Goal: Task Accomplishment & Management: Complete application form

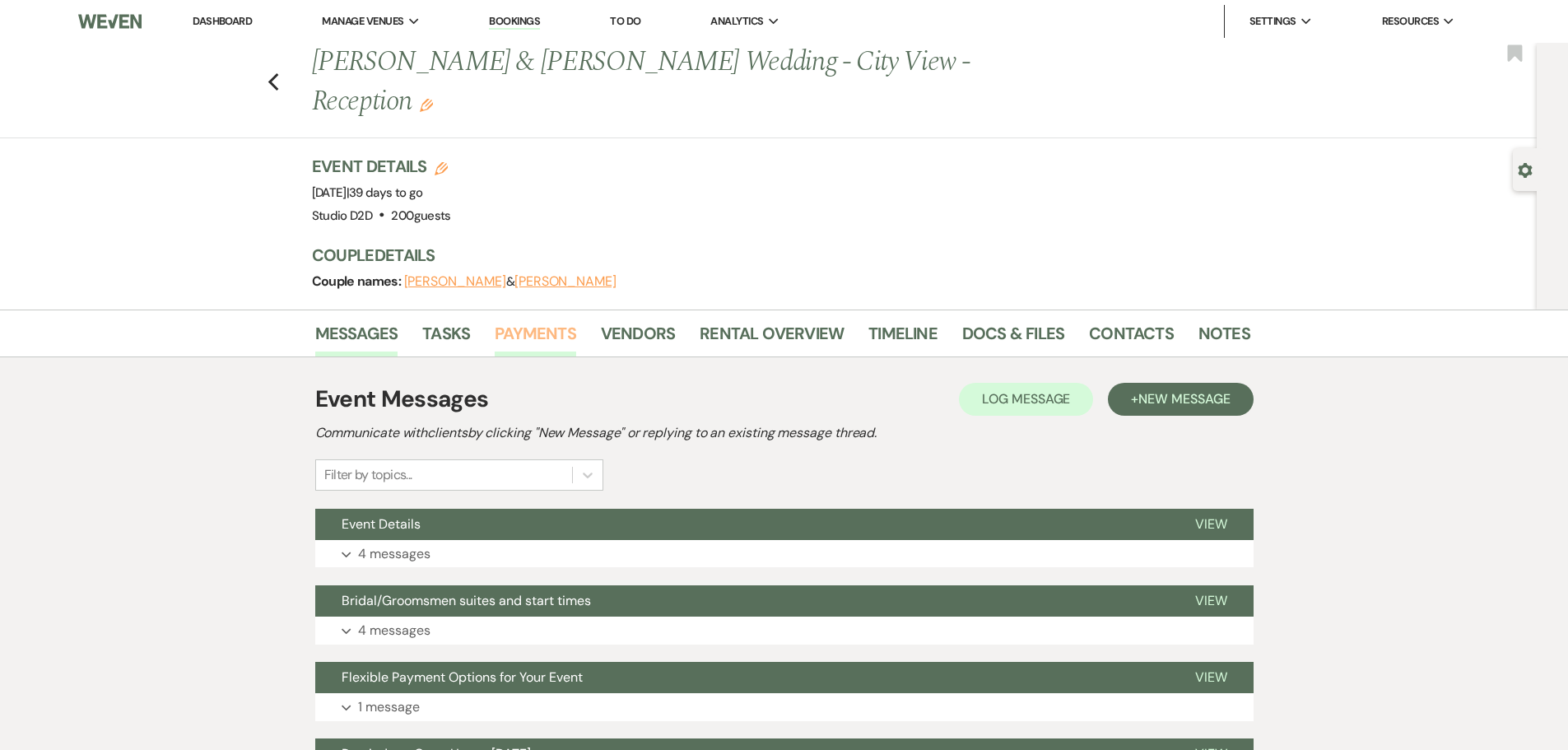
click at [543, 320] on link "Payments" at bounding box center [535, 338] width 81 height 36
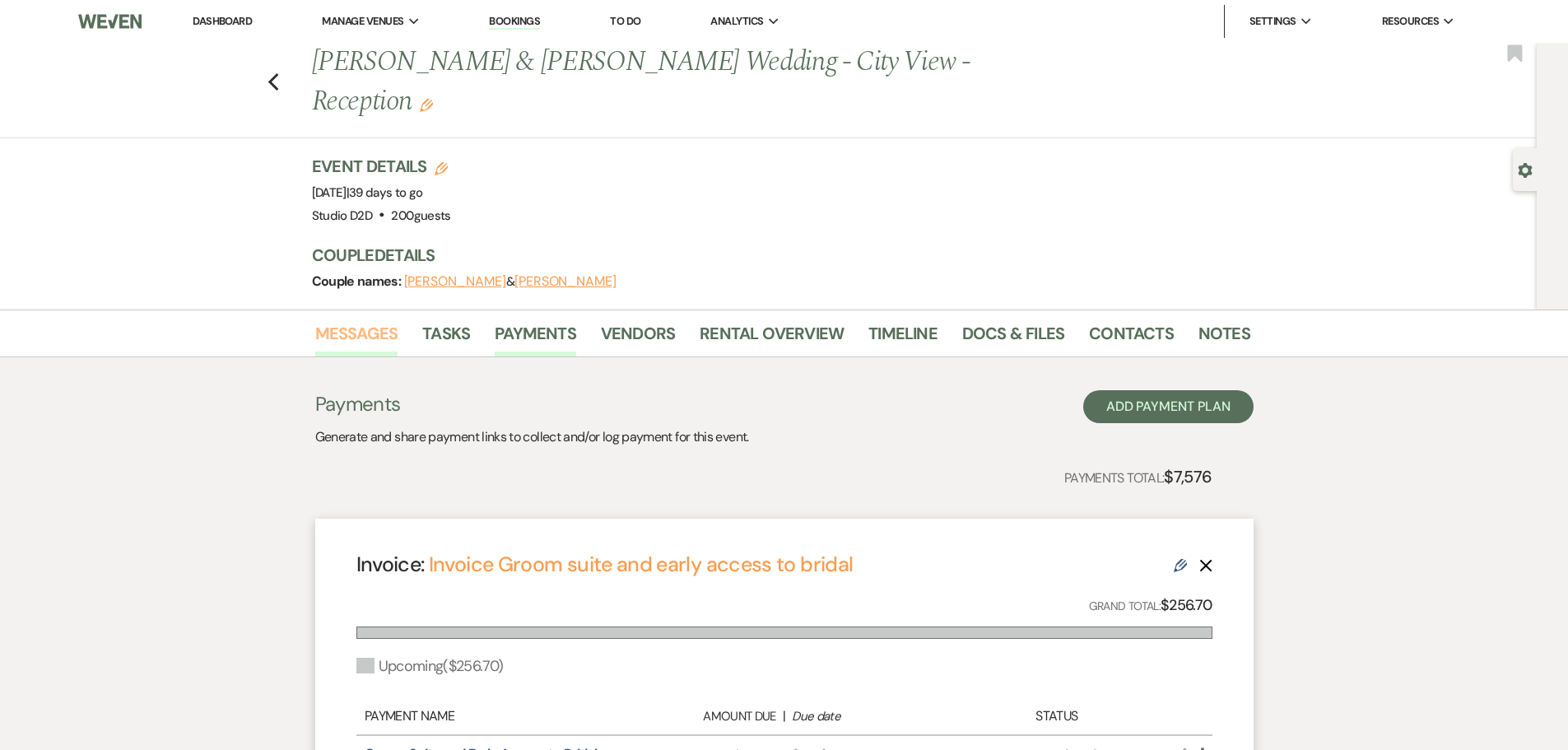
click at [367, 320] on link "Messages" at bounding box center [357, 338] width 83 height 36
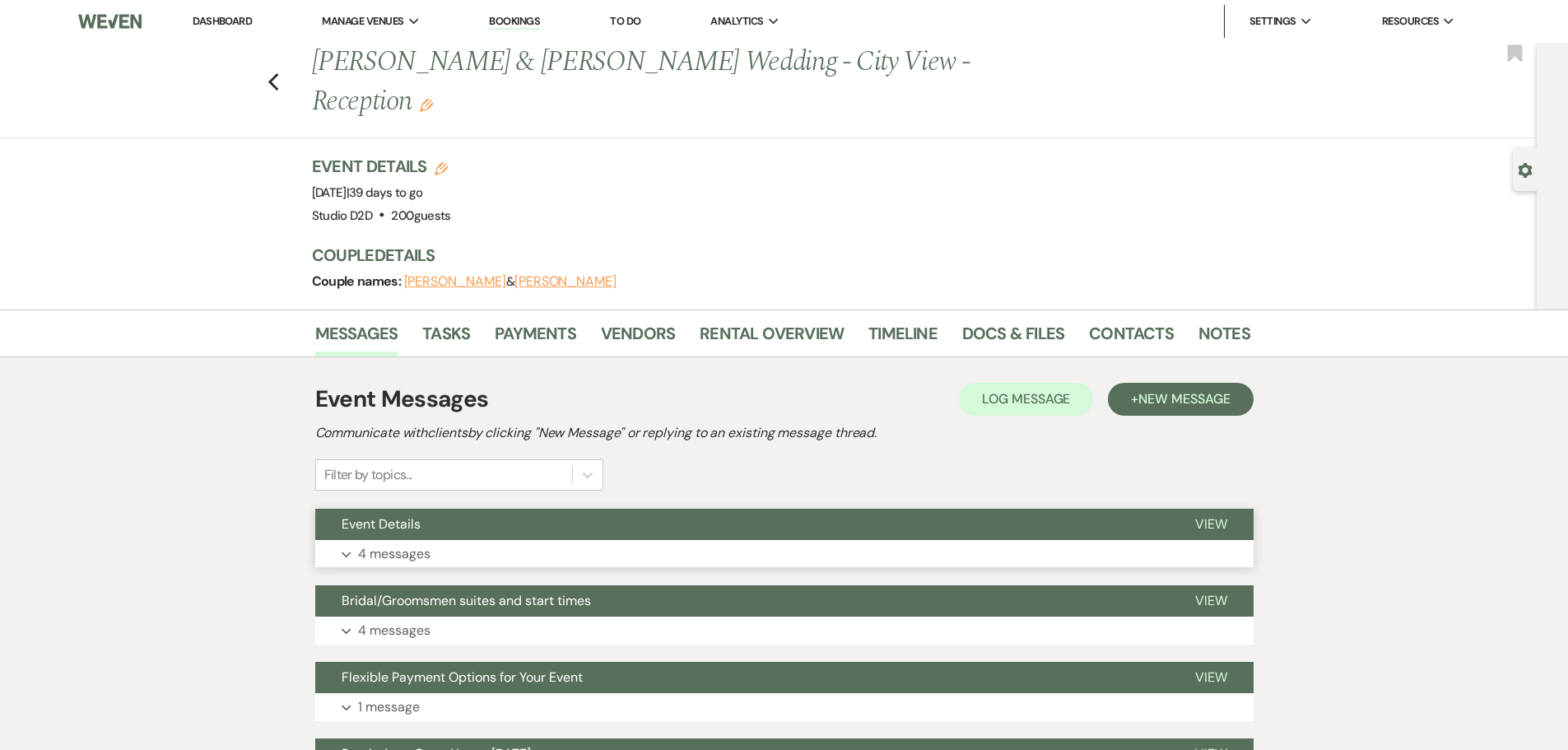
click at [414, 543] on p "4 messages" at bounding box center [394, 554] width 73 height 21
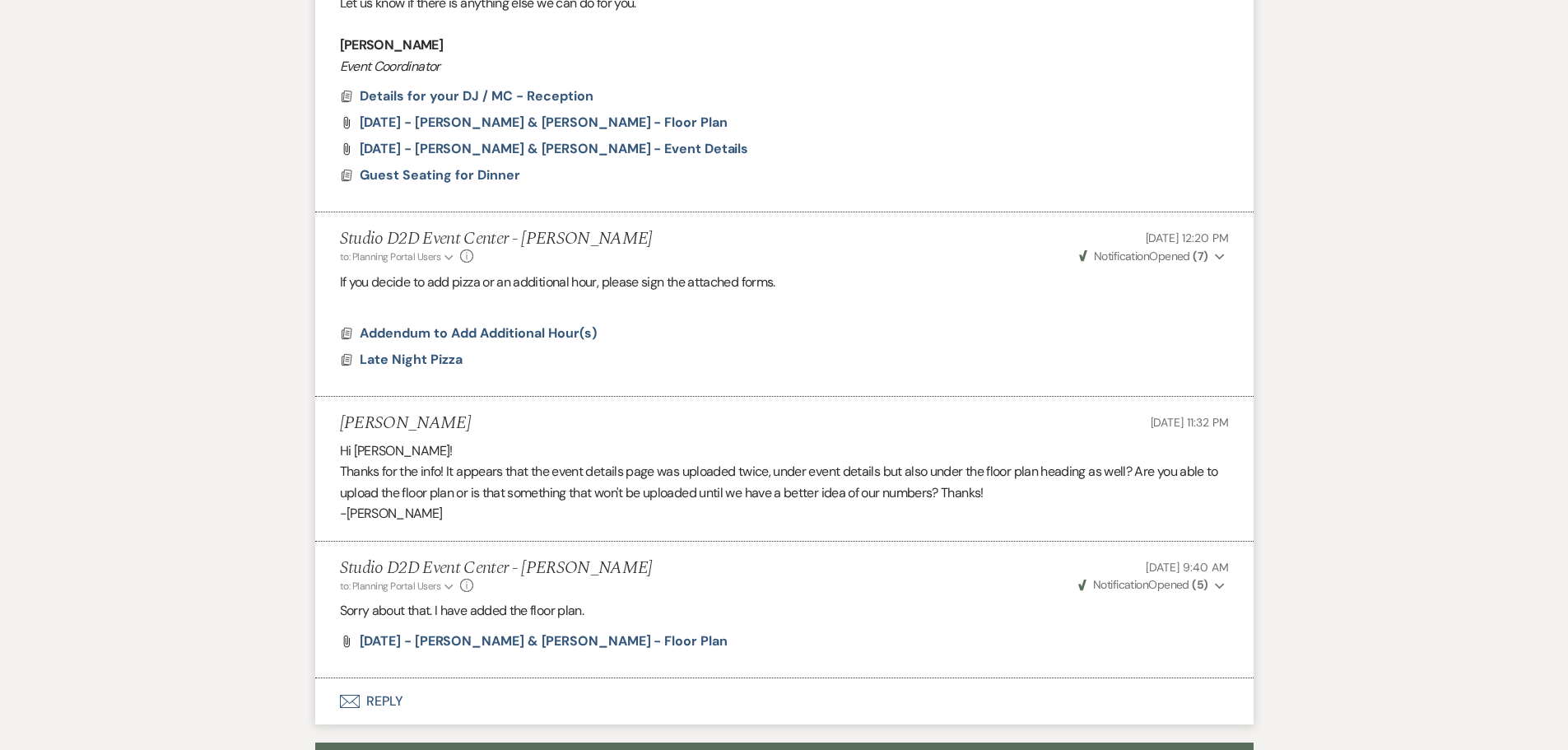
scroll to position [988, 0]
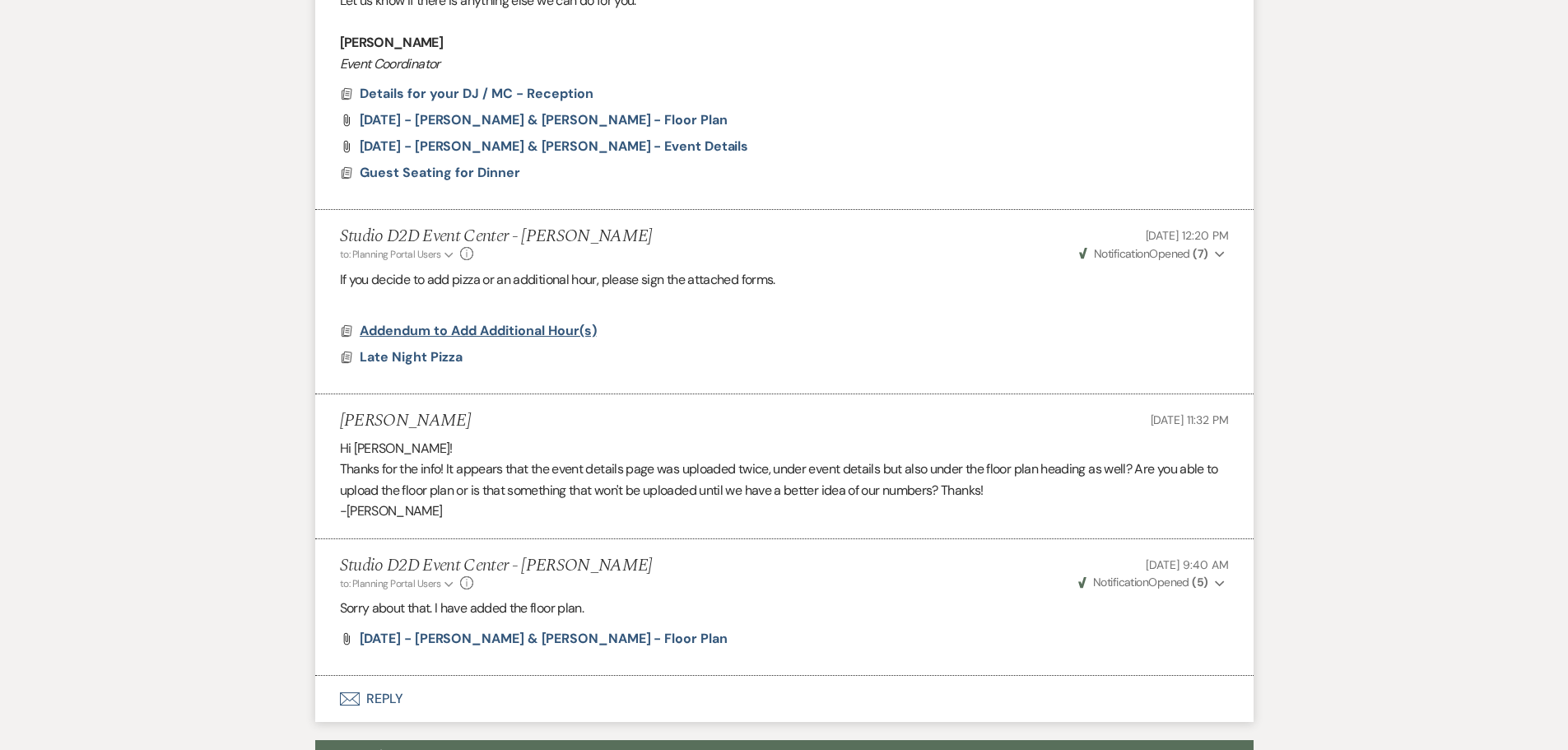
click at [472, 322] on span "Addendum to Add Additional Hour(s)" at bounding box center [478, 330] width 237 height 18
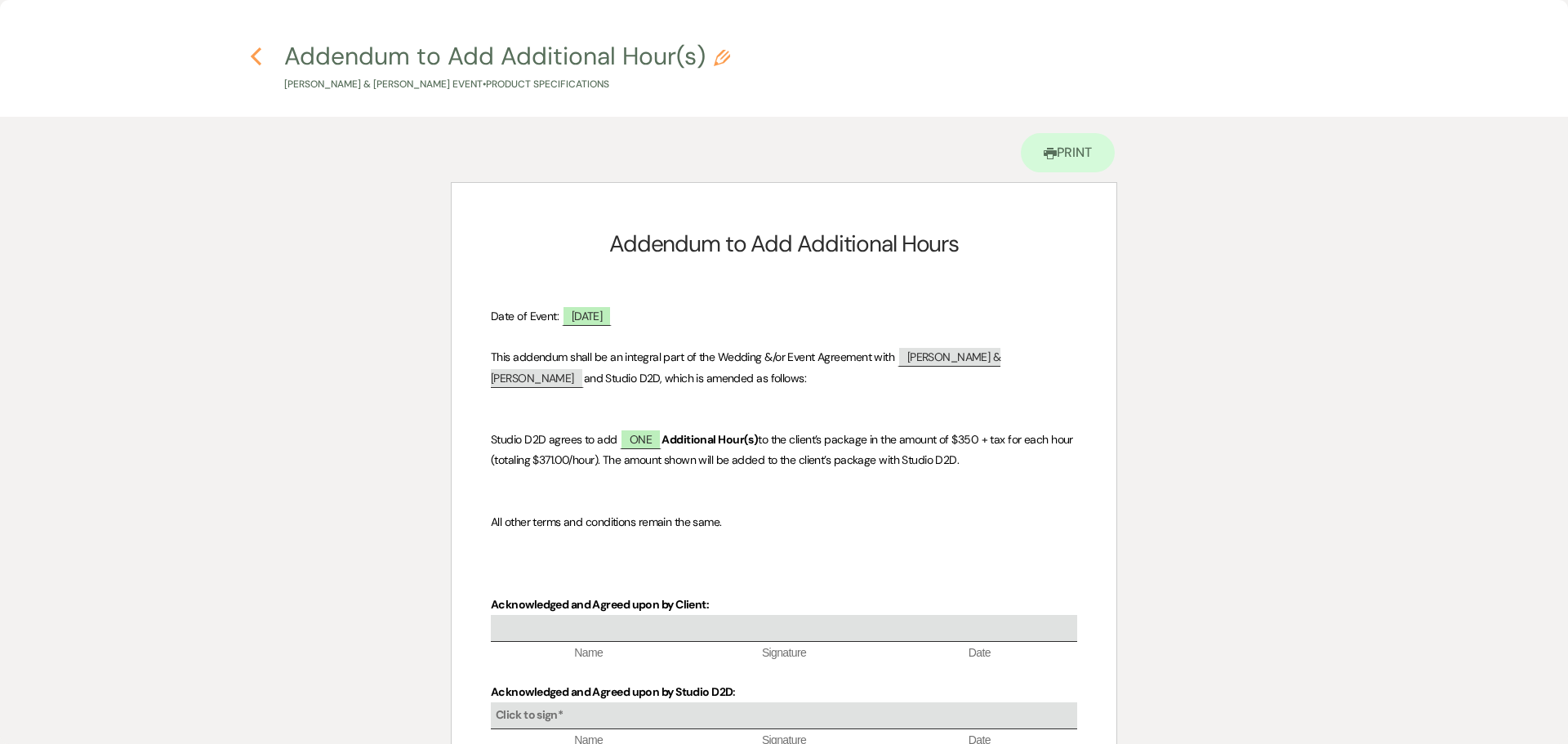
click at [259, 59] on icon "Previous" at bounding box center [255, 56] width 12 height 19
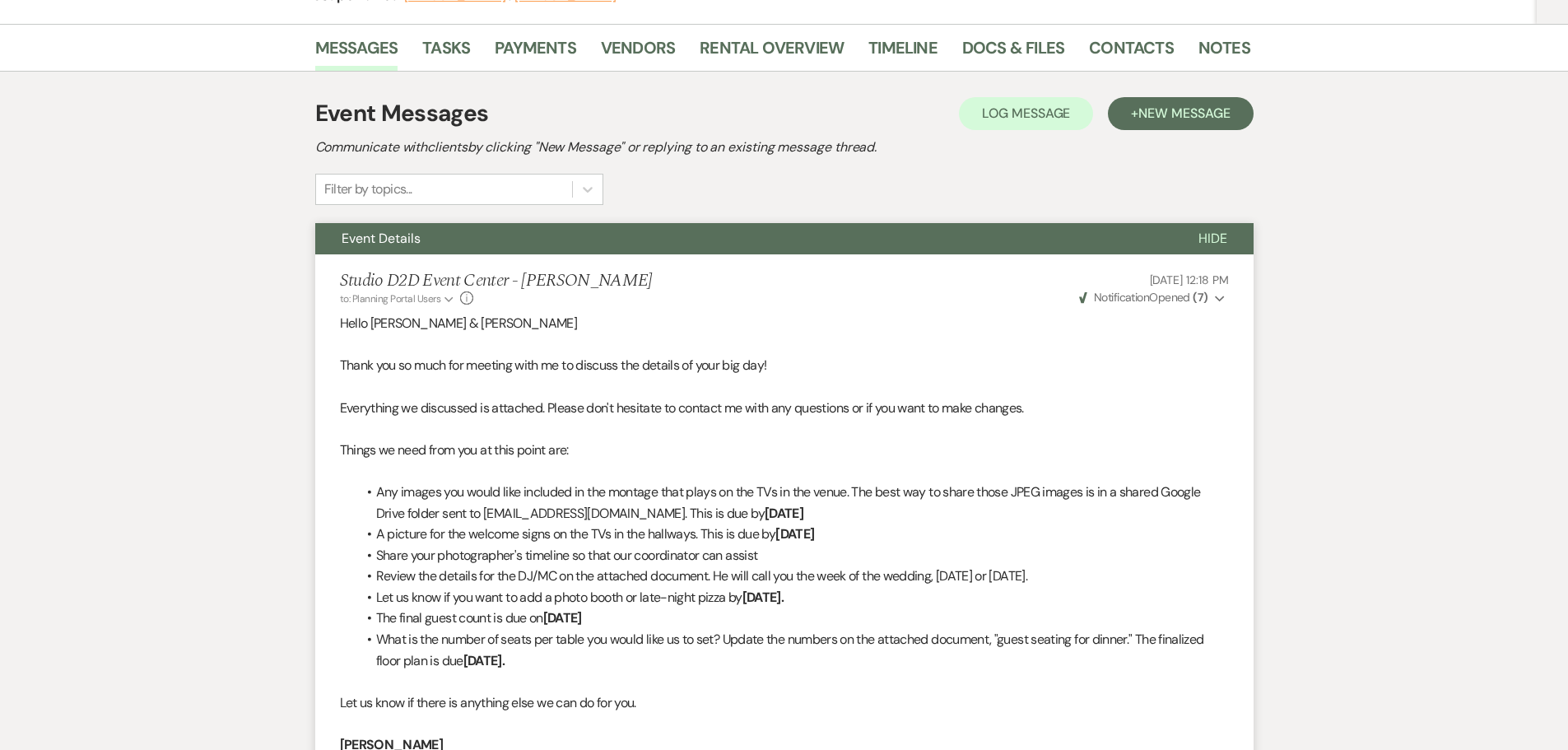
scroll to position [0, 0]
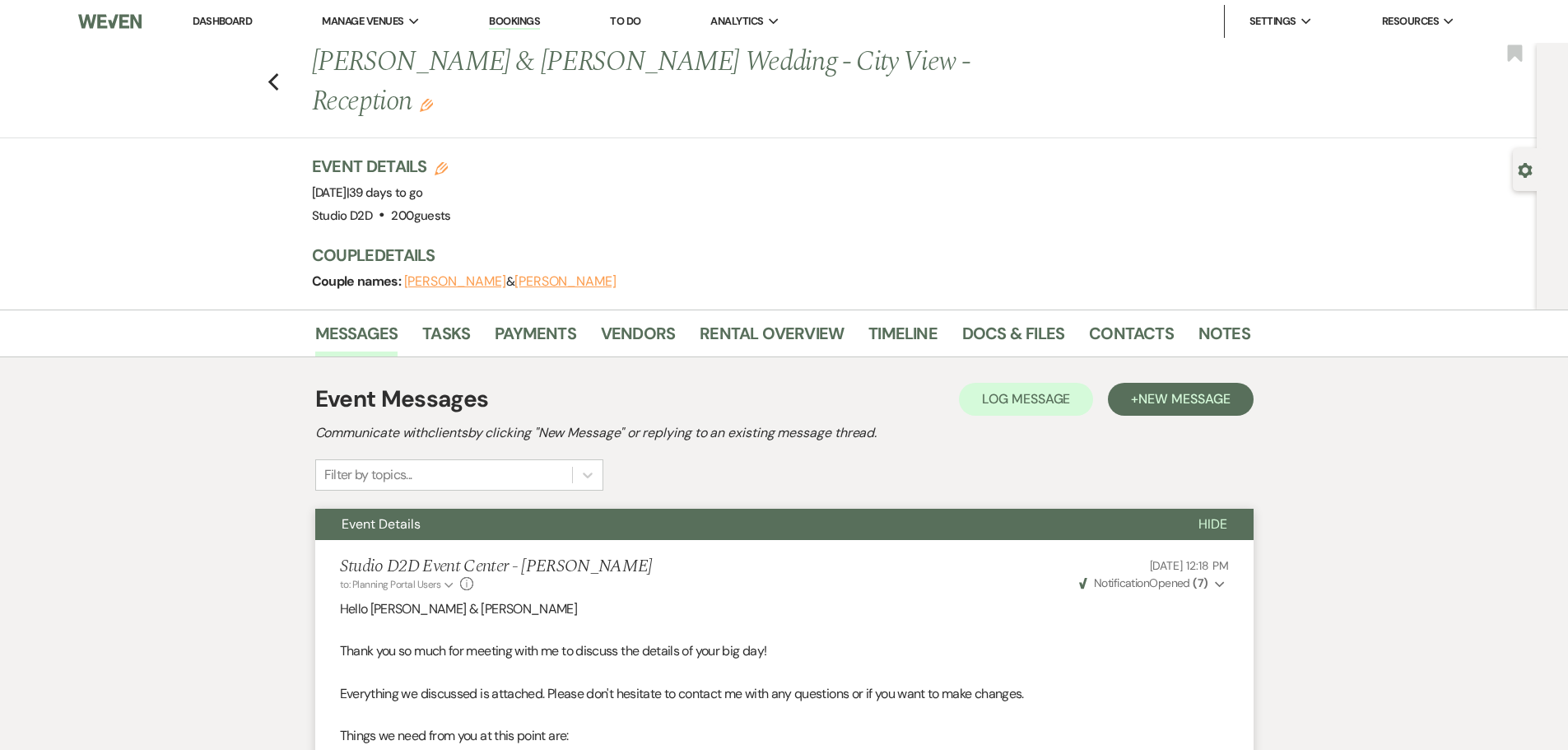
click at [513, 25] on link "Bookings" at bounding box center [514, 21] width 51 height 16
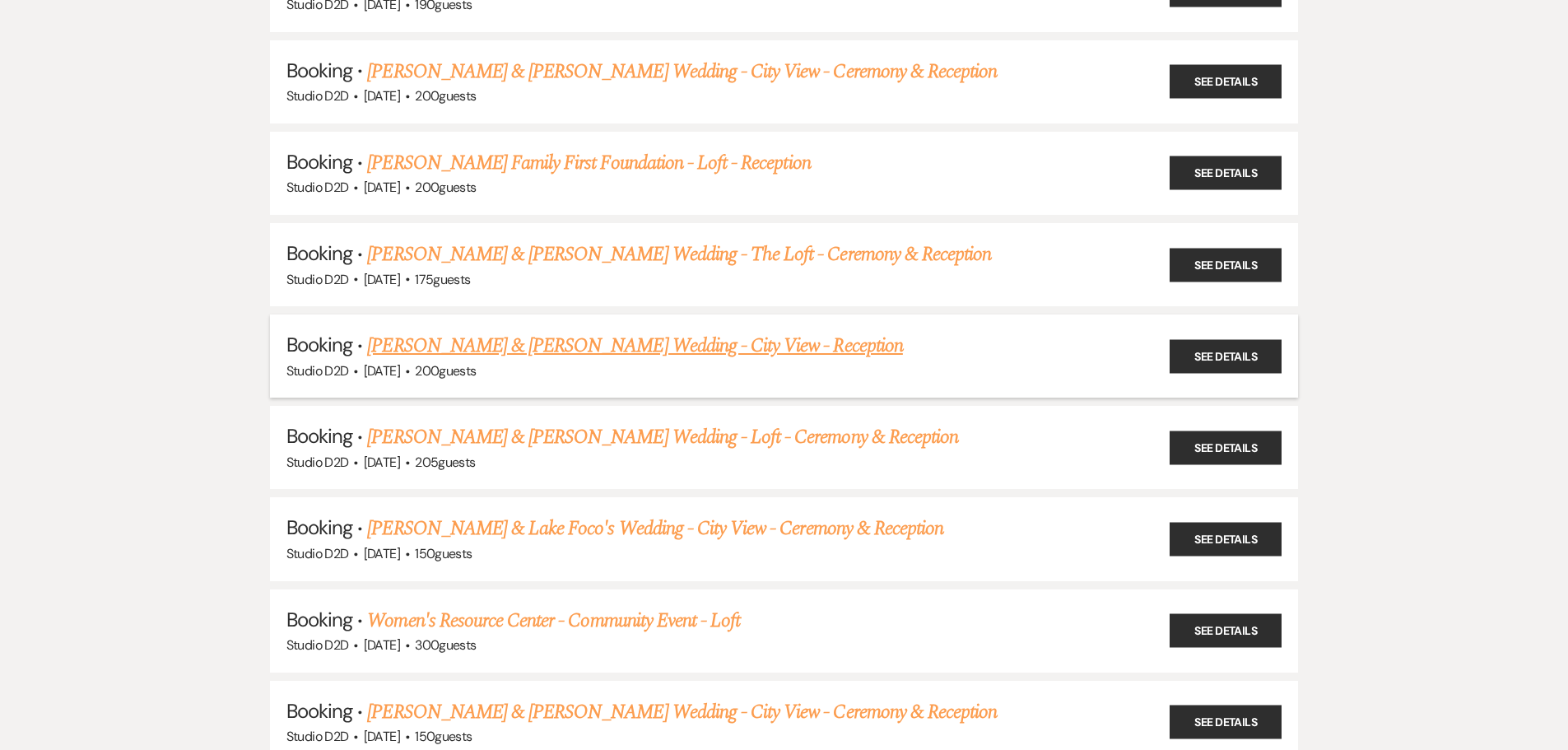
scroll to position [659, 0]
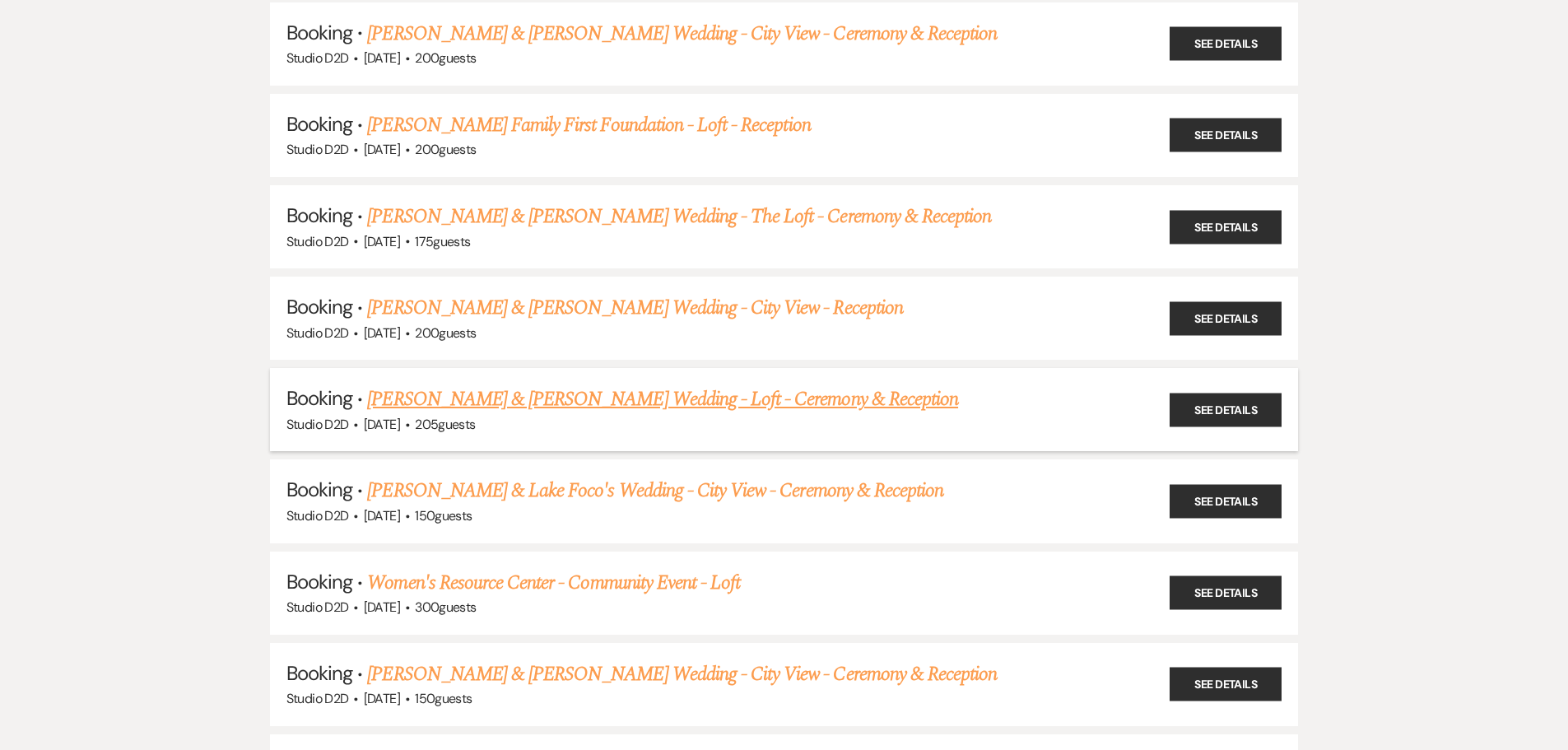
click at [502, 403] on link "Stephanie Balaskas & Laura Anys's Wedding - Loft - Ceremony & Reception" at bounding box center [662, 399] width 591 height 30
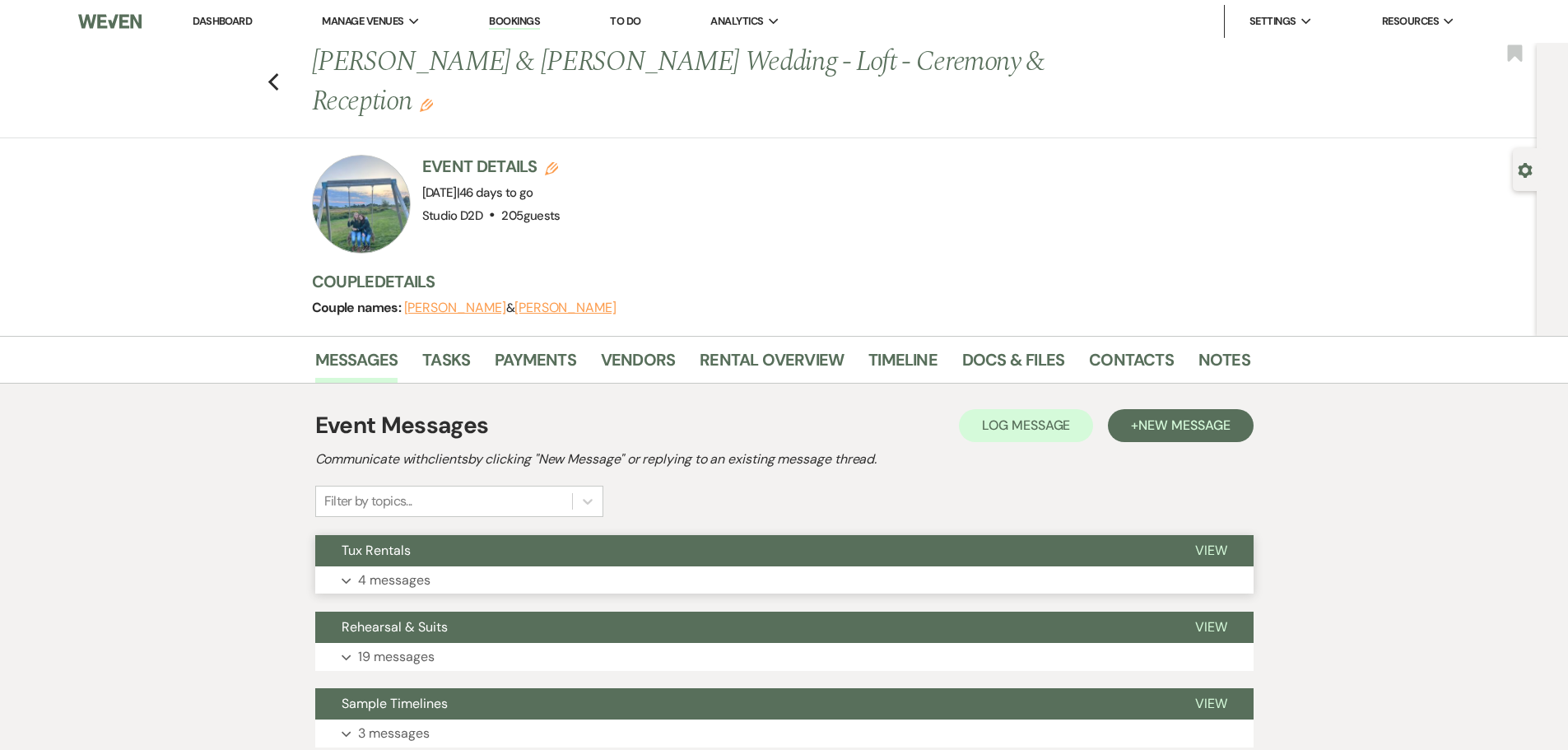
click at [401, 577] on p "4 messages" at bounding box center [394, 579] width 73 height 21
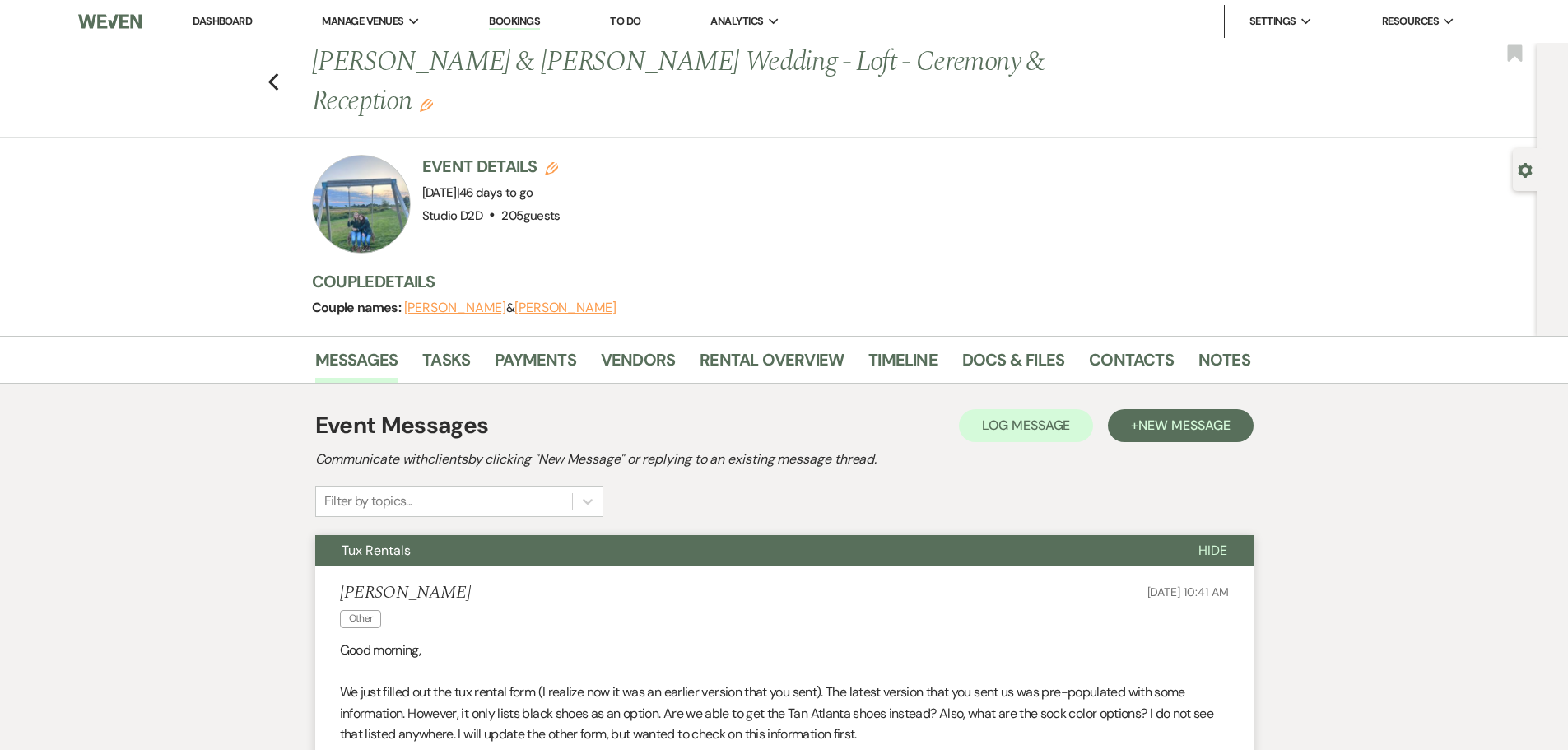
click at [526, 20] on link "Bookings" at bounding box center [514, 21] width 51 height 16
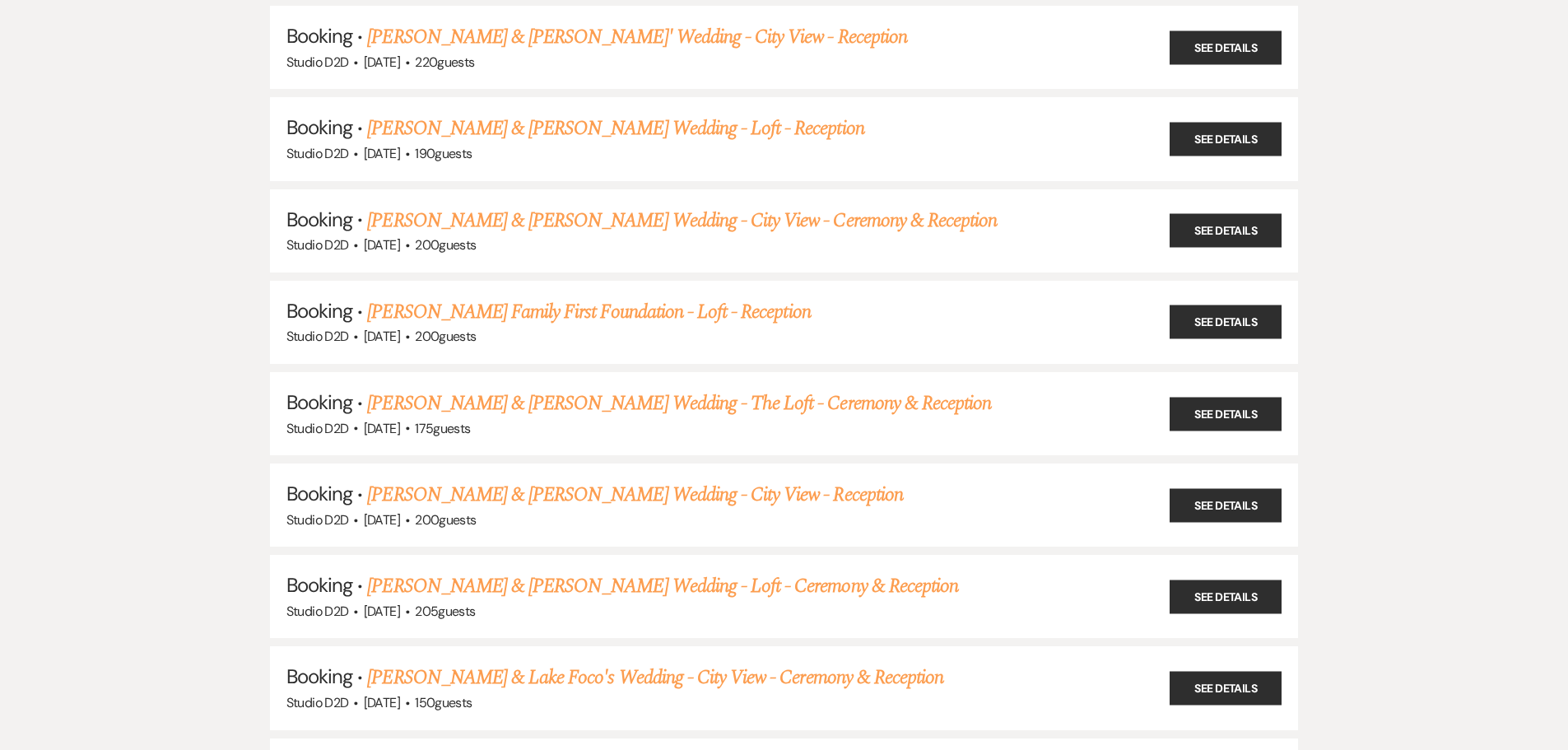
scroll to position [494, 0]
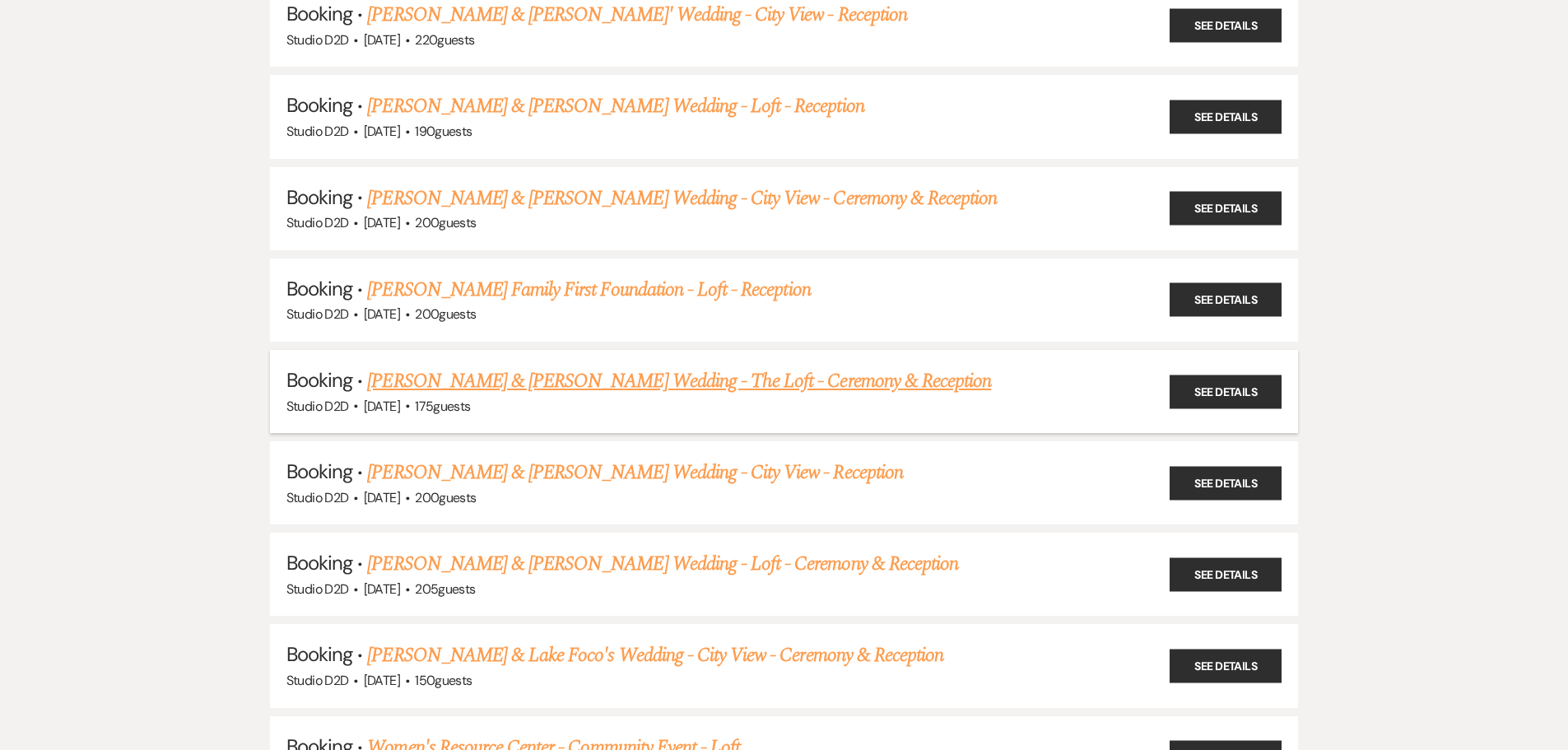
click at [545, 387] on link "Daniel Hogan & Brooke Wegener's Wedding - The Loft - Ceremony & Reception" at bounding box center [679, 381] width 624 height 30
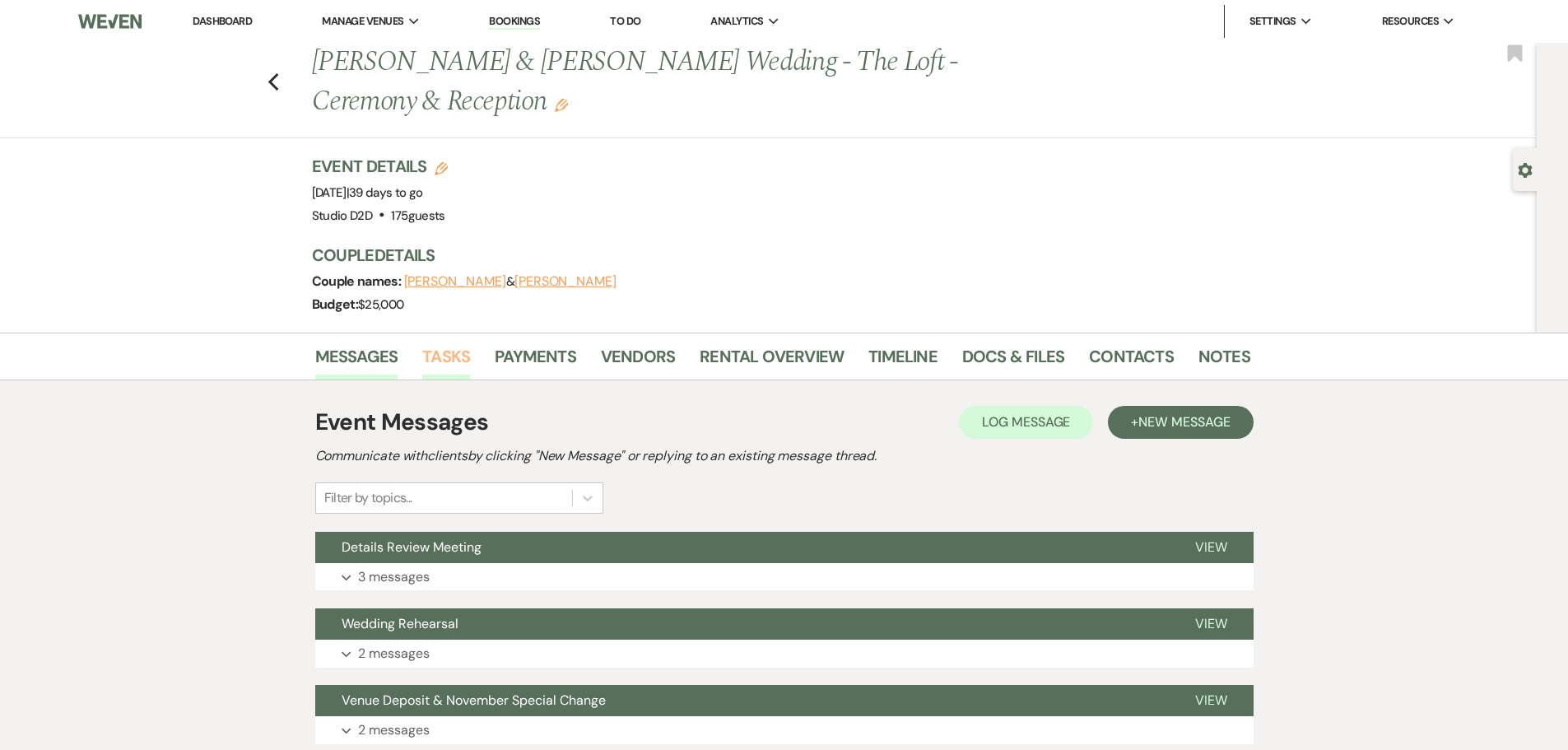
click at [457, 363] on link "Tasks" at bounding box center [446, 361] width 48 height 36
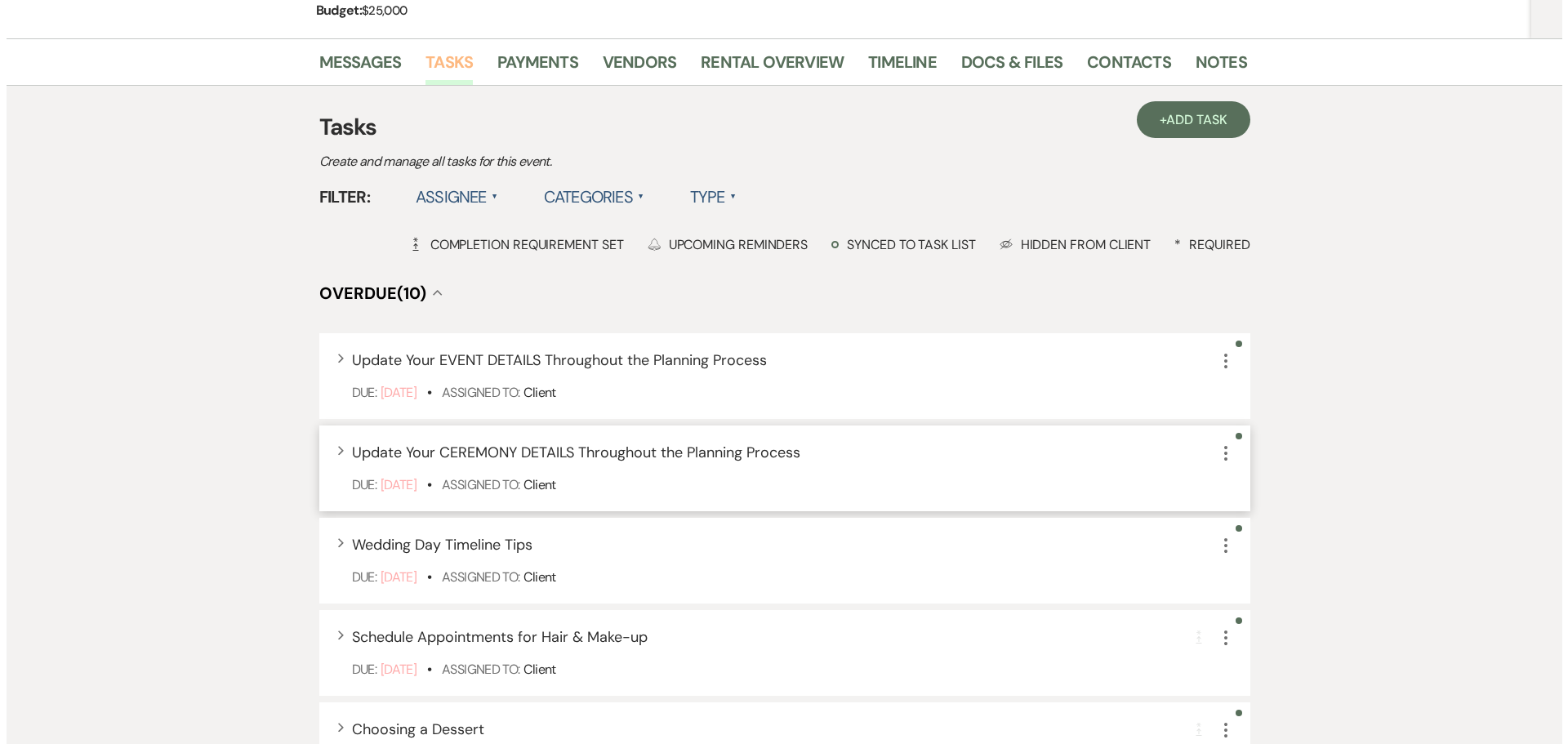
scroll to position [327, 0]
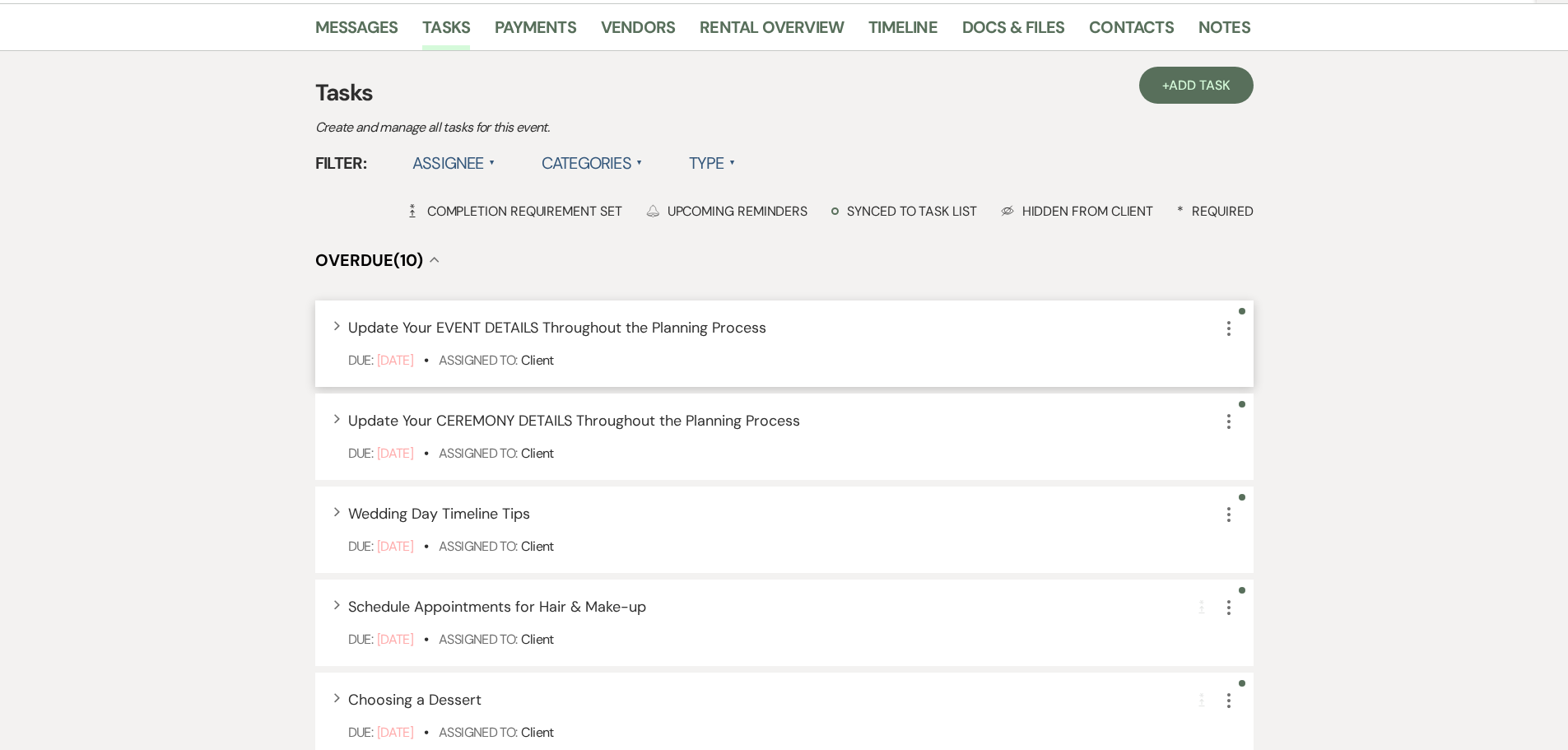
click at [1226, 328] on icon "More" at bounding box center [1228, 327] width 19 height 19
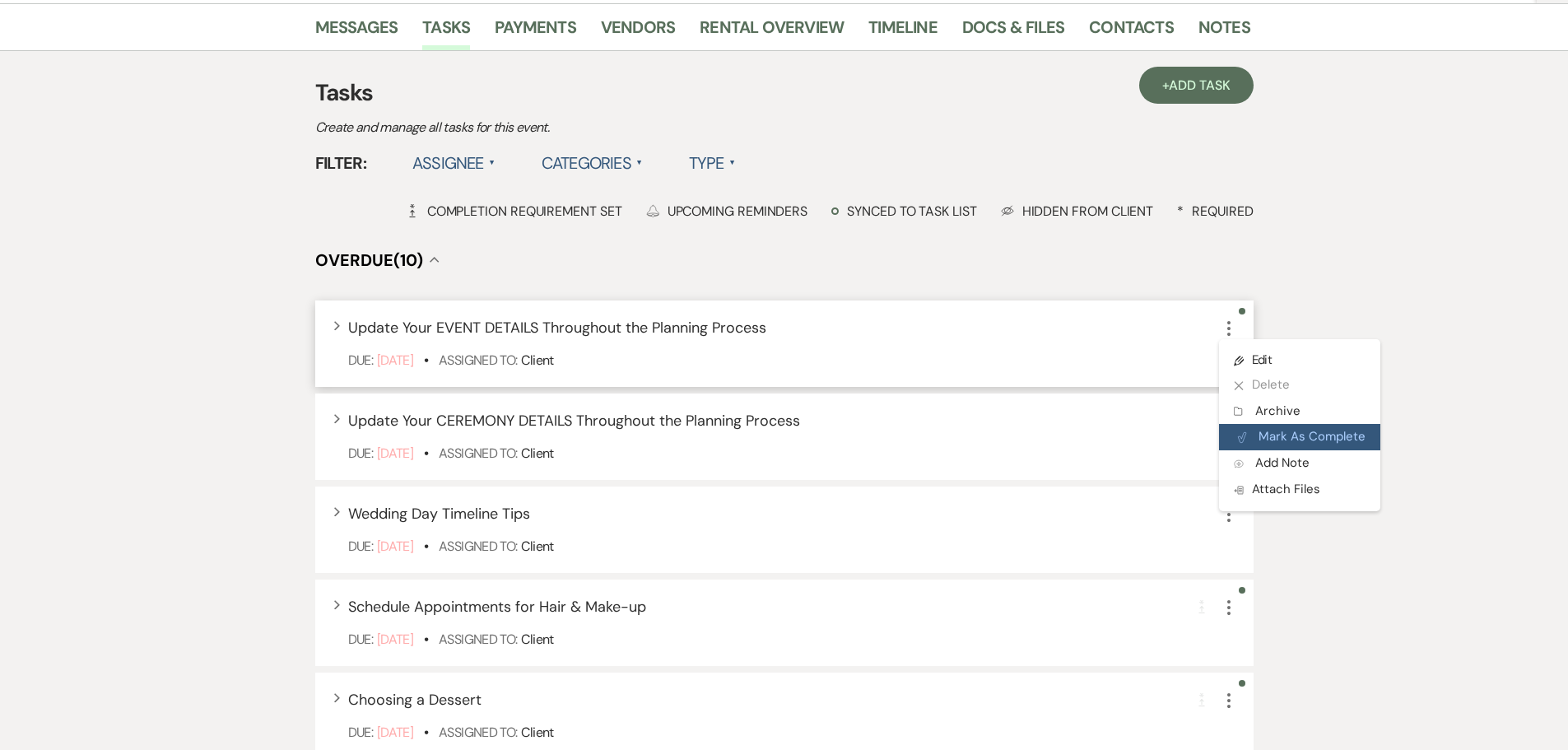
click at [1271, 426] on button "Plan Portal Link Mark As Complete" at bounding box center [1299, 437] width 161 height 27
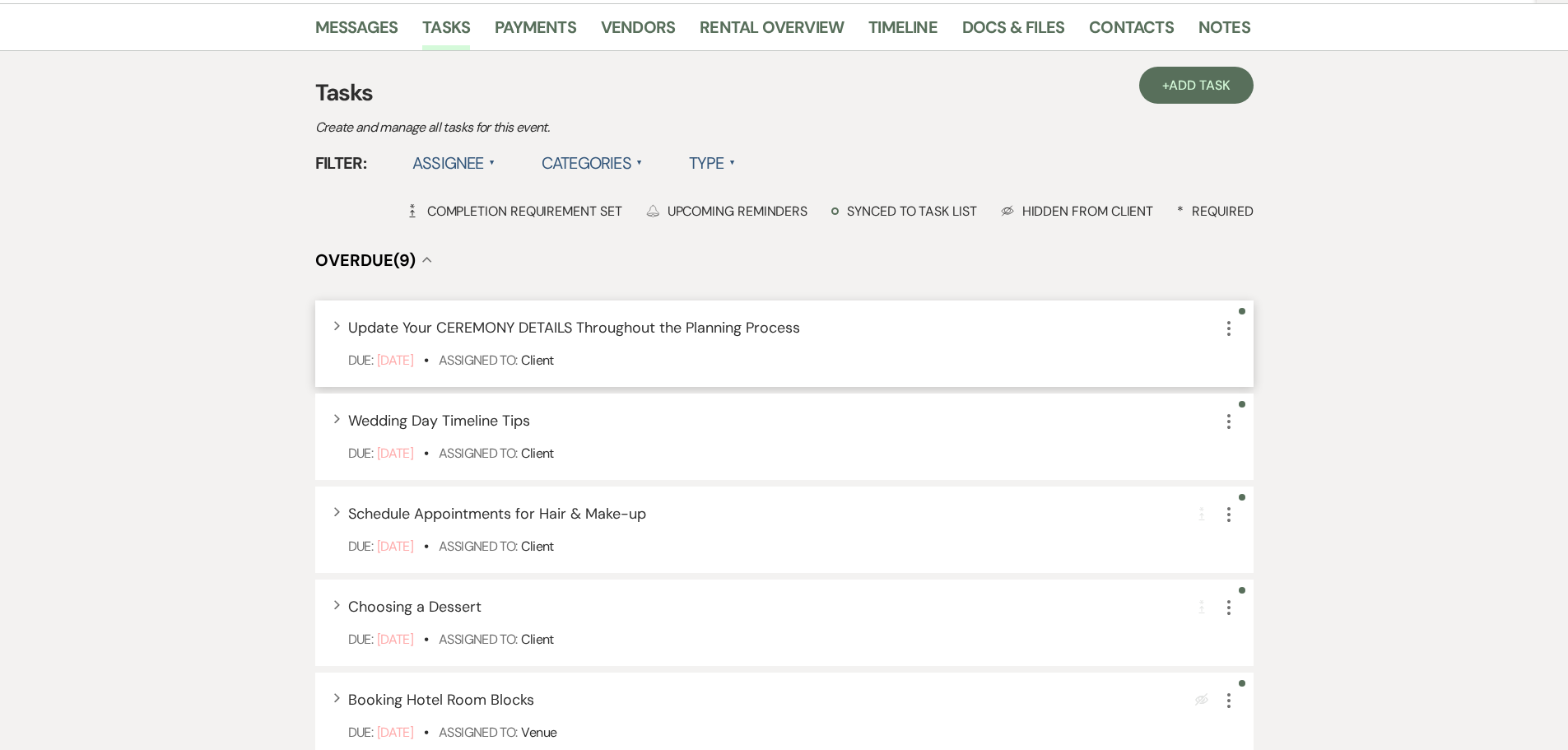
click at [1224, 325] on icon "More" at bounding box center [1228, 327] width 19 height 19
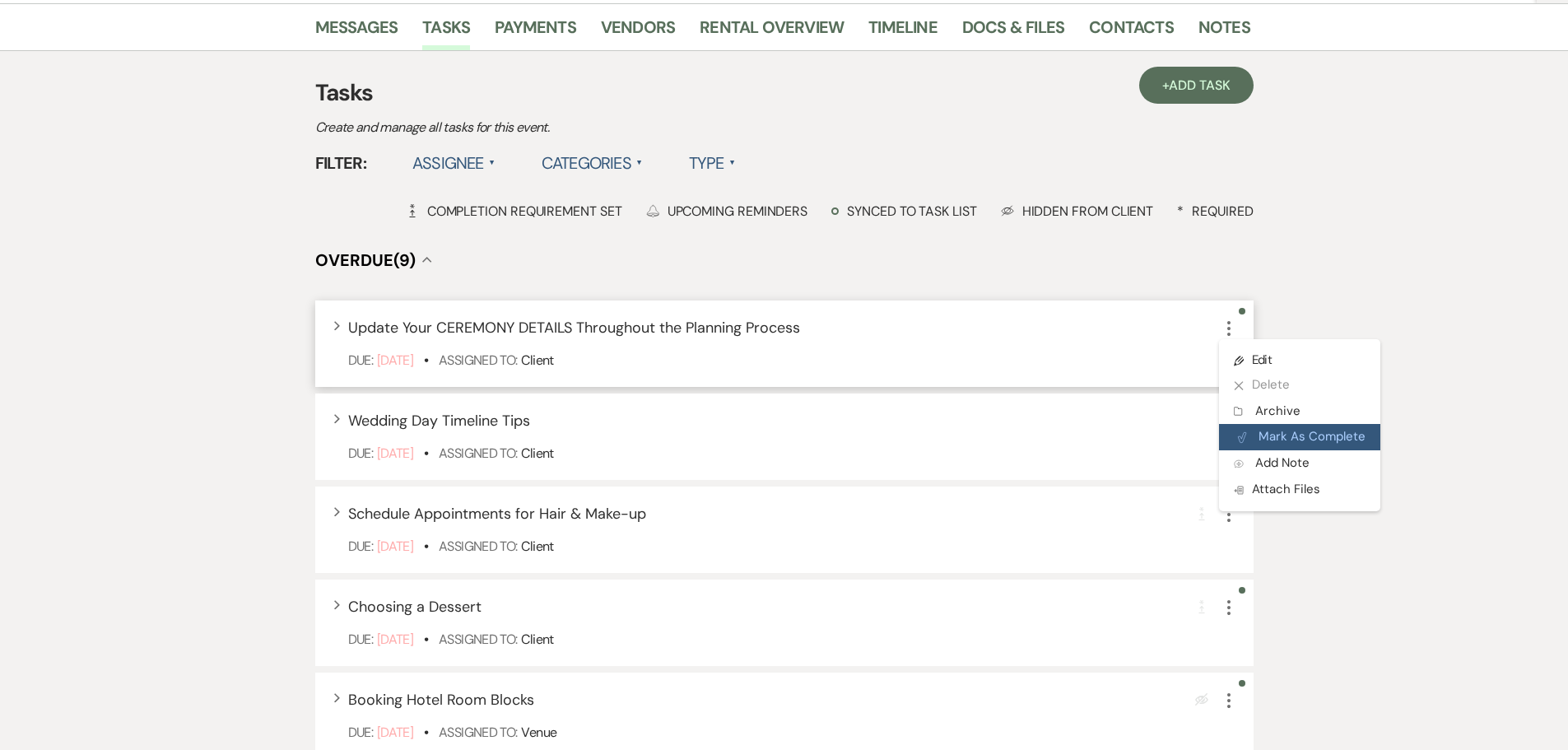
click at [1258, 433] on button "Plan Portal Link Mark As Complete" at bounding box center [1299, 437] width 161 height 27
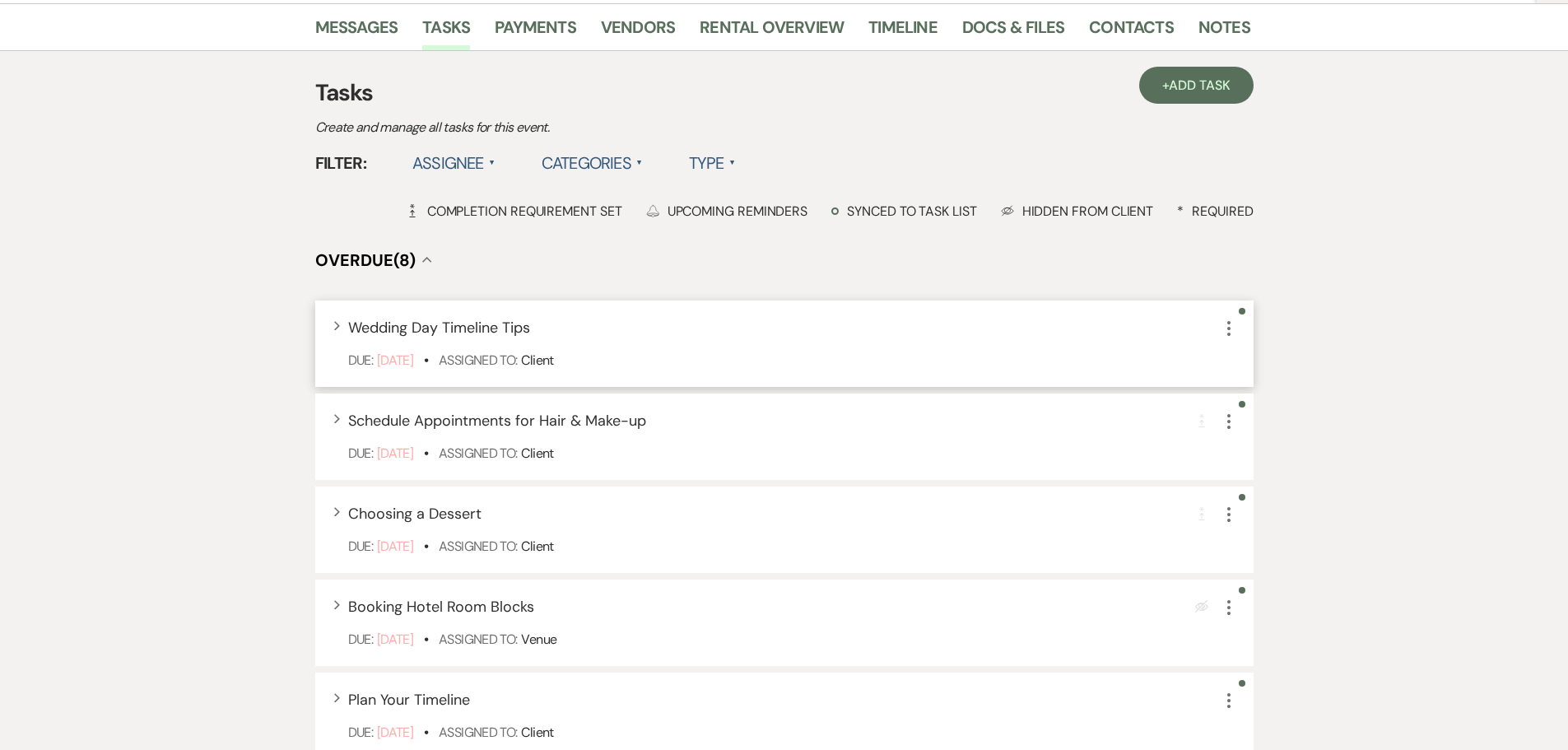
click at [1227, 336] on icon "More" at bounding box center [1228, 327] width 19 height 19
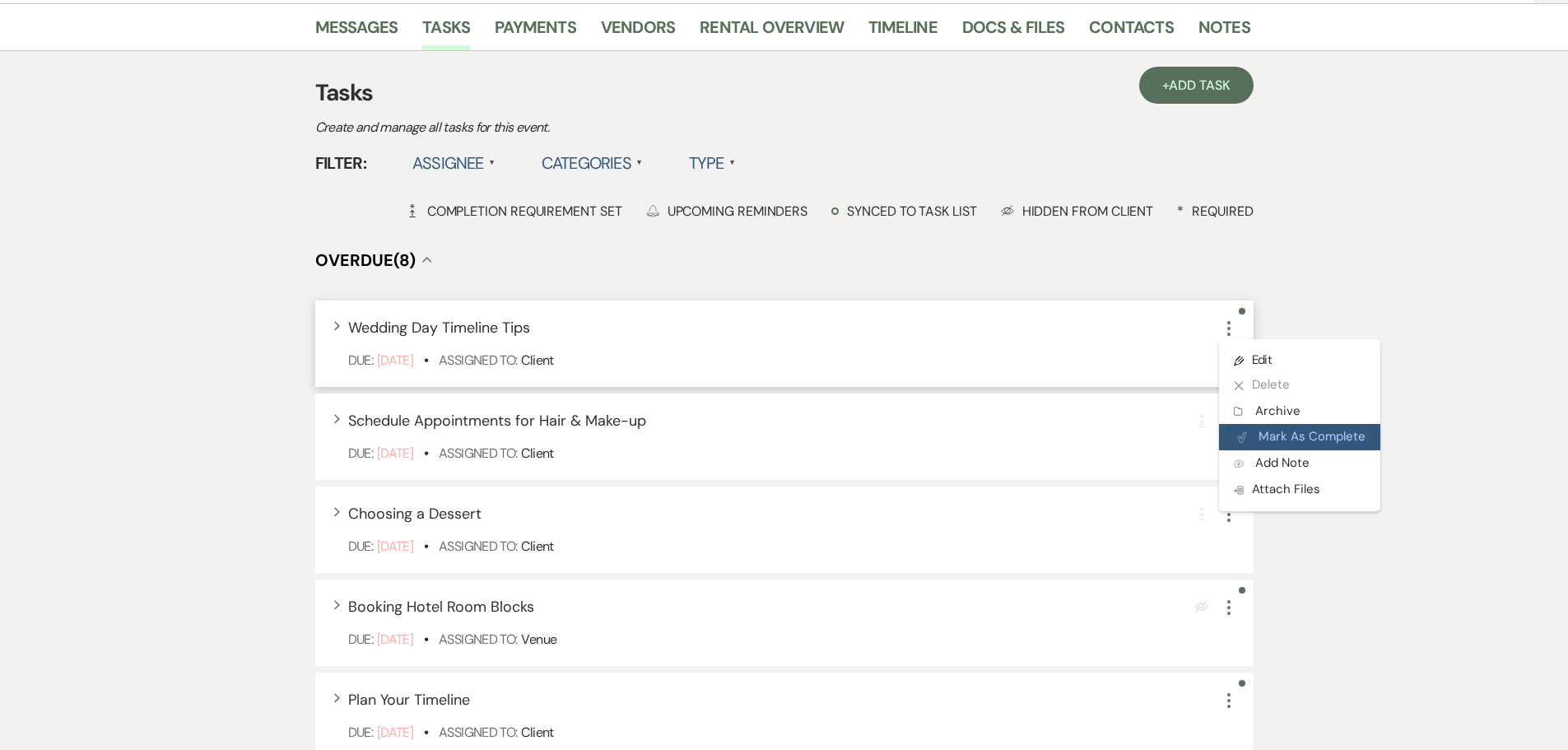
click at [1261, 433] on button "Plan Portal Link Mark As Complete" at bounding box center [1299, 437] width 161 height 27
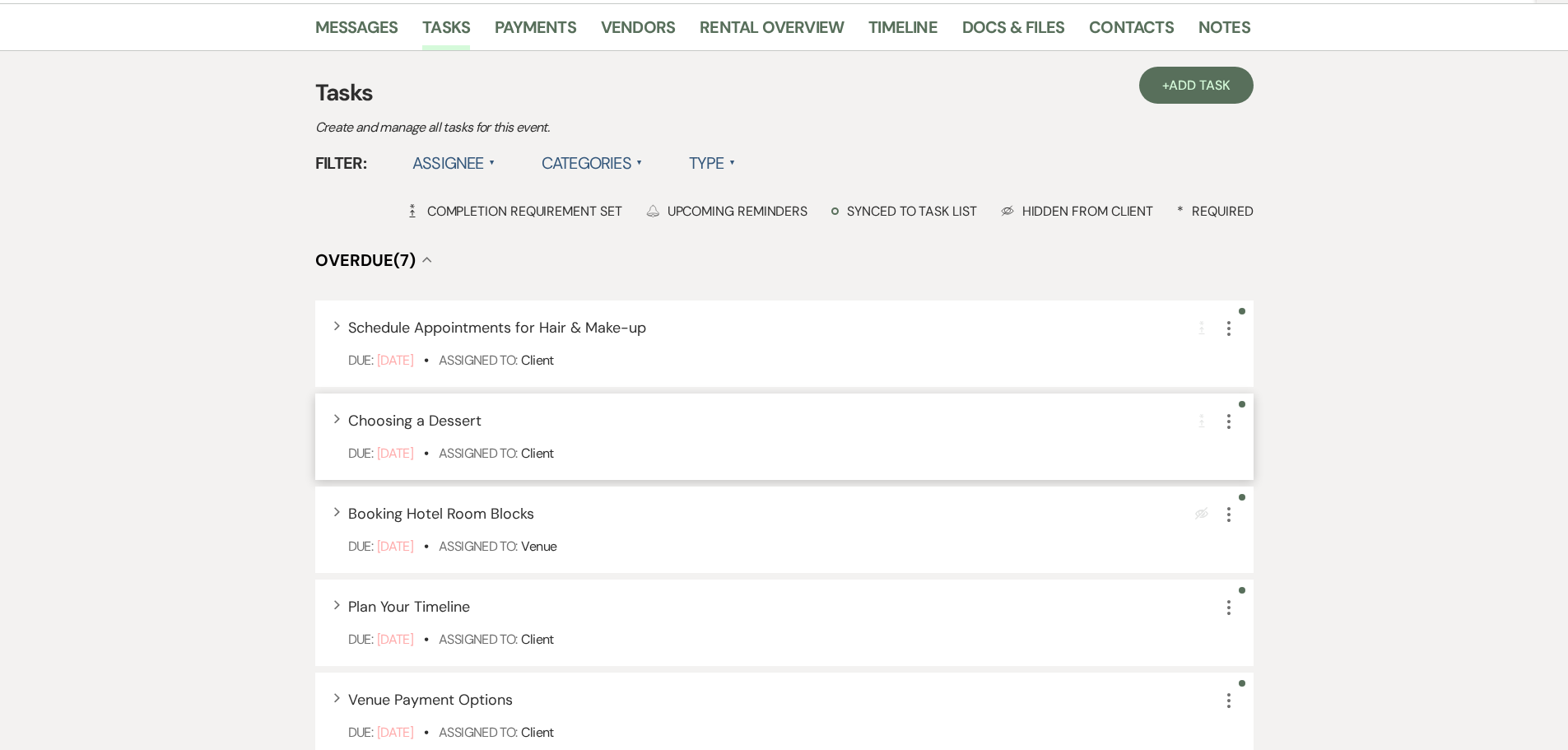
click at [1232, 419] on icon "More" at bounding box center [1228, 421] width 19 height 19
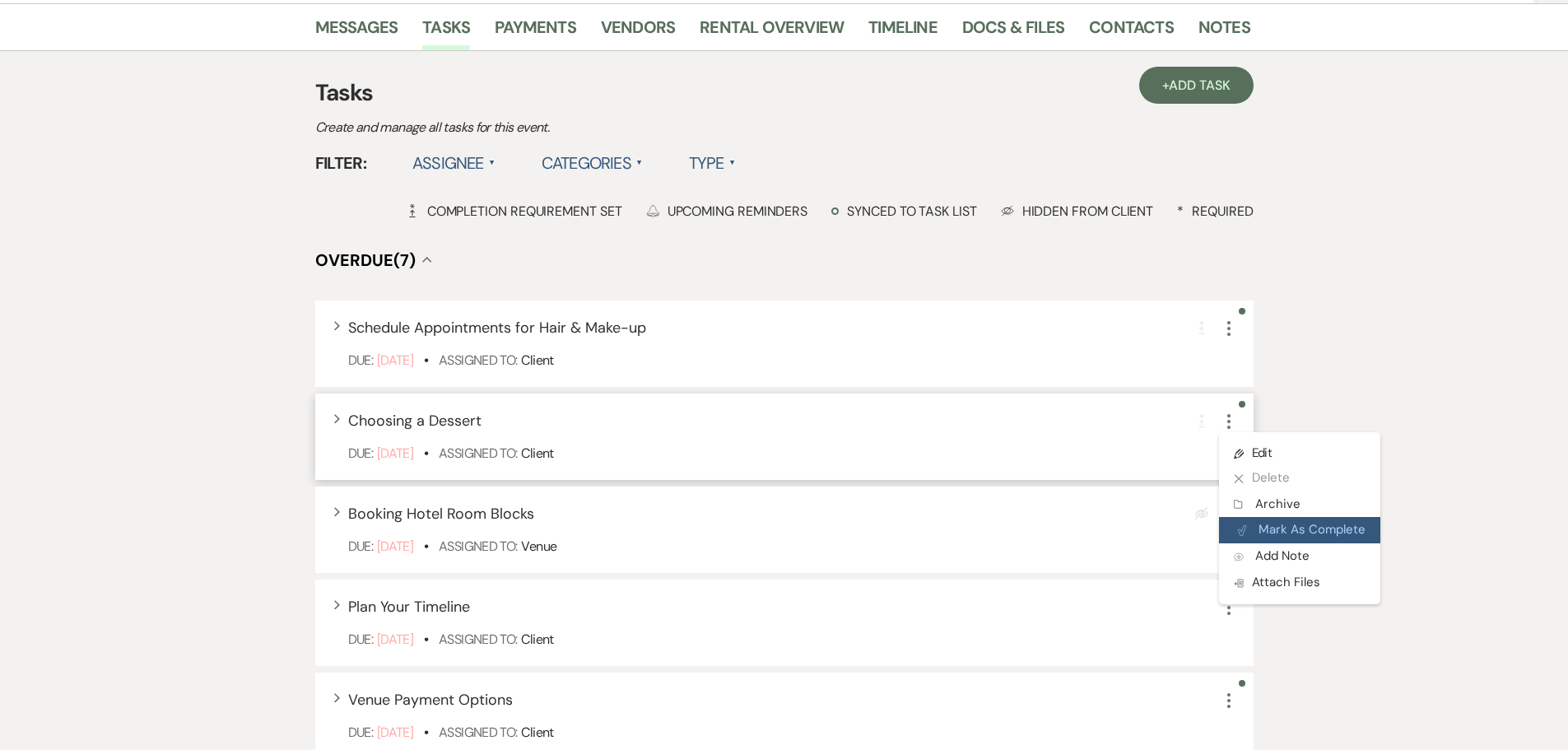
click at [1256, 523] on button "Plan Portal Link Mark As Complete" at bounding box center [1299, 530] width 161 height 27
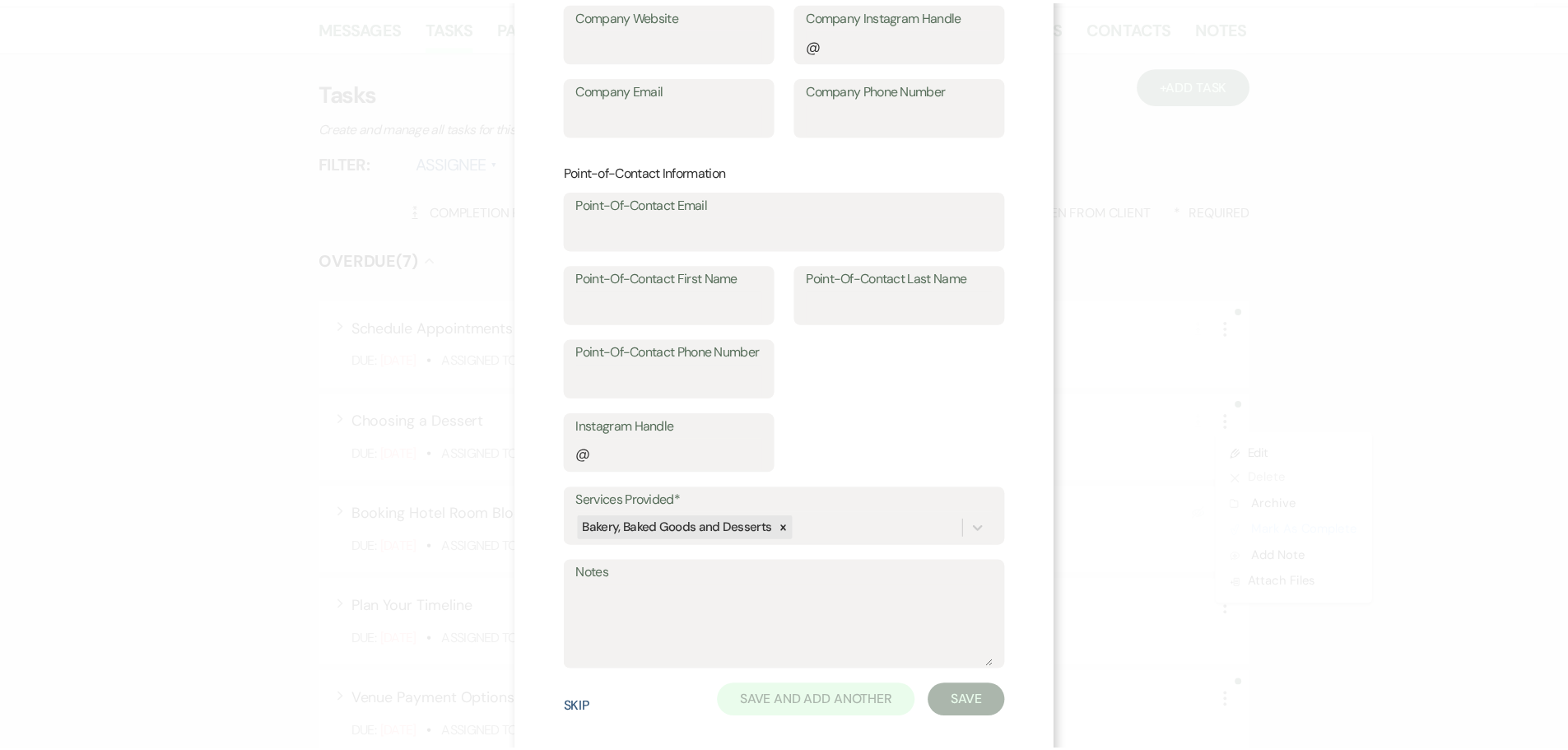
scroll to position [248, 0]
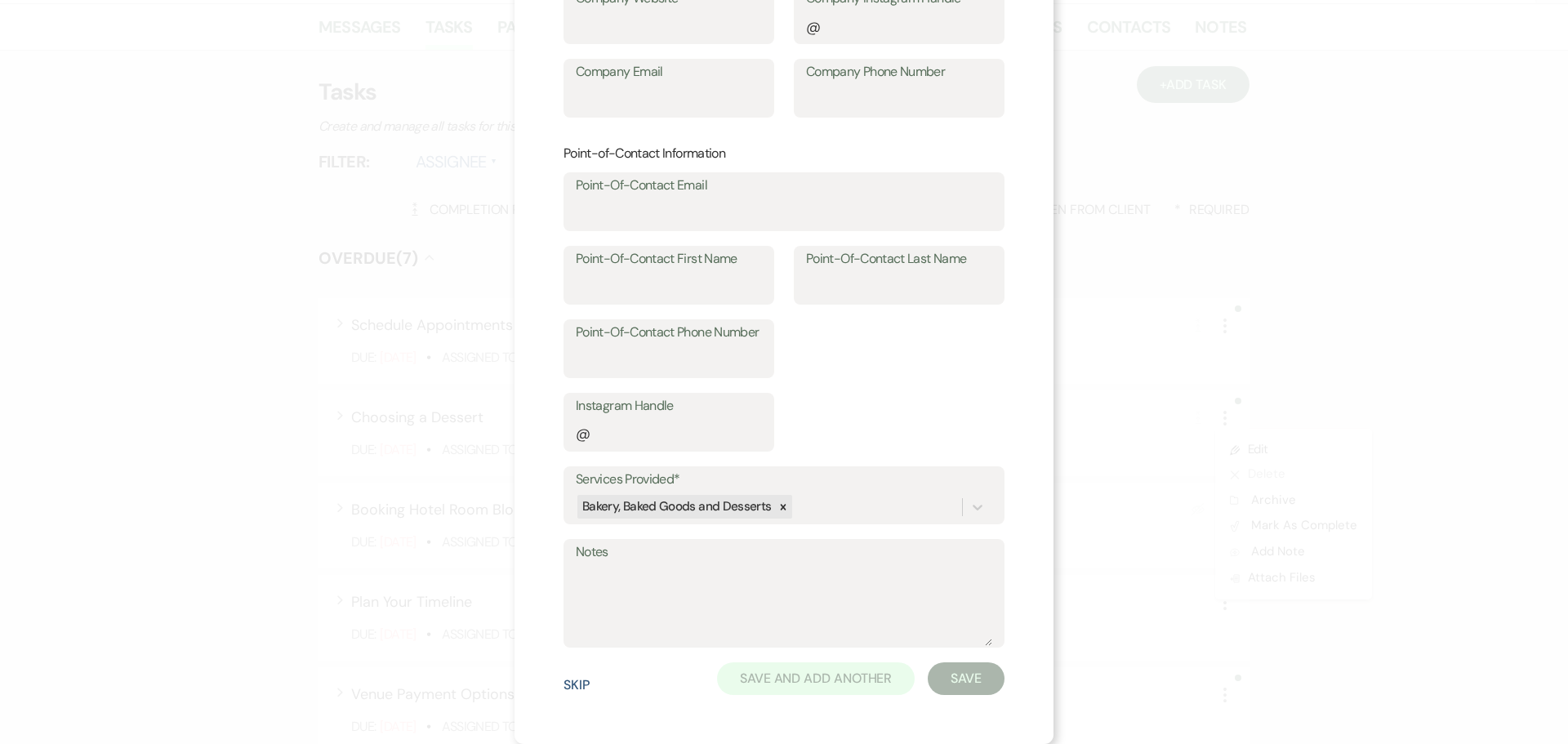
click at [577, 685] on button "Skip" at bounding box center [577, 685] width 27 height 13
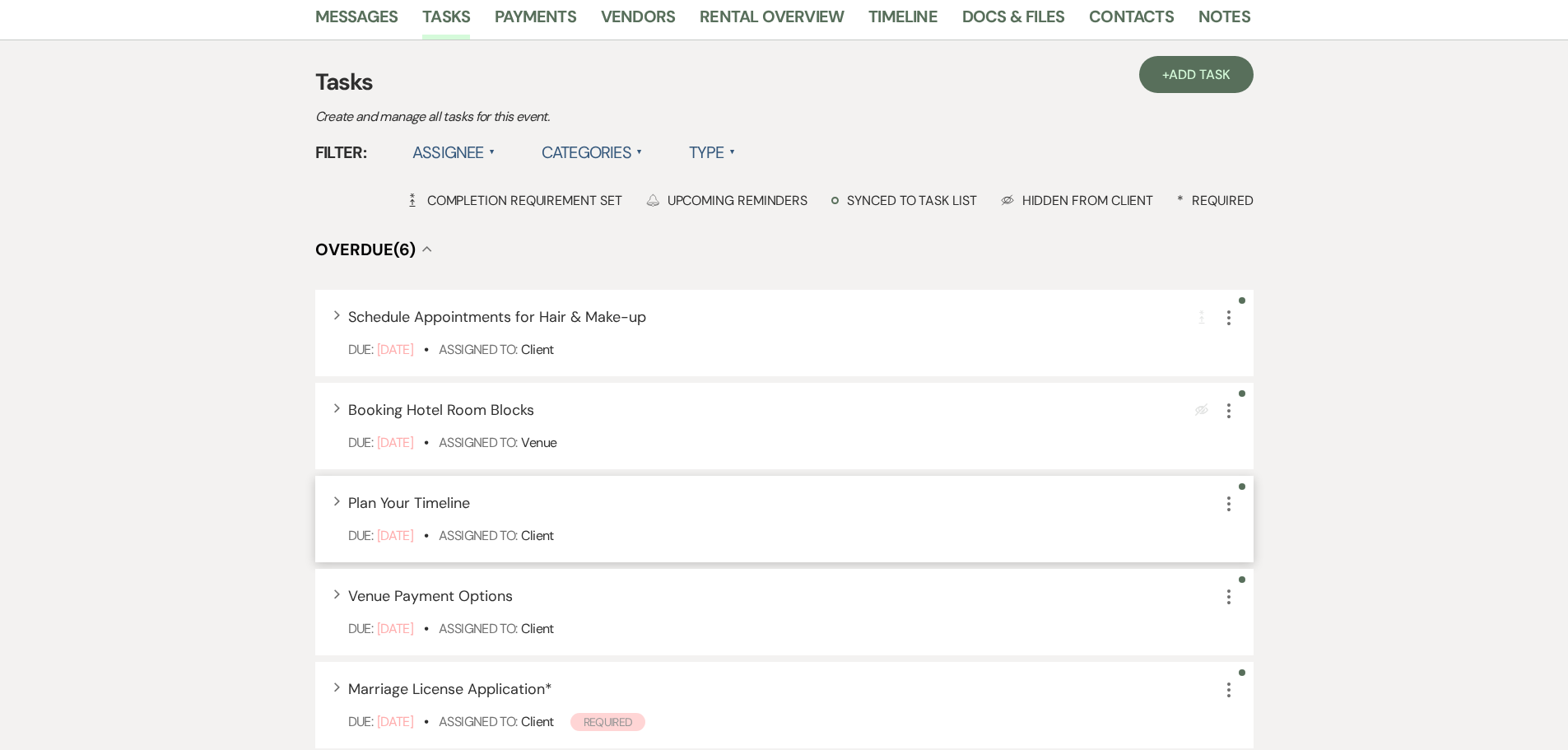
scroll to position [411, 0]
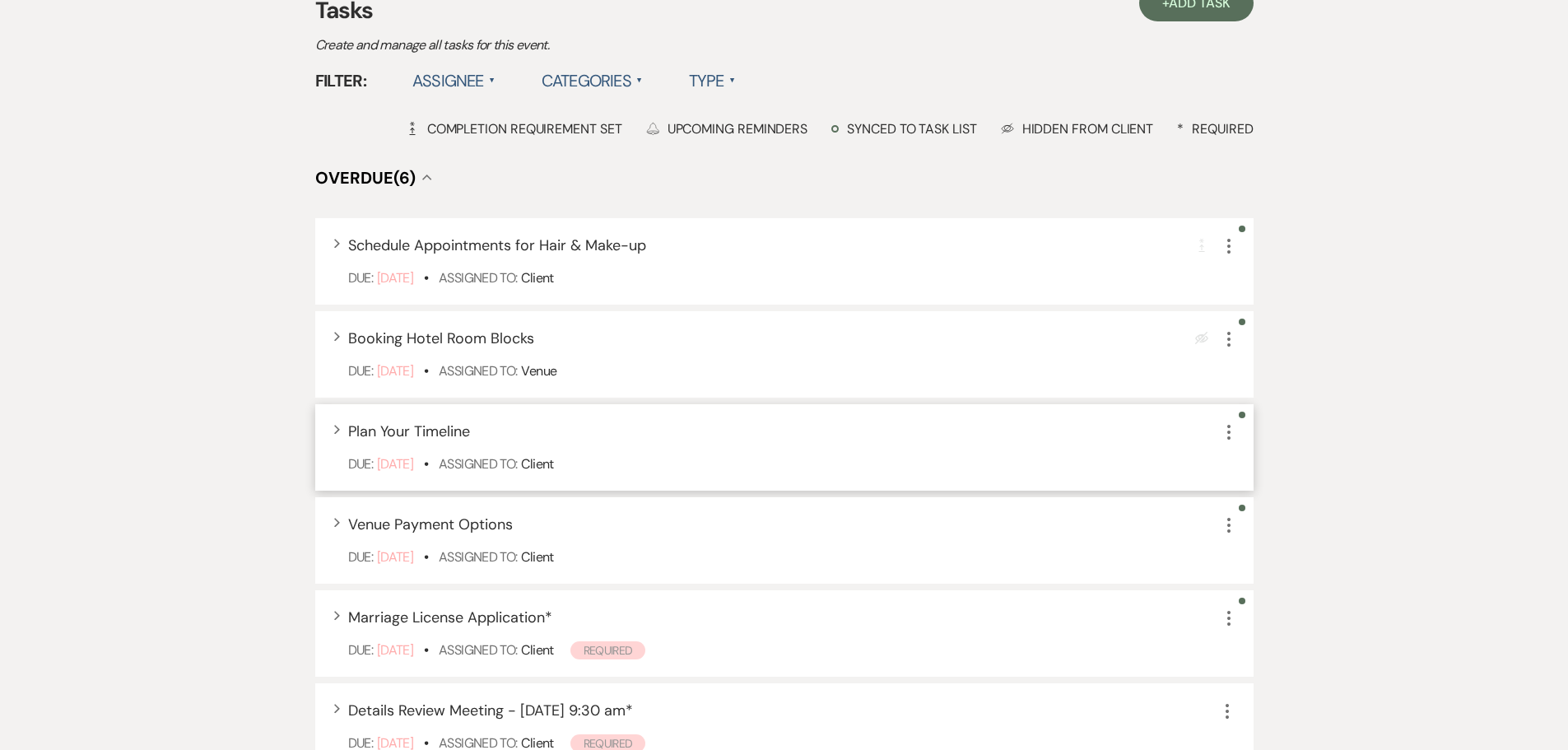
click at [1229, 432] on use "button" at bounding box center [1229, 432] width 4 height 15
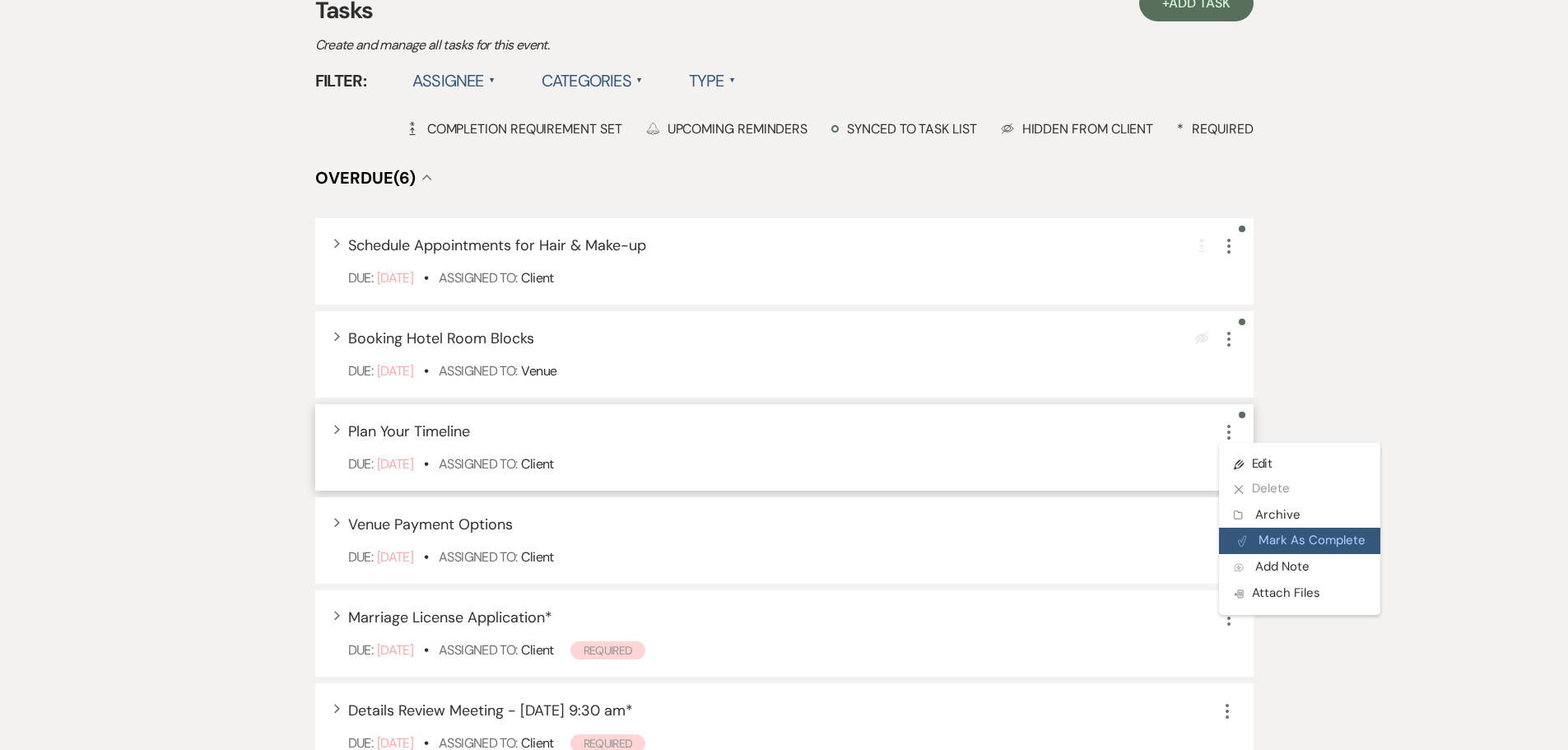
click at [1249, 533] on button "Plan Portal Link Mark As Complete" at bounding box center [1299, 541] width 161 height 27
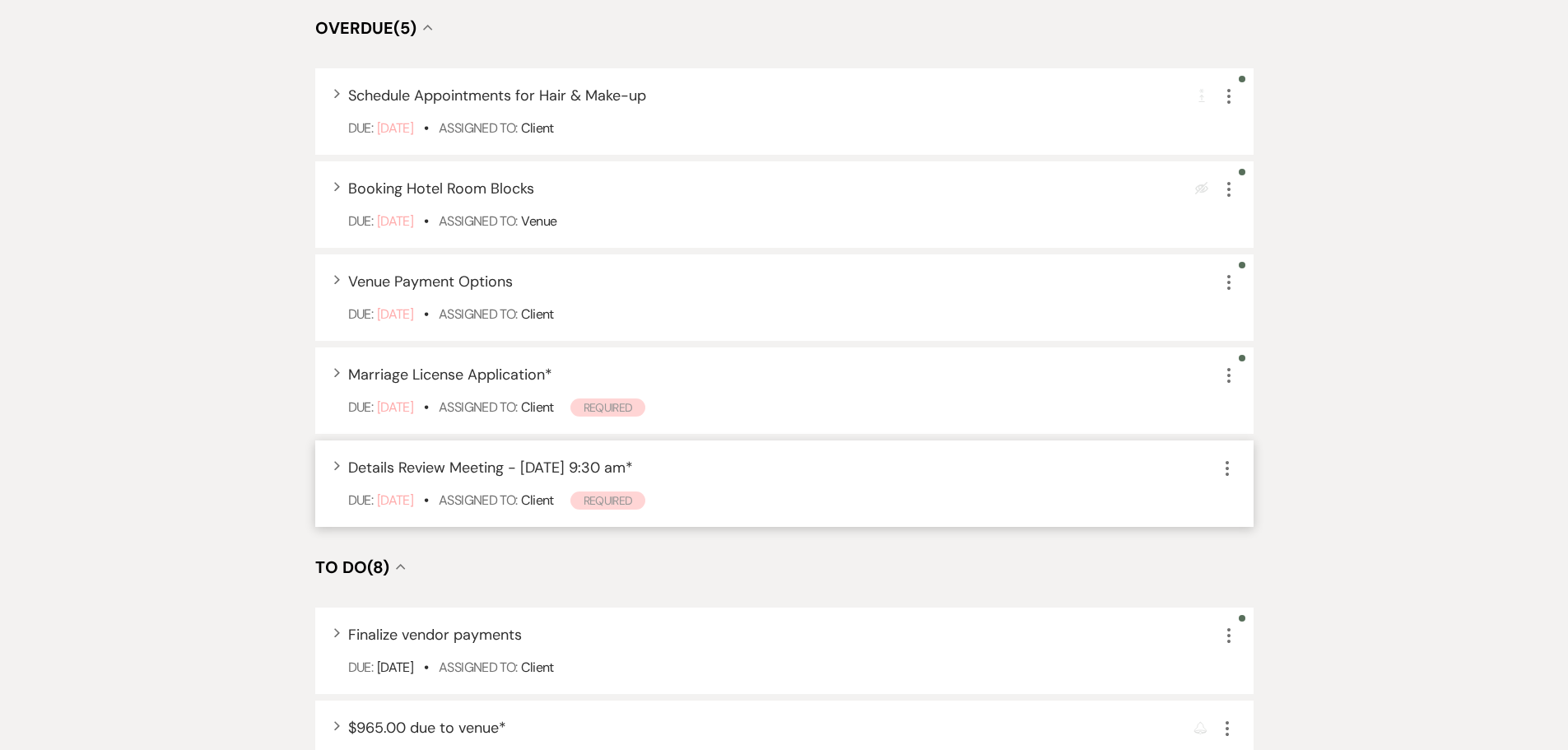
scroll to position [577, 0]
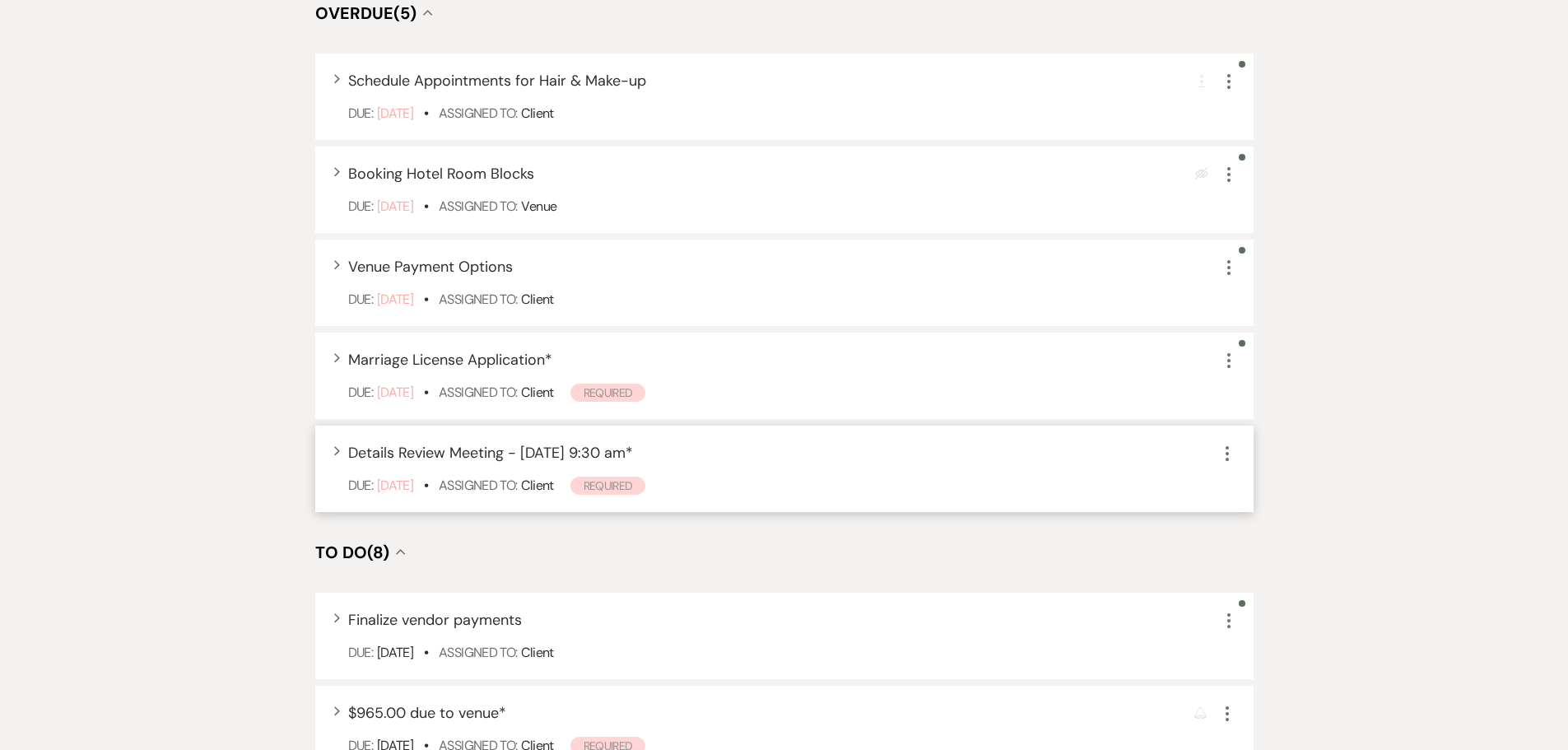
click at [1225, 449] on icon "More" at bounding box center [1227, 453] width 19 height 19
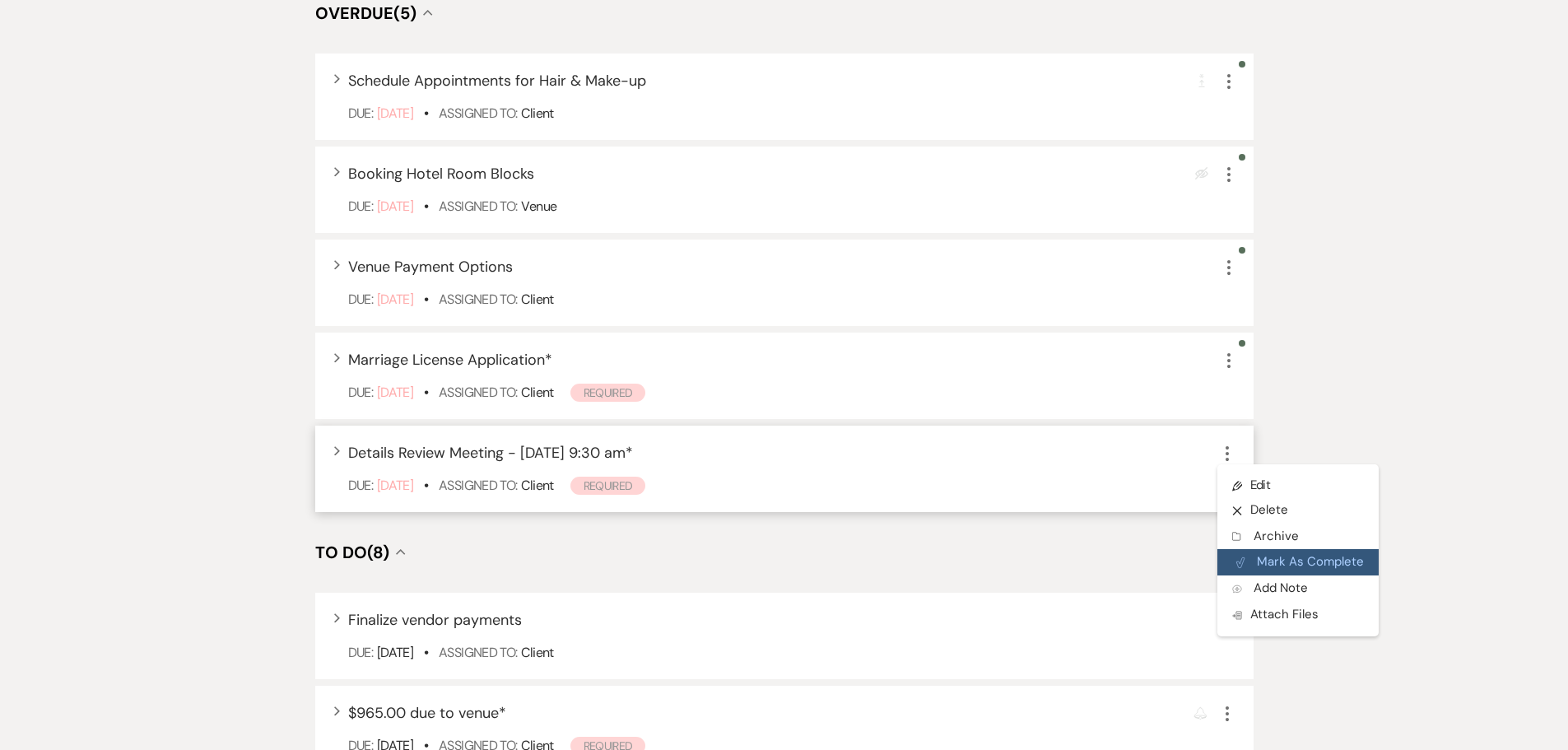
click at [1250, 562] on button "Plan Portal Link Mark As Complete" at bounding box center [1298, 562] width 161 height 27
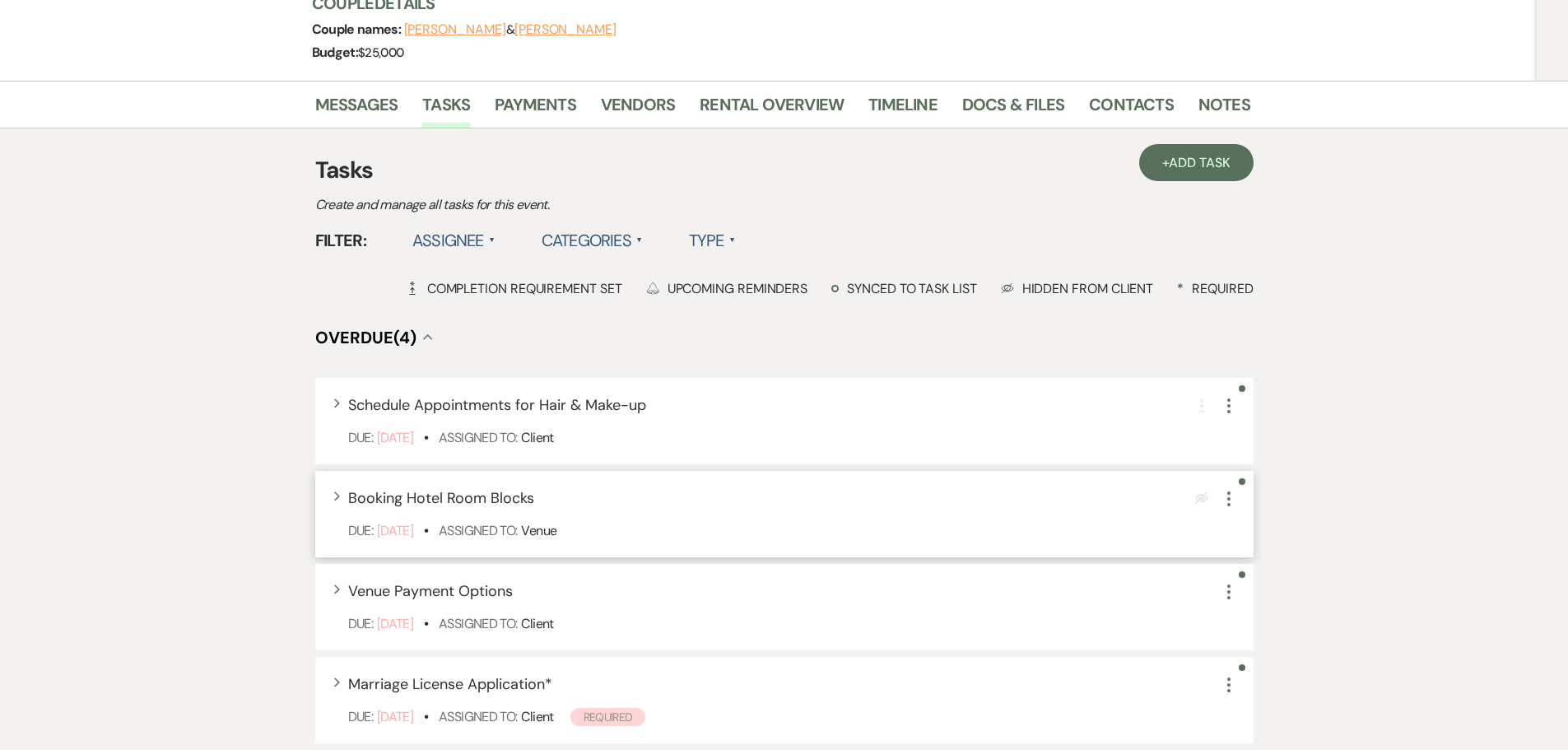
scroll to position [0, 0]
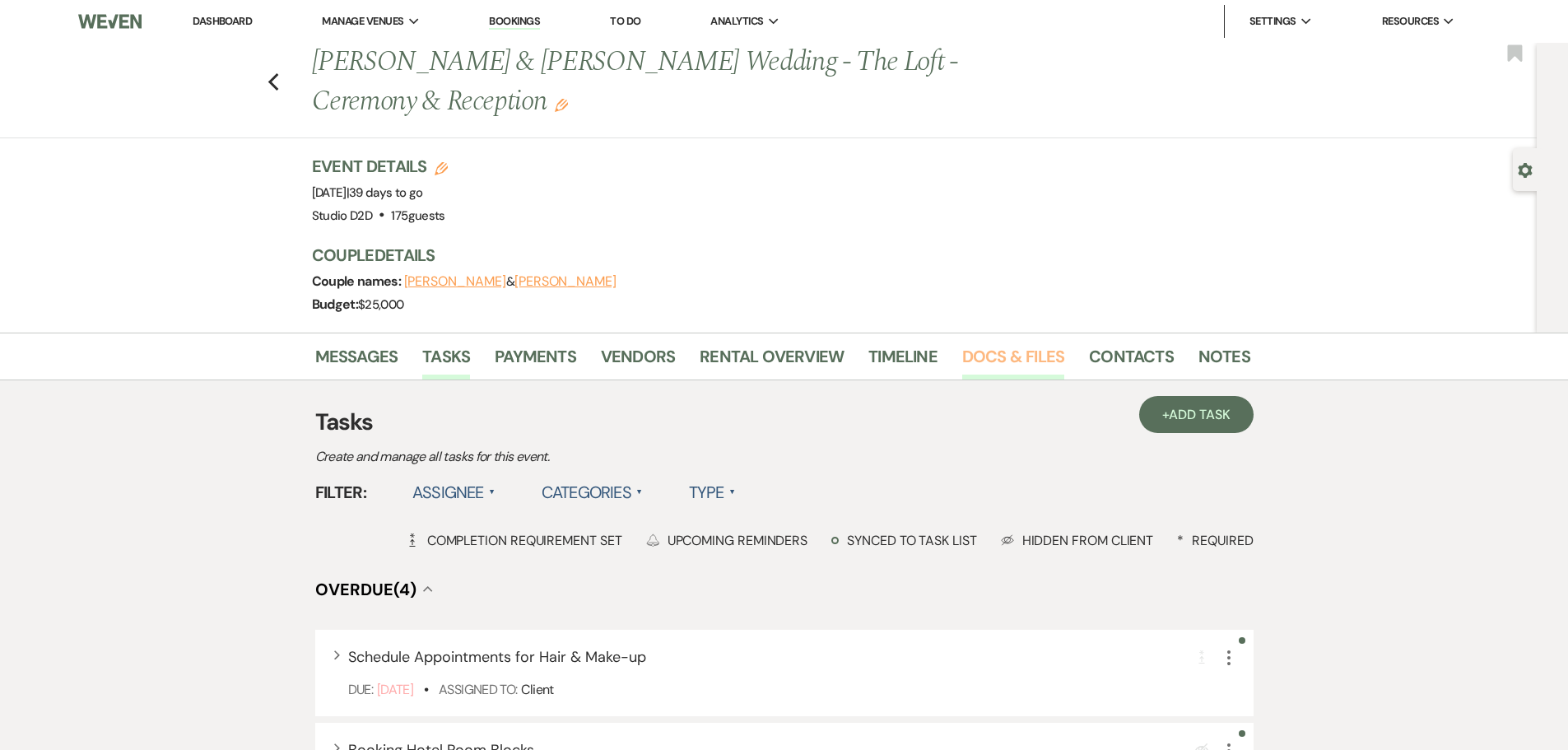
click at [1001, 362] on link "Docs & Files" at bounding box center [1013, 361] width 102 height 36
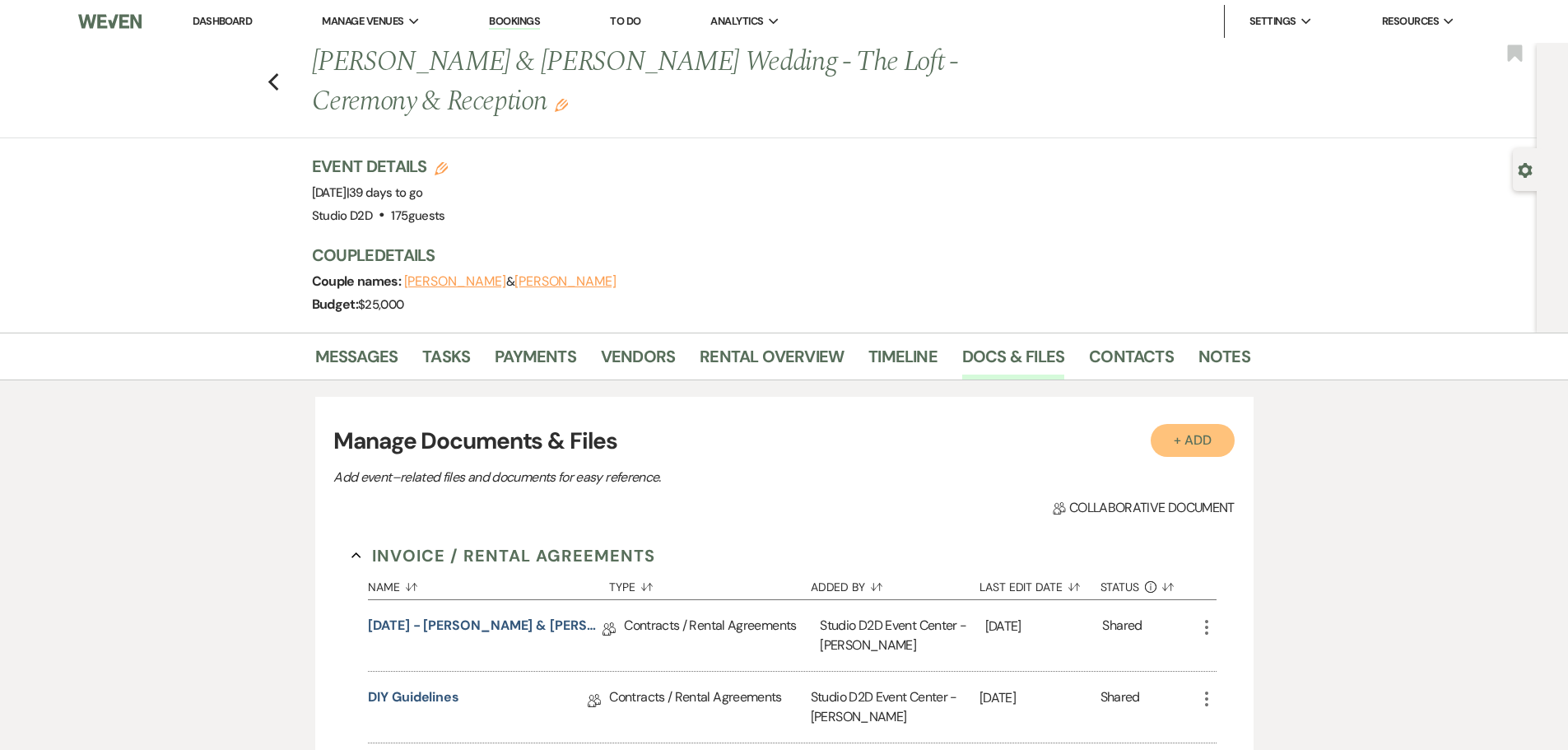
click at [1173, 447] on button "+ Add" at bounding box center [1192, 441] width 84 height 33
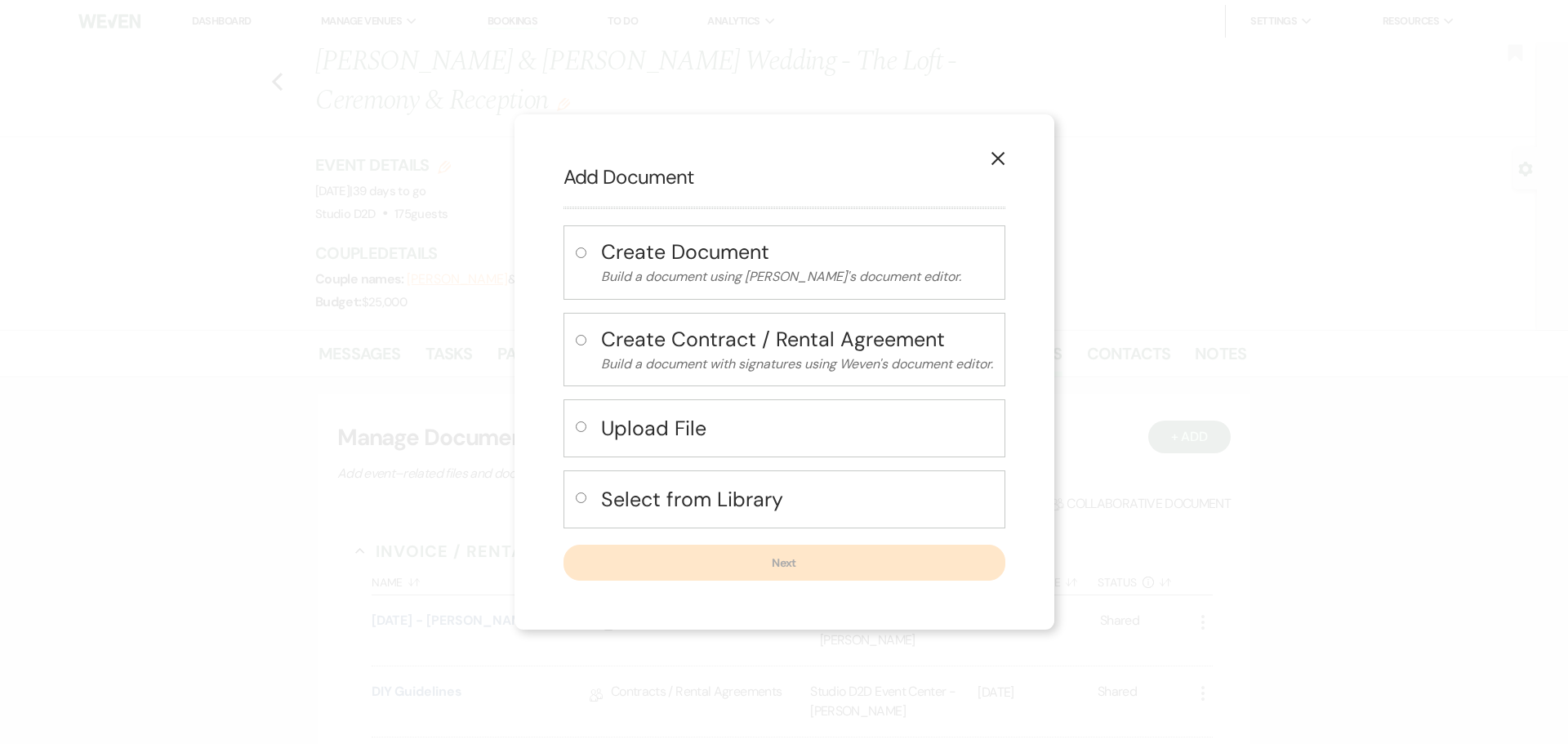
click at [661, 429] on h4 "Upload File" at bounding box center [797, 427] width 392 height 28
radio input "true"
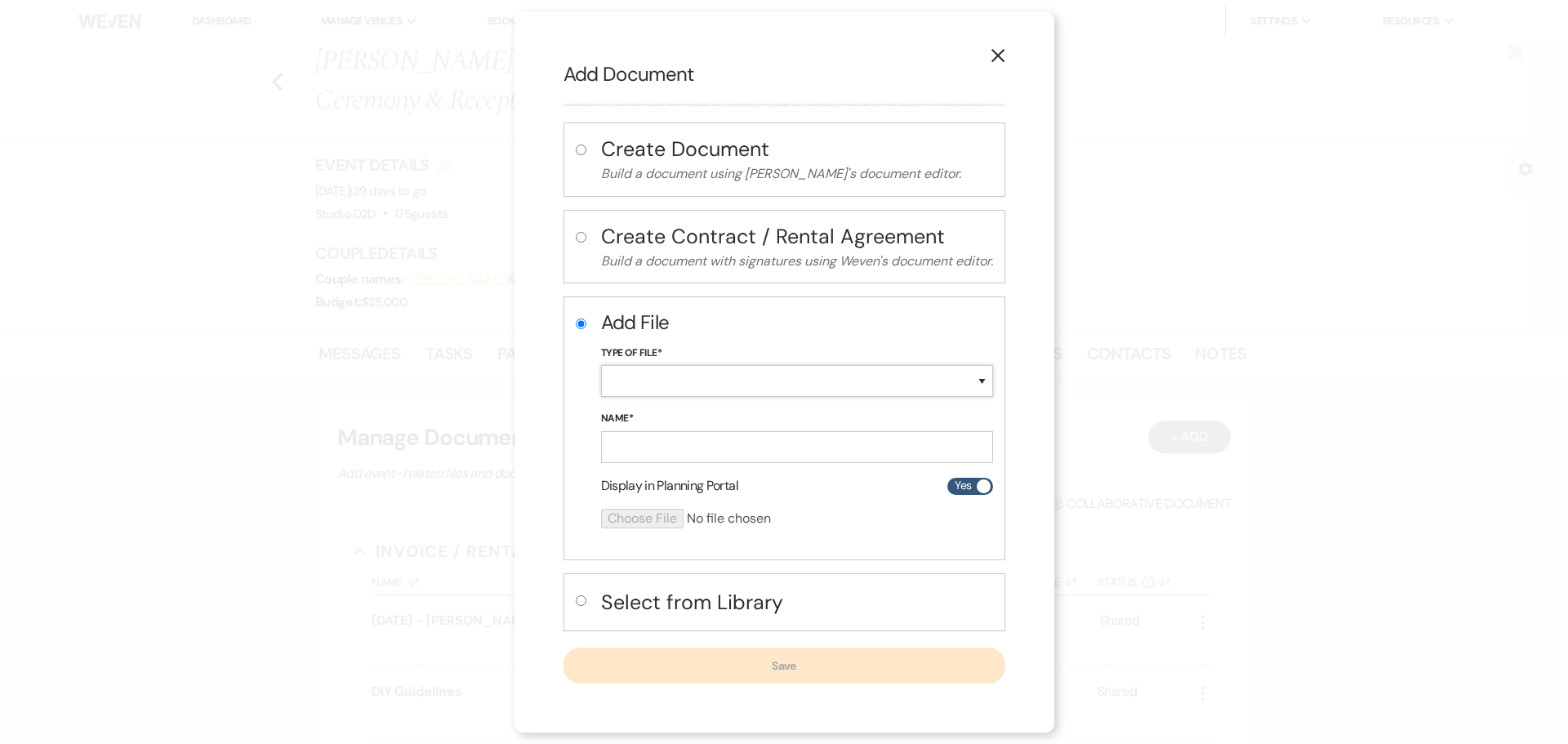
click at [659, 386] on select "Special Event Insurance Vendor Certificate of Insurance Contracts / Rental Agre…" at bounding box center [797, 381] width 392 height 32
select select "63"
click at [601, 365] on select "Special Event Insurance Vendor Certificate of Insurance Contracts / Rental Agre…" at bounding box center [797, 381] width 392 height 32
click at [687, 452] on input "Name*" at bounding box center [797, 447] width 392 height 32
paste input "[DATE] - [PERSON_NAME] & [PERSON_NAME] Details"
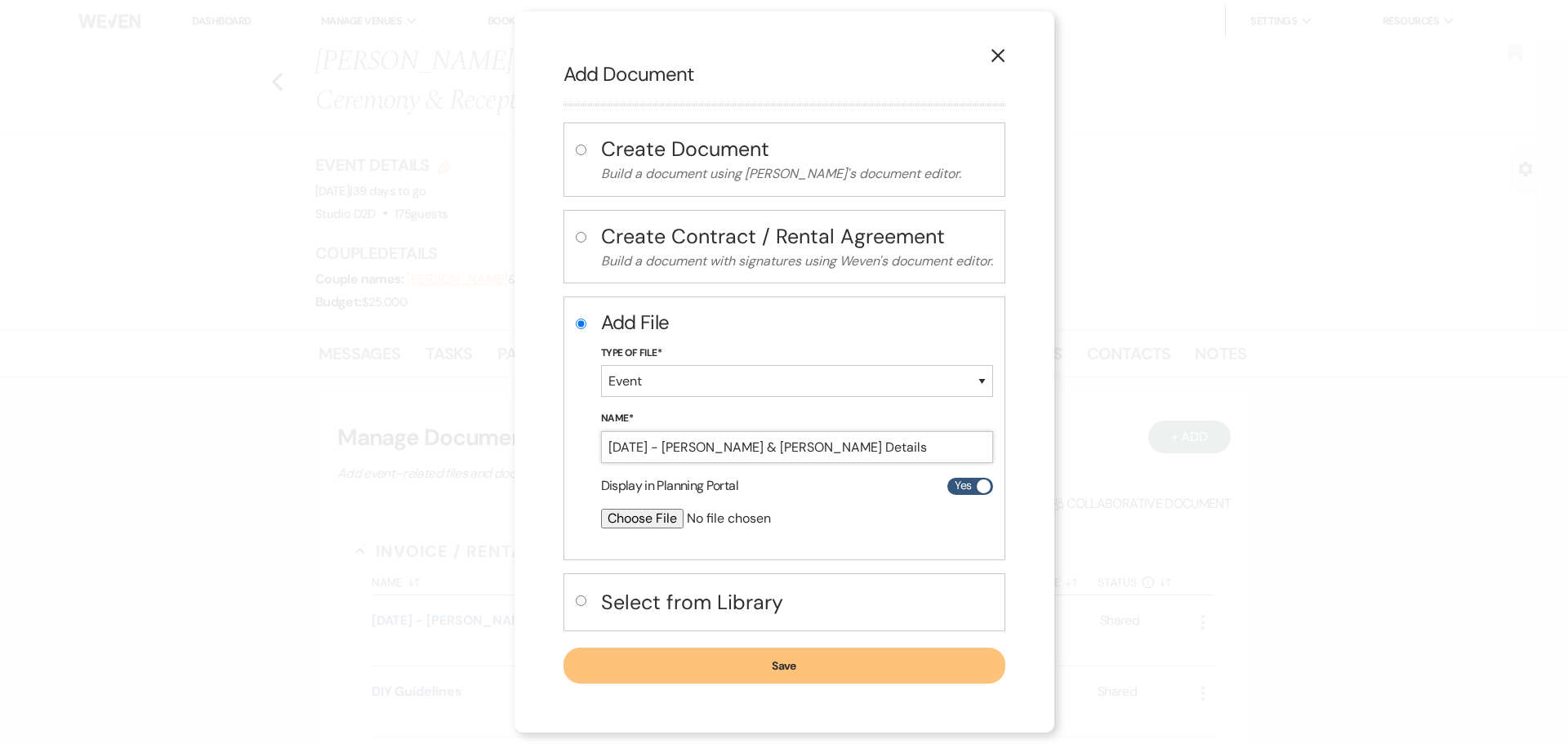
type input "[DATE] - [PERSON_NAME] & [PERSON_NAME] Details"
click at [634, 522] on input "file" at bounding box center [754, 518] width 306 height 19
type input "C:\fakepath\09-20-25 - Brooke & Daniel - Ceremony Details - Studio D2D.pdf"
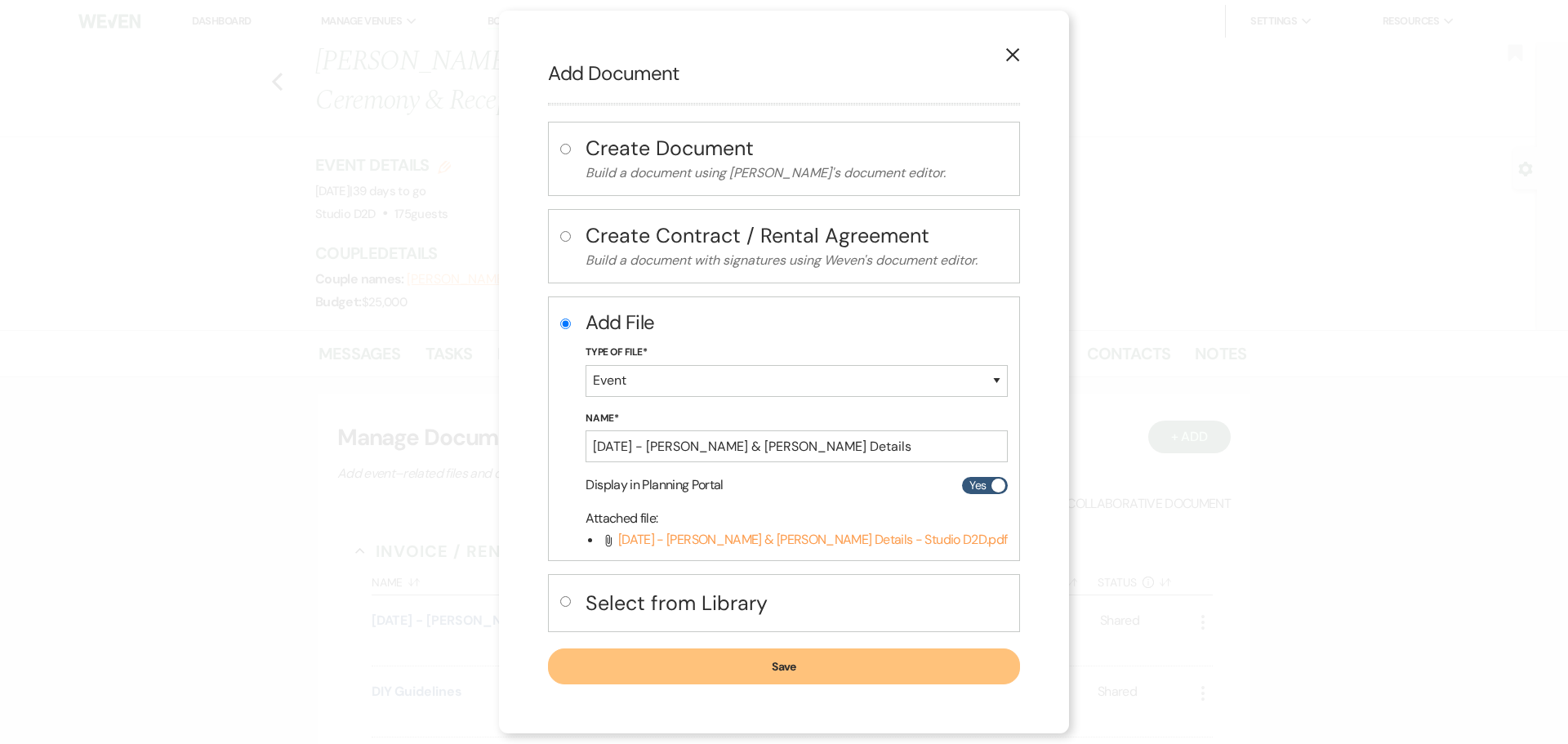
click at [680, 668] on button "Save" at bounding box center [784, 665] width 471 height 36
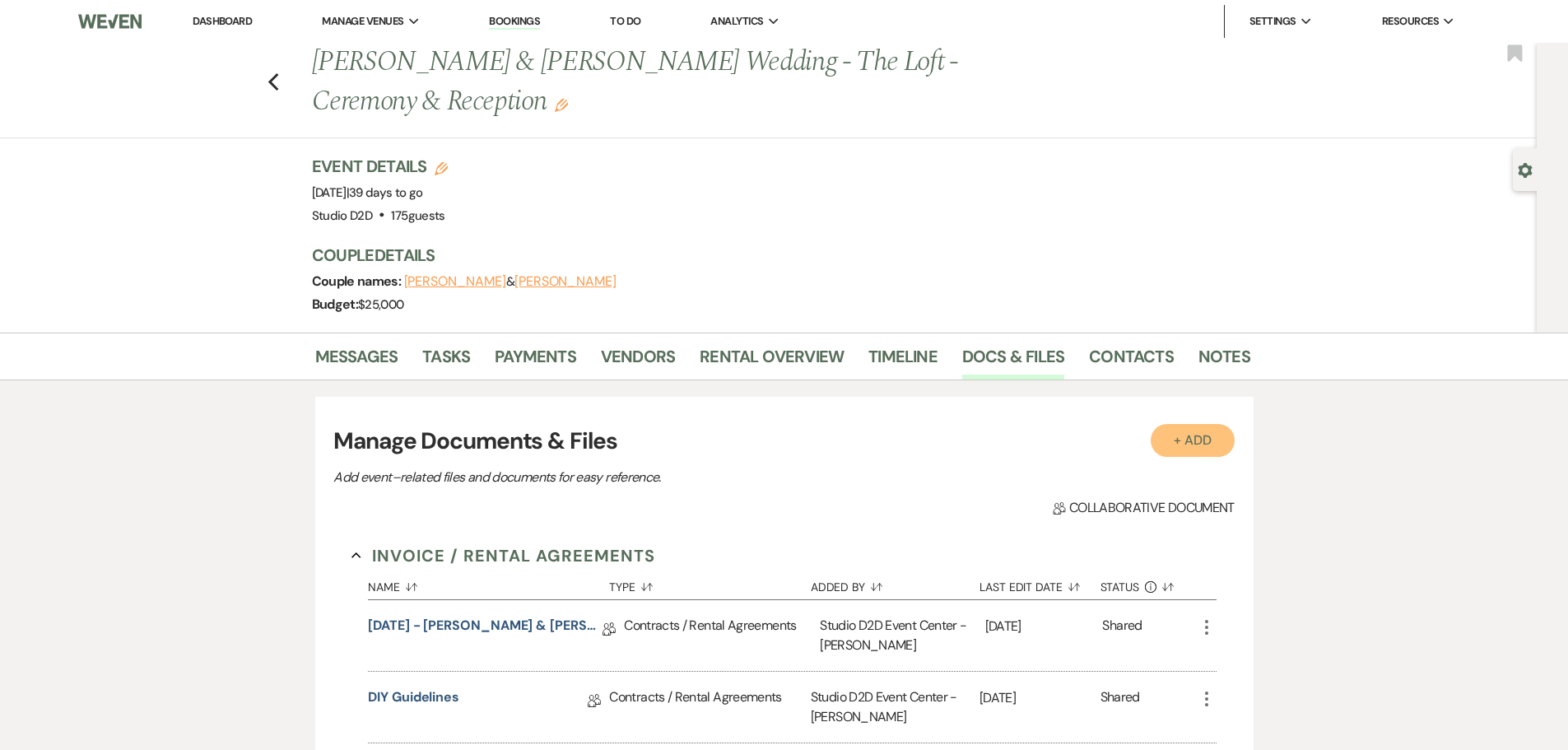
click at [1175, 439] on button "+ Add" at bounding box center [1192, 441] width 84 height 33
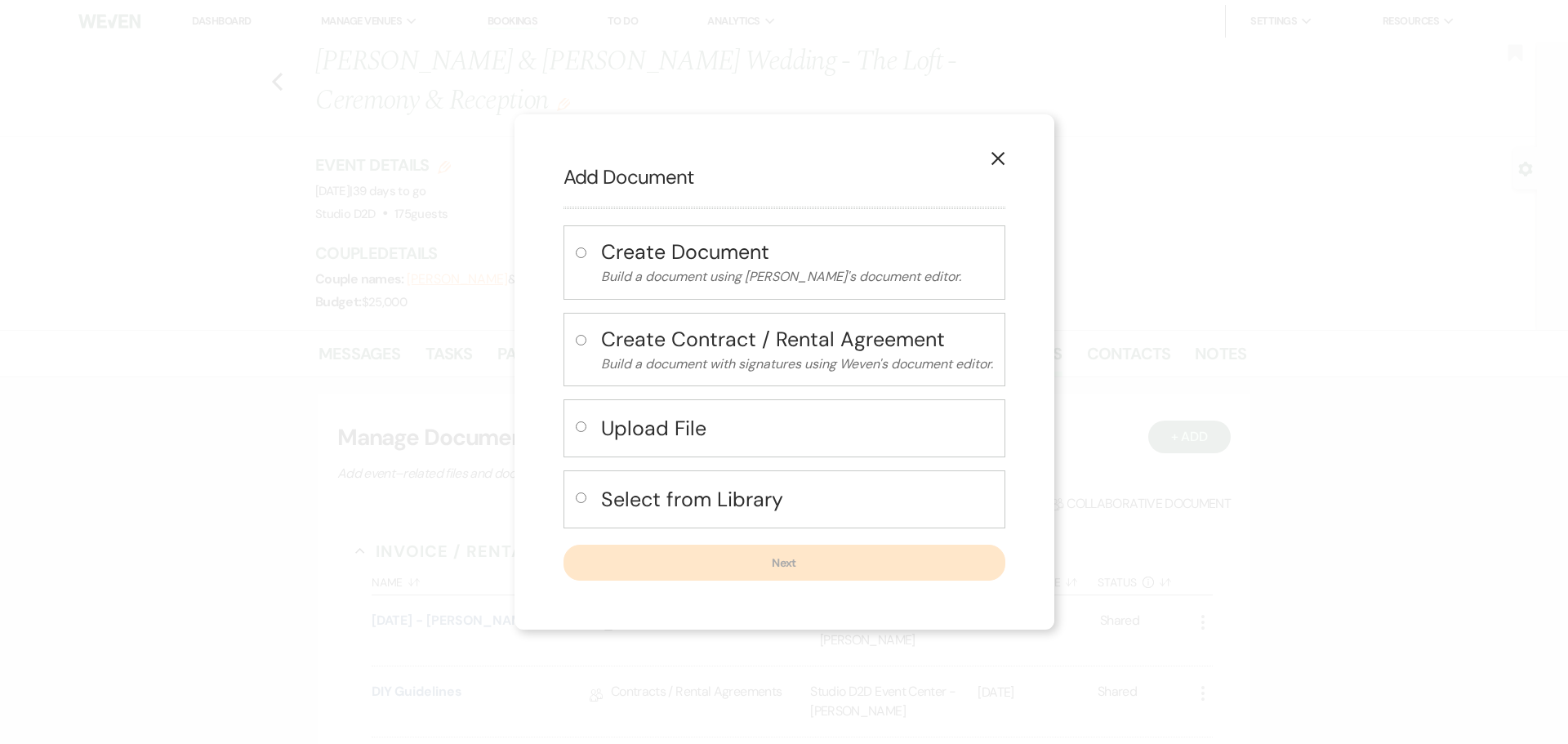
click at [655, 428] on h4 "Upload File" at bounding box center [797, 427] width 392 height 28
radio input "true"
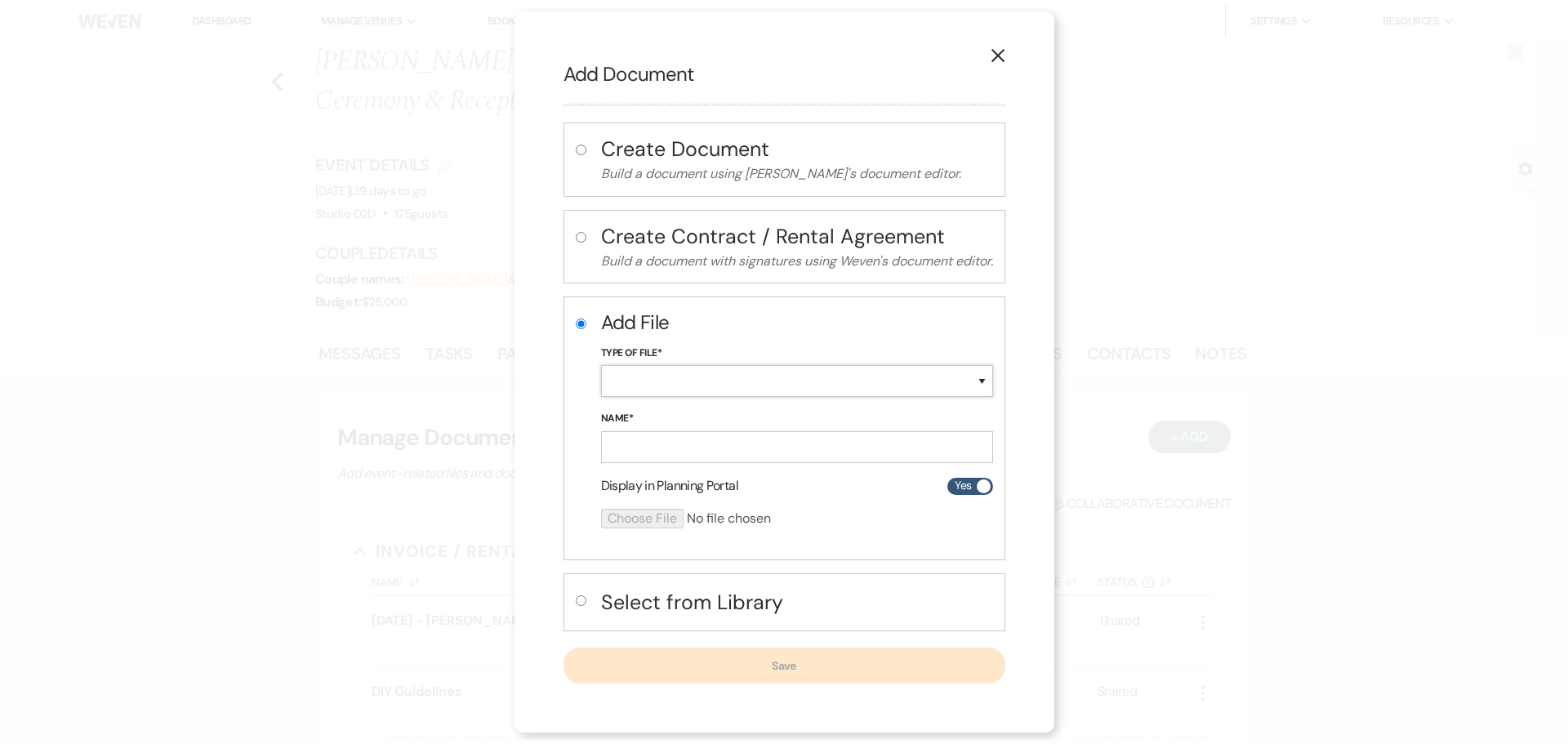
click at [654, 389] on select "Special Event Insurance Vendor Certificate of Insurance Contracts / Rental Agre…" at bounding box center [797, 381] width 392 height 32
click at [601, 365] on select "Special Event Insurance Vendor Certificate of Insurance Contracts / Rental Agre…" at bounding box center [797, 381] width 392 height 32
click at [660, 383] on select "Special Event Insurance Vendor Certificate of Insurance Contracts / Rental Agre…" at bounding box center [797, 381] width 392 height 32
select select "63"
click at [601, 365] on select "Special Event Insurance Vendor Certificate of Insurance Contracts / Rental Agre…" at bounding box center [797, 381] width 392 height 32
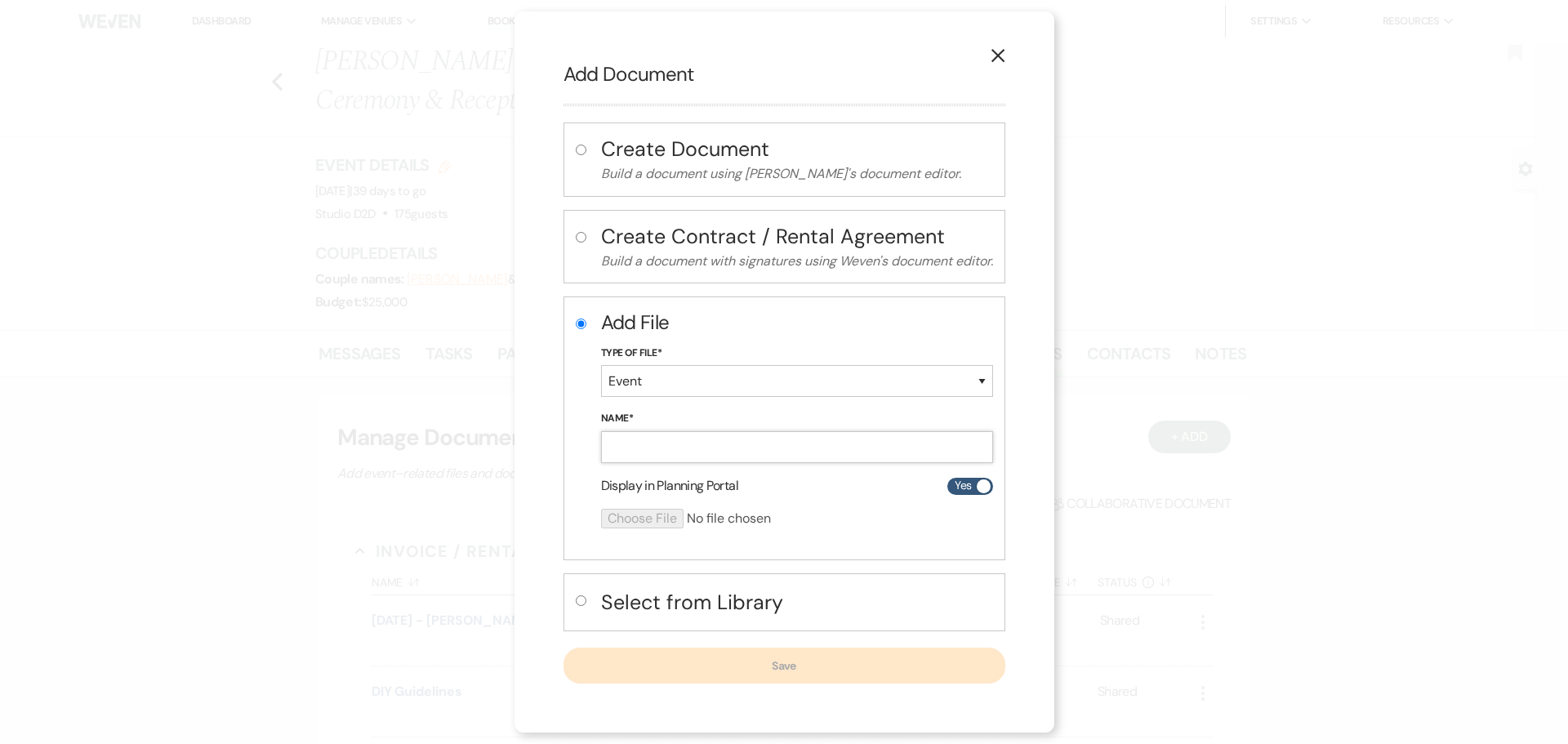
click at [683, 447] on input "Name*" at bounding box center [797, 447] width 392 height 32
paste input "[DATE] - [PERSON_NAME] & [PERSON_NAME] - Event Details"
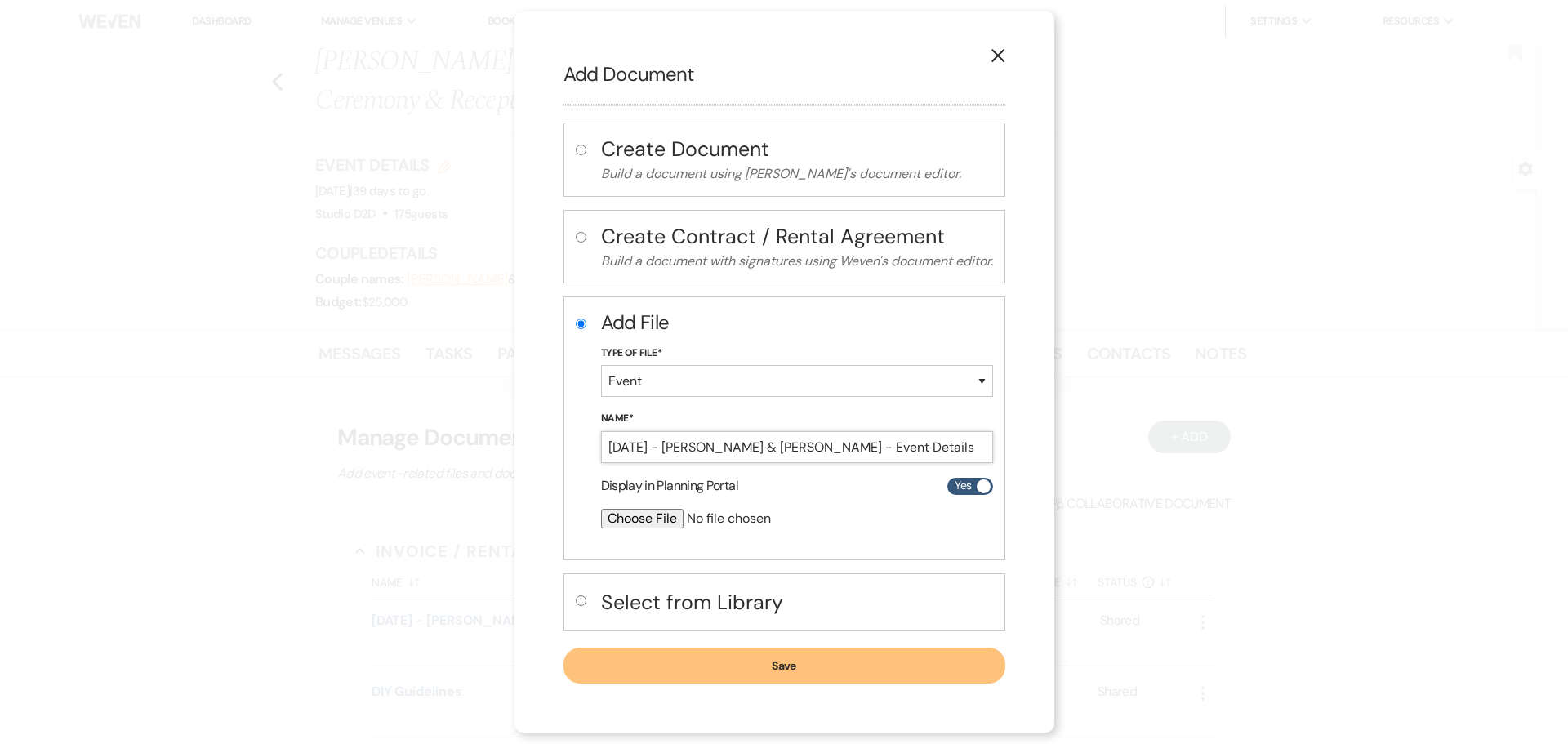
type input "[DATE] - [PERSON_NAME] & [PERSON_NAME] - Event Details"
click at [641, 521] on input "file" at bounding box center [754, 518] width 306 height 19
type input "C:\fakepath\09-20-25 - Brooke & Daniel - Event Details - Wedding - Studio D2D.p…"
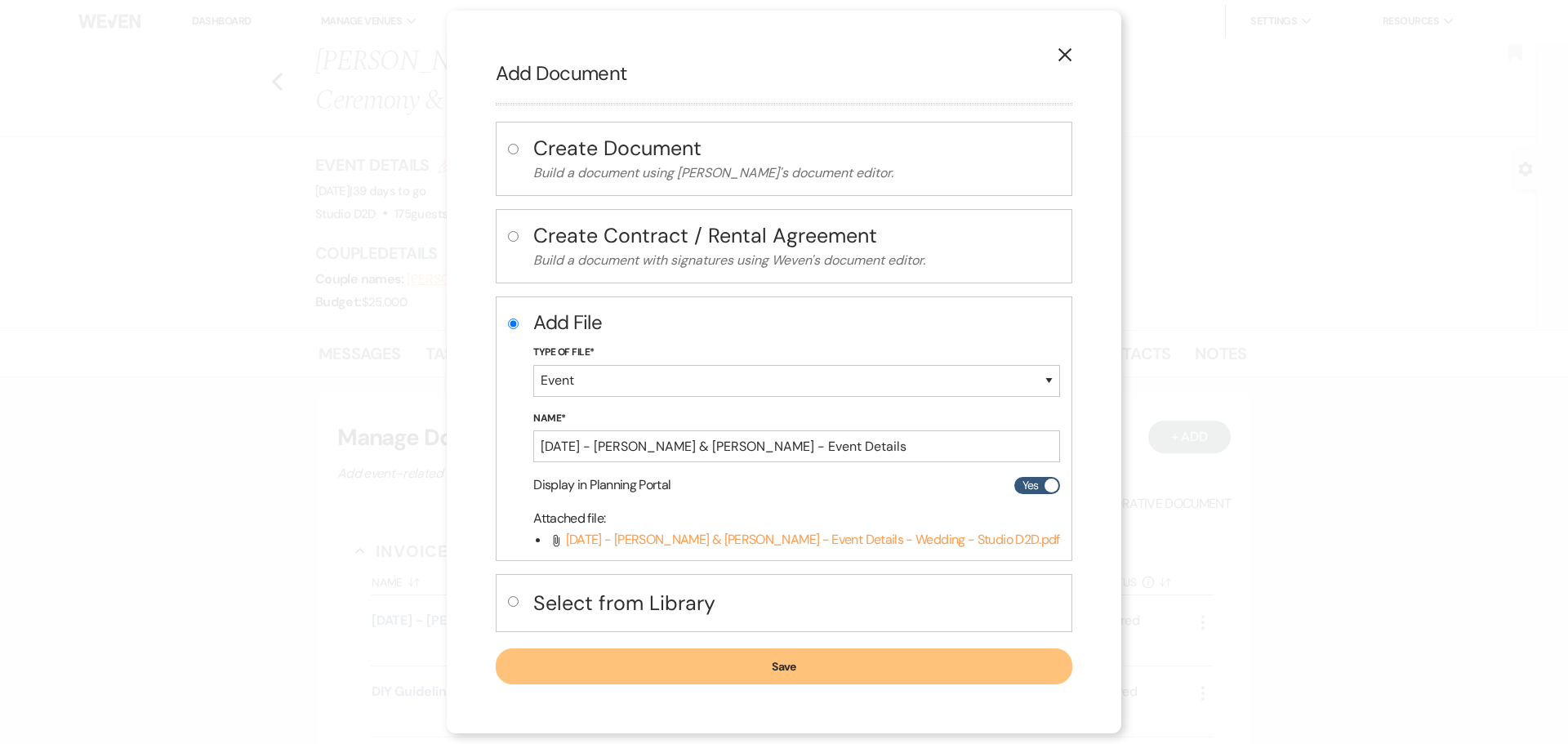
click at [708, 668] on button "Save" at bounding box center [784, 665] width 577 height 36
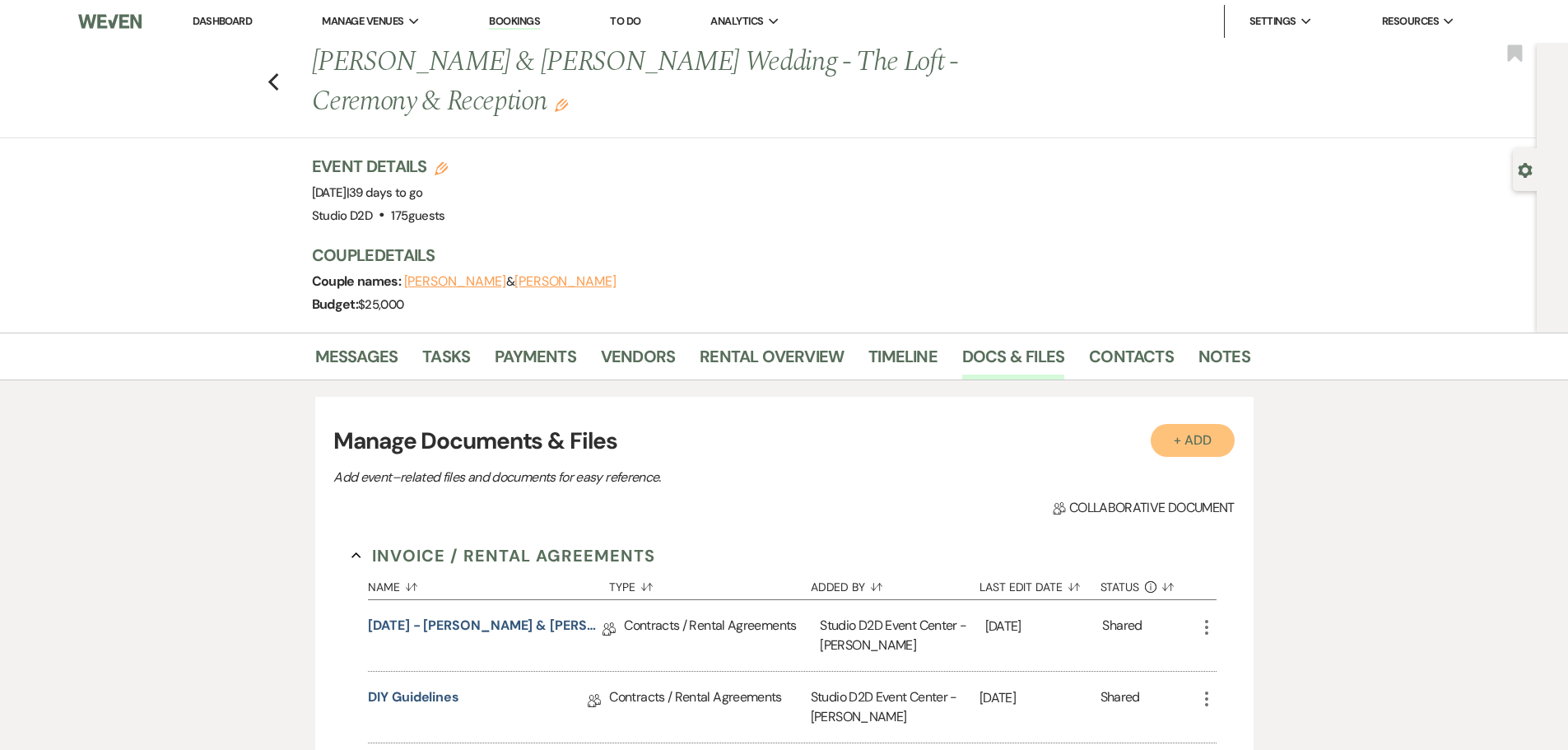
click at [1183, 446] on button "+ Add" at bounding box center [1192, 441] width 84 height 33
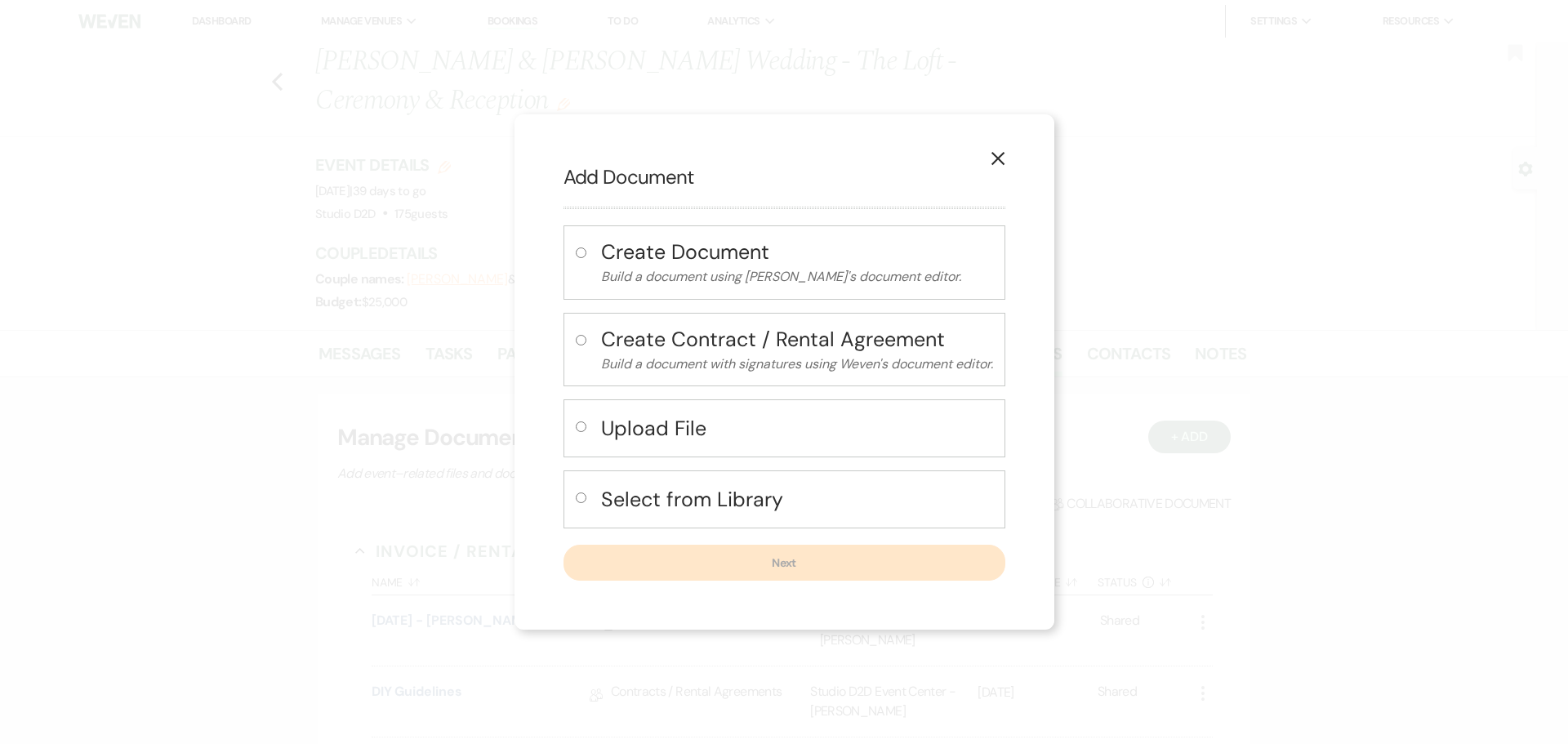
click at [693, 430] on h4 "Upload File" at bounding box center [797, 427] width 392 height 28
radio input "true"
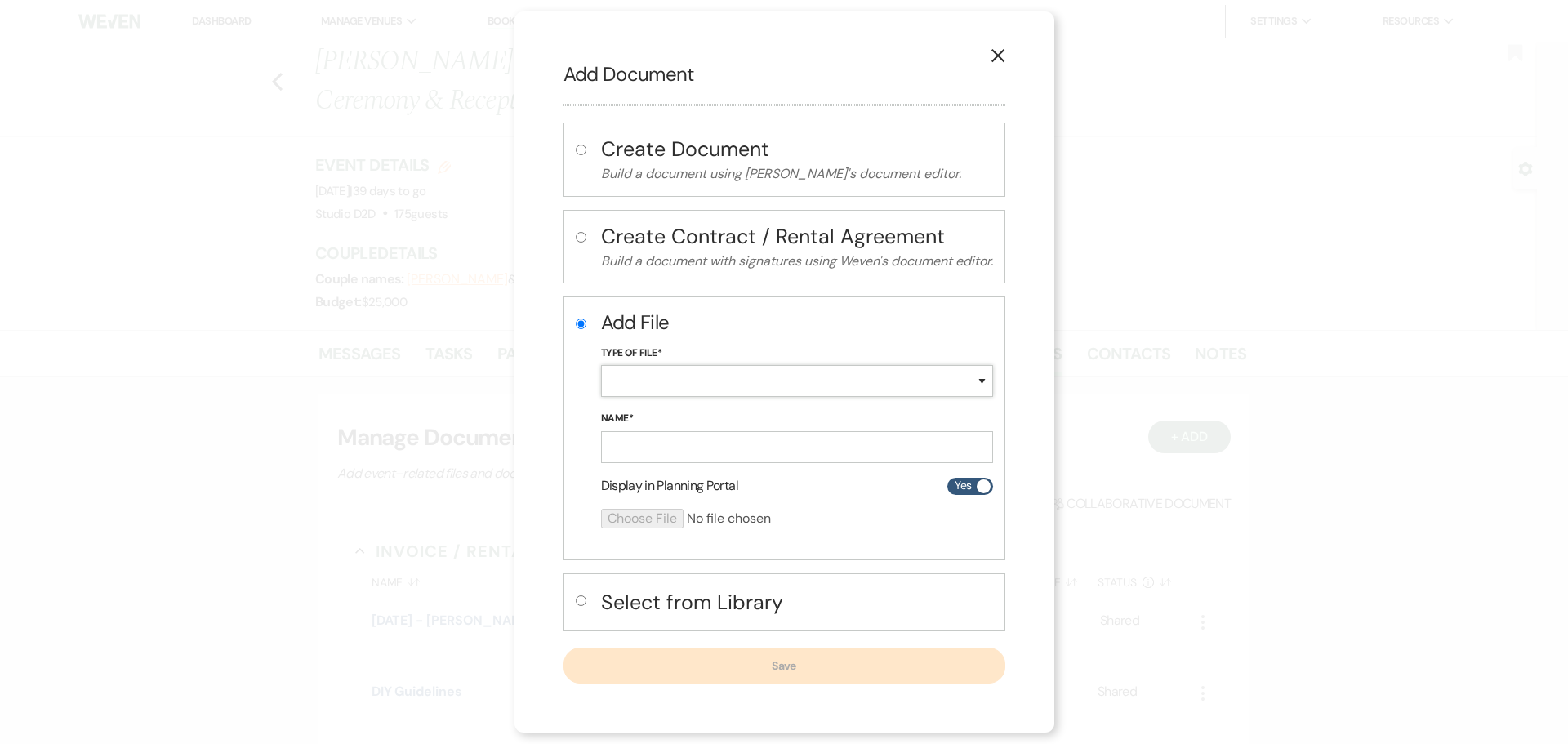
click at [681, 386] on select "Special Event Insurance Vendor Certificate of Insurance Contracts / Rental Agre…" at bounding box center [797, 381] width 392 height 32
select select "24"
click at [601, 365] on select "Special Event Insurance Vendor Certificate of Insurance Contracts / Rental Agre…" at bounding box center [797, 381] width 392 height 32
click at [698, 444] on input "Name*" at bounding box center [797, 447] width 392 height 32
paste input "[DATE] - [PERSON_NAME] & [PERSON_NAME] - Floor Plan"
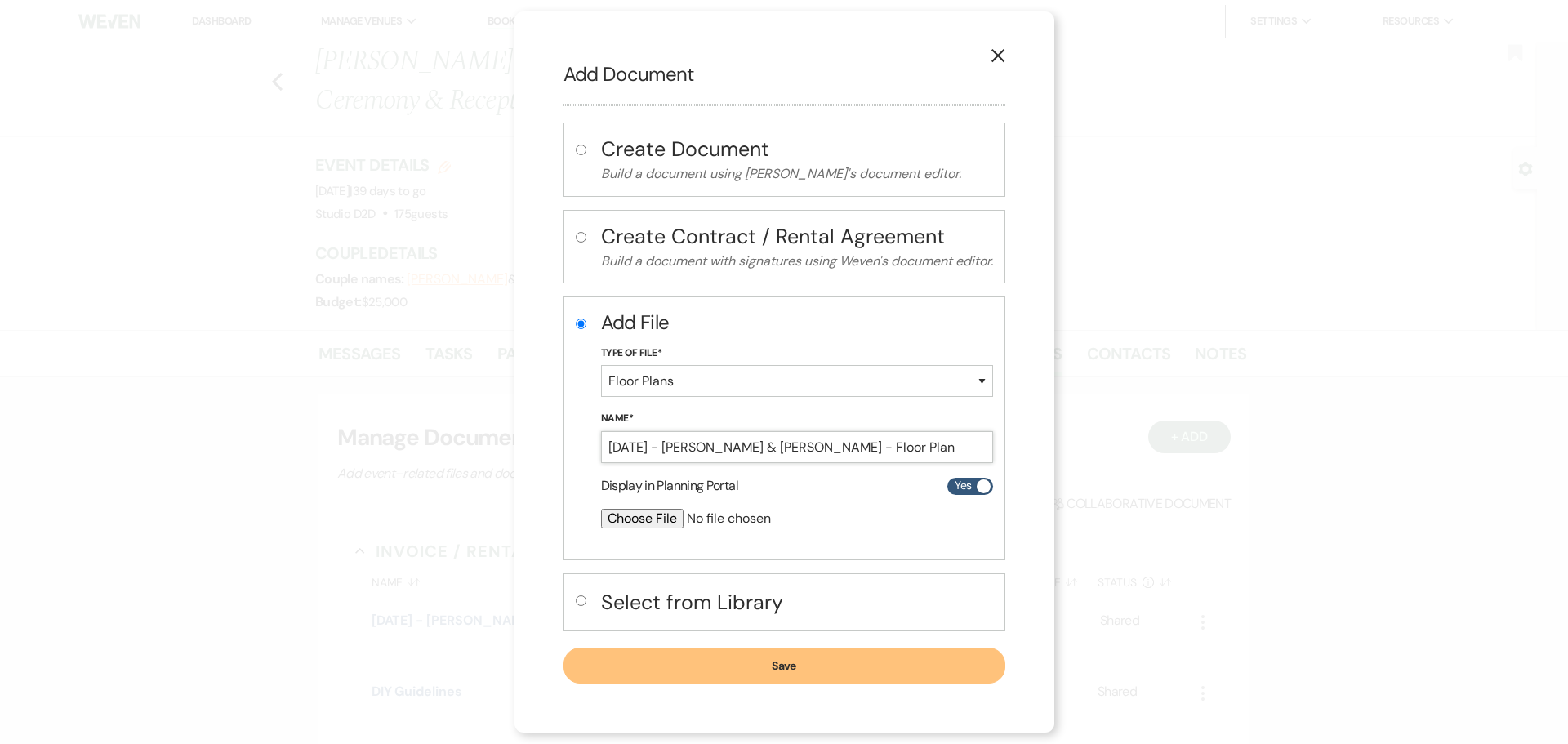
type input "[DATE] - [PERSON_NAME] & [PERSON_NAME] - Floor Plan"
click at [649, 519] on input "file" at bounding box center [754, 518] width 306 height 19
type input "C:\fakepath\09-20-25 - Brooke & Daniel - Floor Plan - Studio D2D.pdf"
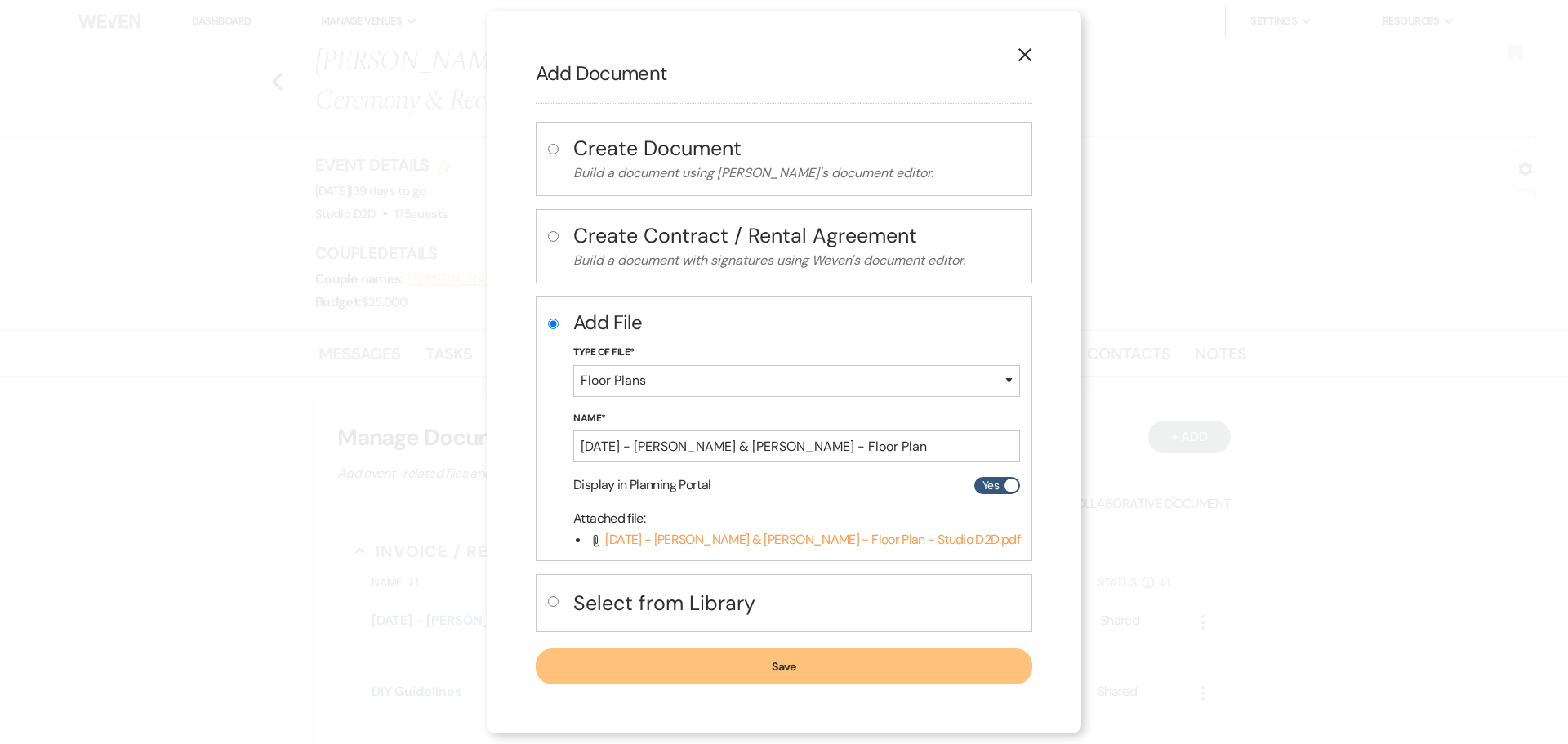
click at [692, 663] on button "Save" at bounding box center [784, 665] width 496 height 36
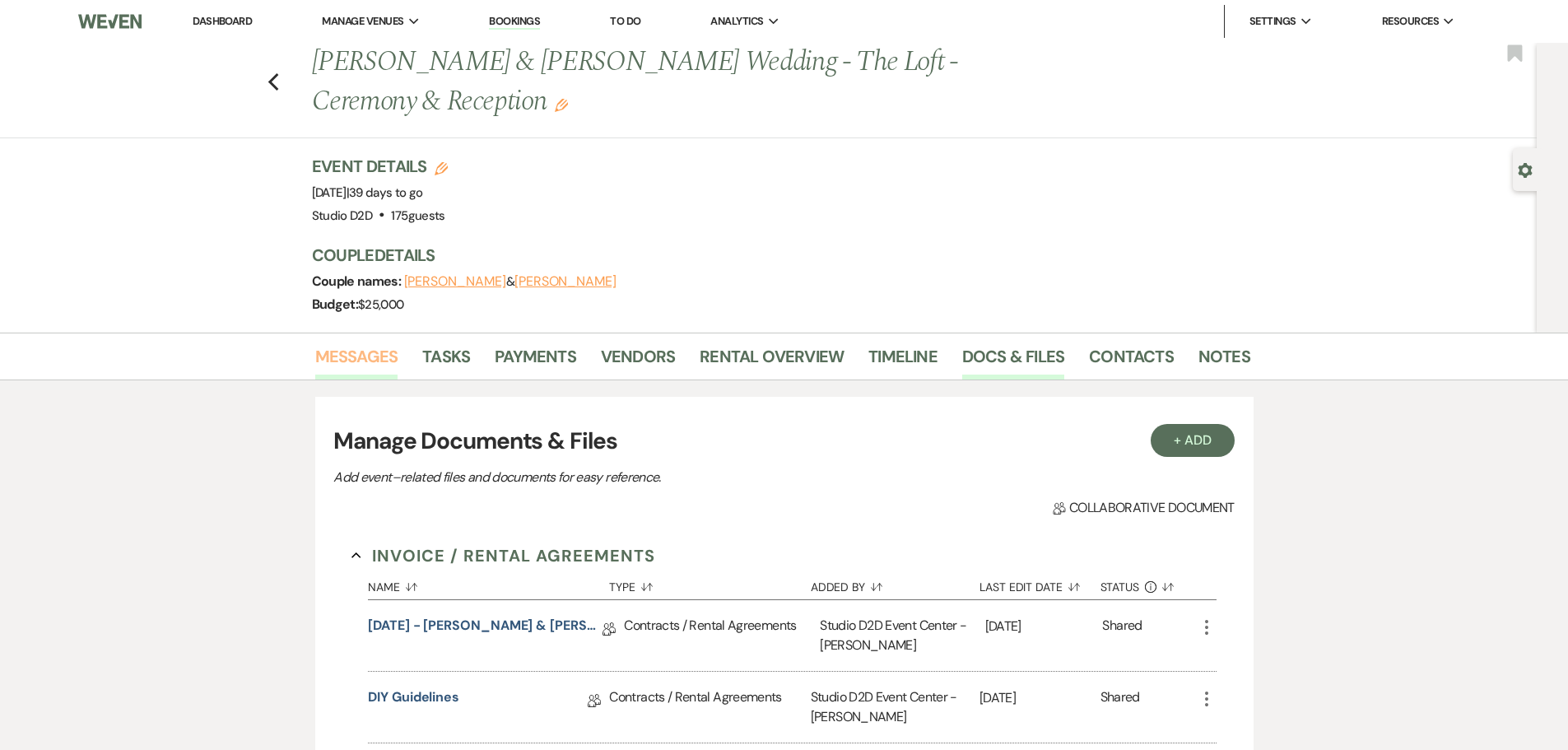
click at [350, 355] on link "Messages" at bounding box center [357, 361] width 83 height 36
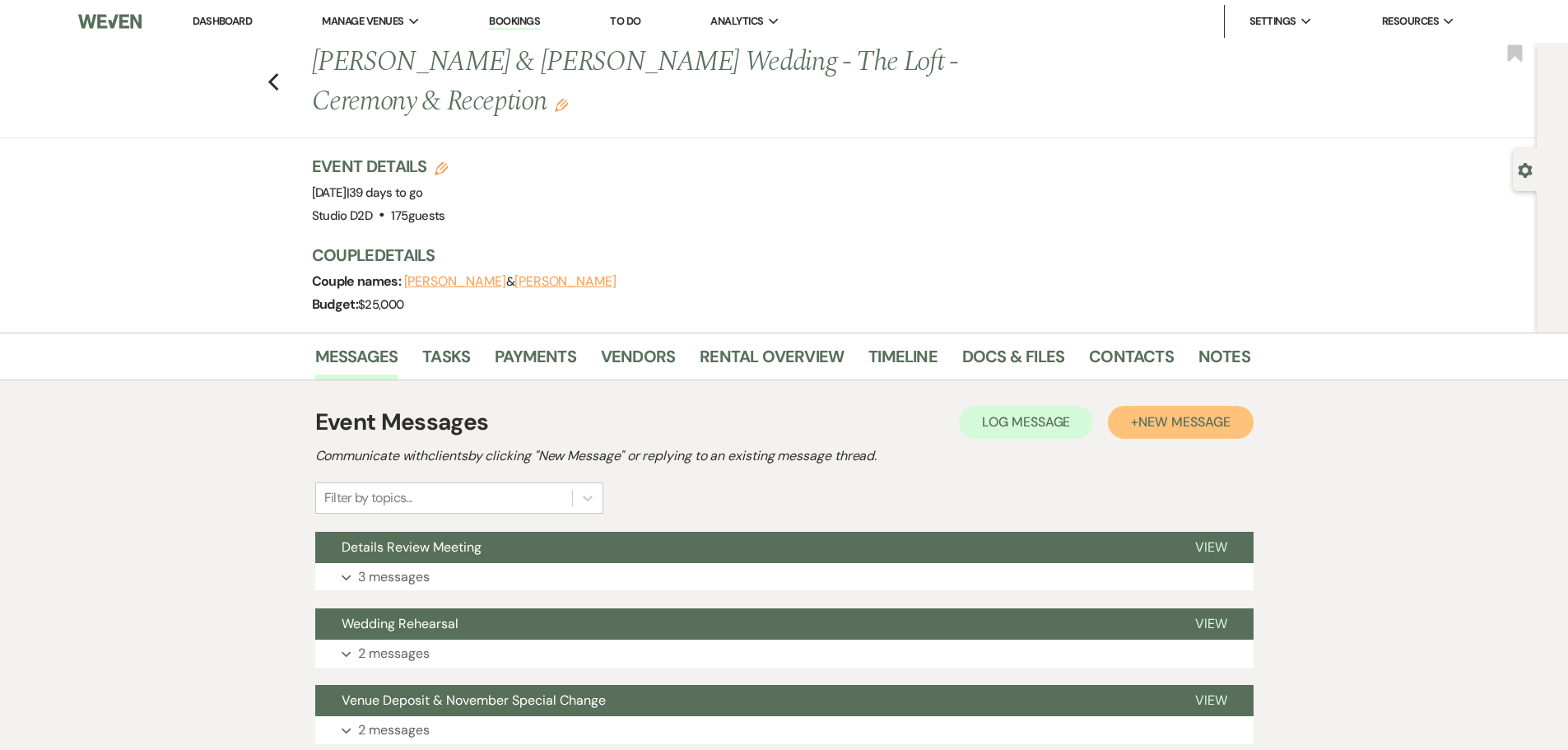
click at [1147, 427] on span "New Message" at bounding box center [1183, 422] width 91 height 18
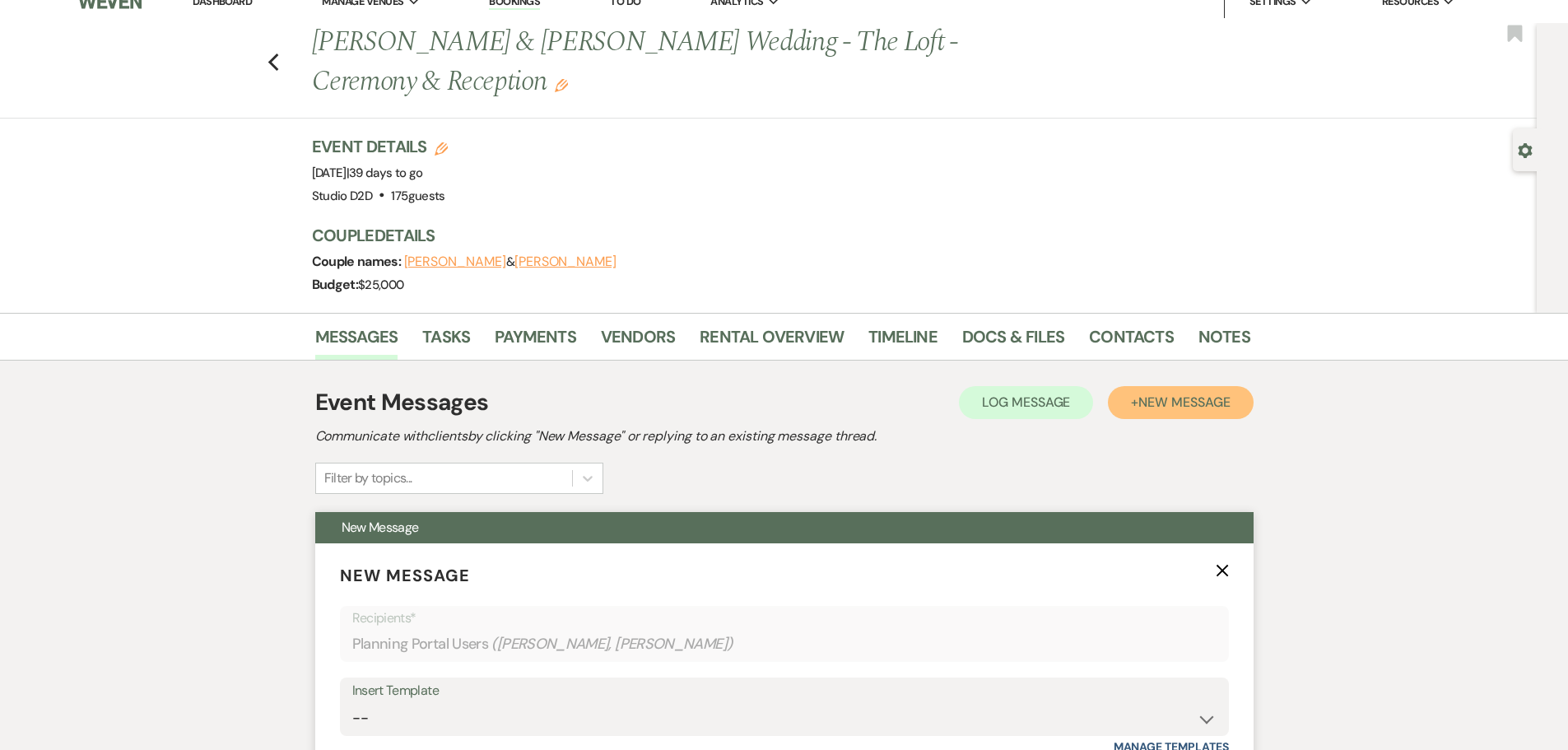
scroll to position [164, 0]
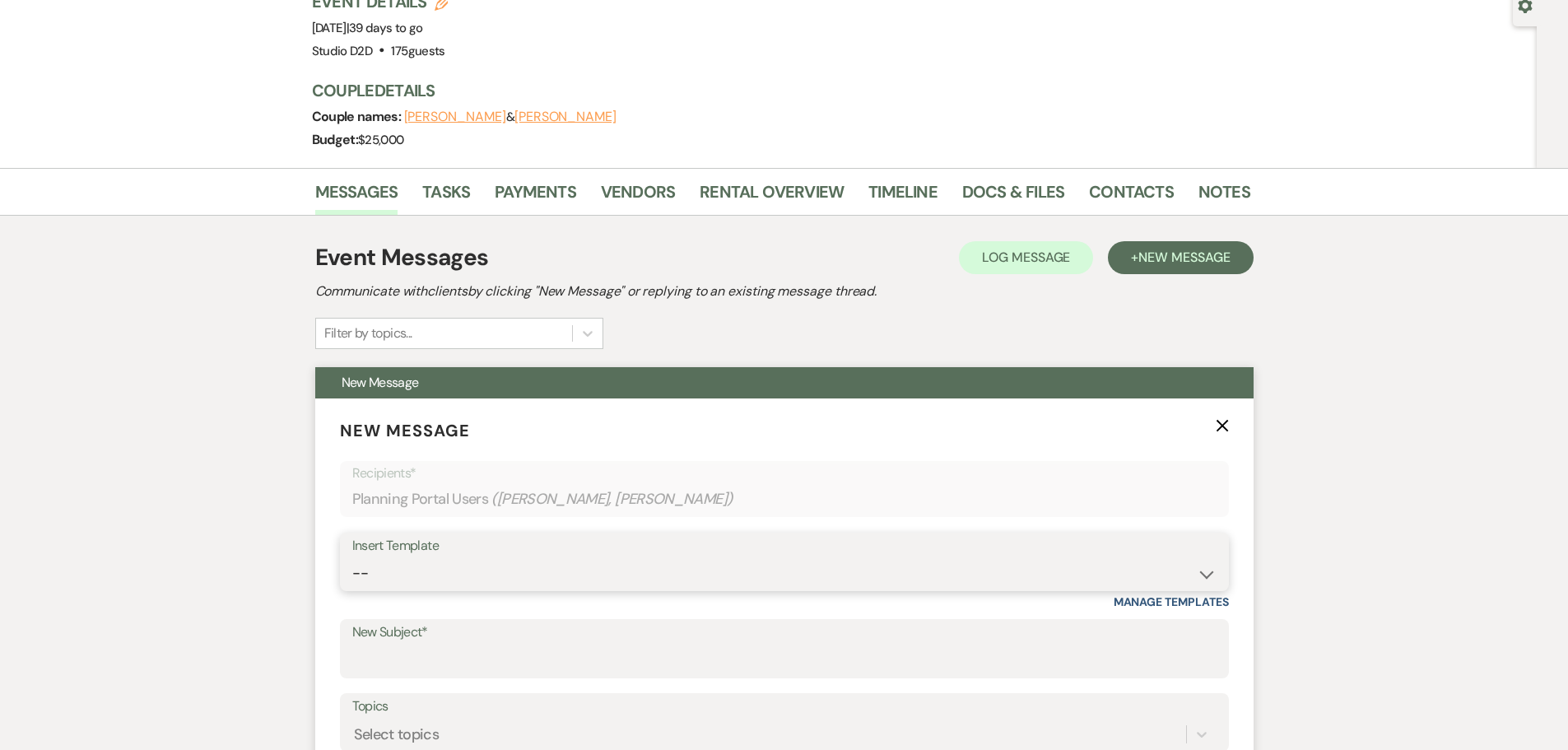
click at [477, 578] on select "-- New Inquiry - message 2 Event Pricing - Non Wedding Weven Planning Portal In…" at bounding box center [784, 573] width 864 height 32
select select "1756"
click at [352, 557] on select "-- New Inquiry - message 2 Event Pricing - Non Wedding Weven Planning Portal In…" at bounding box center [784, 573] width 864 height 32
type input "Event Details"
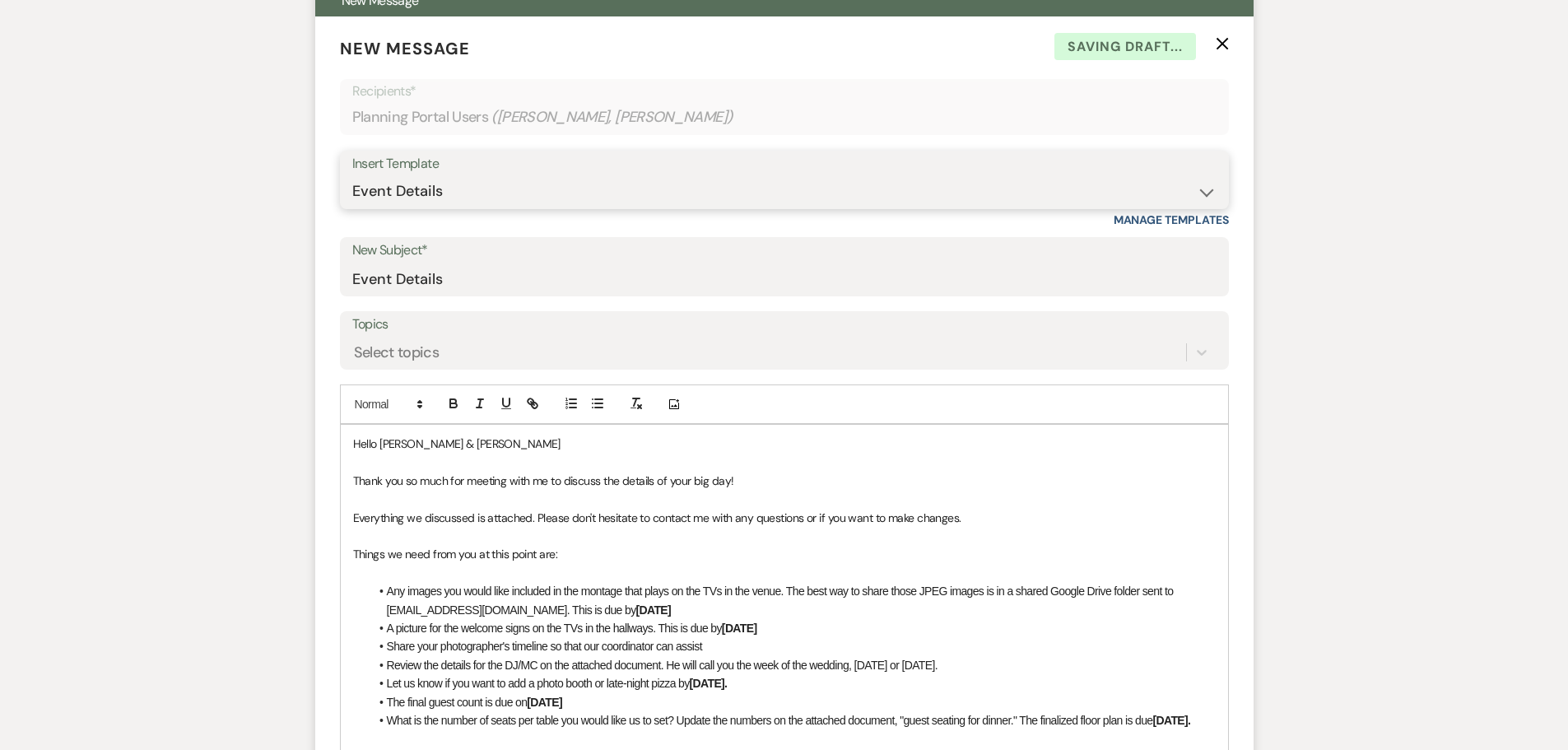
scroll to position [659, 0]
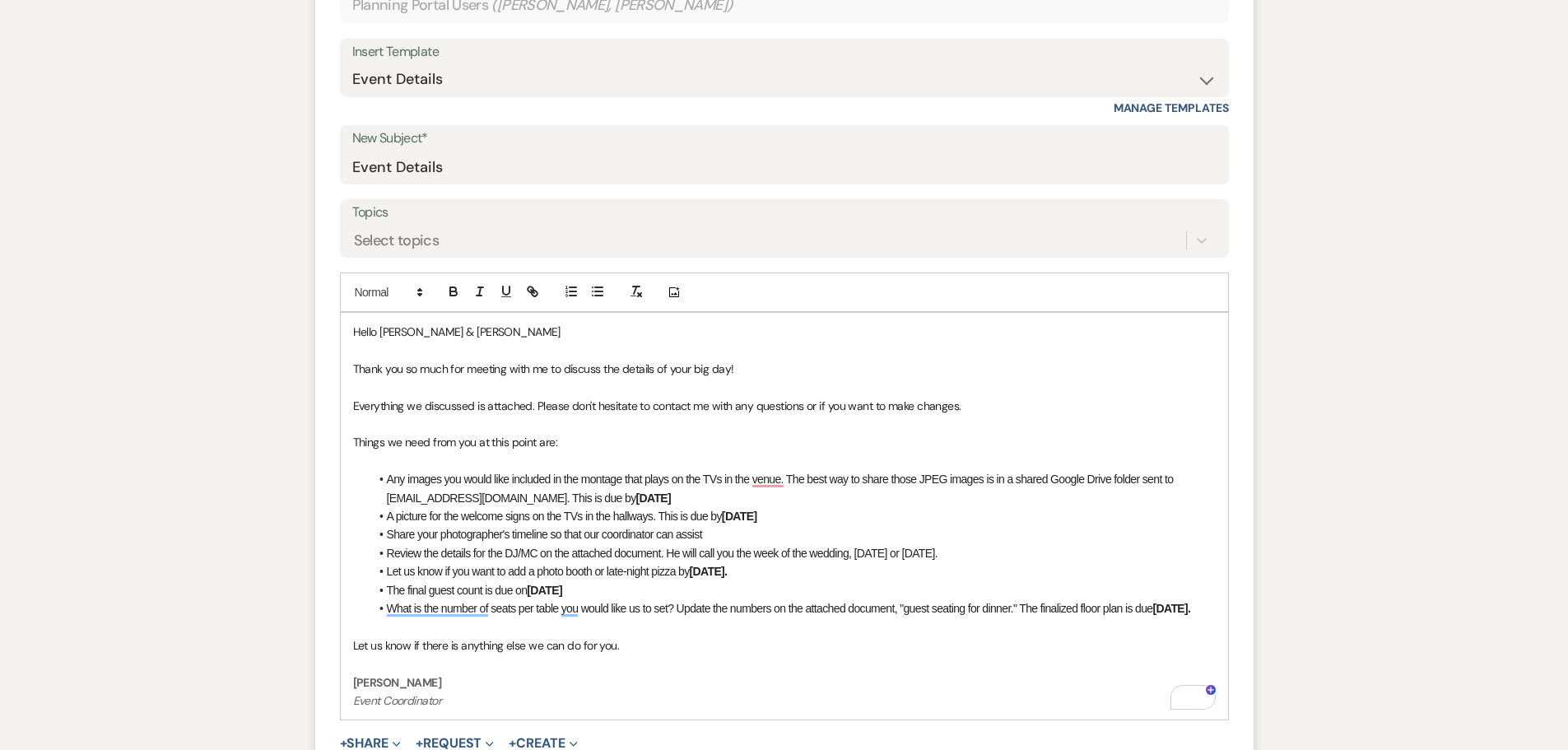
drag, startPoint x: 624, startPoint y: 502, endPoint x: 570, endPoint y: 502, distance: 54.0
click at [570, 502] on li "Any images you would like included in the montage that plays on the TVs in the …" at bounding box center [792, 488] width 846 height 37
drag, startPoint x: 642, startPoint y: 496, endPoint x: 569, endPoint y: 503, distance: 73.3
click at [569, 503] on li "Any images you would like included in the montage that plays on the TVs in the …" at bounding box center [792, 488] width 846 height 37
copy strong "[DATE]"
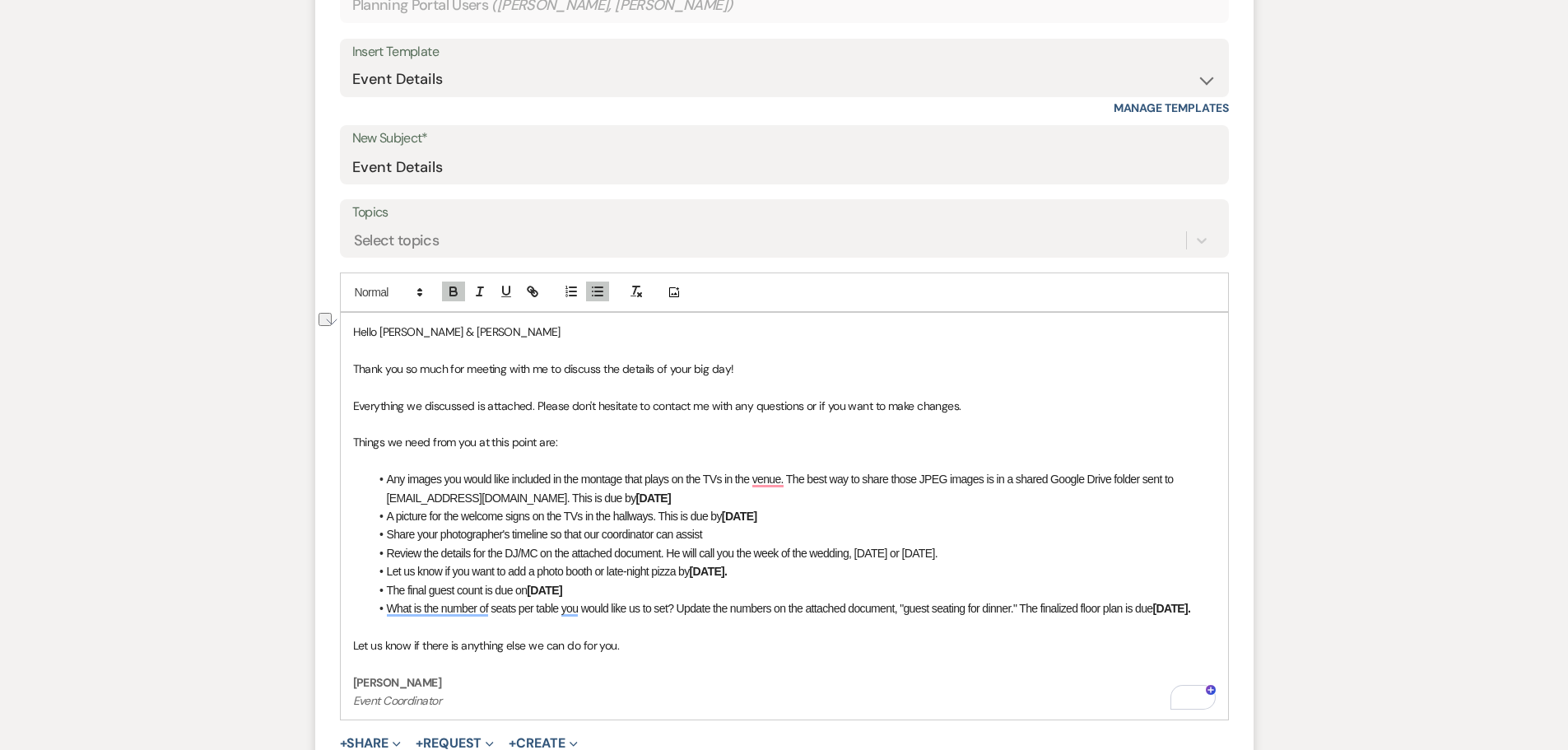
drag, startPoint x: 783, startPoint y: 518, endPoint x: 721, endPoint y: 521, distance: 62.1
click at [721, 521] on li "A picture for the welcome signs on the TVs in the hallways. This is due by Octo…" at bounding box center [792, 517] width 846 height 18
drag, startPoint x: 749, startPoint y: 572, endPoint x: 384, endPoint y: 575, distance: 365.0
click at [384, 575] on li "Let us know if you want to add a photo booth or late-night pizza by October 1." at bounding box center [792, 571] width 846 height 18
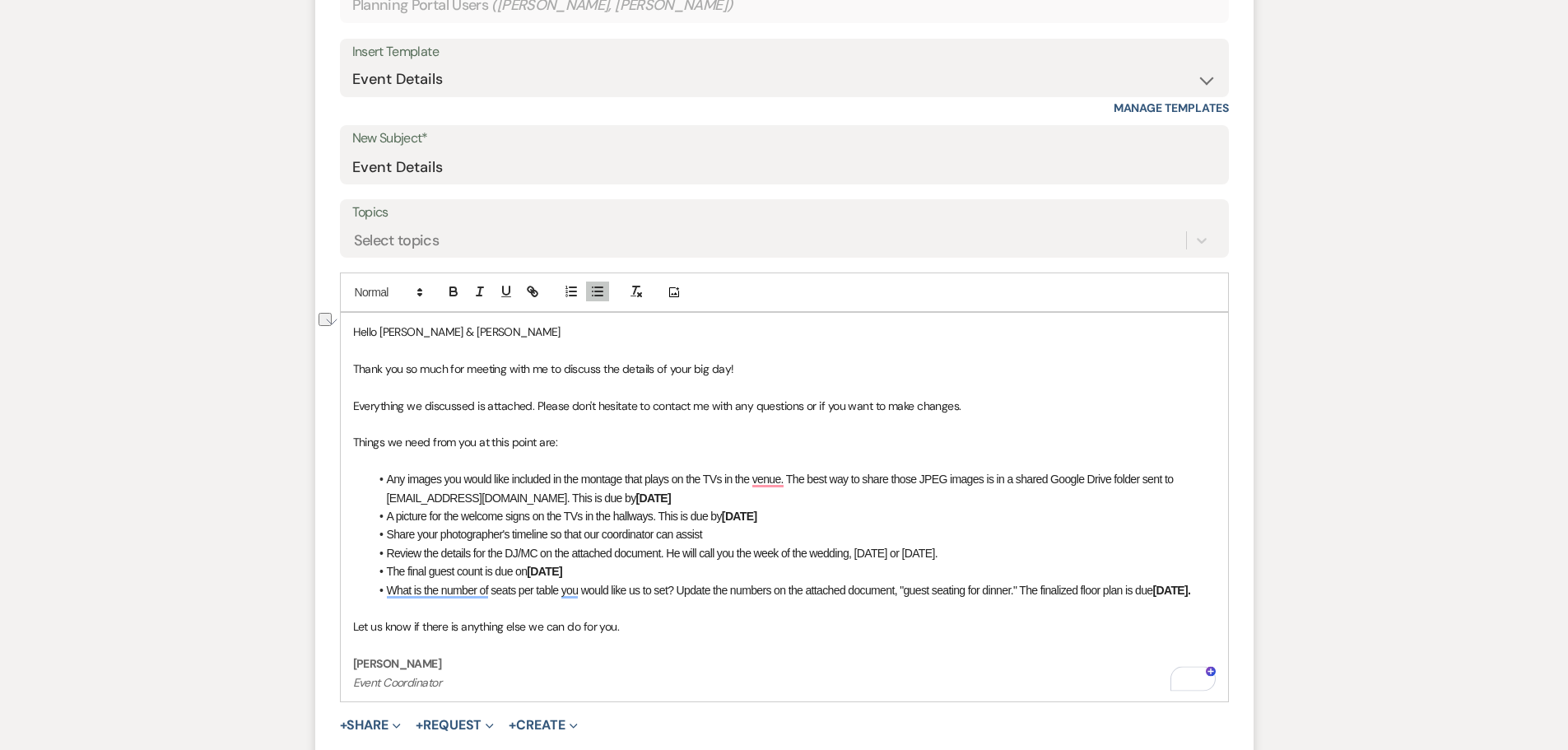
drag, startPoint x: 597, startPoint y: 569, endPoint x: 531, endPoint y: 578, distance: 66.6
click at [531, 578] on li "The final guest count is due on October 27" at bounding box center [792, 571] width 846 height 18
drag, startPoint x: 1200, startPoint y: 590, endPoint x: 1158, endPoint y: 595, distance: 42.3
click at [1158, 595] on strong "October 27." at bounding box center [1171, 590] width 38 height 13
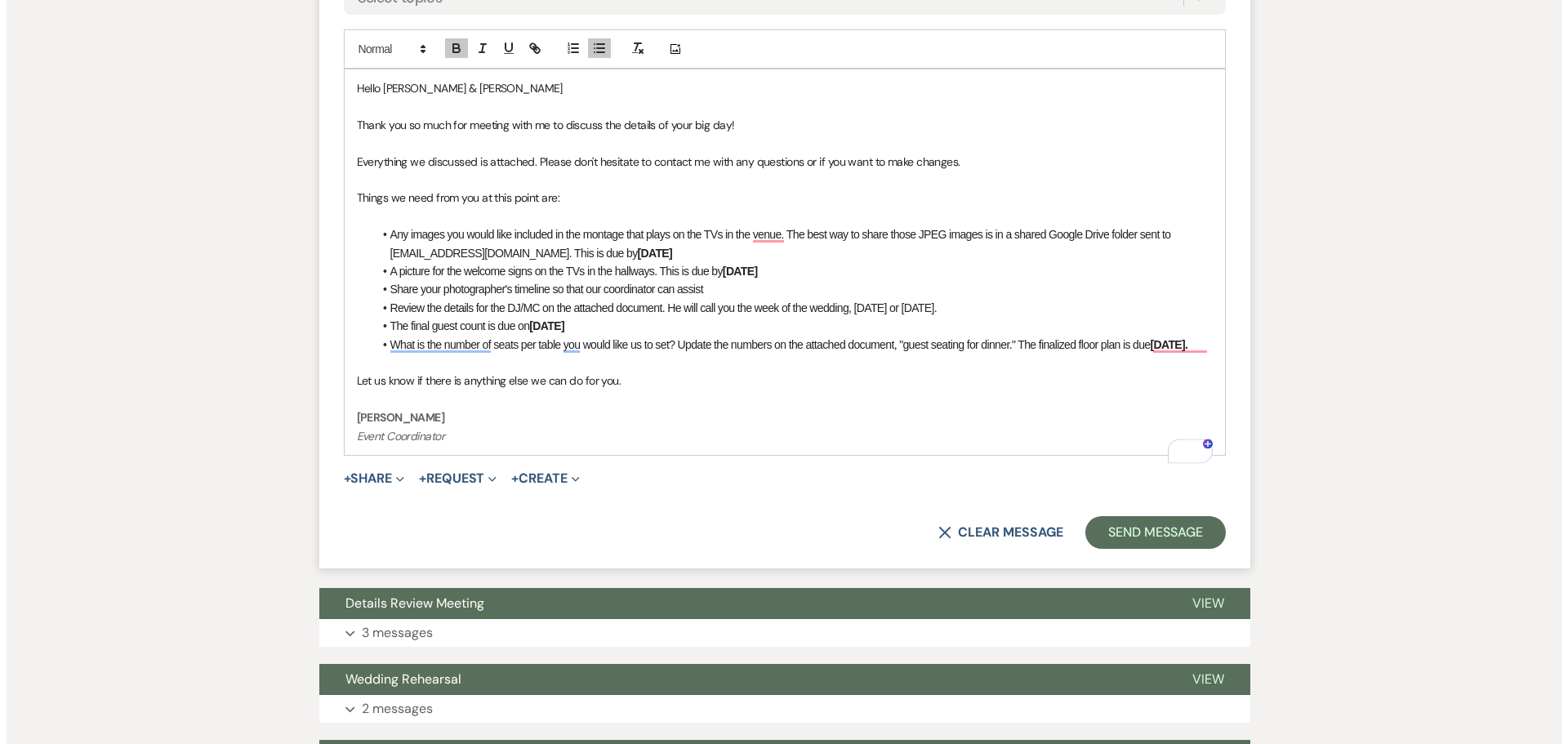
scroll to position [898, 0]
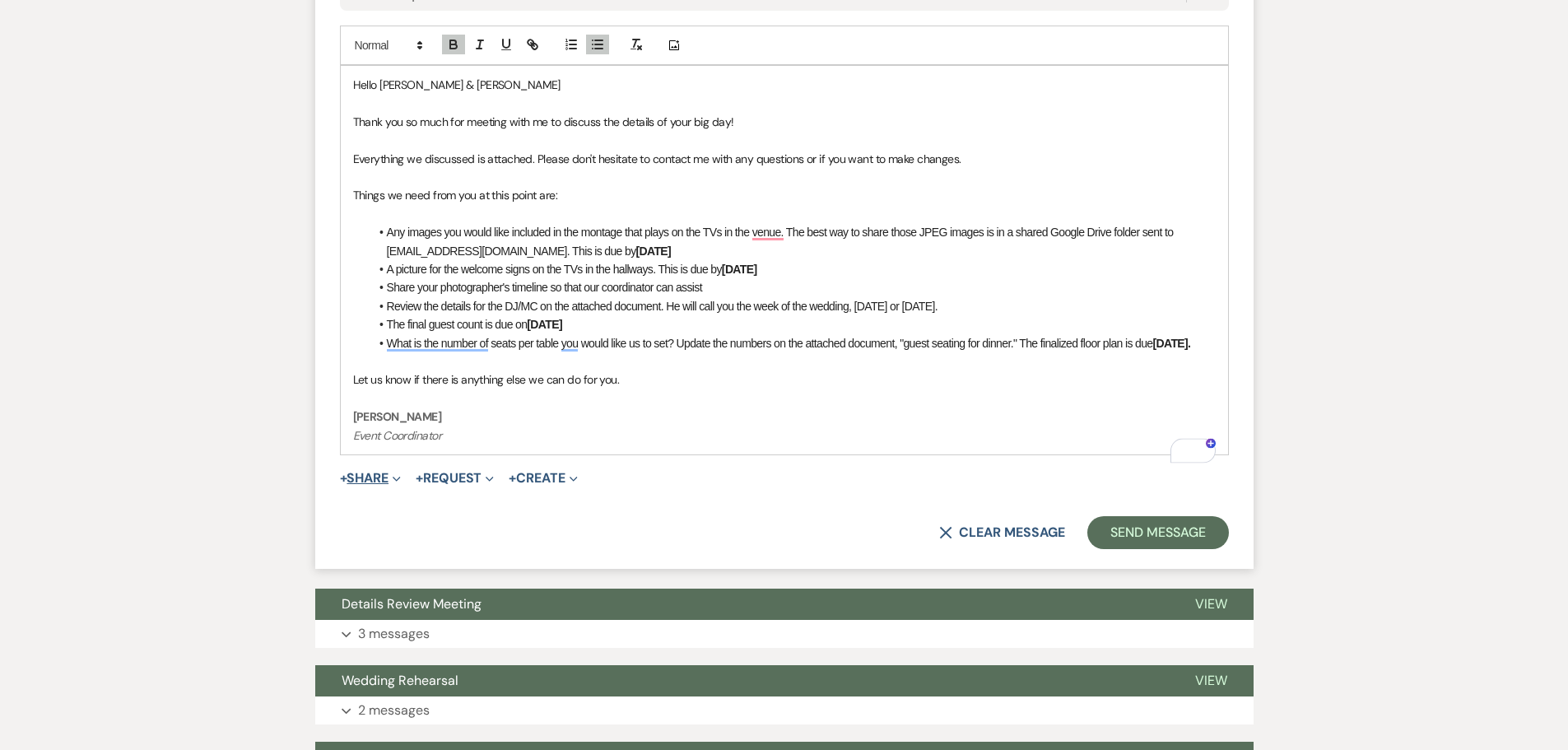
click at [375, 485] on button "+ Share Expand" at bounding box center [370, 478] width 62 height 13
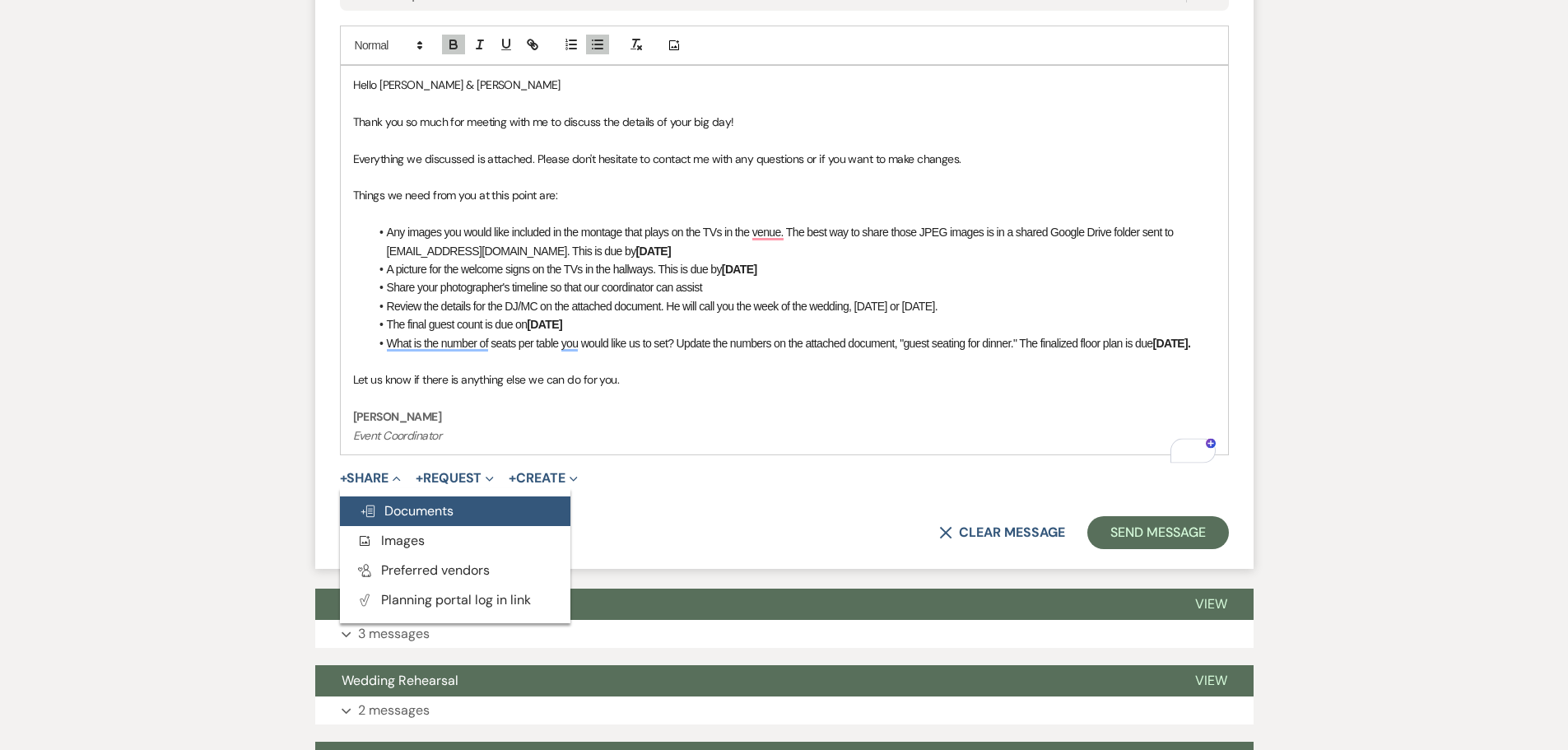
click at [408, 519] on span "Doc Upload Documents" at bounding box center [407, 510] width 94 height 18
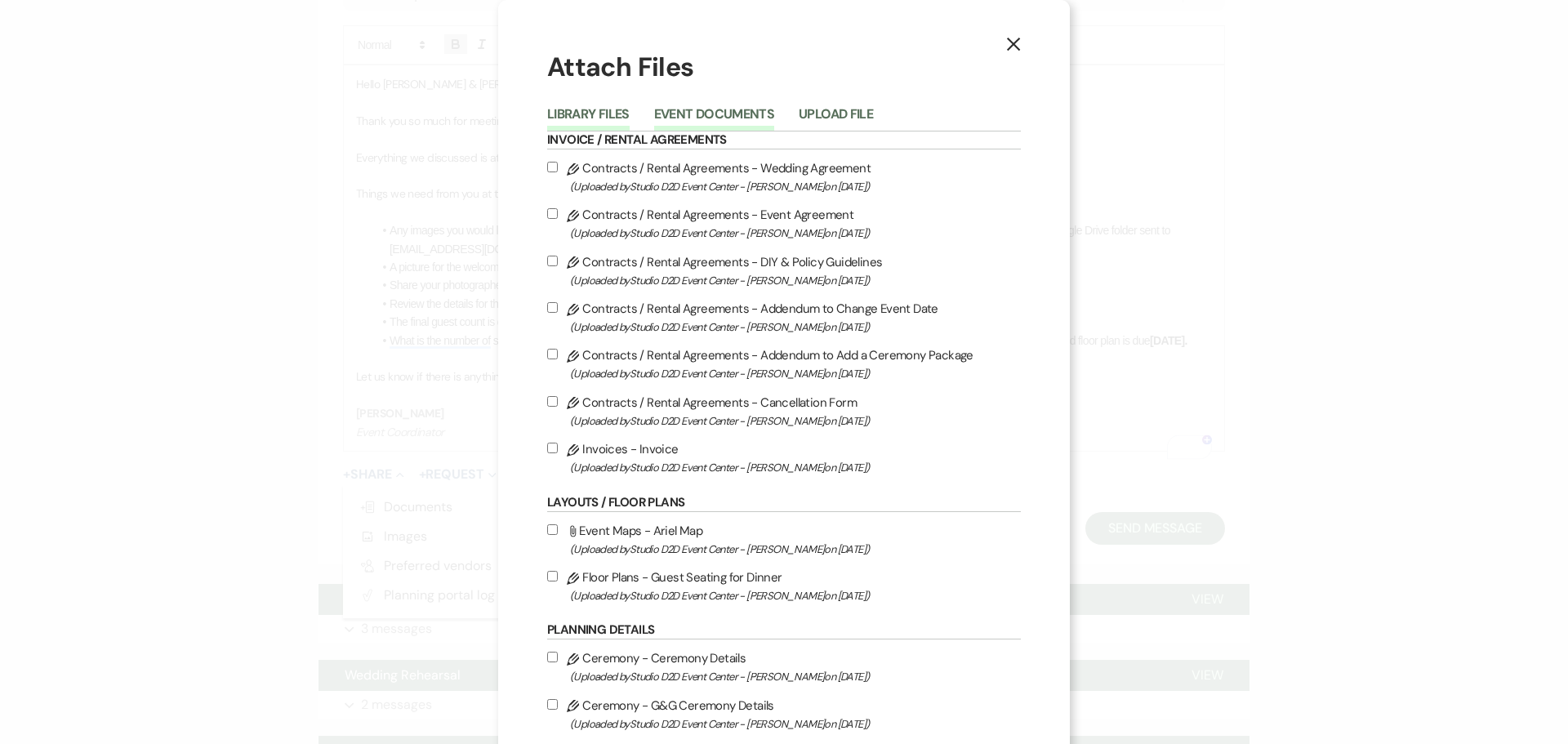
click at [724, 108] on button "Event Documents" at bounding box center [714, 119] width 120 height 23
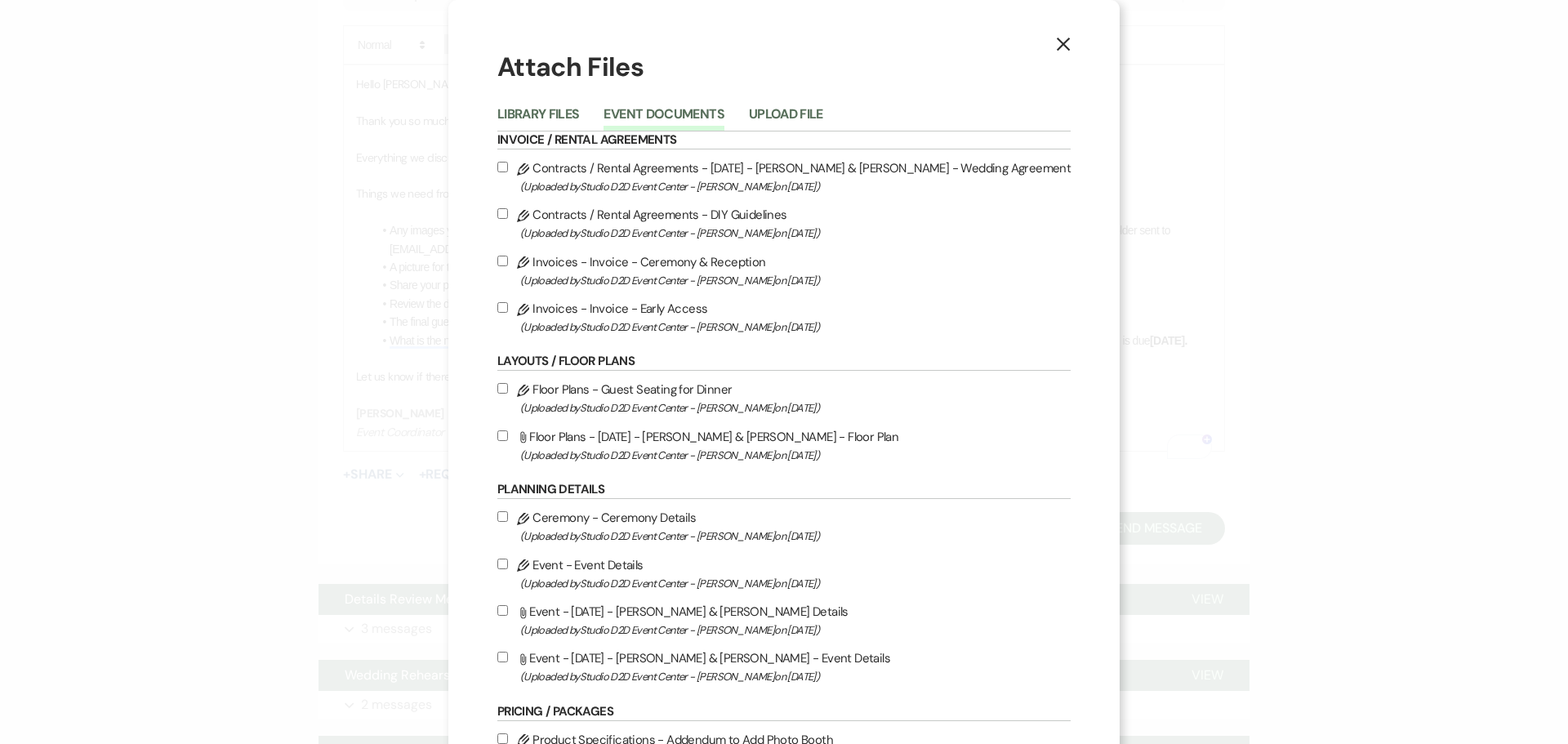
click at [708, 389] on label "Pencil Floor Plans - Guest Seating for Dinner (Uploaded by Studio D2D Event Cen…" at bounding box center [784, 398] width 573 height 38
click at [508, 389] on input "Pencil Floor Plans - Guest Seating for Dinner (Uploaded by Studio D2D Event Cen…" at bounding box center [503, 388] width 11 height 11
checkbox input "true"
click at [714, 436] on label "Attach File Floor Plans - 09-20-25 - Brooke & Daniel - Floor Plan (Uploaded by …" at bounding box center [784, 446] width 573 height 38
click at [508, 436] on input "Attach File Floor Plans - 09-20-25 - Brooke & Daniel - Floor Plan (Uploaded by …" at bounding box center [503, 436] width 11 height 11
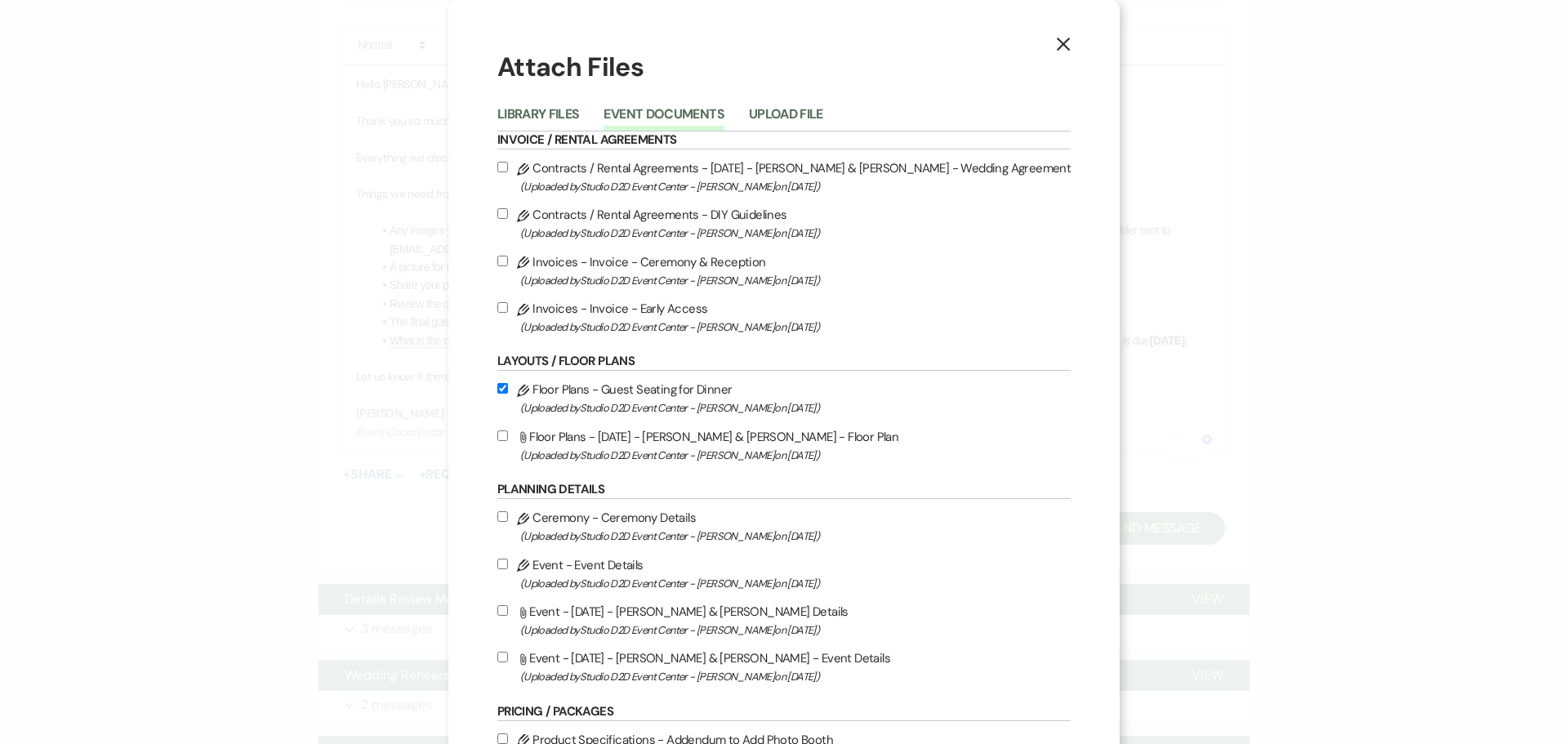
checkbox input "true"
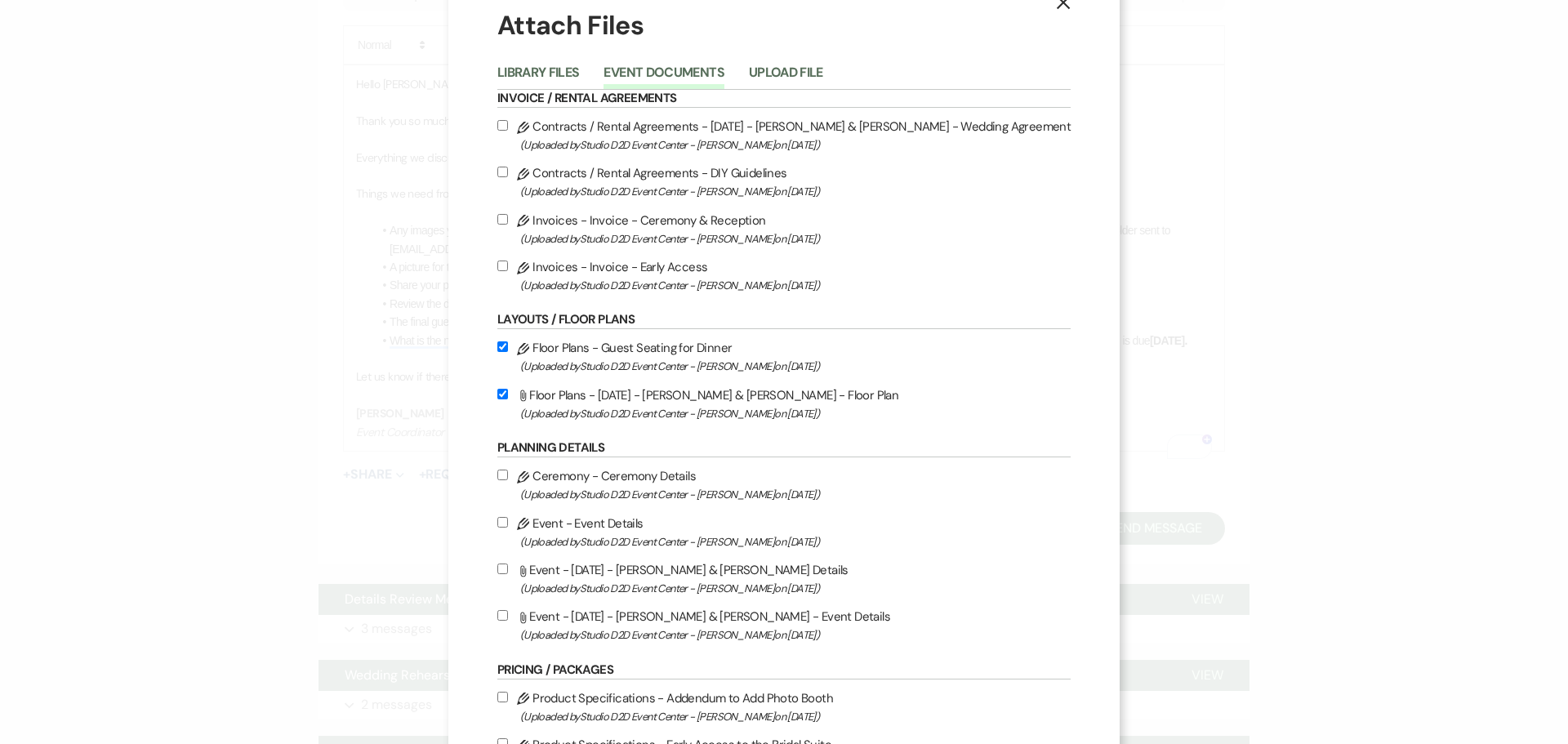
scroll to position [163, 0]
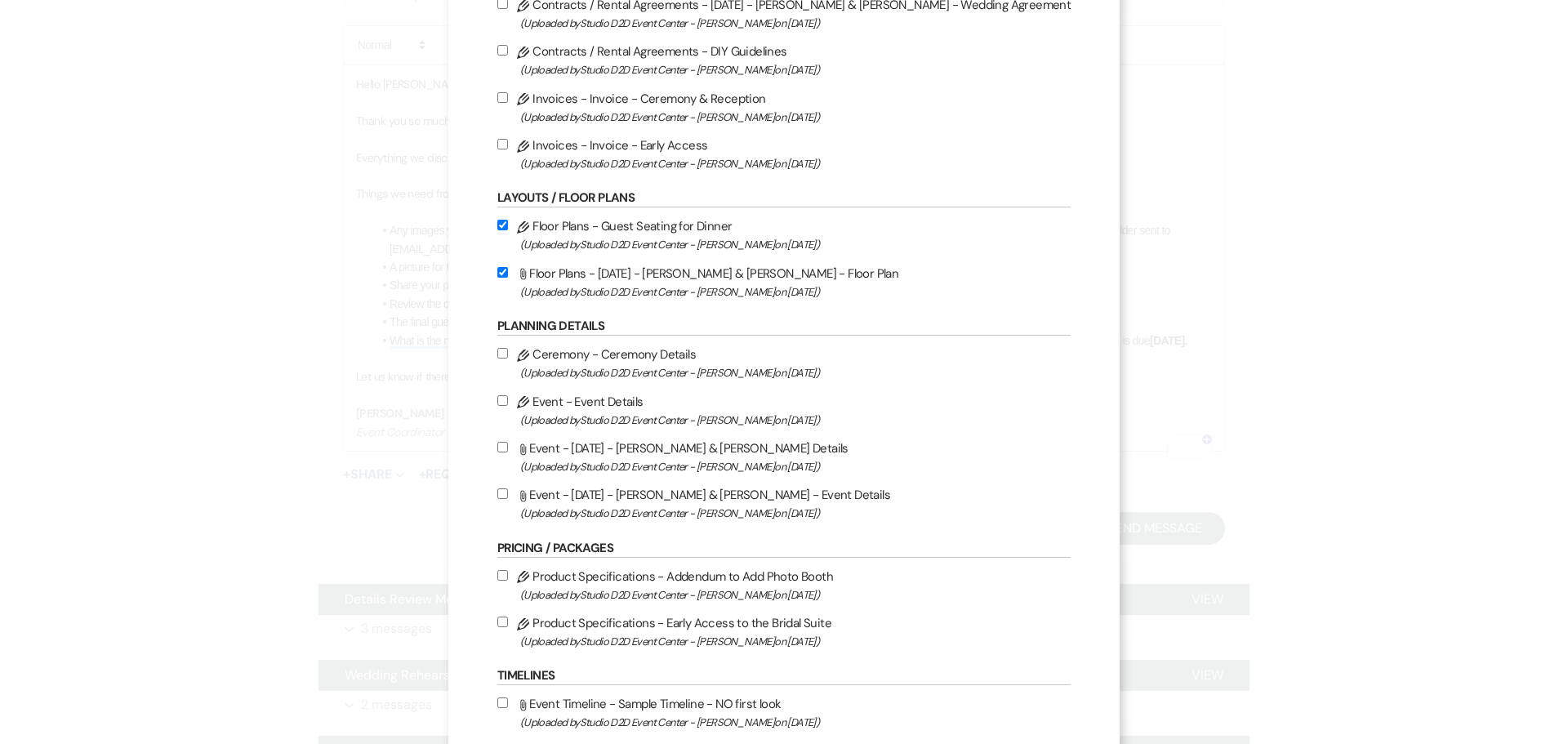
click at [735, 447] on label "Attach File Event - 09-20-25 - Brooke & Daniel - Ceremony Details (Uploaded by …" at bounding box center [784, 457] width 573 height 38
click at [508, 447] on input "Attach File Event - 09-20-25 - Brooke & Daniel - Ceremony Details (Uploaded by …" at bounding box center [503, 447] width 11 height 11
checkbox input "true"
click at [741, 494] on label "Attach File Event - 09-20-25 - Brooke & Daniel - Event Details (Uploaded by Stu…" at bounding box center [784, 503] width 573 height 38
click at [508, 494] on input "Attach File Event - 09-20-25 - Brooke & Daniel - Event Details (Uploaded by Stu…" at bounding box center [503, 494] width 11 height 11
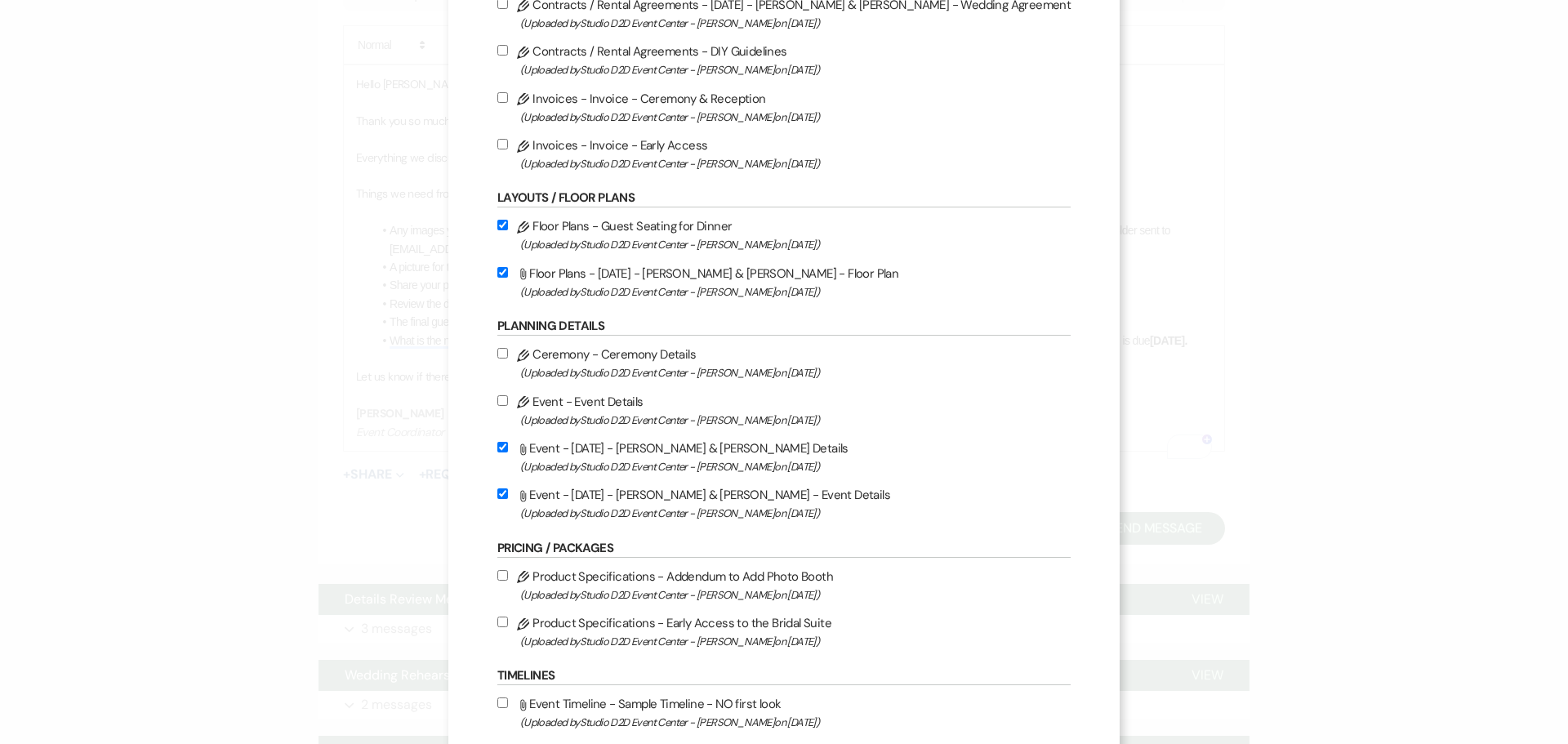
checkbox input "true"
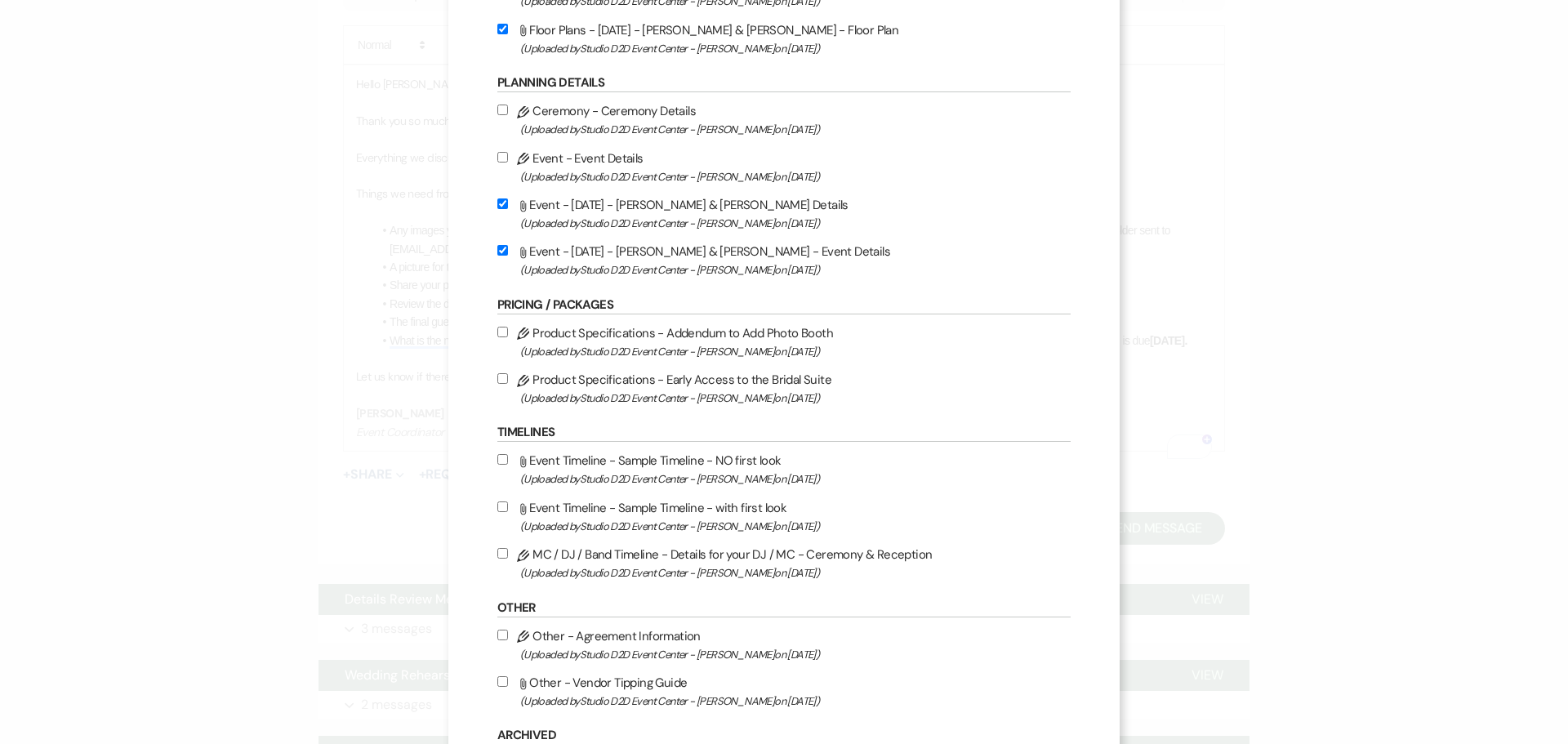
scroll to position [408, 0]
click at [743, 553] on label "Pencil MC / DJ / Band Timeline - Details for your DJ / MC - Ceremony & Receptio…" at bounding box center [784, 561] width 573 height 38
click at [508, 553] on input "Pencil MC / DJ / Band Timeline - Details for your DJ / MC - Ceremony & Receptio…" at bounding box center [503, 552] width 11 height 11
checkbox input "true"
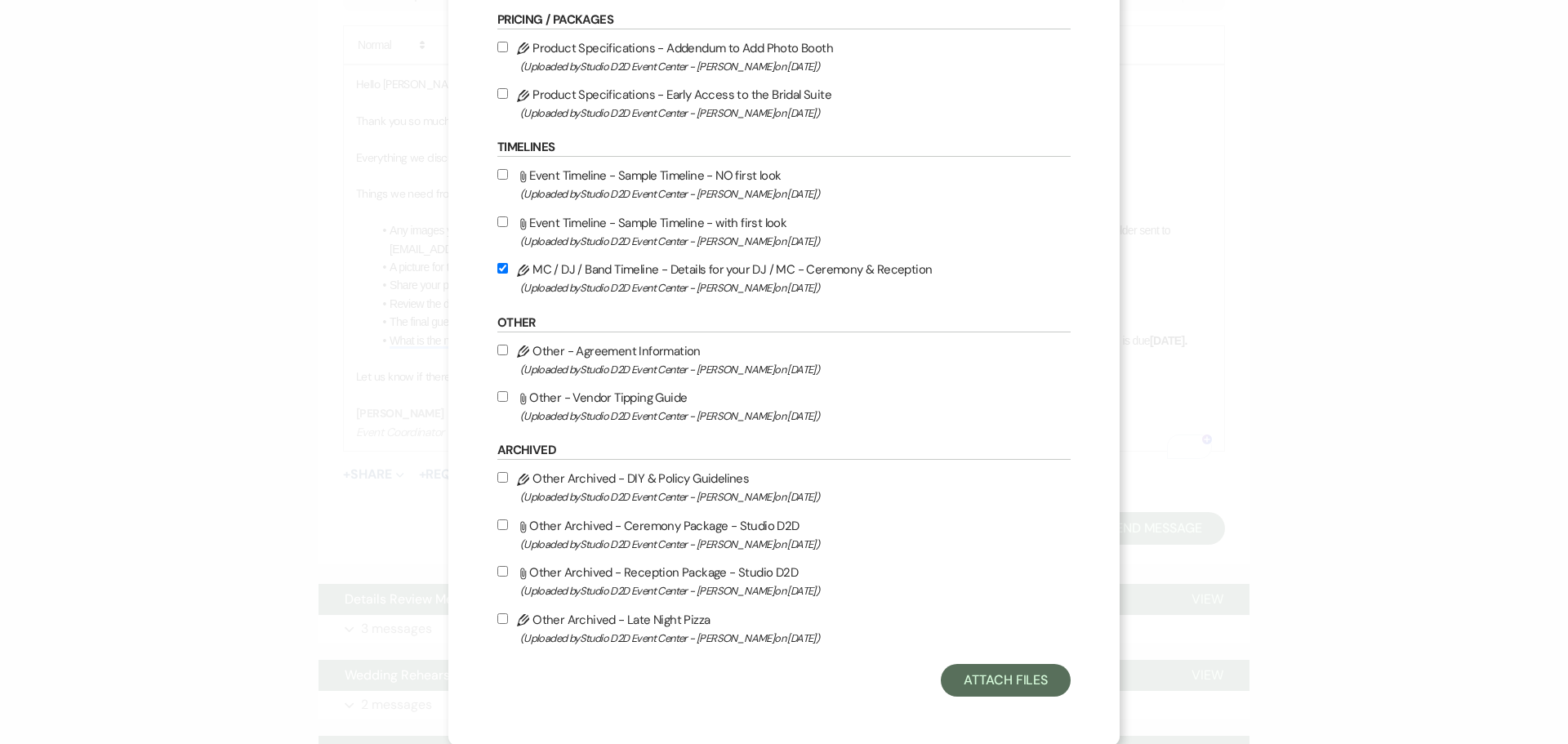
scroll to position [694, 0]
click at [941, 671] on button "Attach Files" at bounding box center [1006, 679] width 130 height 33
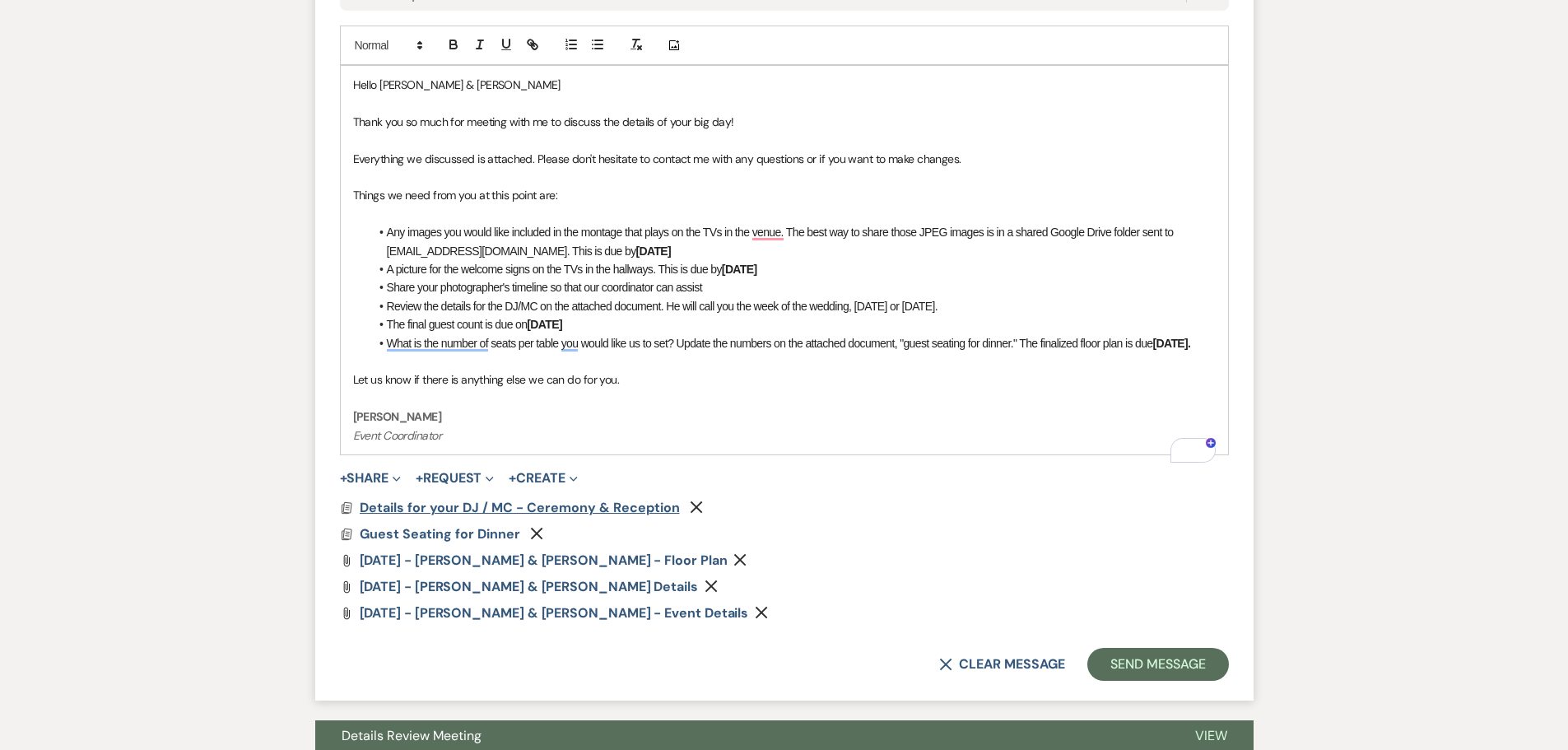
click at [606, 516] on span "Details for your DJ / MC - Ceremony & Reception" at bounding box center [519, 507] width 320 height 18
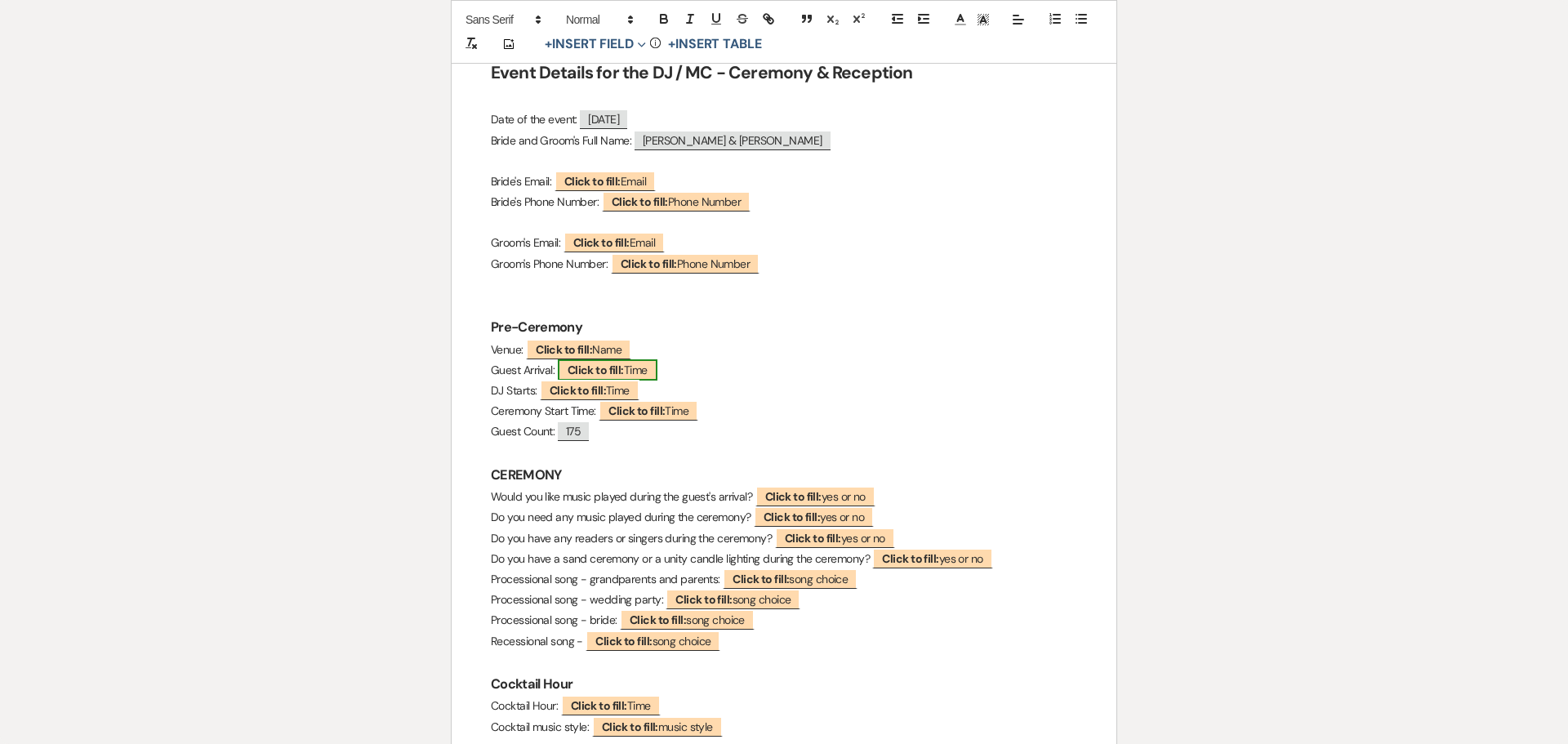
scroll to position [245, 0]
click at [578, 345] on b "Click to fill:" at bounding box center [564, 348] width 57 height 15
select select "Name"
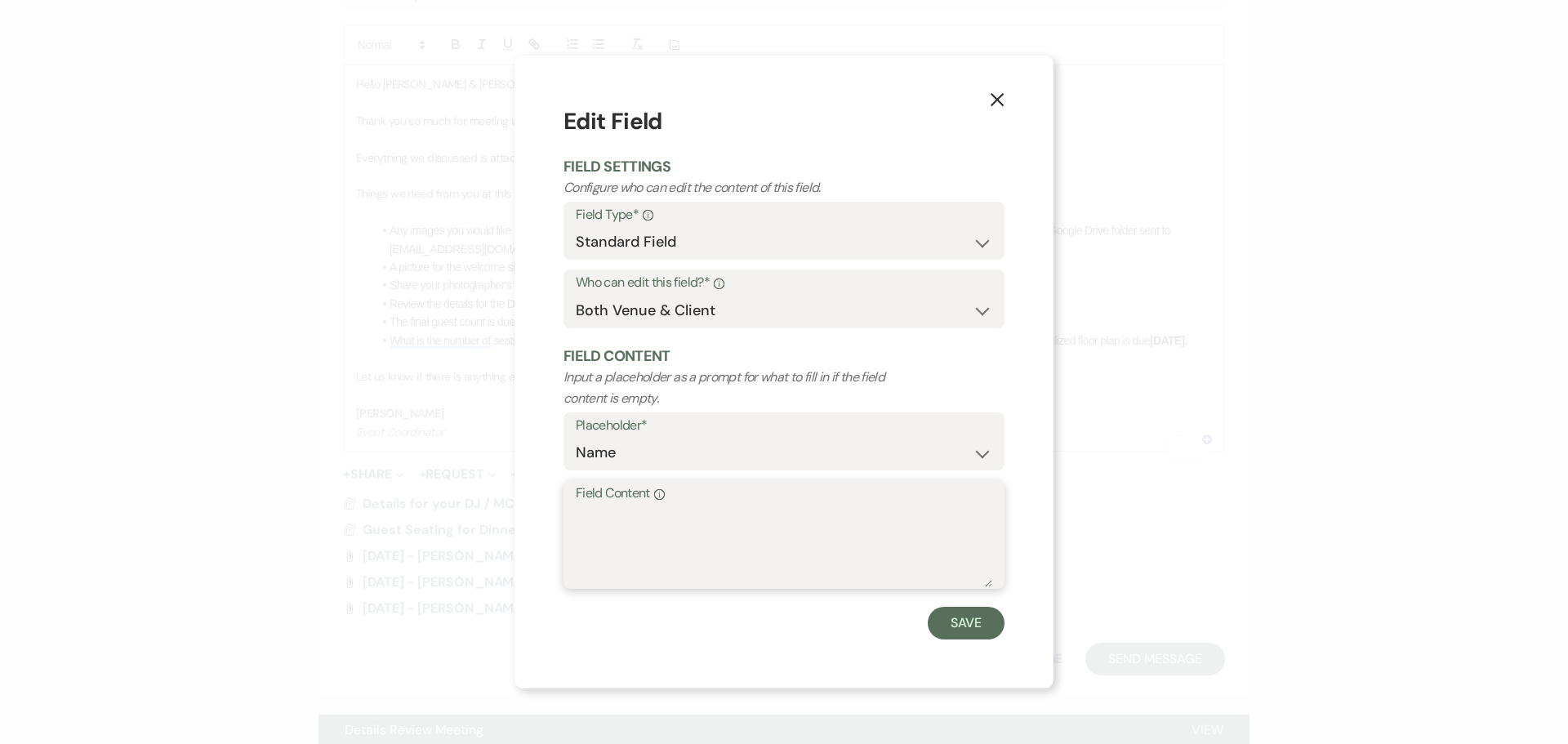
click at [634, 536] on textarea "Field Content Info" at bounding box center [784, 545] width 416 height 81
type textarea "LOFT"
click at [957, 632] on button "Save" at bounding box center [967, 623] width 77 height 33
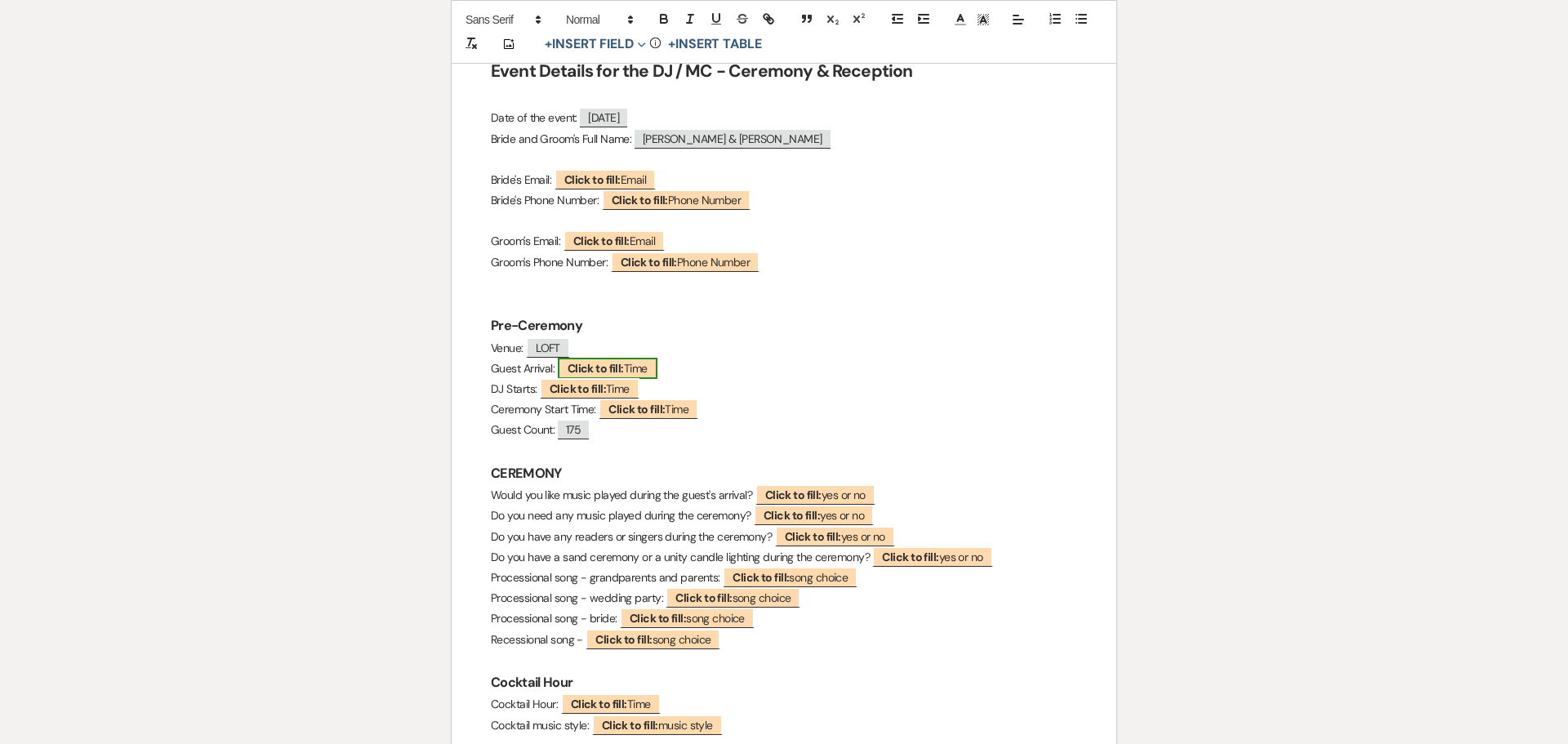
click at [628, 373] on span "Click to fill: Time" at bounding box center [607, 368] width 100 height 21
select select "Time"
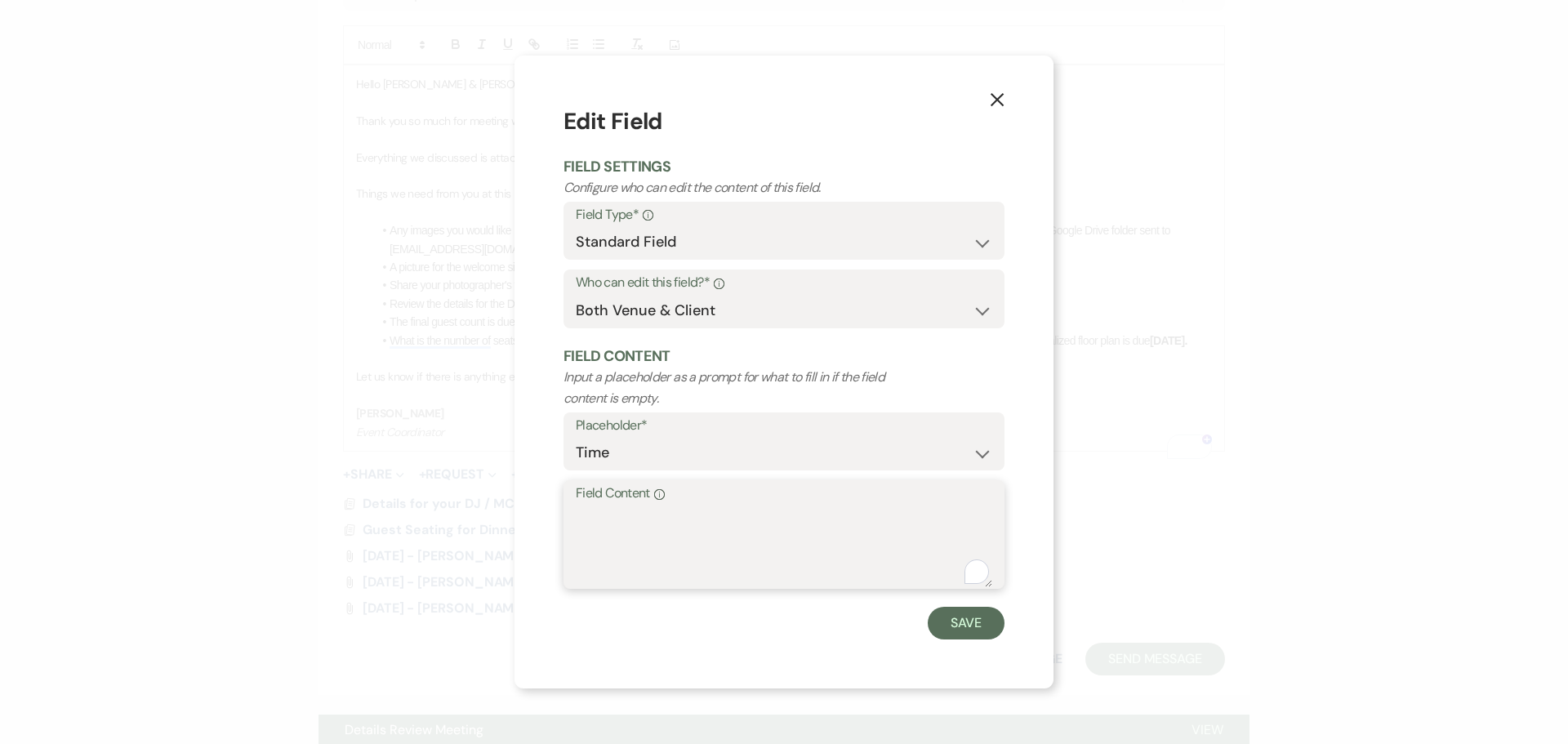
click at [641, 519] on textarea "Field Content Info" at bounding box center [784, 545] width 416 height 81
type textarea "3:30"
click at [942, 626] on button "Save" at bounding box center [967, 623] width 77 height 33
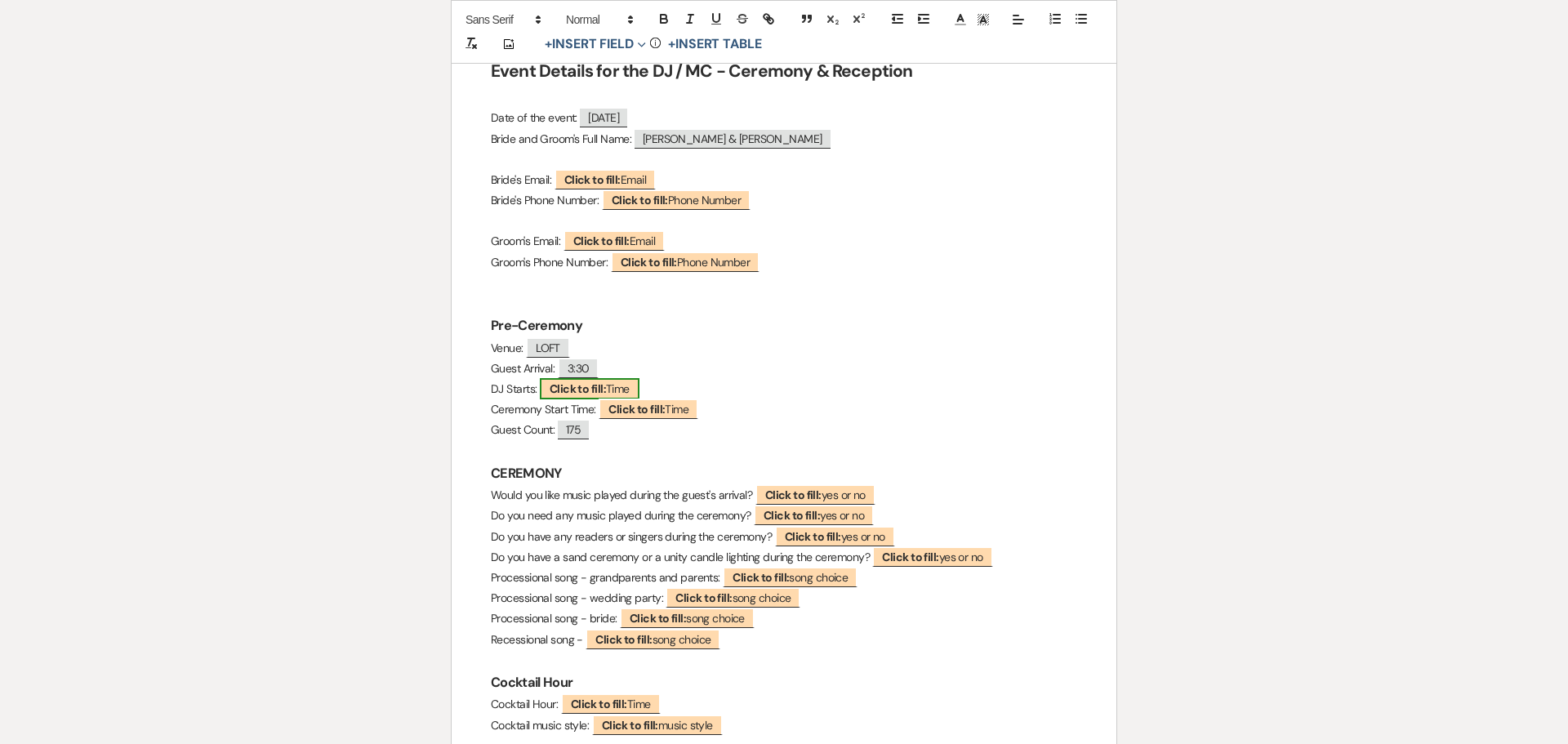
click at [604, 391] on b "Click to fill:" at bounding box center [578, 389] width 57 height 15
select select "Time"
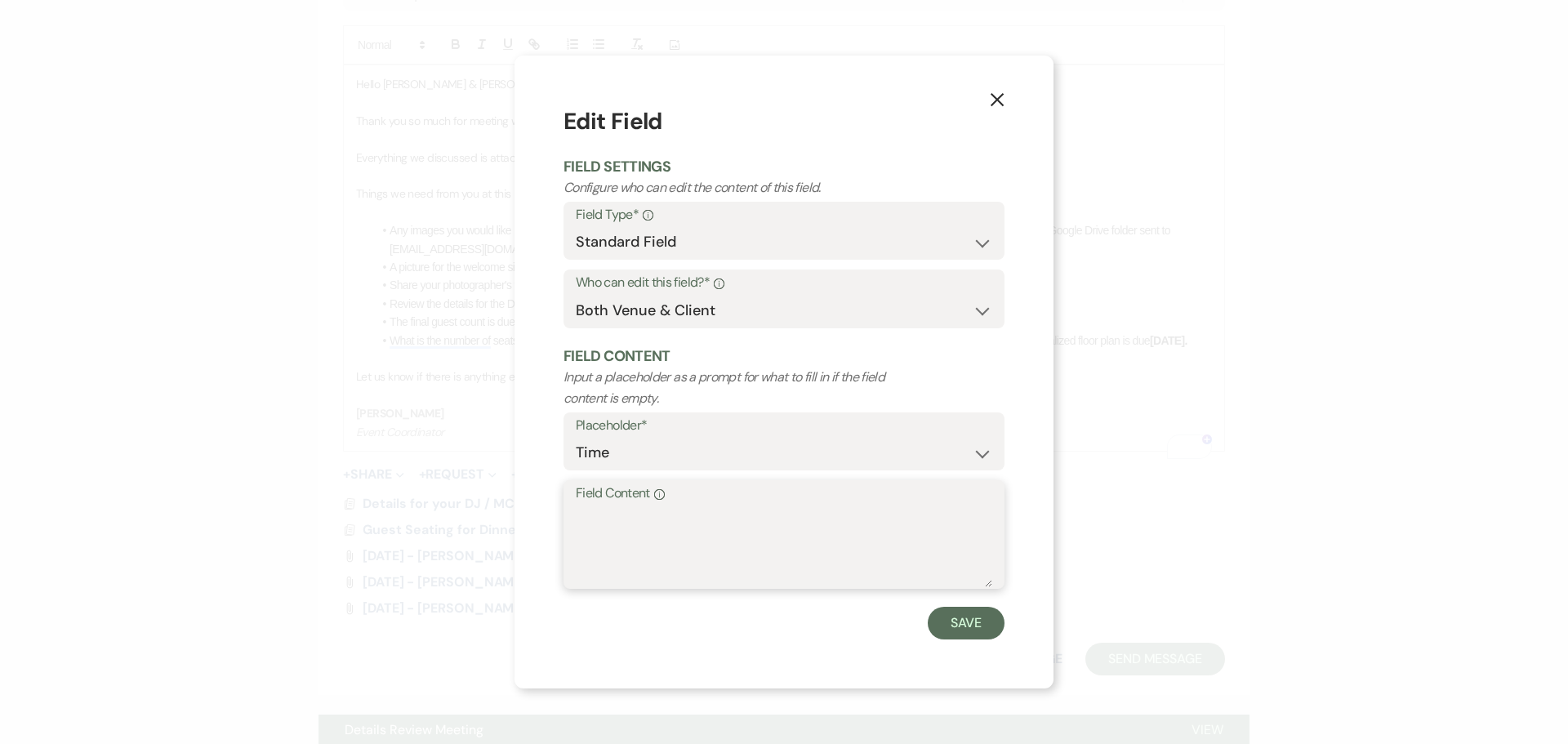
click at [603, 523] on textarea "Field Content Info" at bounding box center [784, 545] width 416 height 81
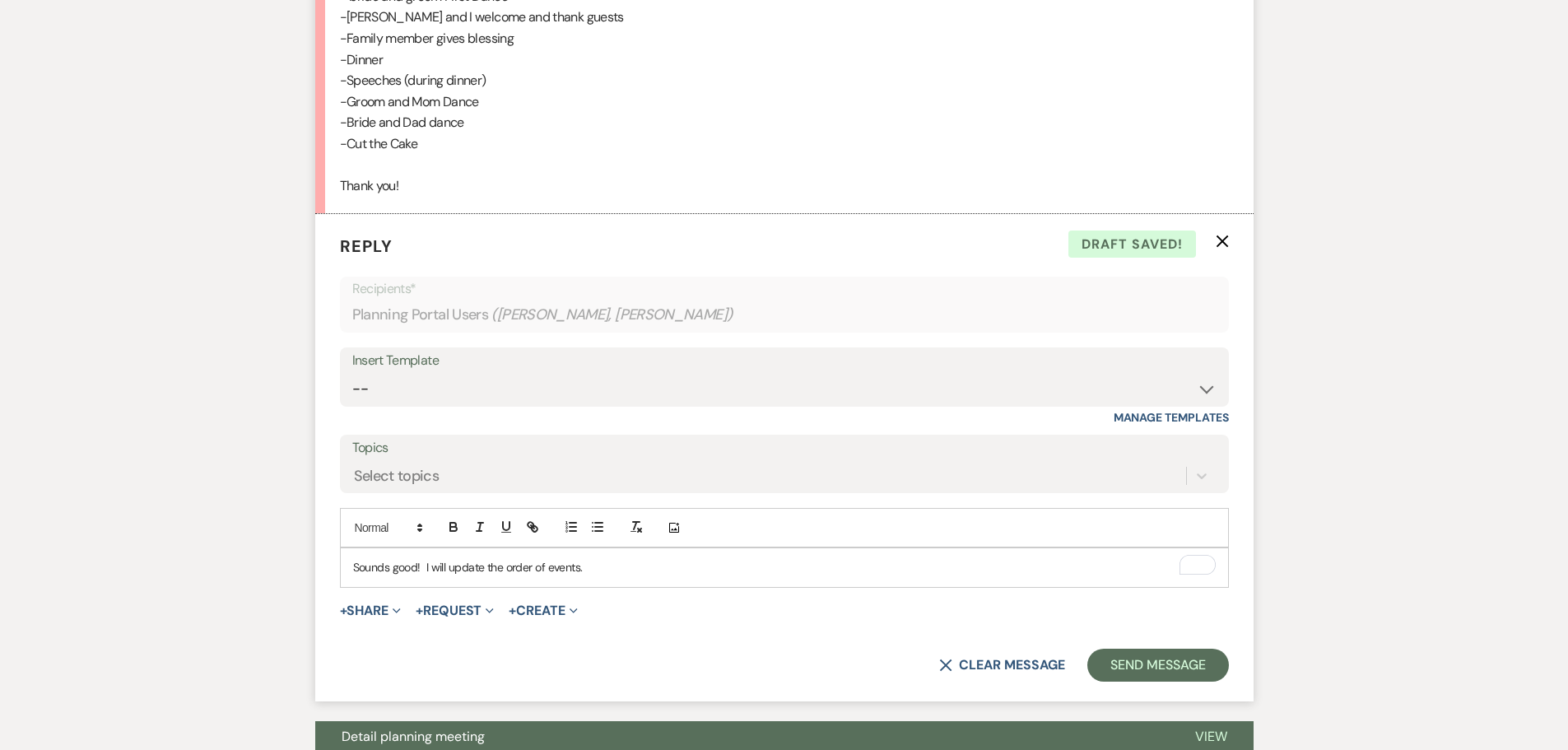
scroll to position [1319, 0]
click at [1131, 648] on button "Send Message" at bounding box center [1158, 664] width 141 height 33
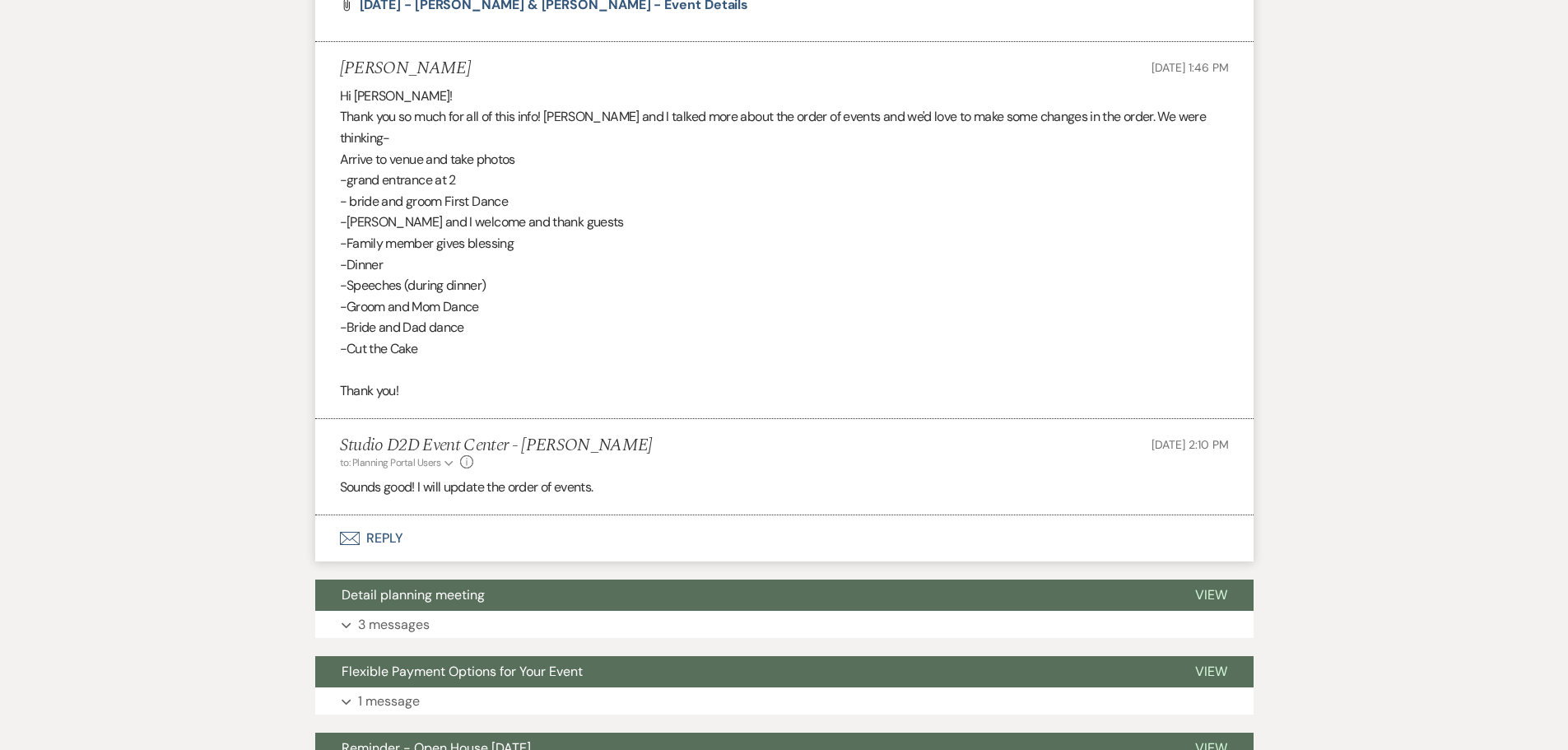
scroll to position [1073, 0]
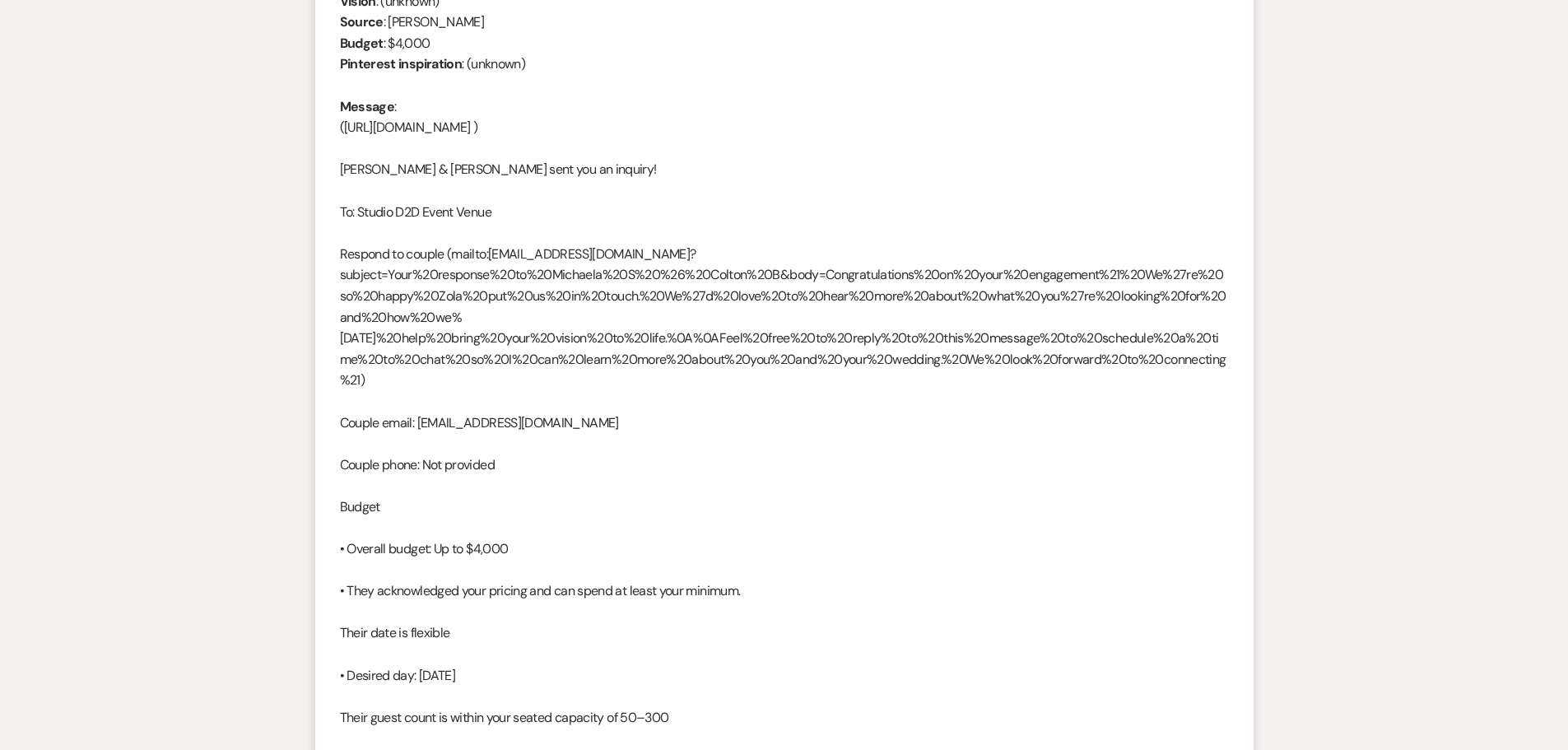
scroll to position [806, 0]
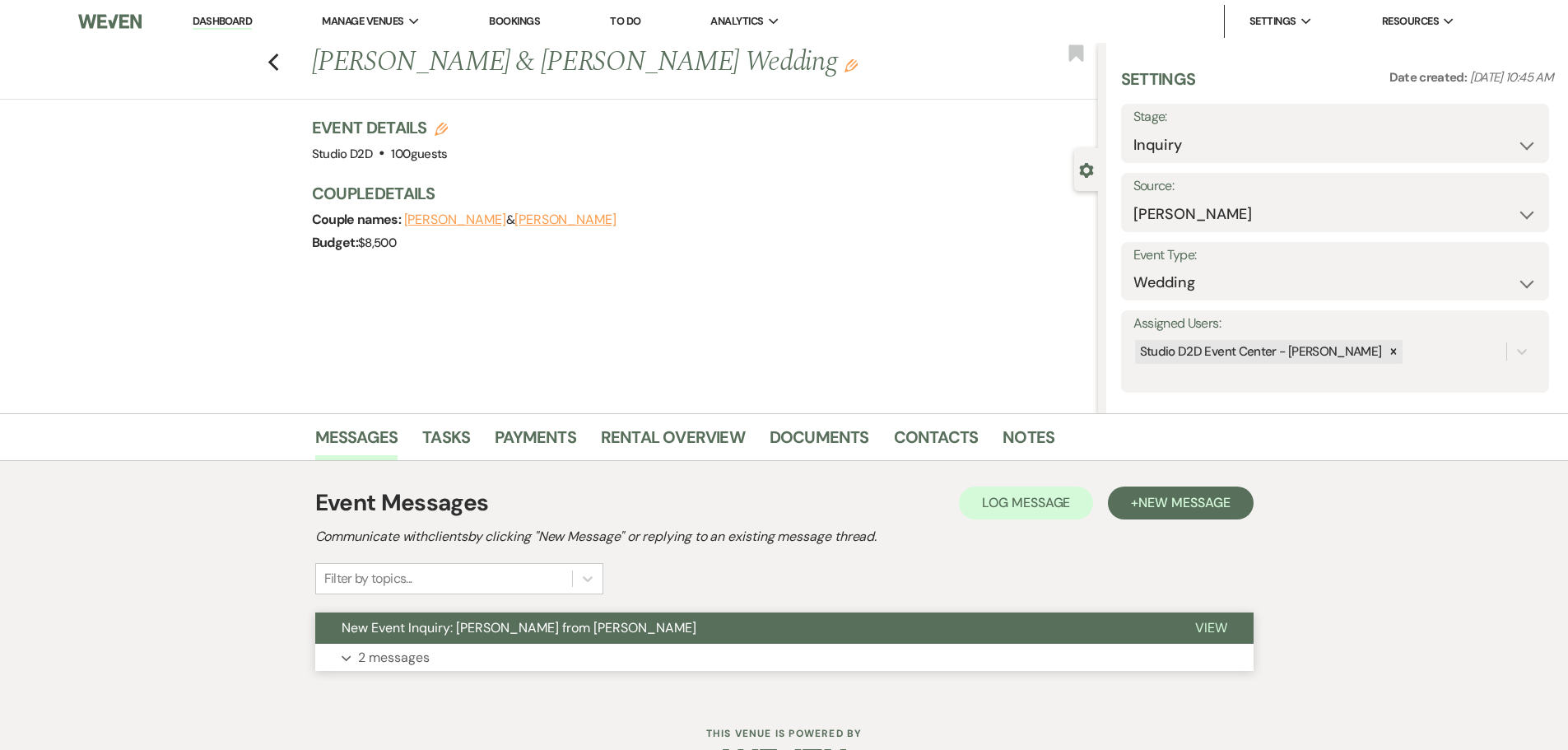
click at [421, 654] on p "2 messages" at bounding box center [394, 657] width 72 height 21
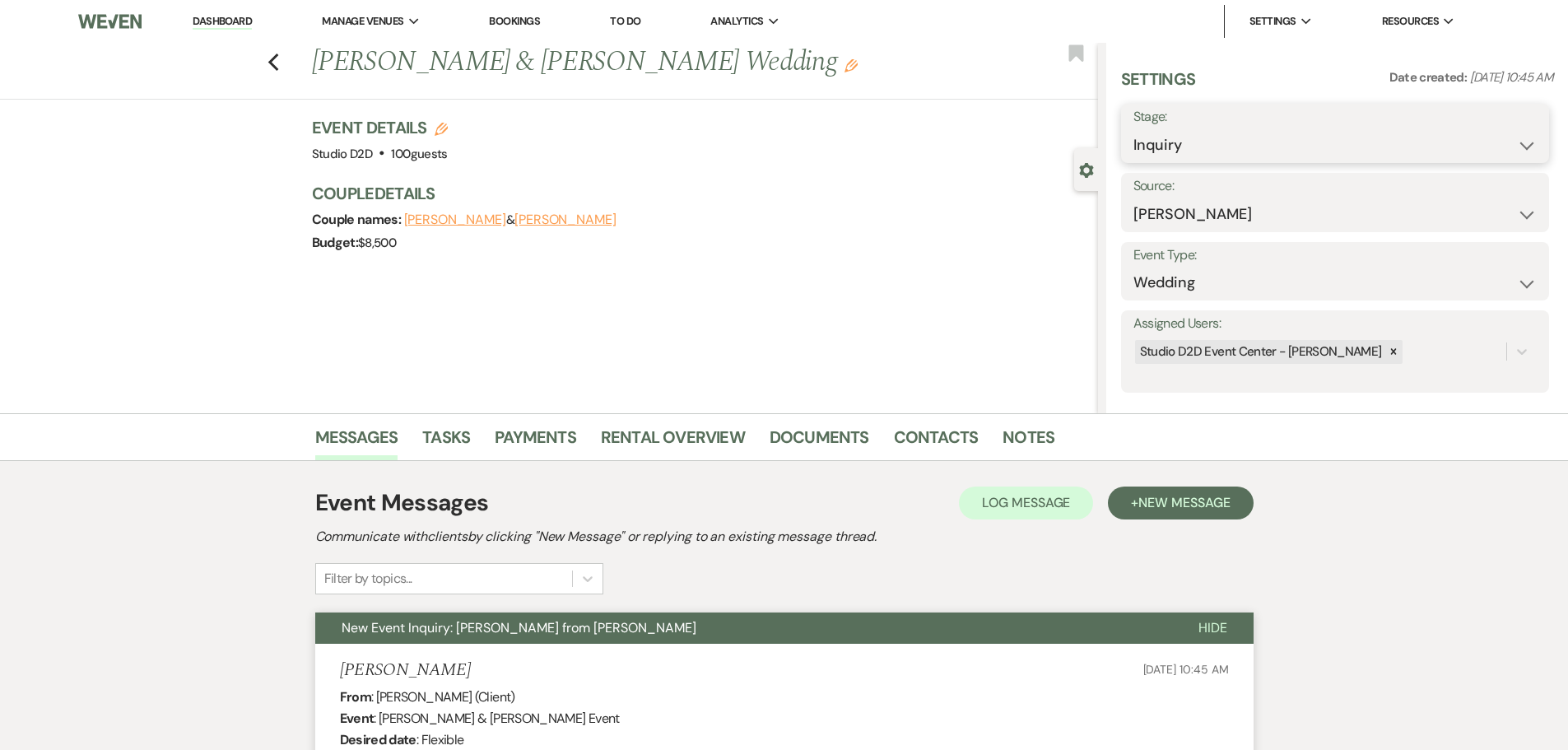
click at [1145, 144] on select "Inquiry Follow Up Tour Requested Tour Confirmed Toured Proposal Sent Booked Lost" at bounding box center [1335, 145] width 403 height 32
select select "9"
click at [1134, 129] on select "Inquiry Follow Up Tour Requested Tour Confirmed Toured Proposal Sent Booked Lost" at bounding box center [1335, 145] width 403 height 32
click at [1491, 131] on button "Save" at bounding box center [1502, 134] width 93 height 33
click at [519, 20] on link "Bookings" at bounding box center [514, 20] width 51 height 14
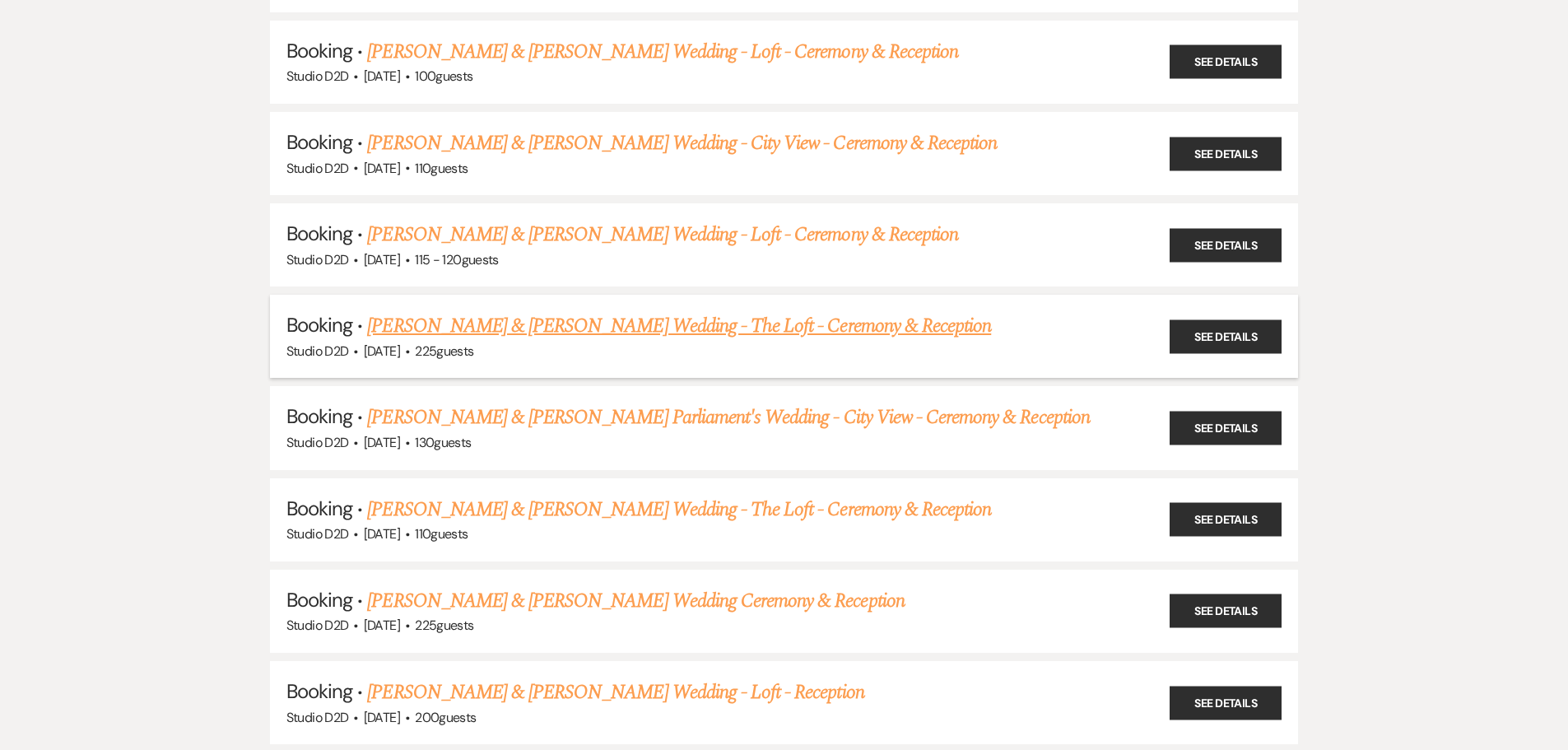
scroll to position [2222, 0]
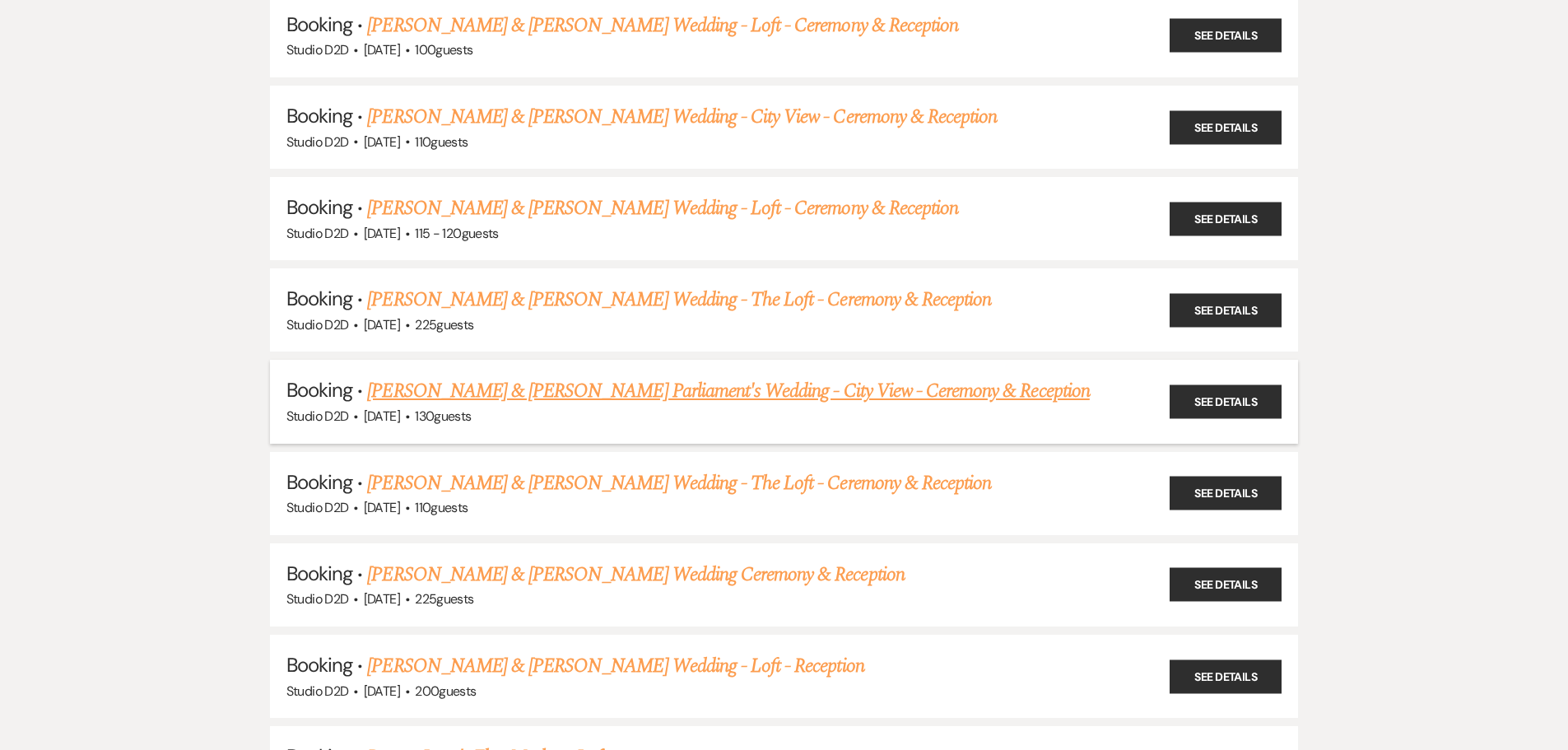
click at [481, 393] on link "Courtney Gorter & Brittany Parliament's Wedding - City View - Ceremony & Recept…" at bounding box center [728, 391] width 721 height 30
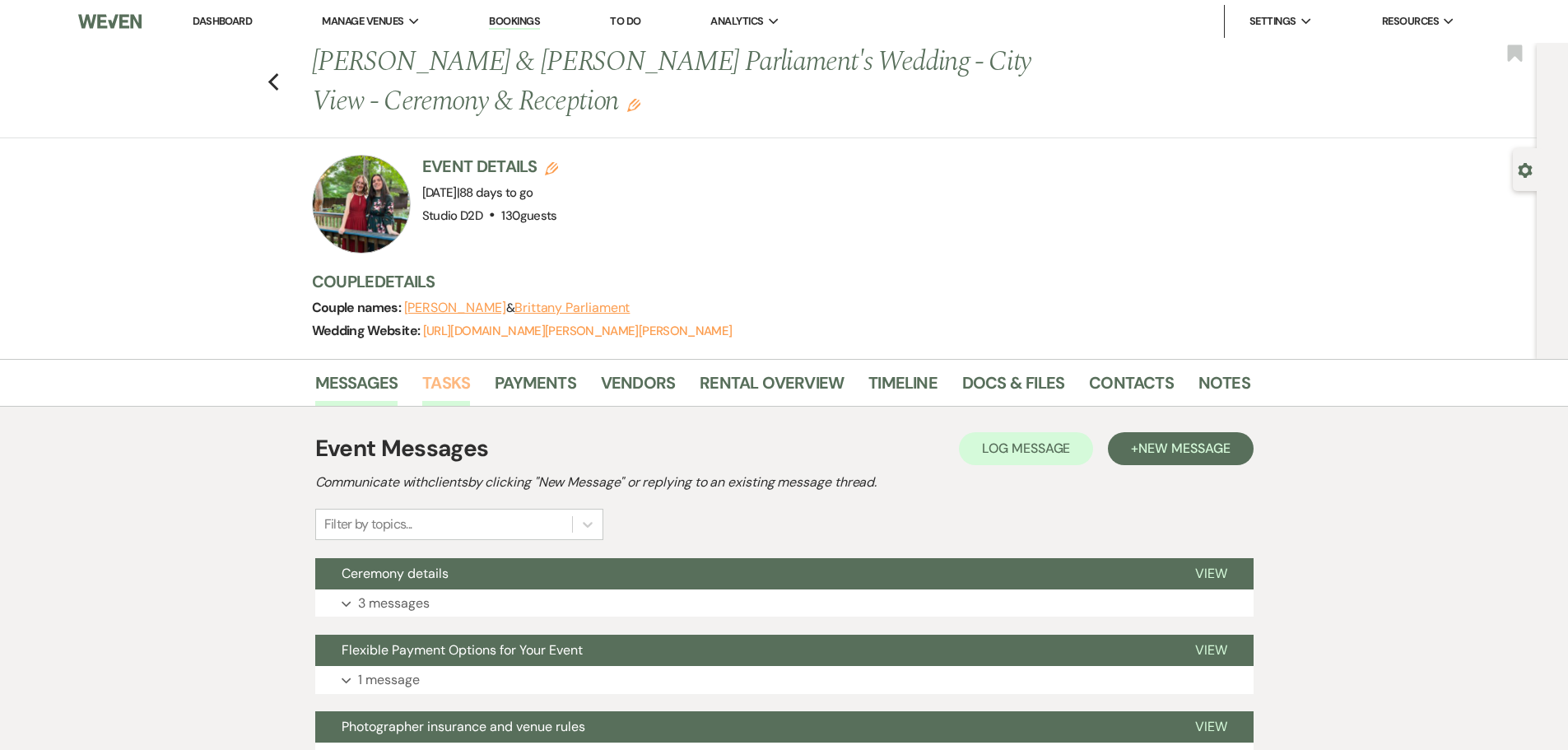
click at [461, 384] on link "Tasks" at bounding box center [446, 387] width 48 height 36
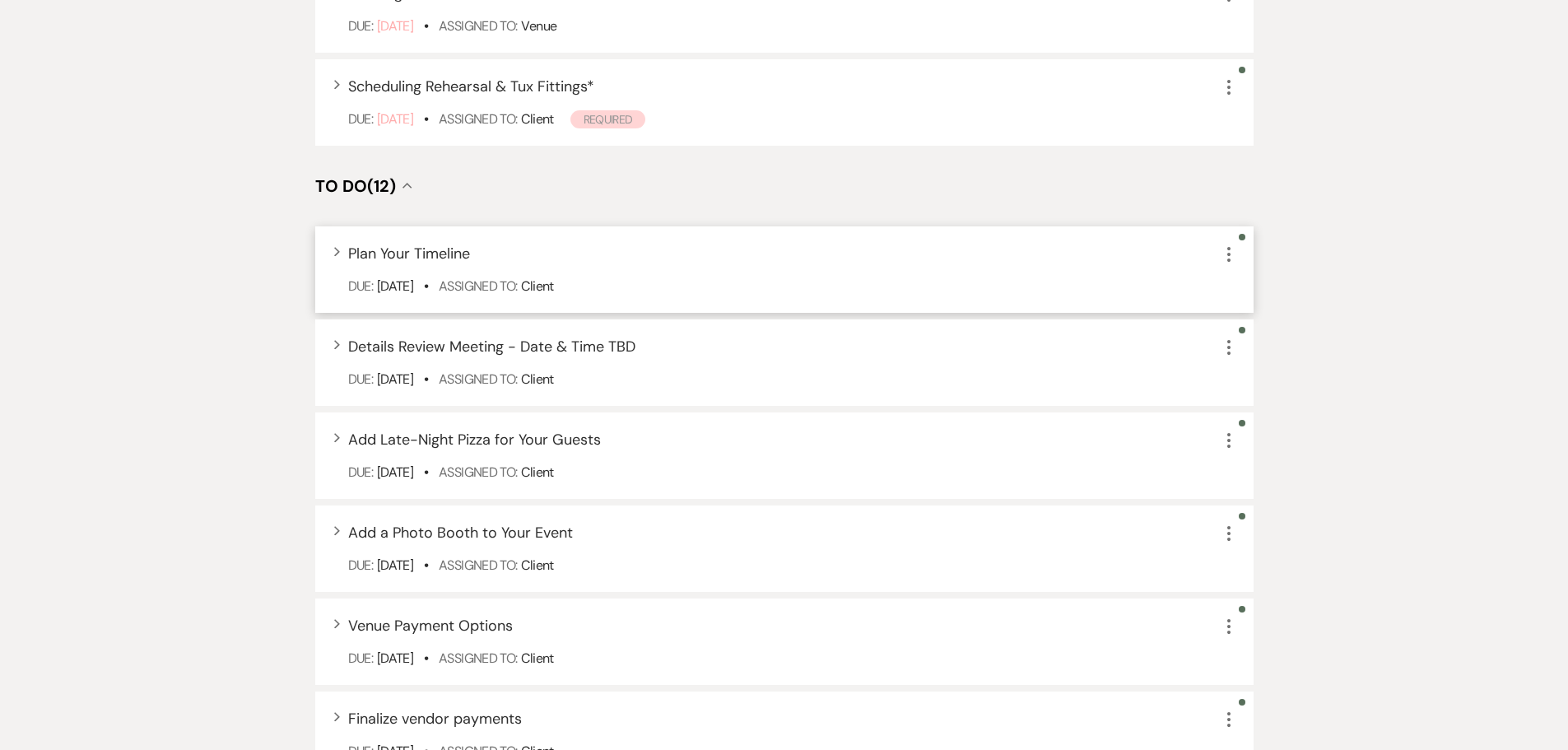
scroll to position [741, 0]
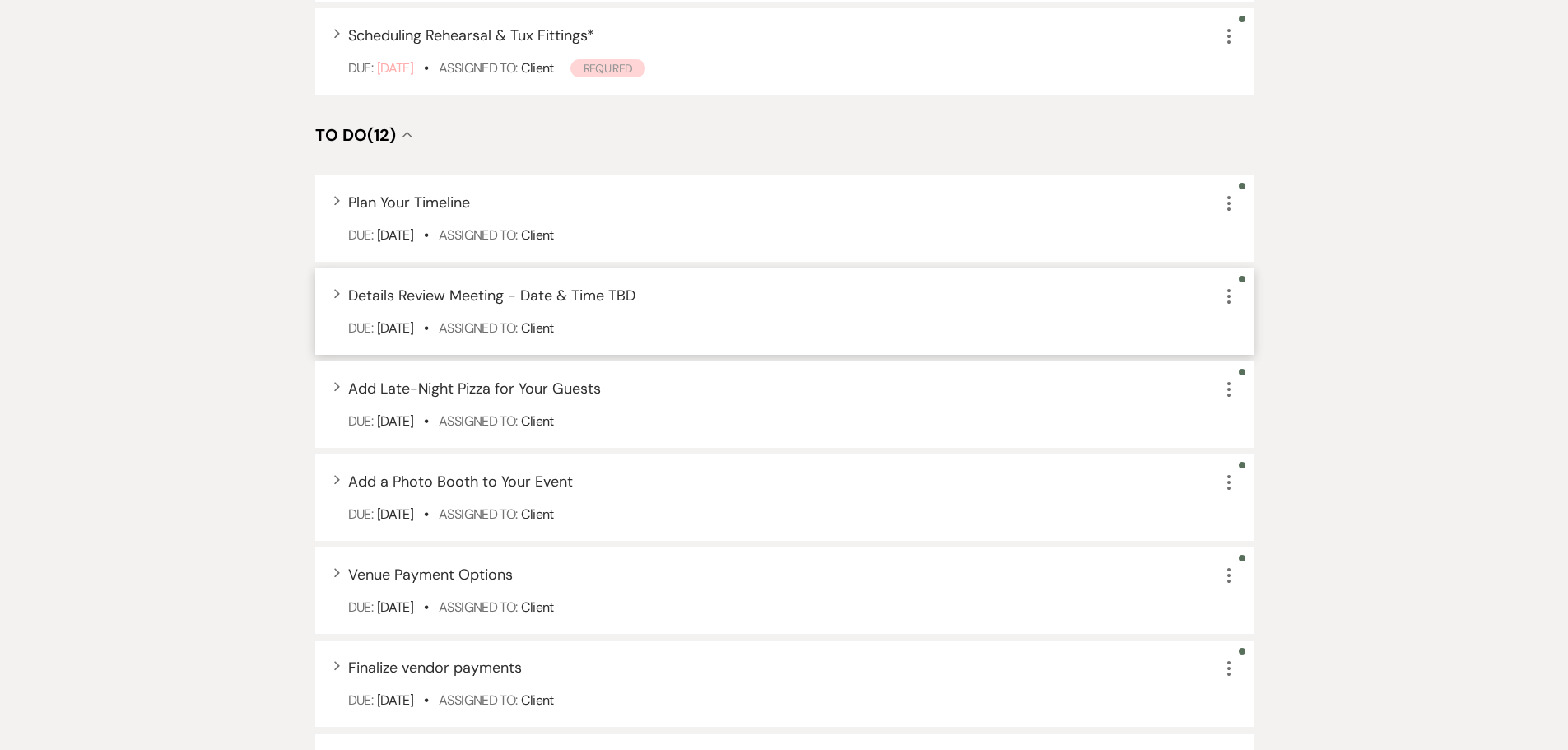
click at [455, 295] on span "Details Review Meeting - Date & Time TBD" at bounding box center [491, 295] width 287 height 19
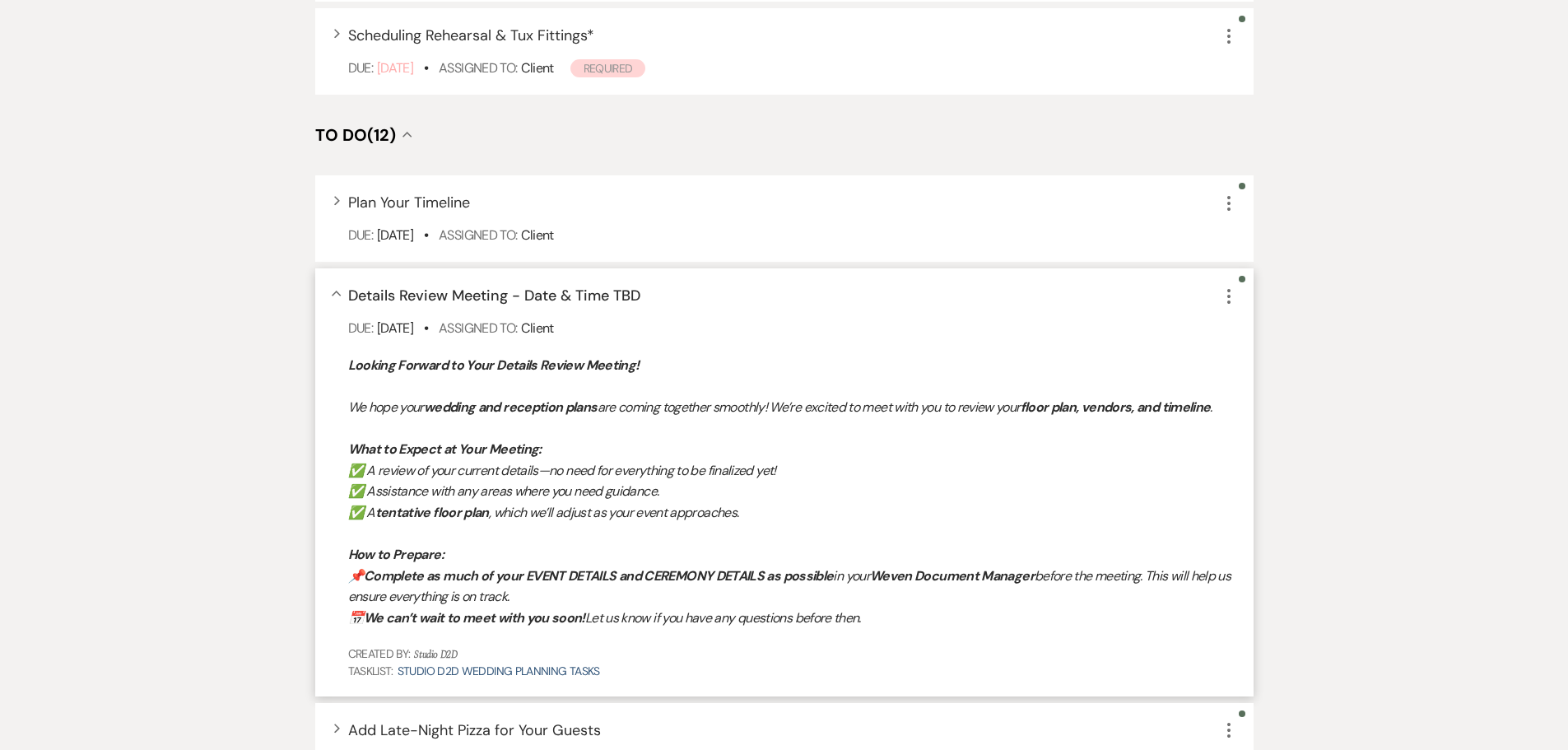
click at [1228, 299] on icon "More" at bounding box center [1228, 296] width 19 height 19
click at [1228, 327] on link "Pencil Edit" at bounding box center [1297, 327] width 158 height 25
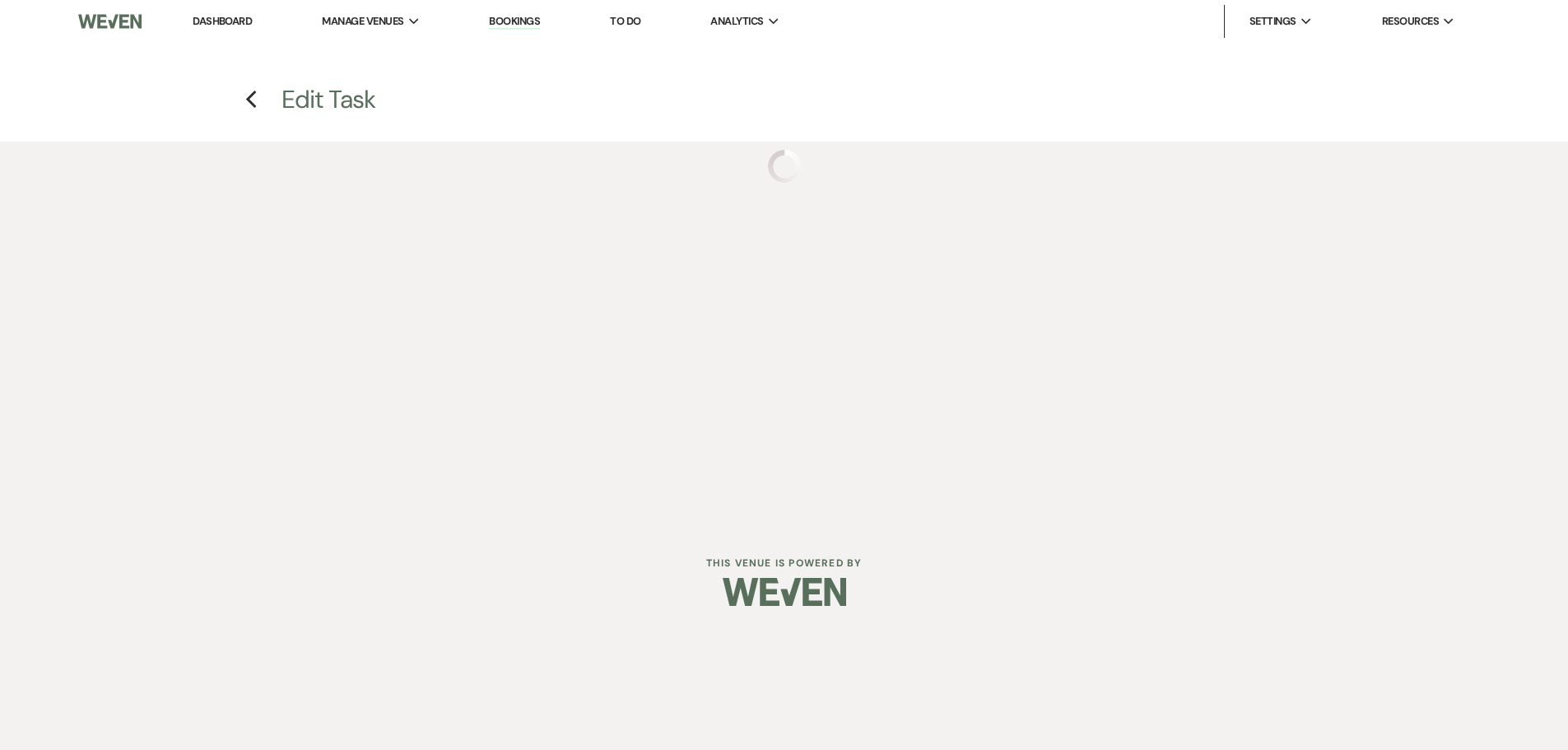
select select "false"
select select "planningToolsAccount"
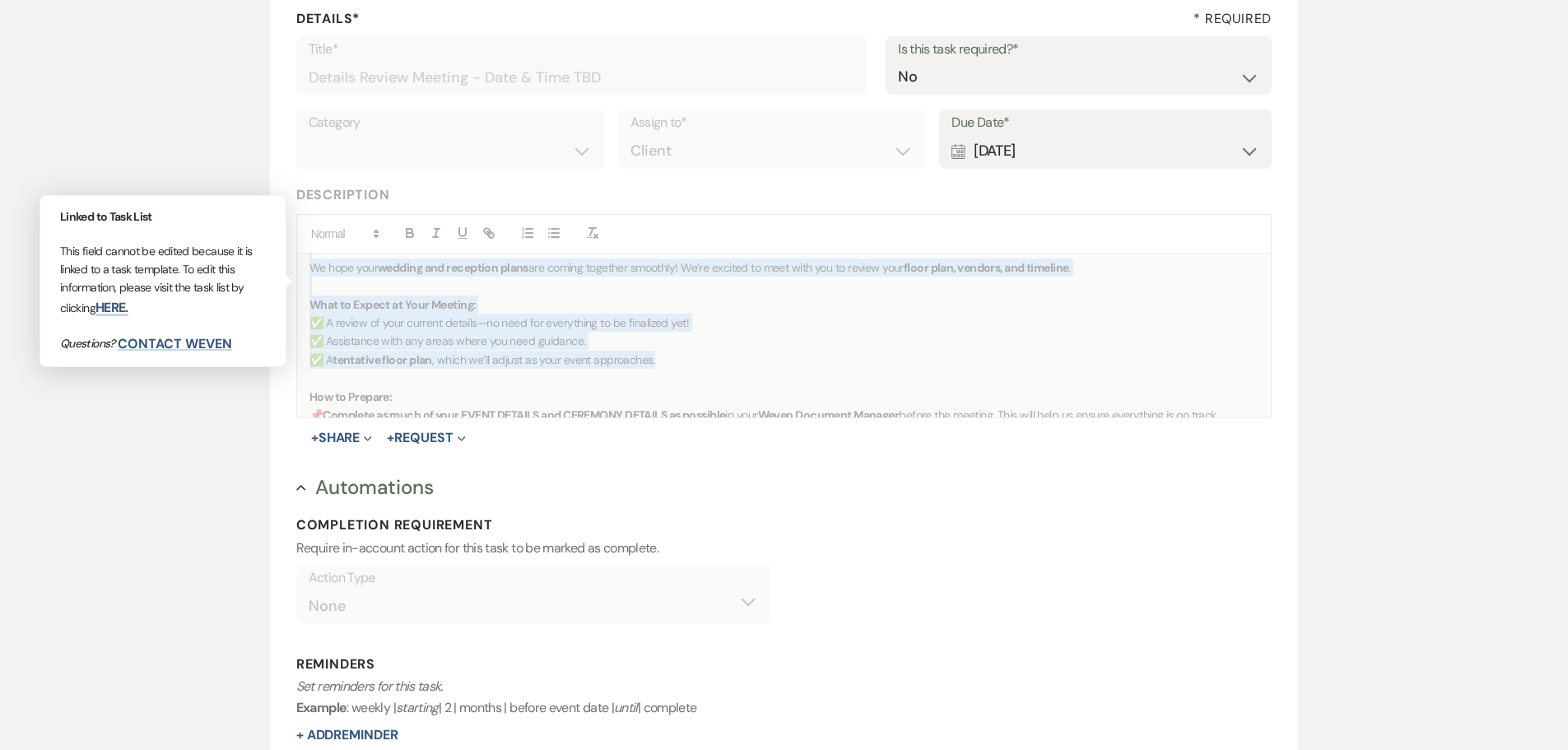
scroll to position [77, 0]
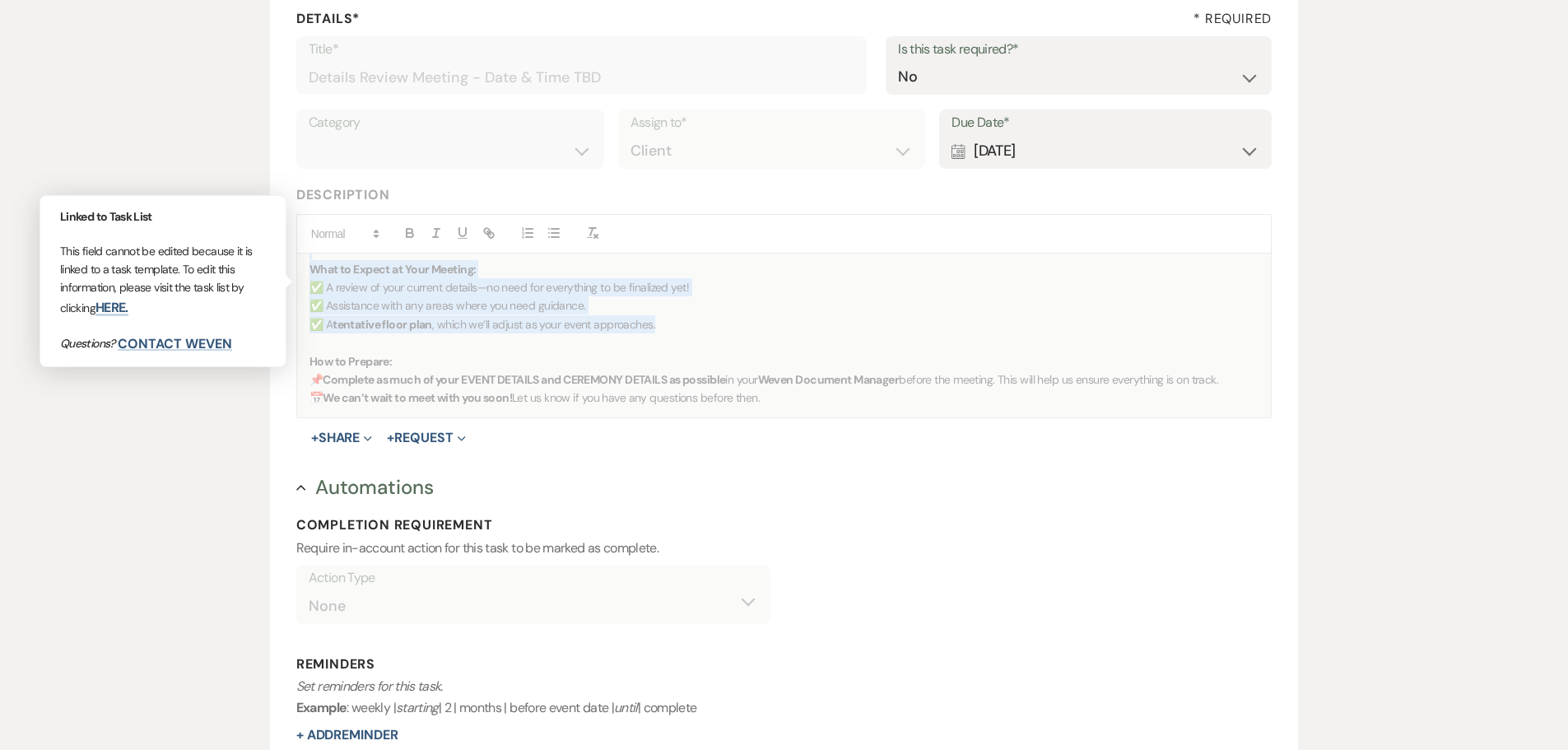
drag, startPoint x: 310, startPoint y: 272, endPoint x: 794, endPoint y: 392, distance: 498.7
click at [794, 392] on div "Looking Forward to Your Details Review Meeting! We hope your wedding and recept…" at bounding box center [784, 336] width 974 height 164
copy div "Looking Forward to Your Details Review Meeting! We hope your wedding and recept…"
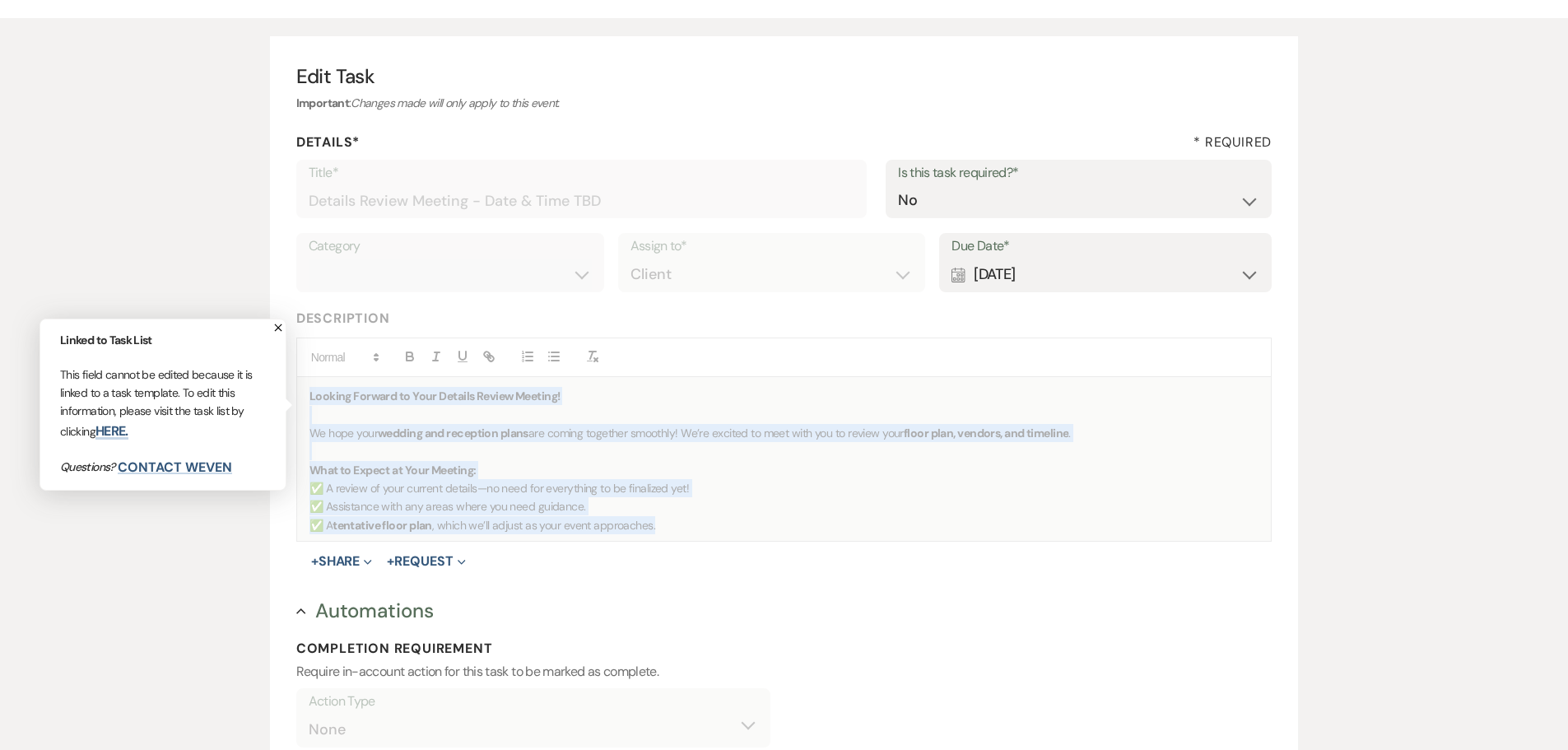
scroll to position [0, 0]
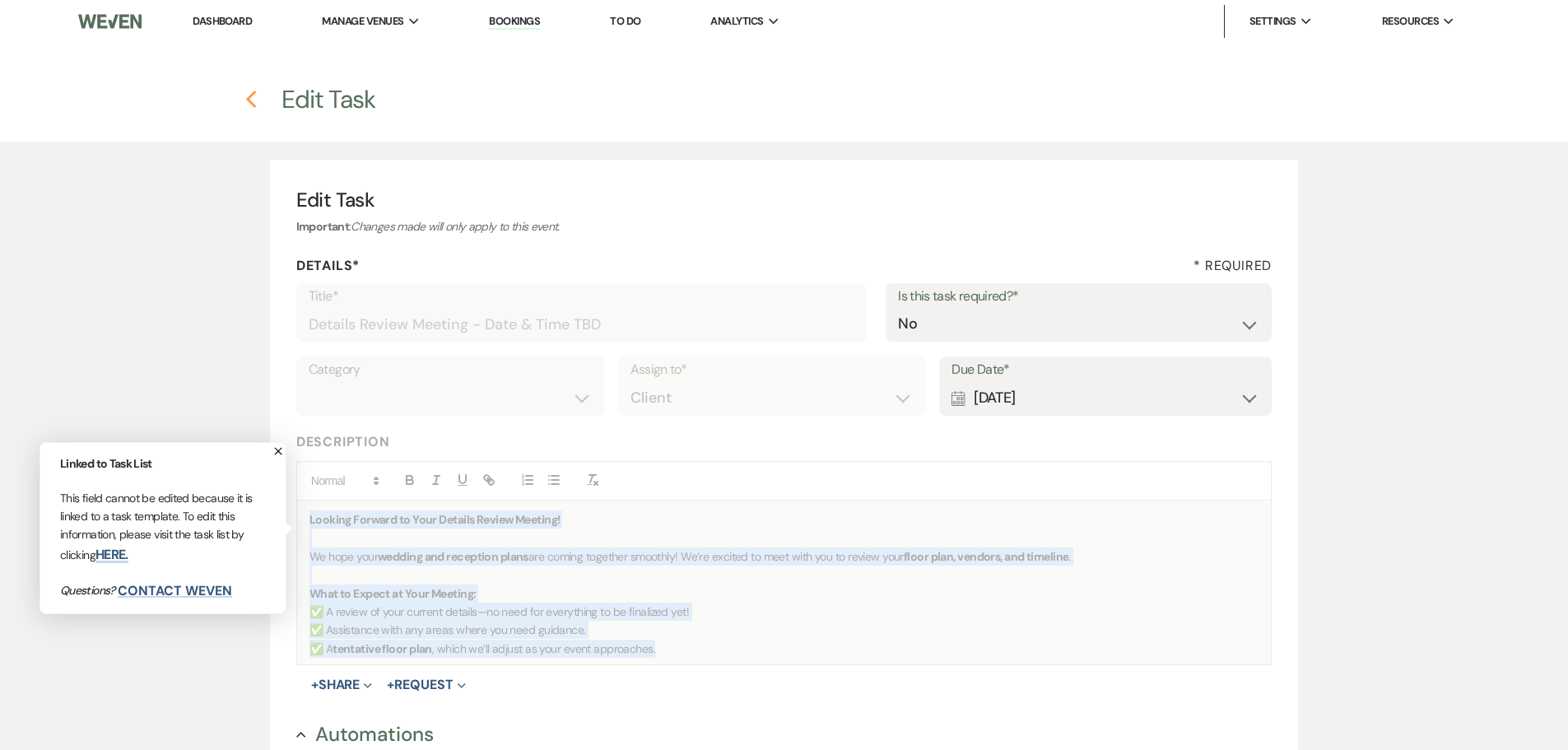
click at [249, 101] on use "button" at bounding box center [252, 100] width 11 height 18
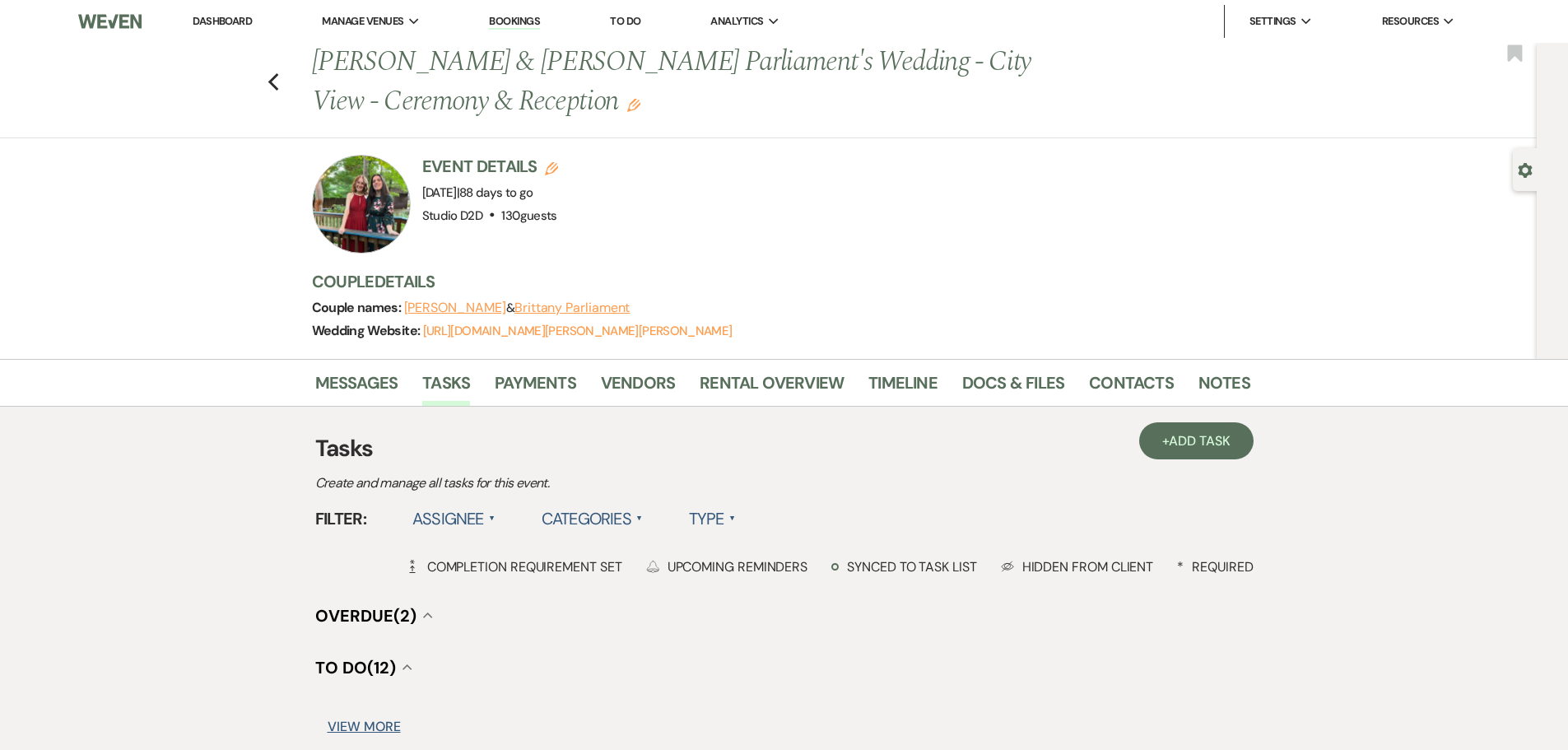
scroll to position [185, 0]
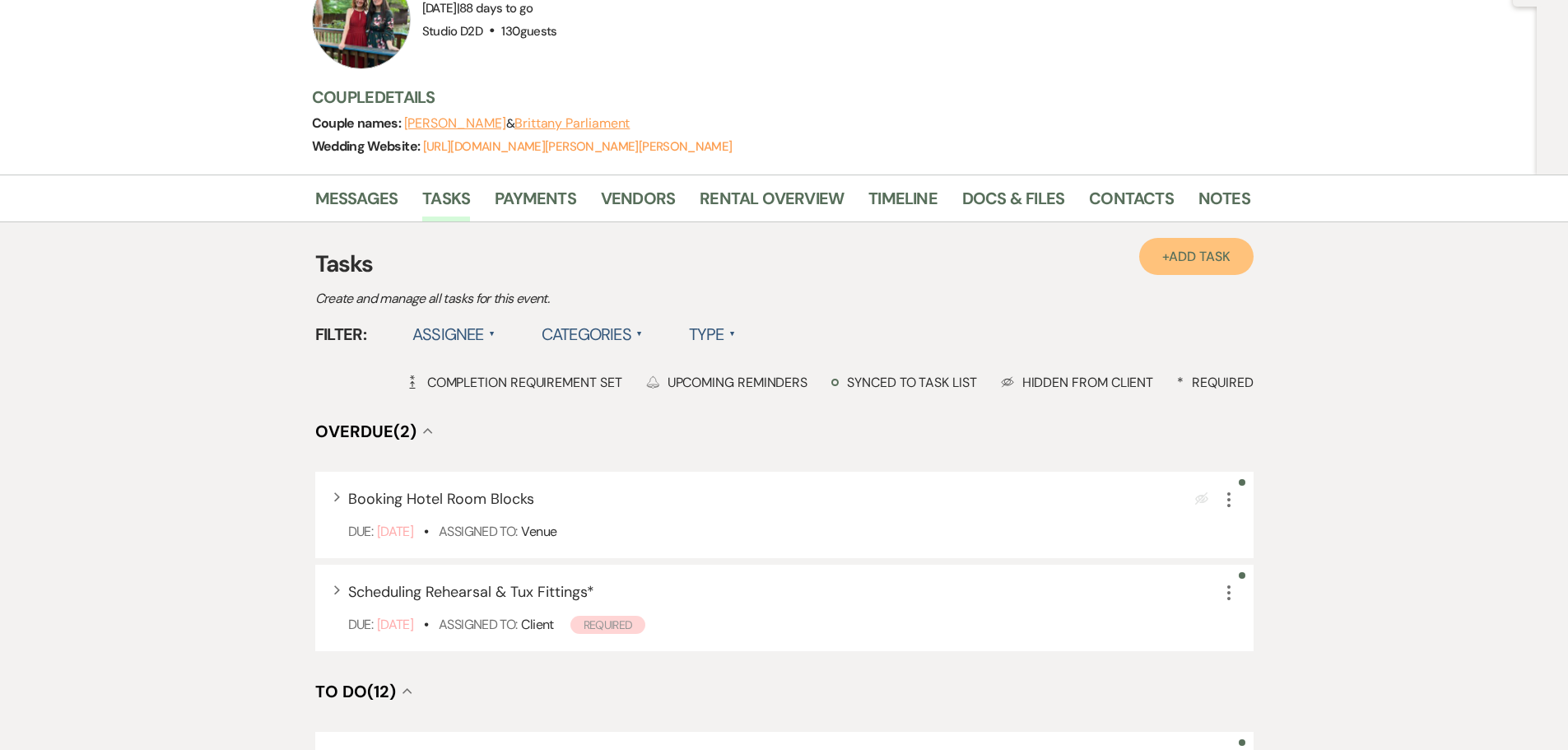
click at [1194, 269] on link "+ Add Task" at bounding box center [1195, 256] width 113 height 37
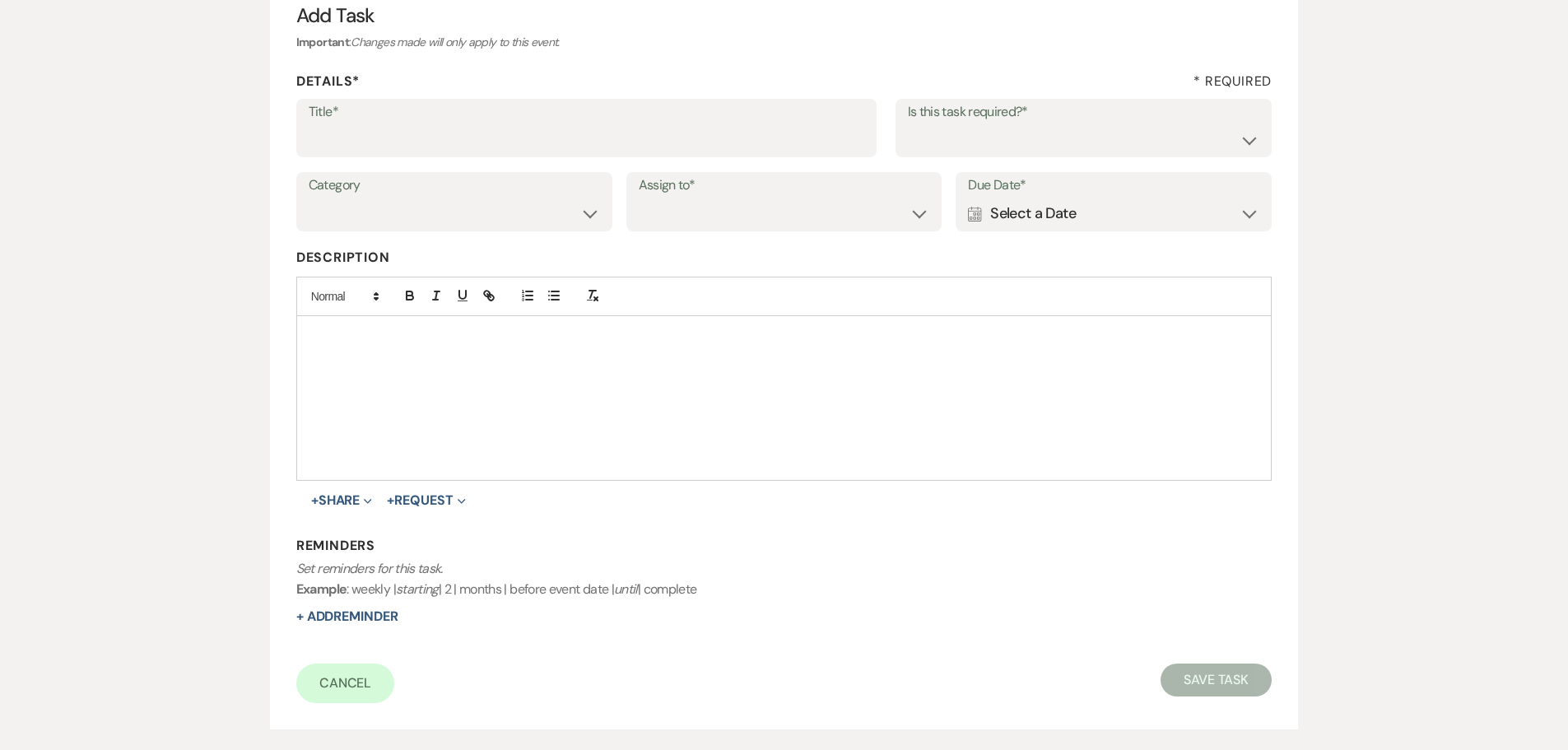
click at [350, 344] on p at bounding box center [784, 335] width 950 height 18
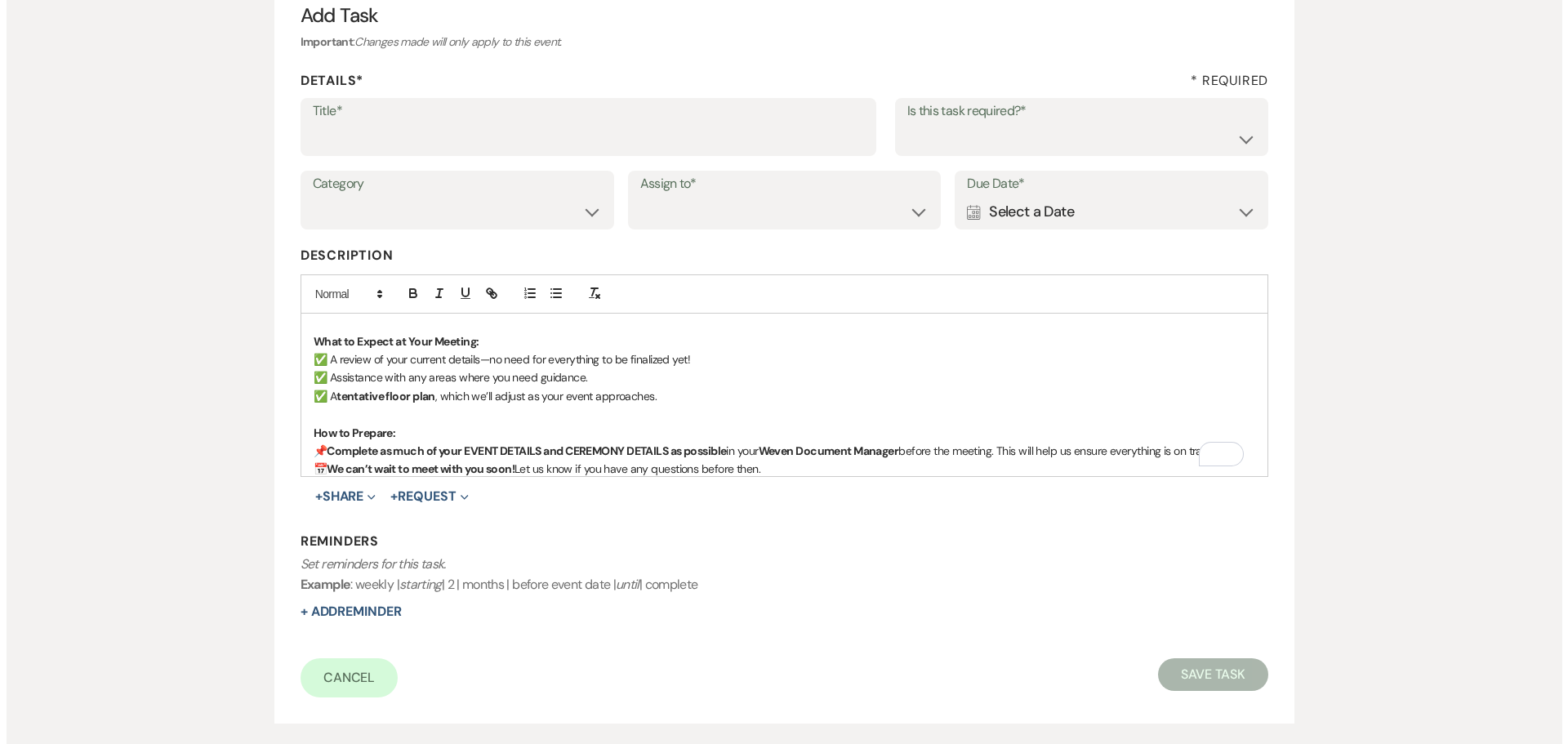
scroll to position [64, 0]
click at [384, 135] on input "Title*" at bounding box center [582, 138] width 551 height 32
type input "Details Review Meeting - September 9 at 1:00 pm"
click at [967, 140] on select "Yes No" at bounding box center [1076, 138] width 350 height 32
select select "true"
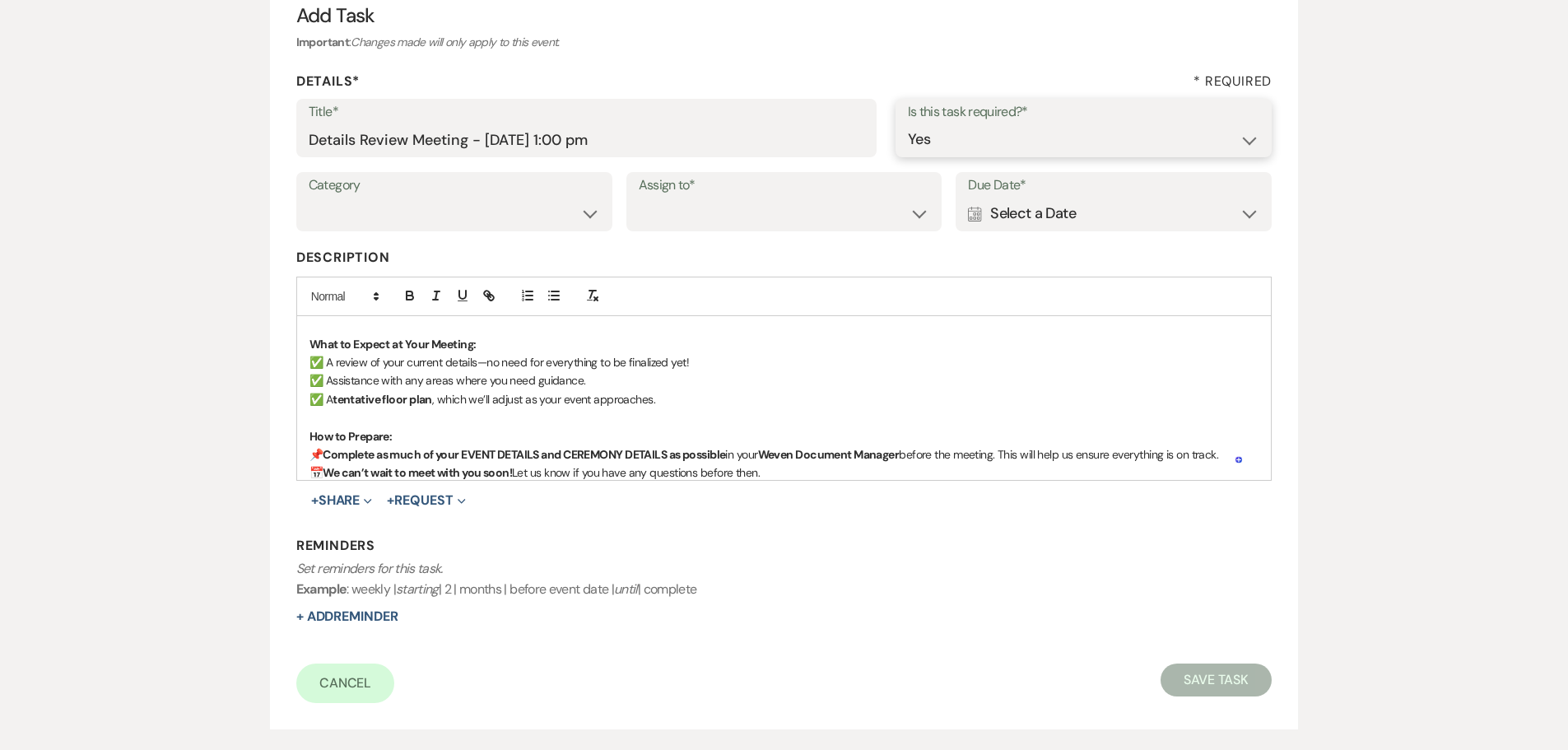
click at [908, 124] on select "Yes No" at bounding box center [1084, 139] width 352 height 32
click at [838, 211] on select "Venue Client" at bounding box center [784, 213] width 291 height 32
select select "planningToolsAccount"
click at [638, 197] on select "Venue Client" at bounding box center [784, 213] width 291 height 32
click at [1109, 217] on div "Calendar Select a Date Expand" at bounding box center [1113, 213] width 291 height 32
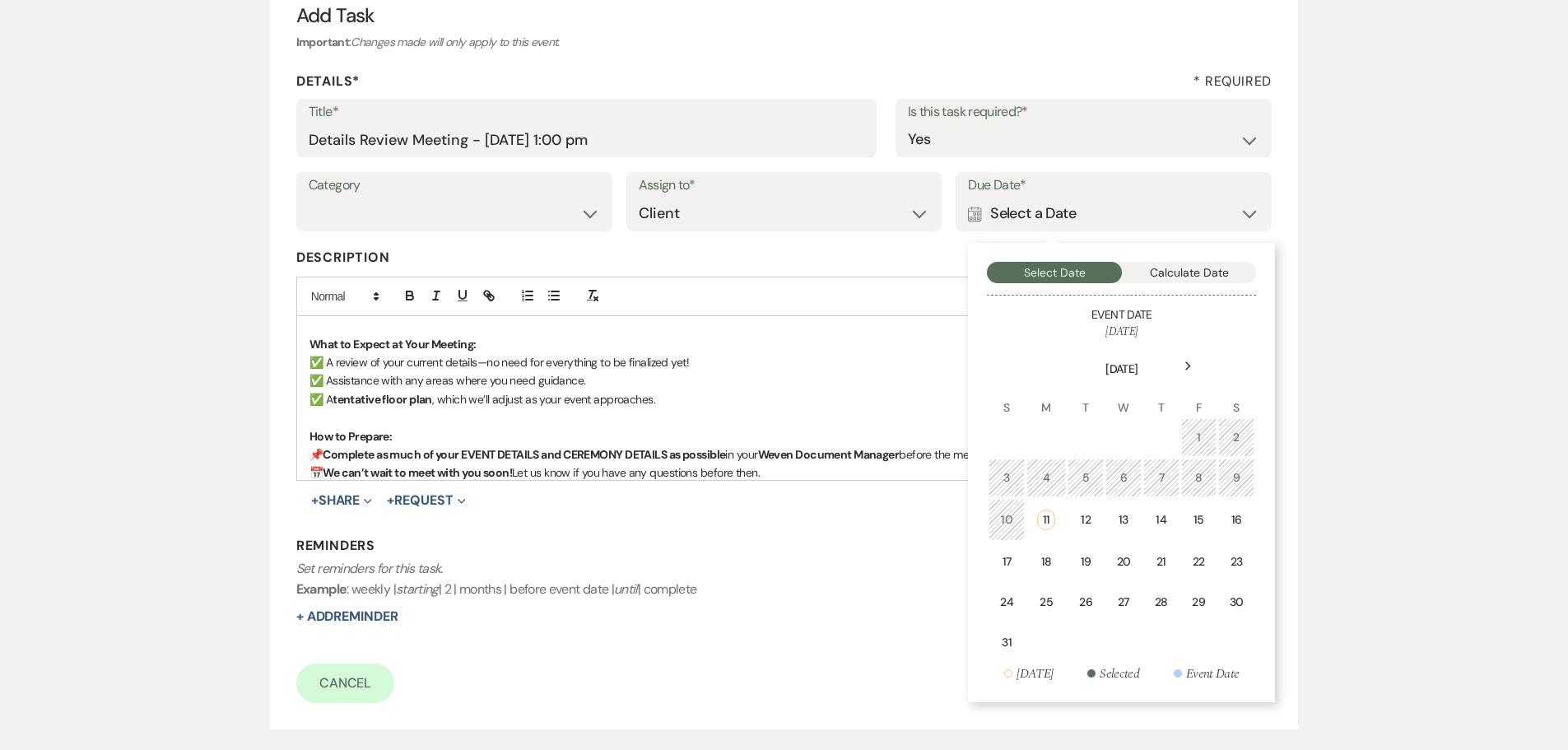
click at [1194, 366] on div "Next" at bounding box center [1187, 366] width 27 height 27
click at [1086, 470] on div "9" at bounding box center [1083, 478] width 16 height 18
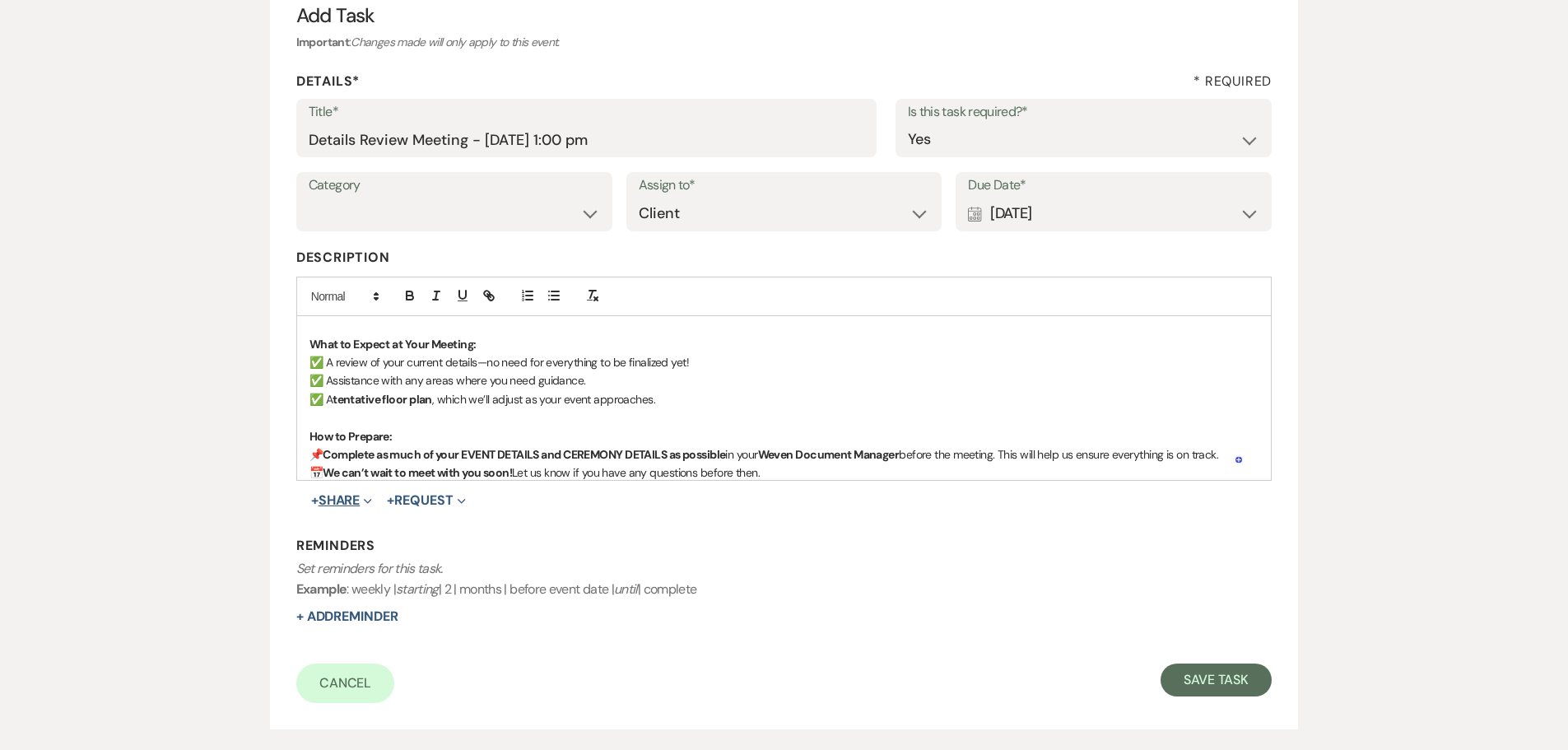
click at [345, 500] on button "+ Share Expand" at bounding box center [341, 500] width 62 height 13
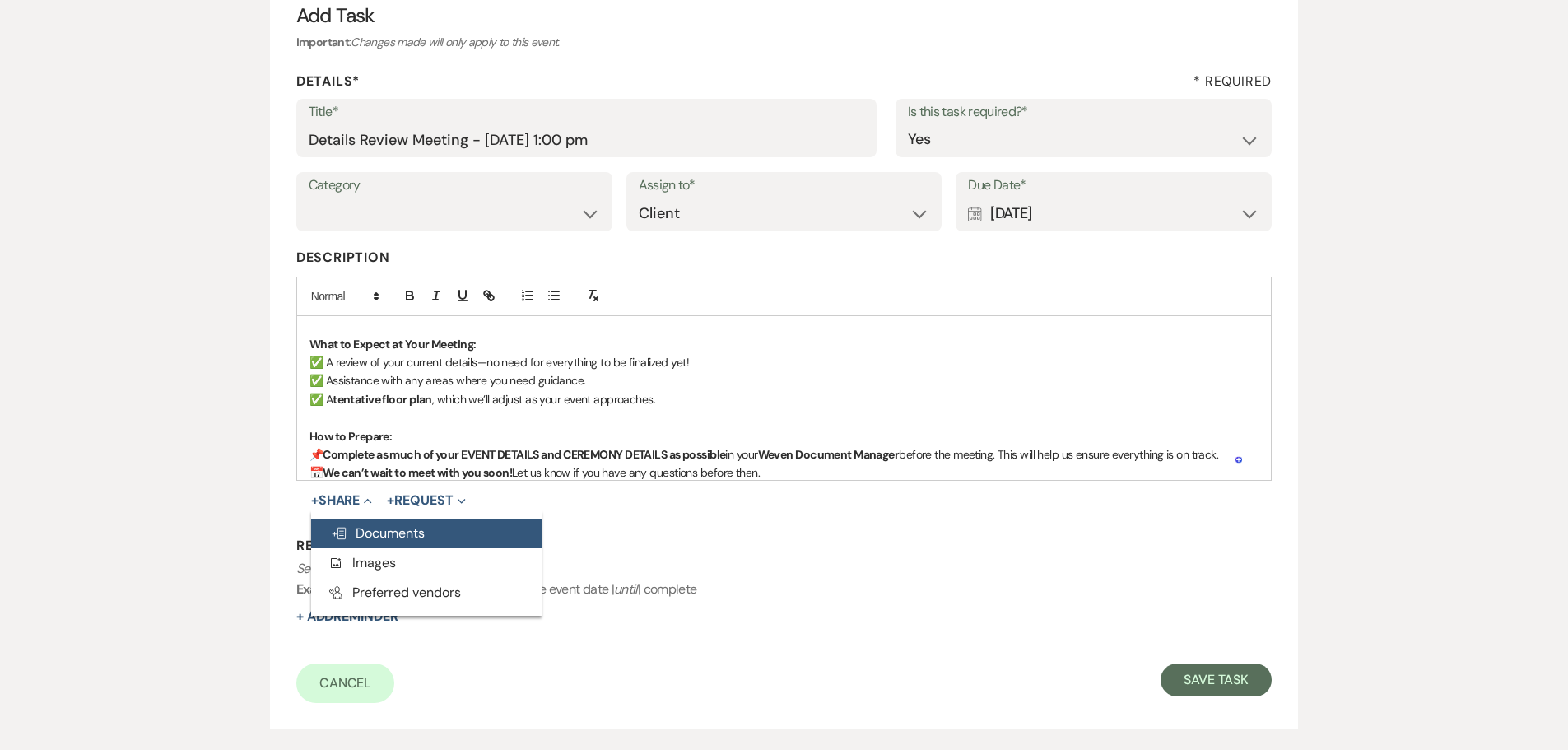
click at [392, 530] on span "Doc Upload Documents" at bounding box center [378, 532] width 94 height 18
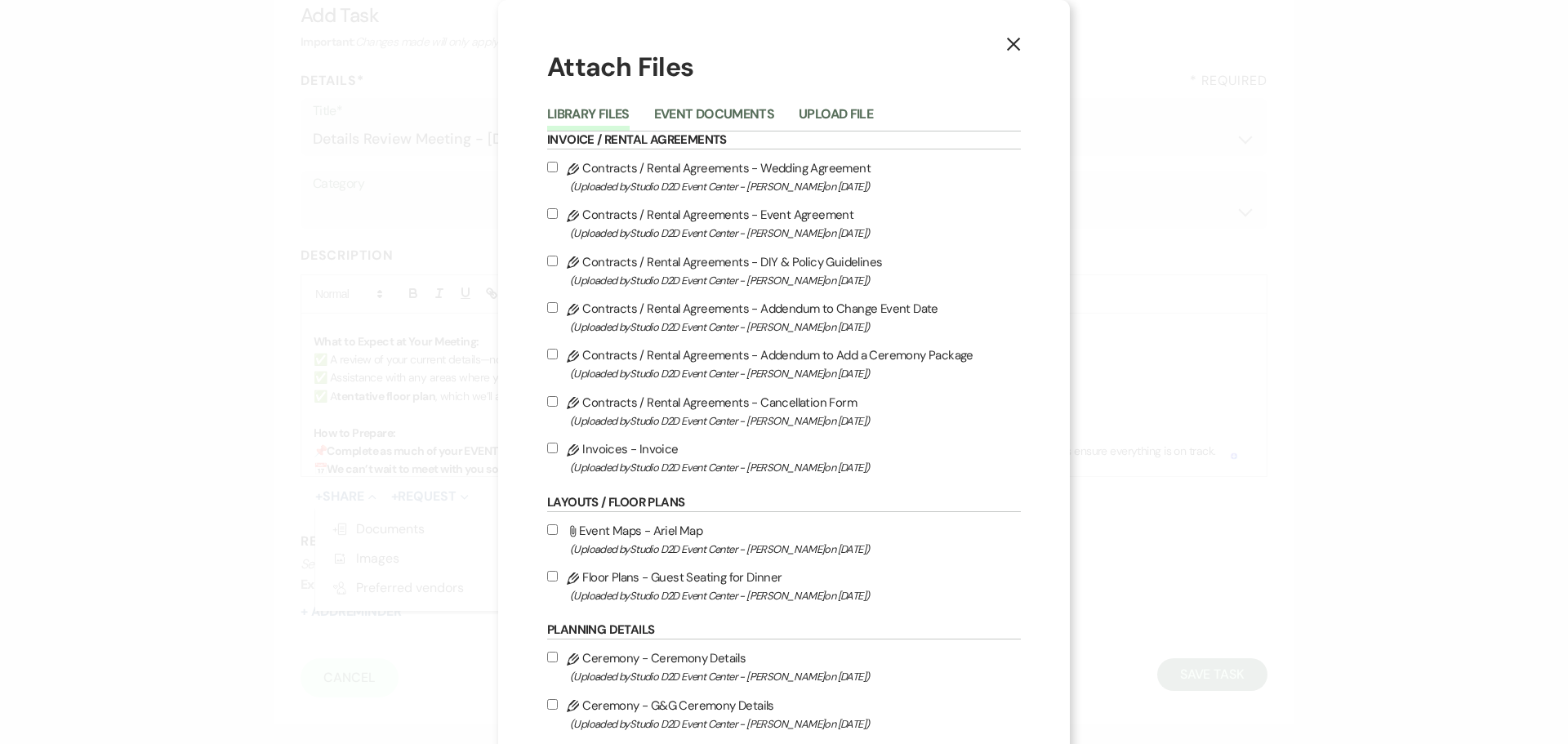
click at [747, 115] on button "Event Documents" at bounding box center [714, 119] width 120 height 23
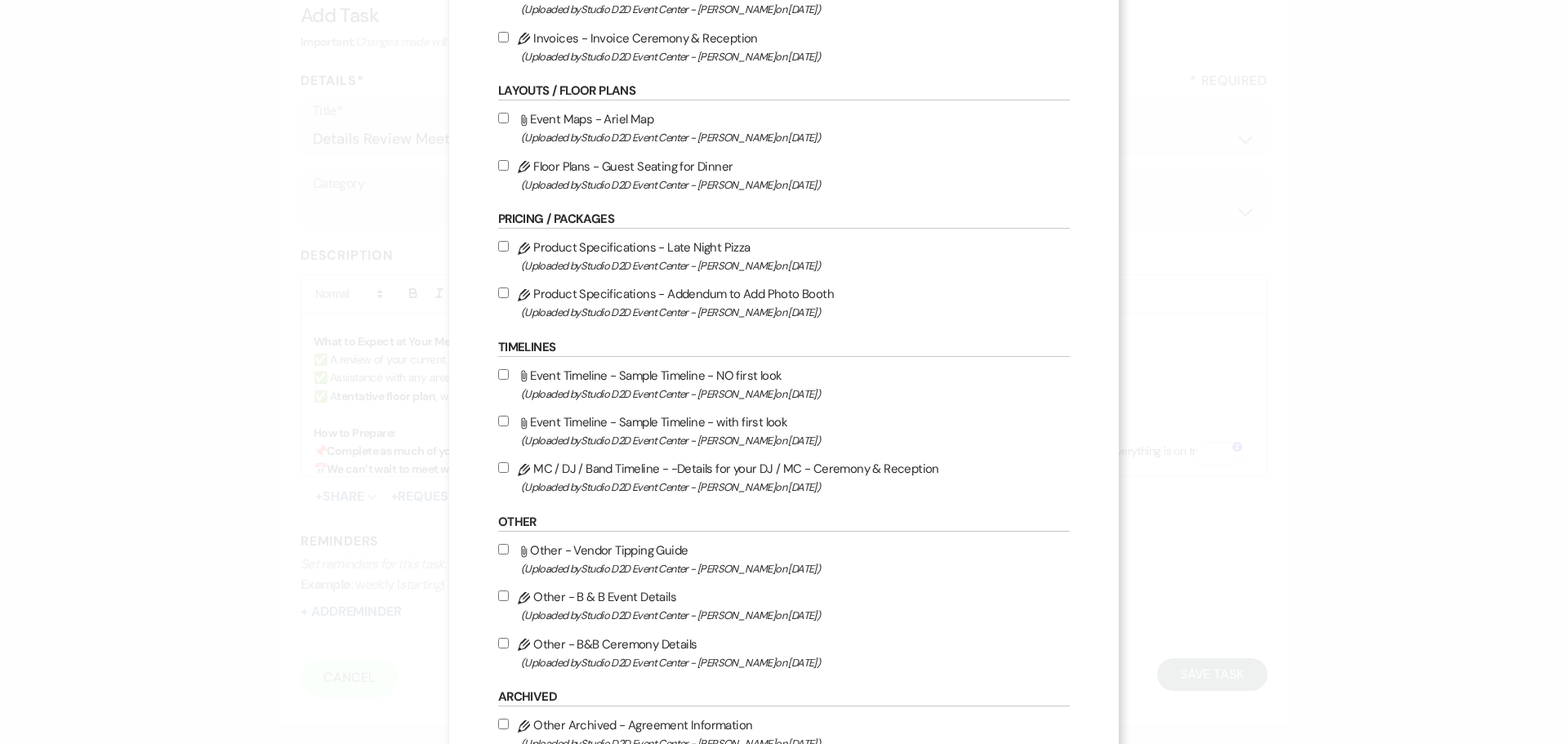
scroll to position [408, 0]
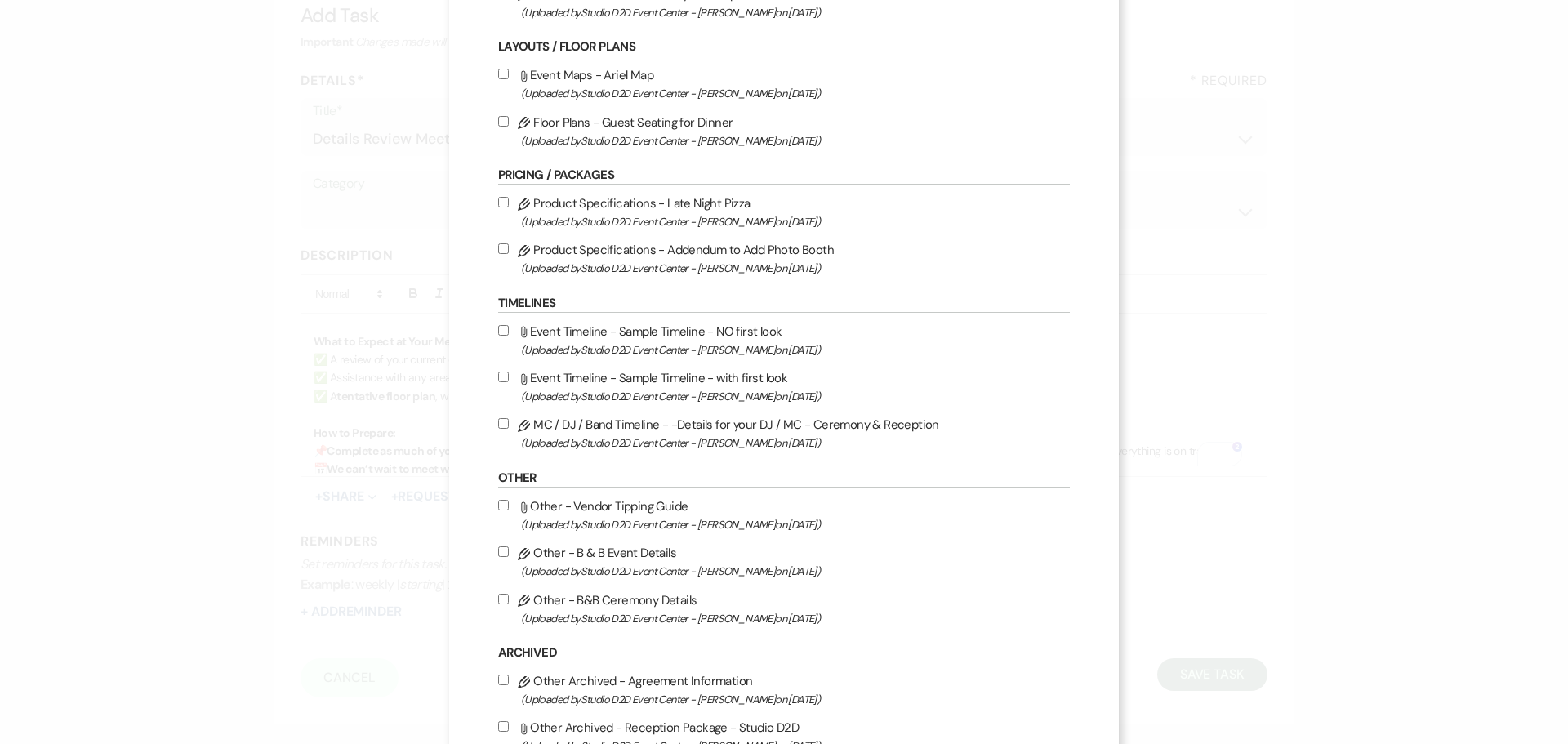
click at [693, 555] on label "Pencil Other - B & B Event Details (Uploaded by Studio D2D Event Center - Krist…" at bounding box center [784, 561] width 572 height 38
click at [509, 555] on input "Pencil Other - B & B Event Details (Uploaded by Studio D2D Event Center - Krist…" at bounding box center [503, 552] width 11 height 11
checkbox input "true"
click at [689, 595] on label "Pencil Other - B&B Ceremony Details (Uploaded by Studio D2D Event Center - Kris…" at bounding box center [784, 609] width 572 height 38
click at [509, 595] on input "Pencil Other - B&B Ceremony Details (Uploaded by Studio D2D Event Center - Kris…" at bounding box center [503, 599] width 11 height 11
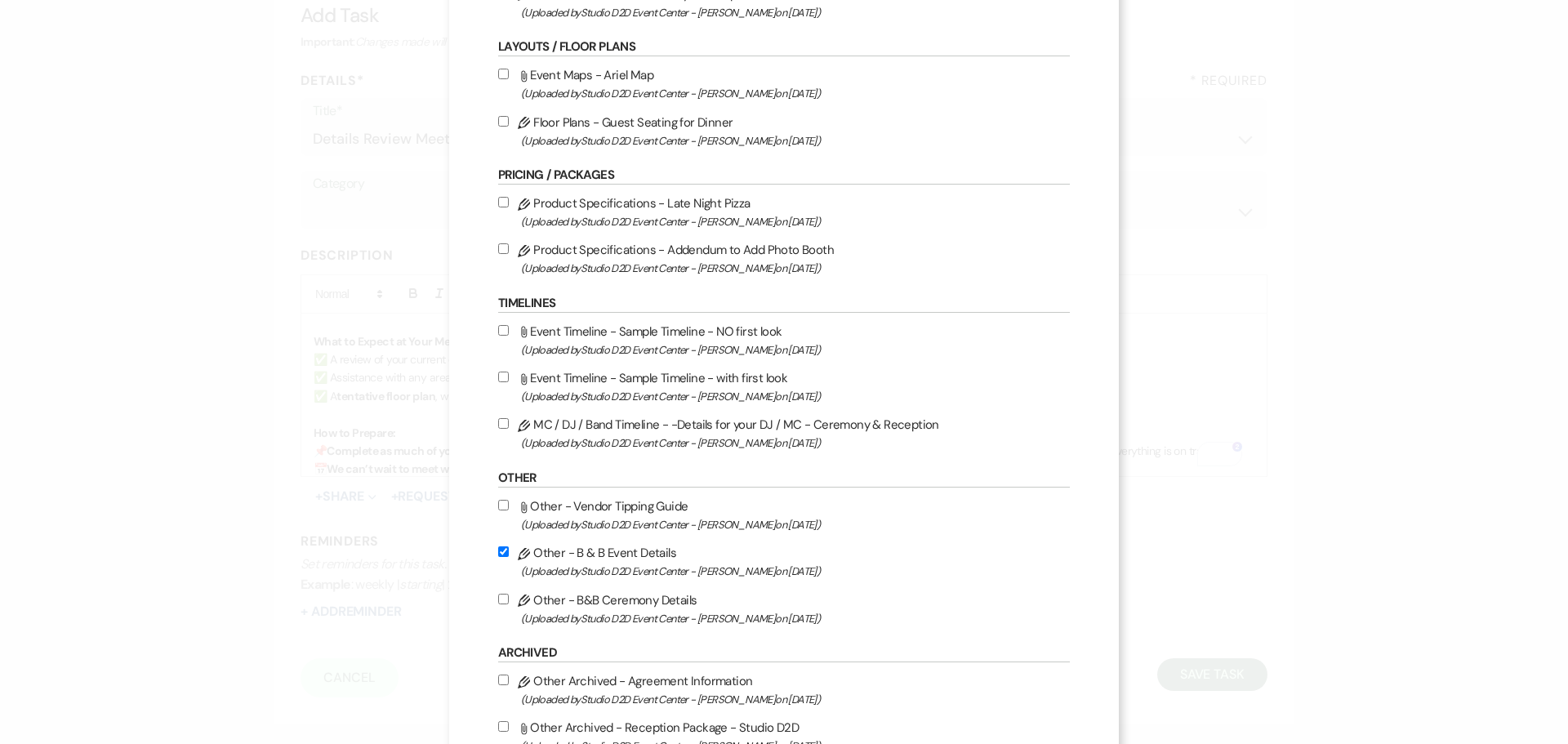
checkbox input "true"
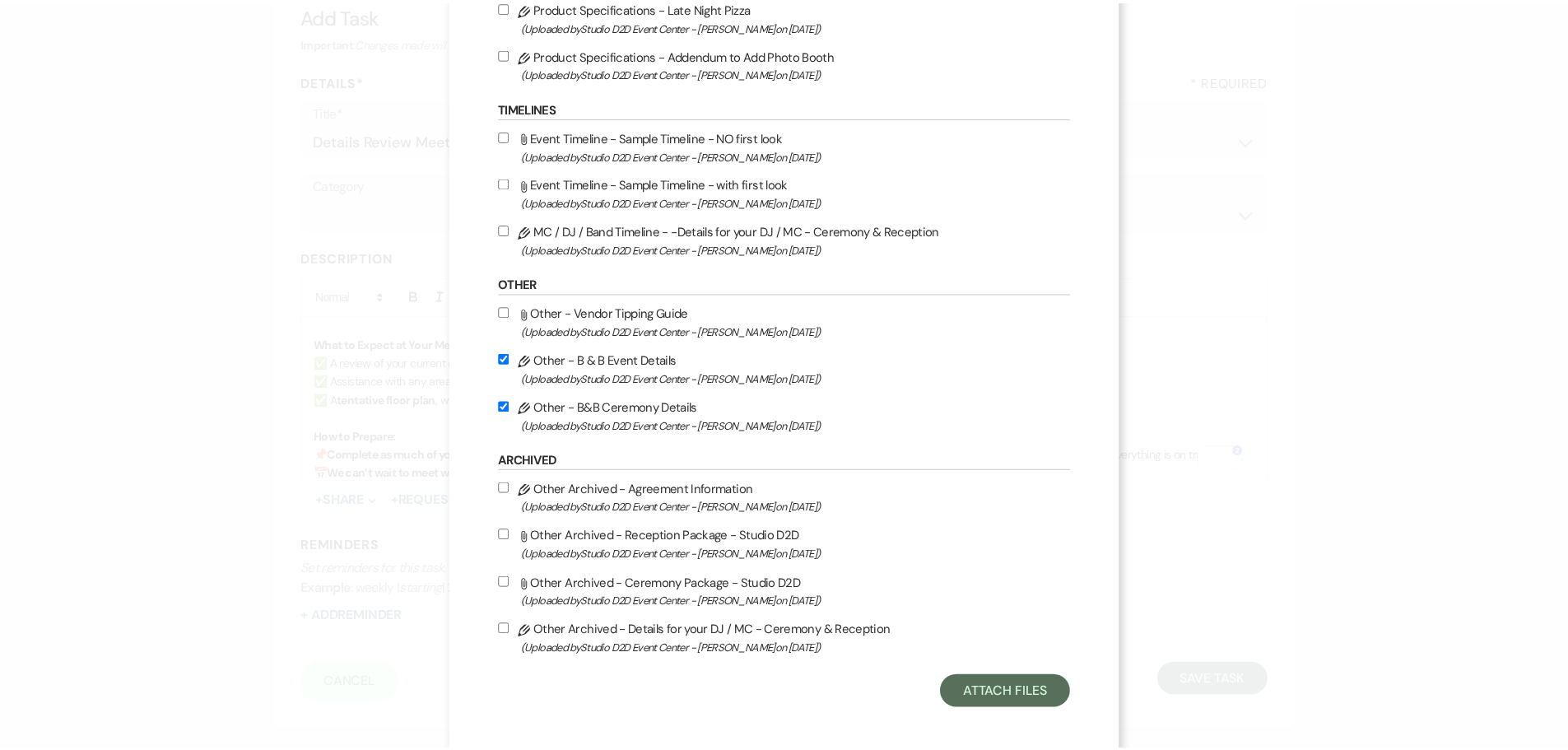
scroll to position [617, 0]
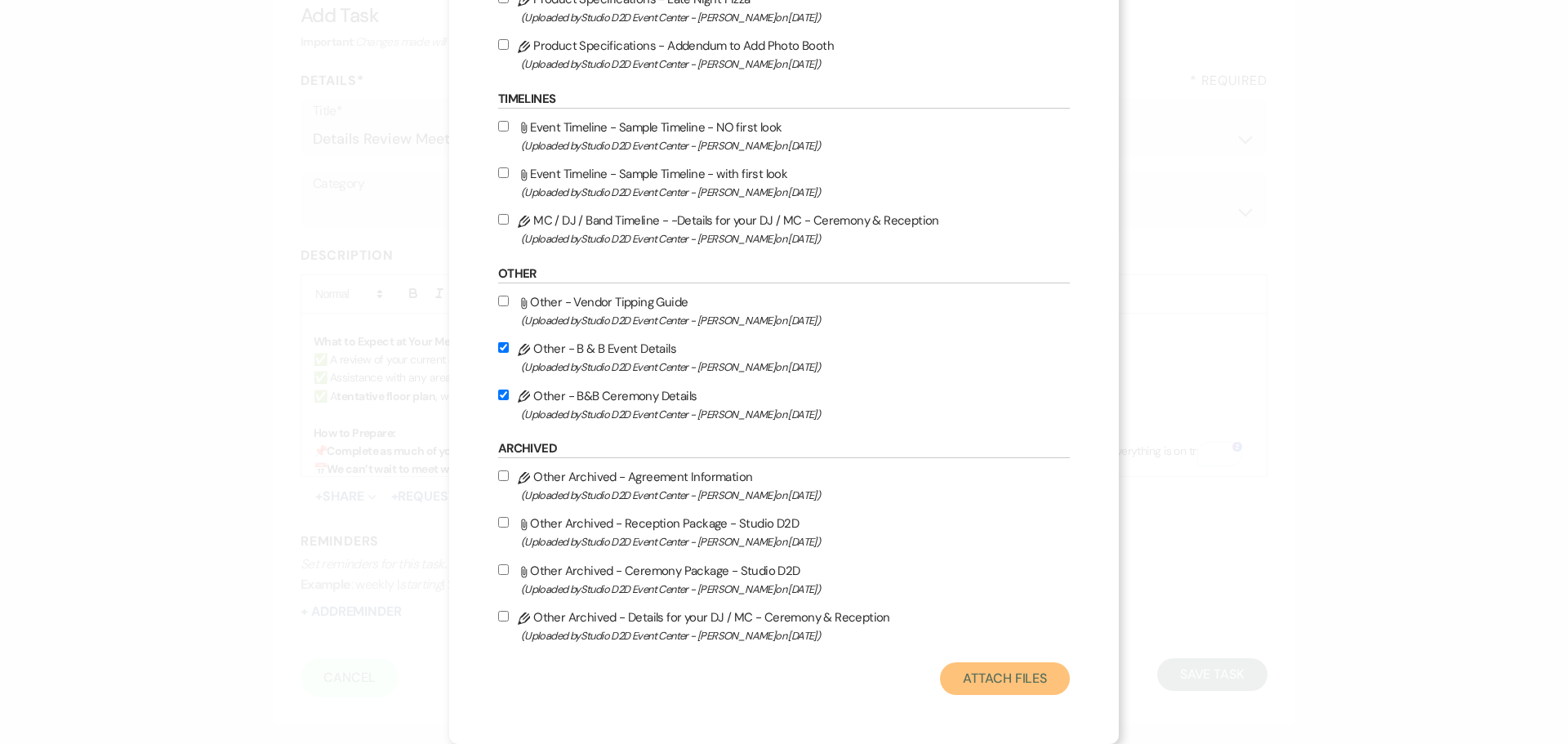
click at [940, 674] on button "Attach Files" at bounding box center [1005, 679] width 130 height 33
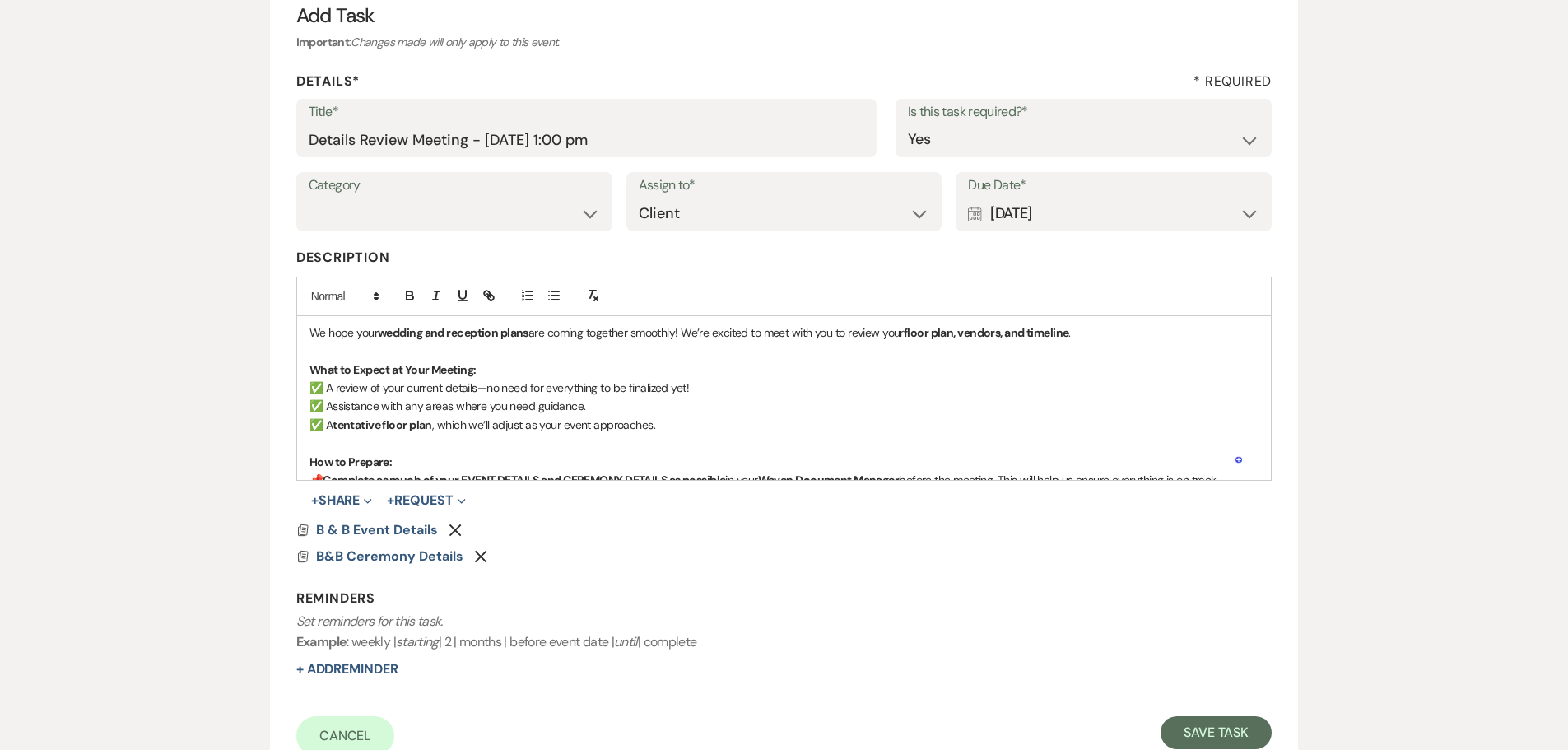
scroll to position [77, 0]
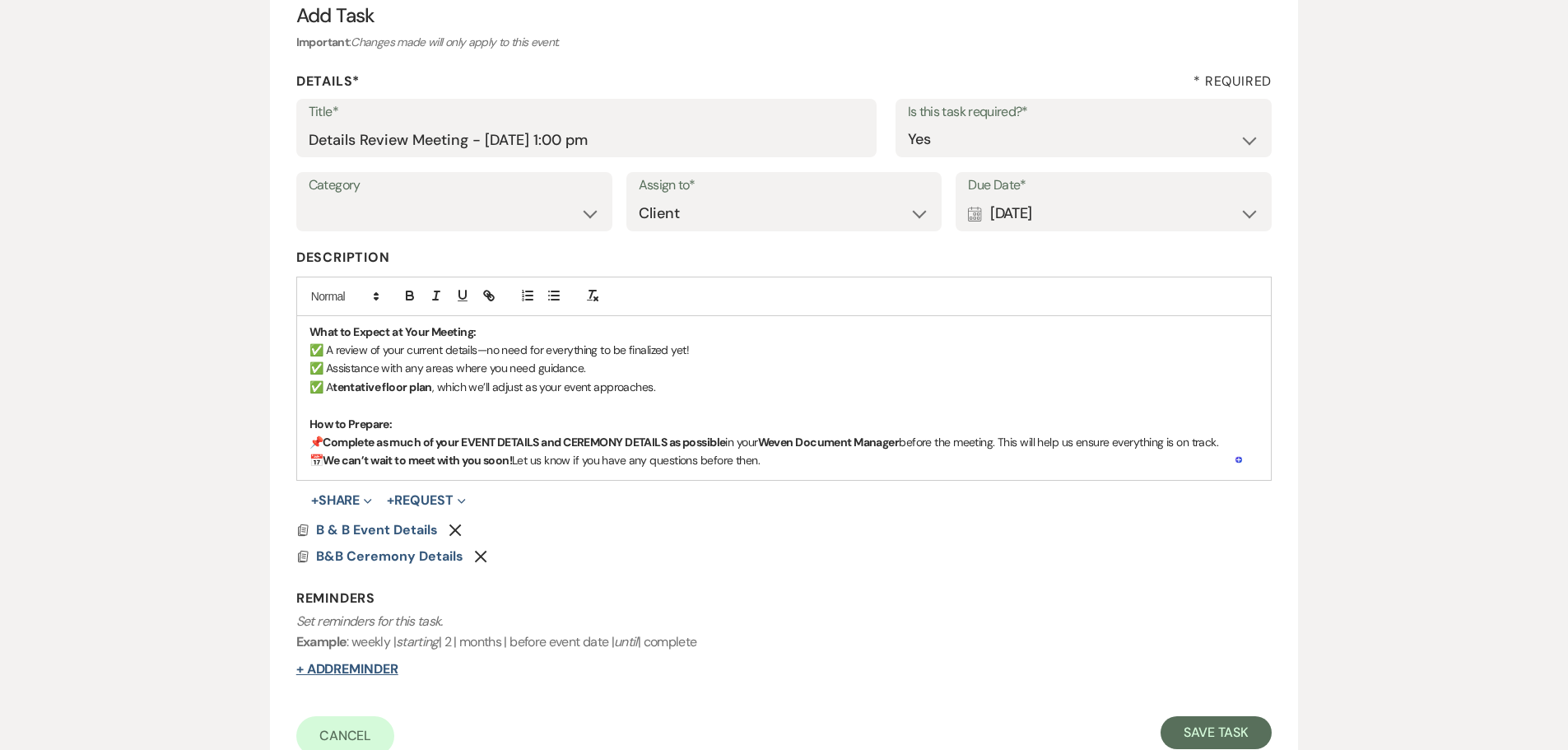
click at [367, 670] on button "+ Add Reminder" at bounding box center [347, 669] width 102 height 13
select select "client"
select select "days"
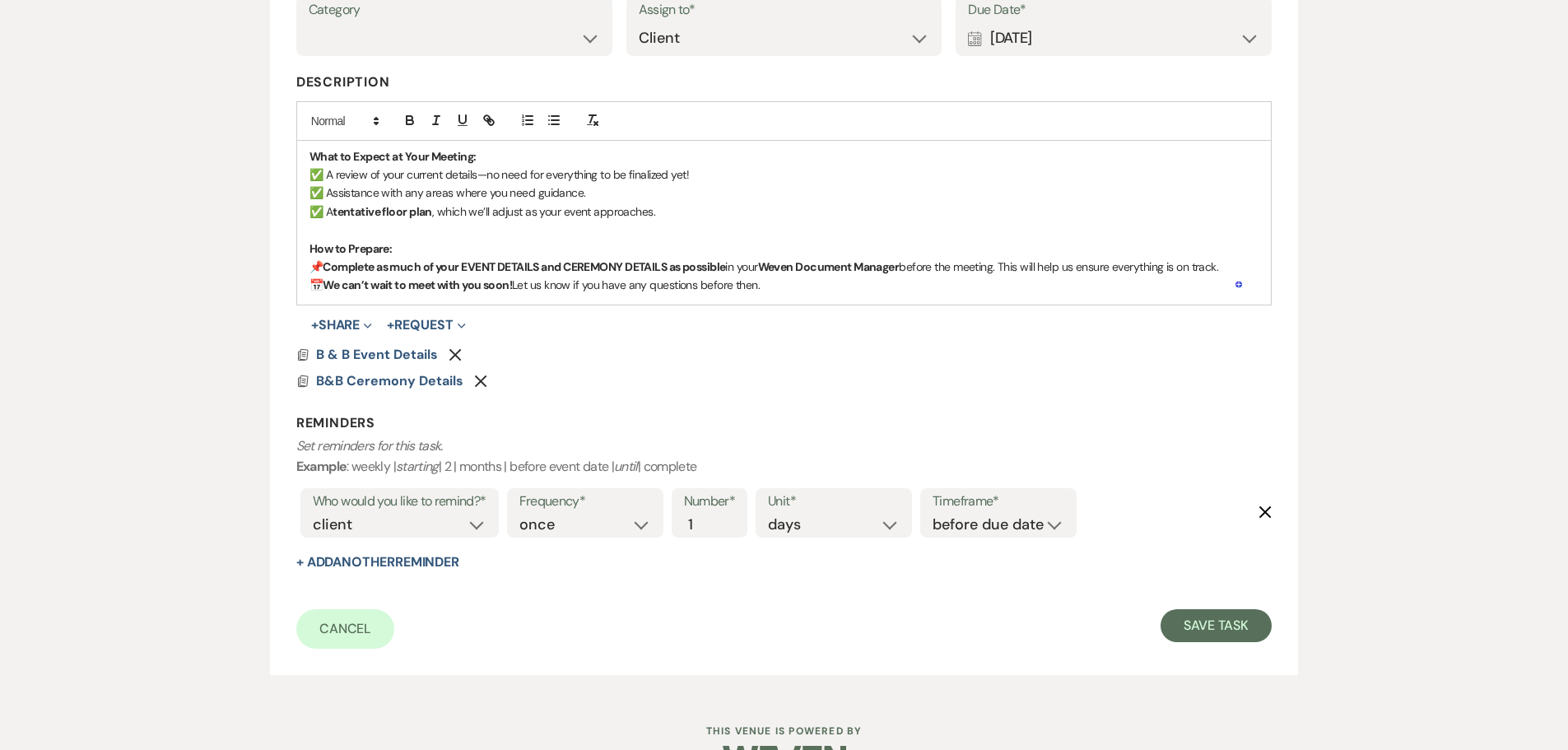
scroll to position [409, 0]
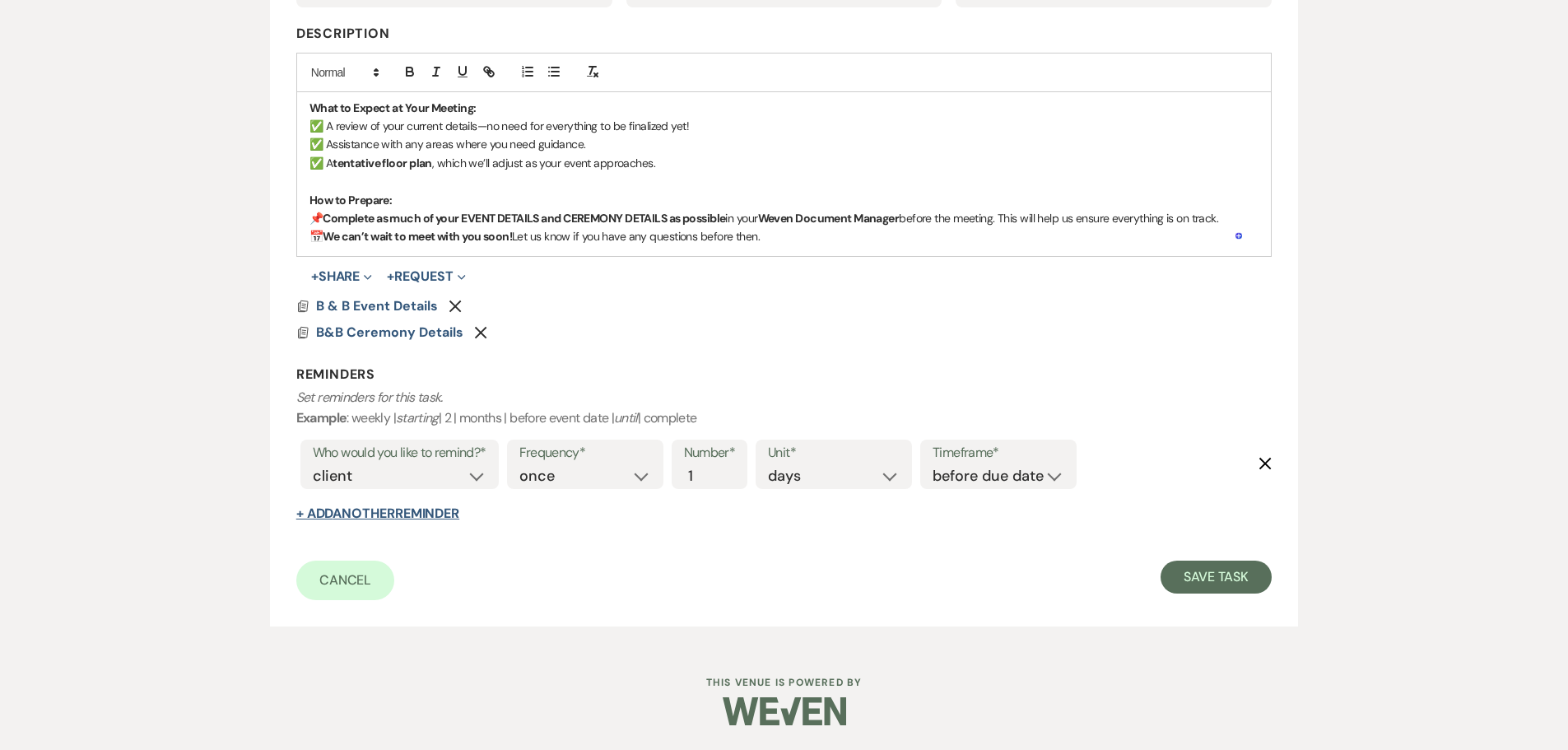
click at [455, 518] on button "+ Add Another Reminder" at bounding box center [377, 514] width 163 height 13
select select "client"
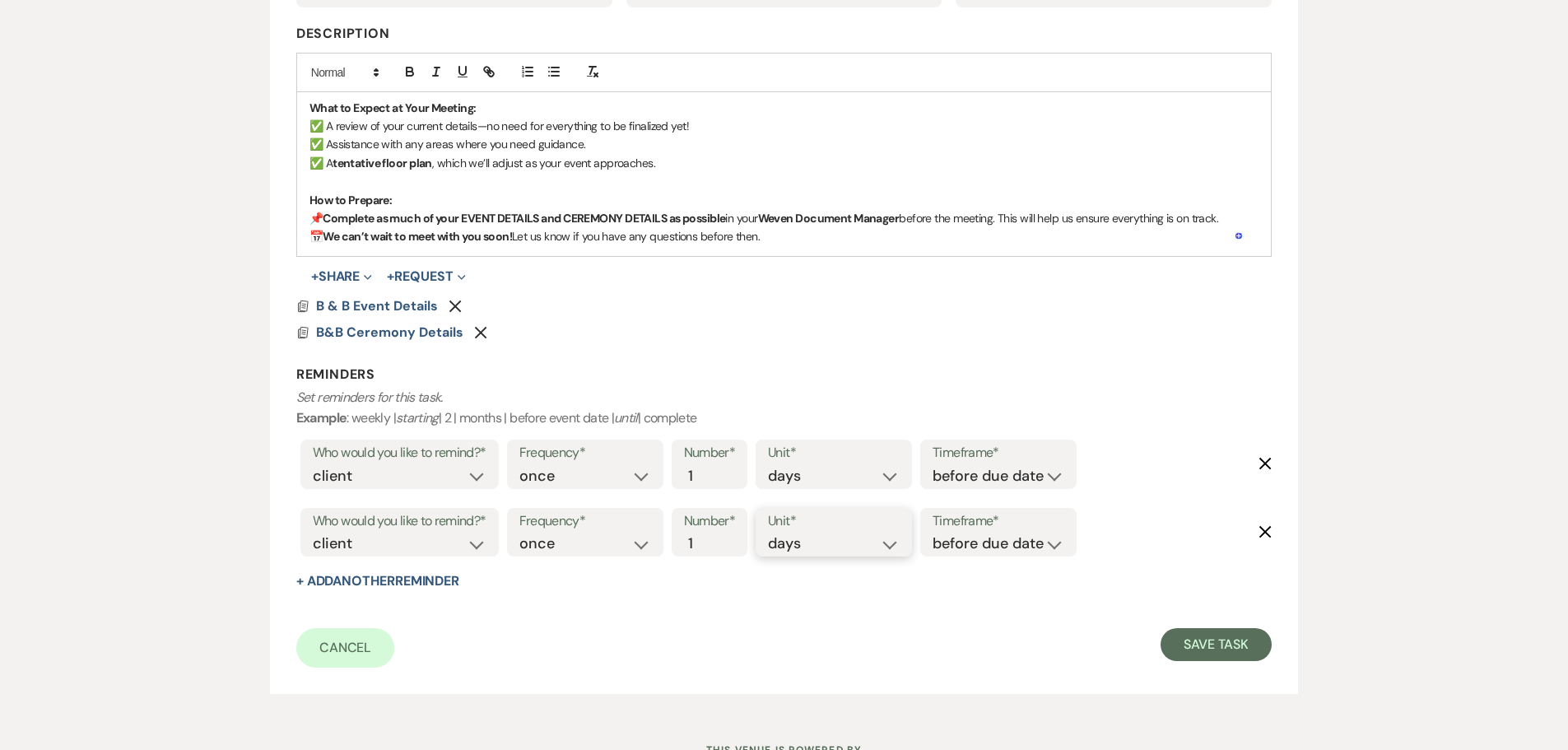
click at [779, 541] on select "days weeks months" at bounding box center [833, 543] width 132 height 22
select select "weeks"
click at [771, 532] on select "days weeks months" at bounding box center [833, 543] width 132 height 22
click at [1213, 643] on button "Save Task" at bounding box center [1216, 645] width 111 height 33
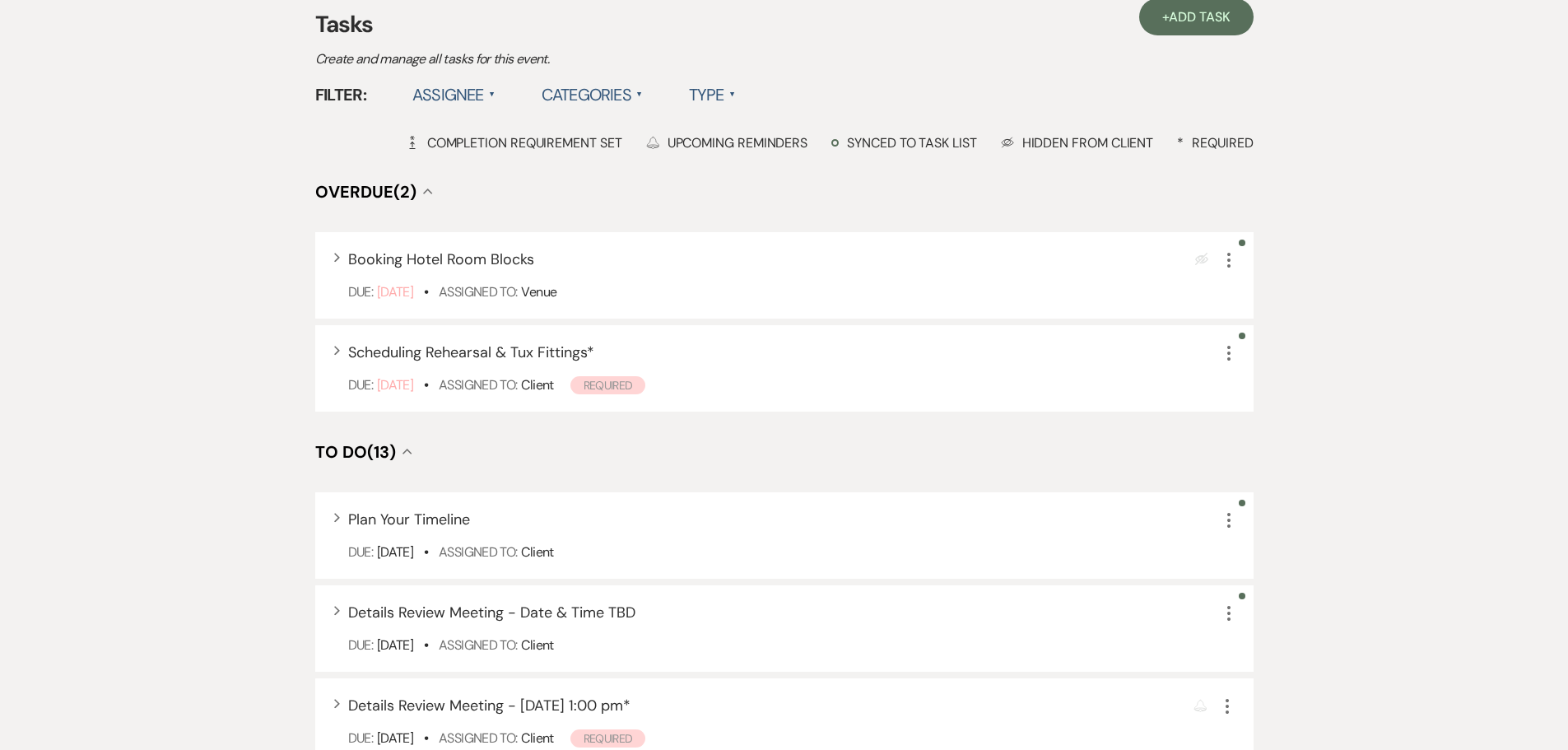
scroll to position [432, 0]
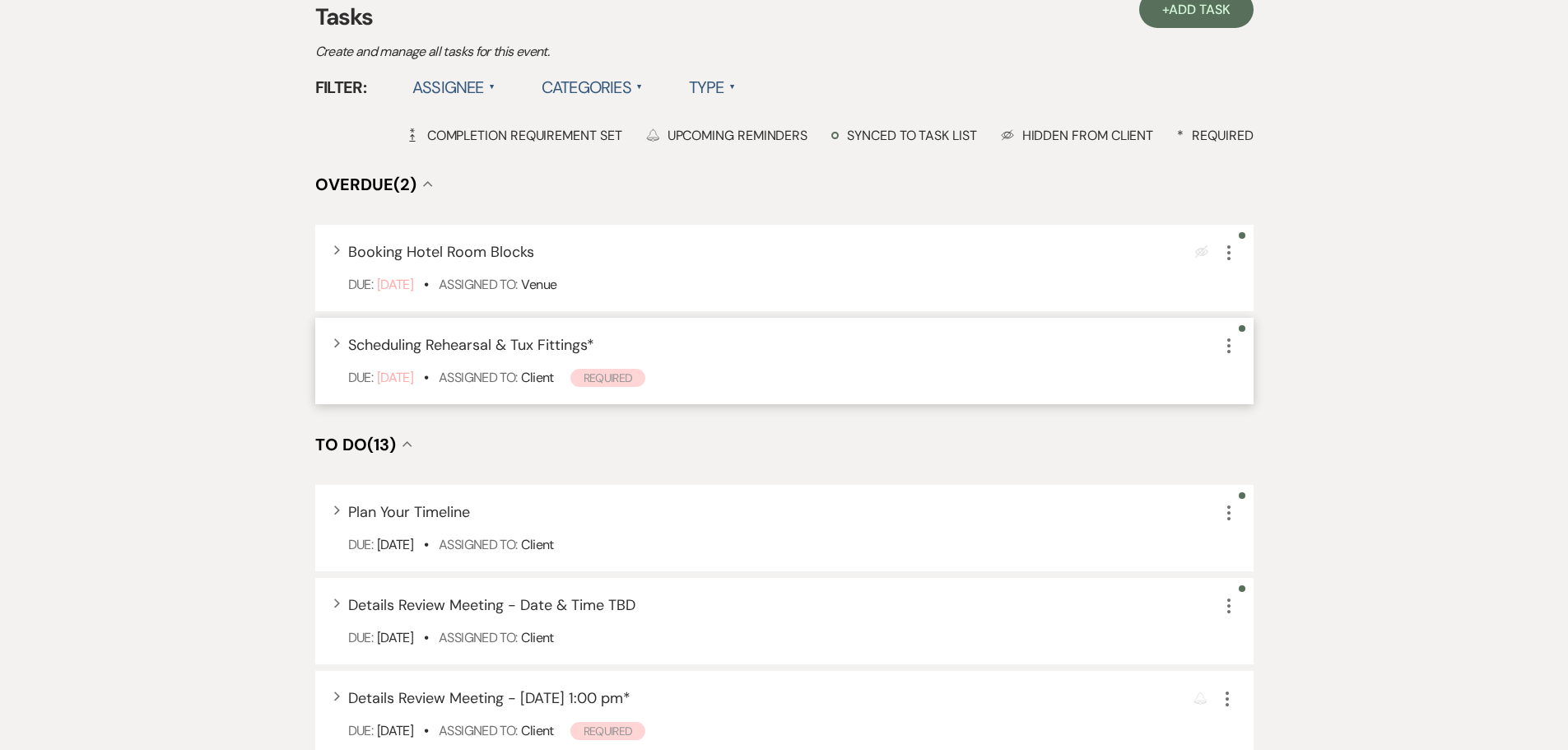
click at [1228, 346] on use "button" at bounding box center [1229, 346] width 4 height 15
click at [1277, 453] on button "Plan Portal Link Mark As Complete" at bounding box center [1299, 454] width 161 height 27
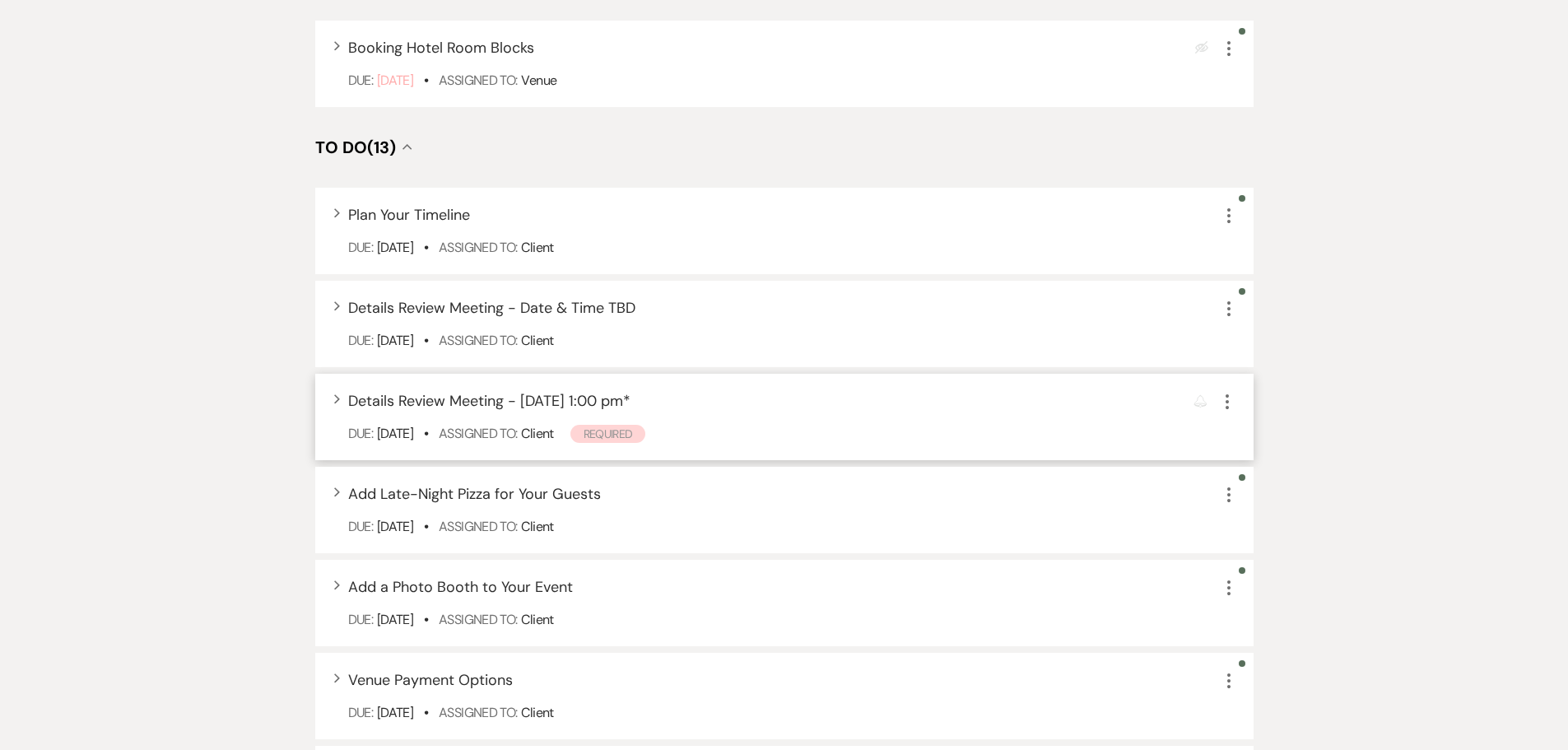
scroll to position [678, 0]
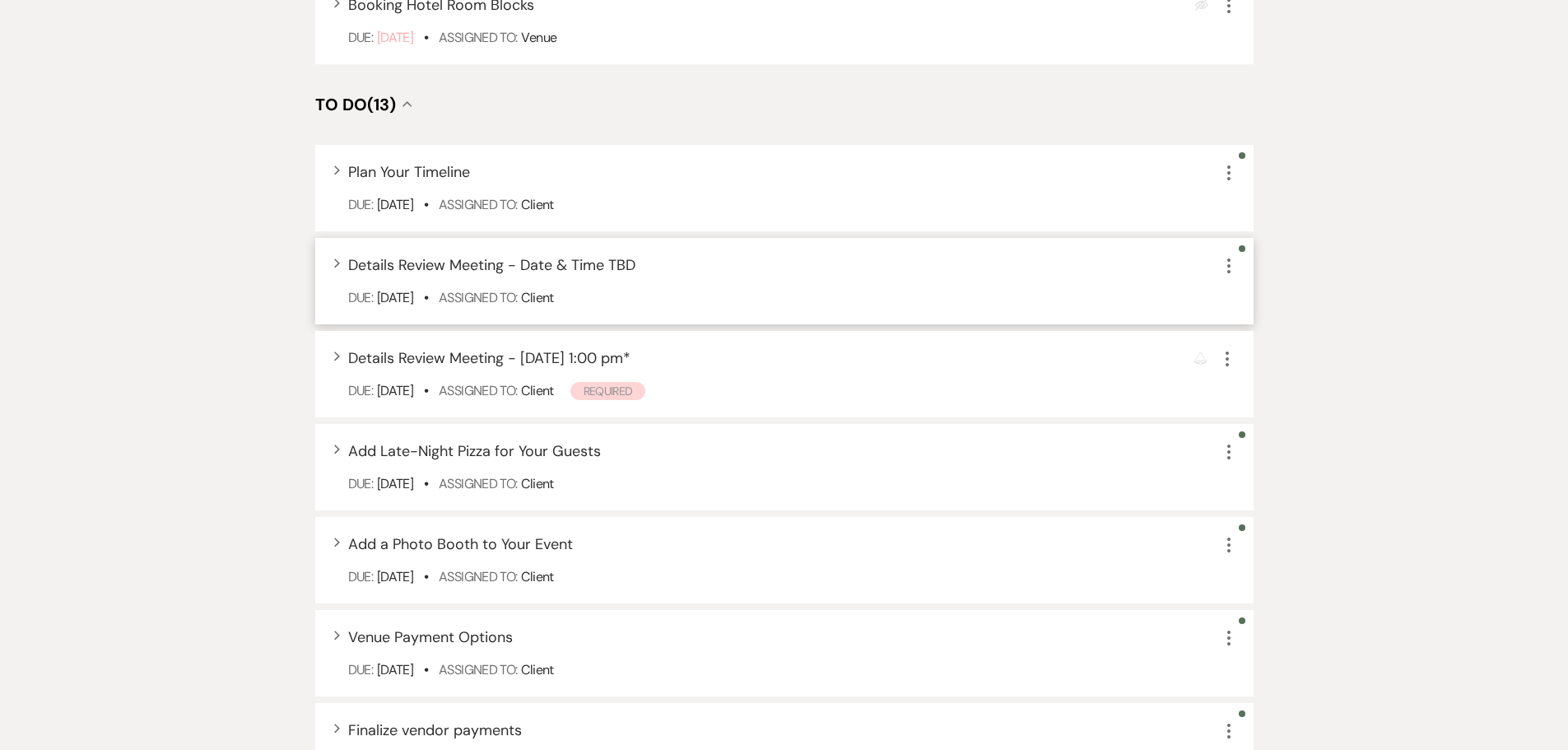
click at [1226, 262] on icon "More" at bounding box center [1228, 265] width 19 height 19
click at [1246, 346] on icon "Archive" at bounding box center [1241, 348] width 10 height 12
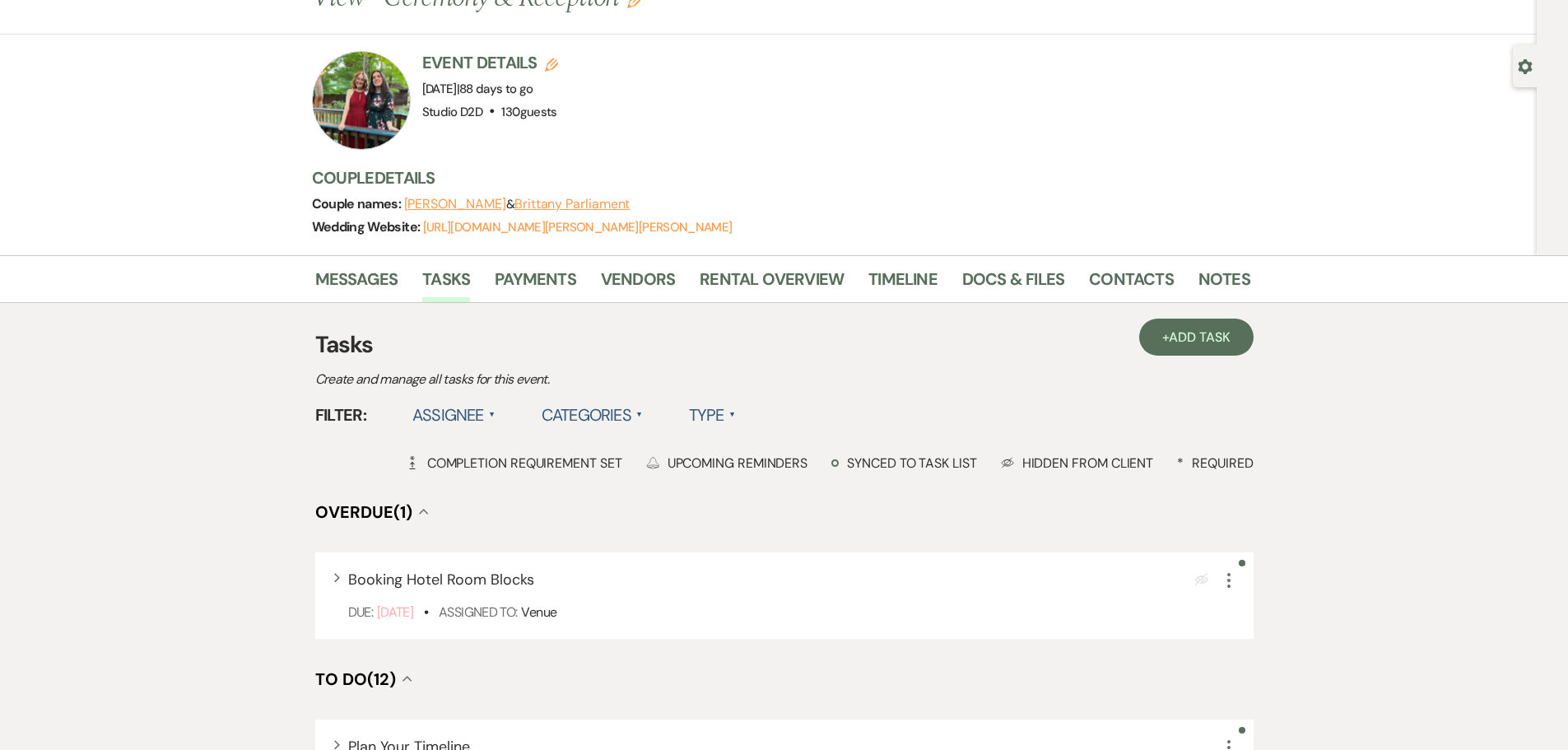
scroll to position [102, 0]
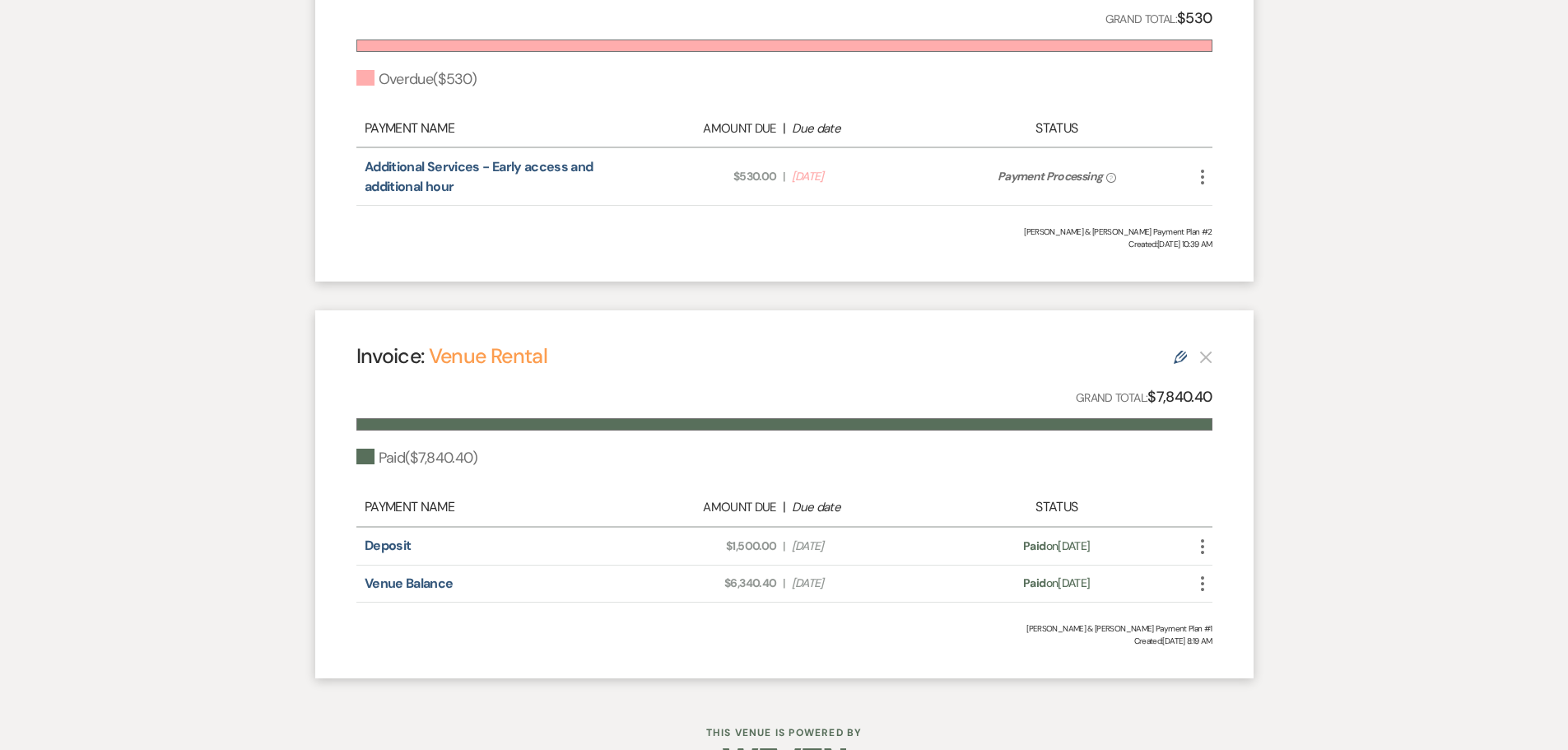
scroll to position [577, 0]
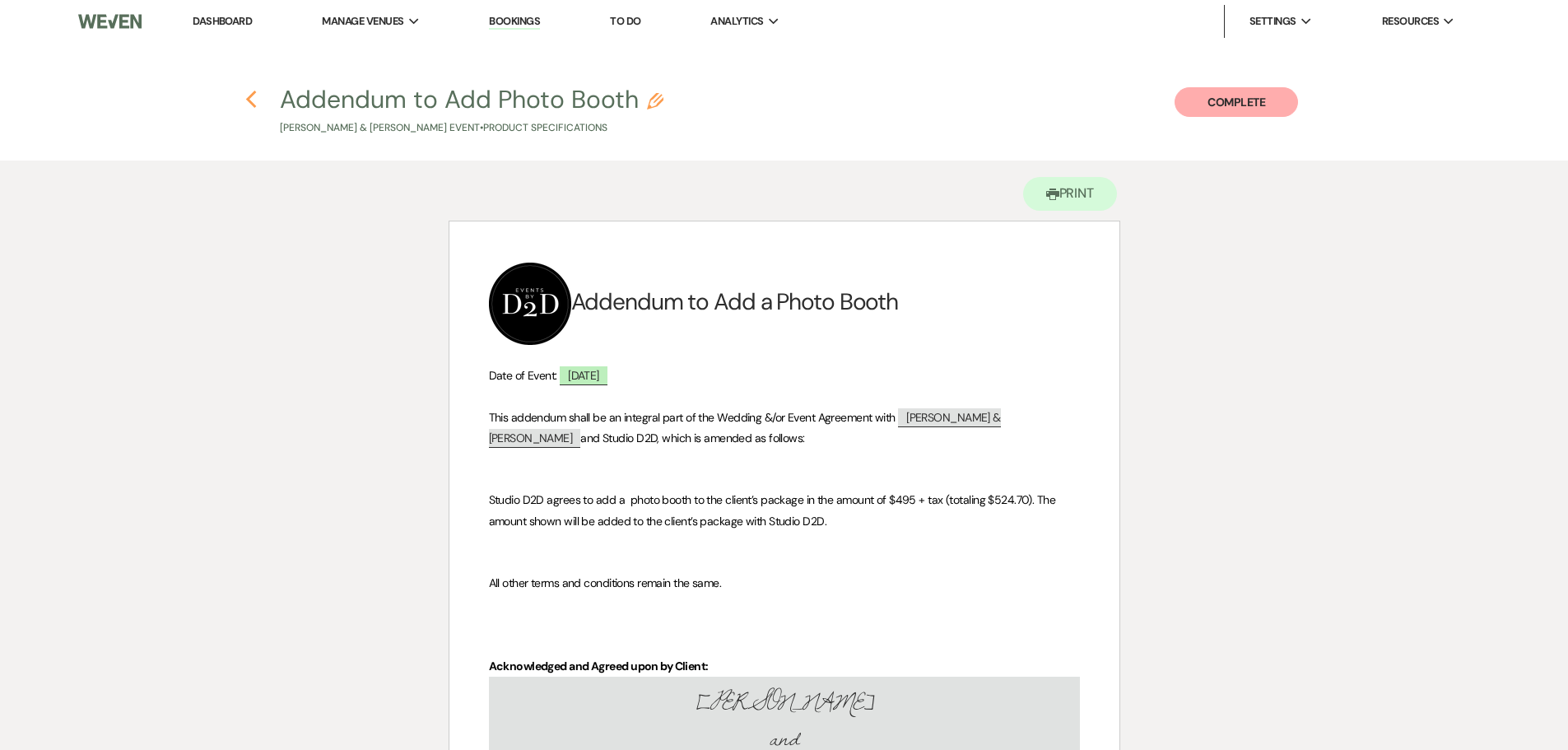
click at [252, 99] on icon "Previous" at bounding box center [251, 99] width 12 height 19
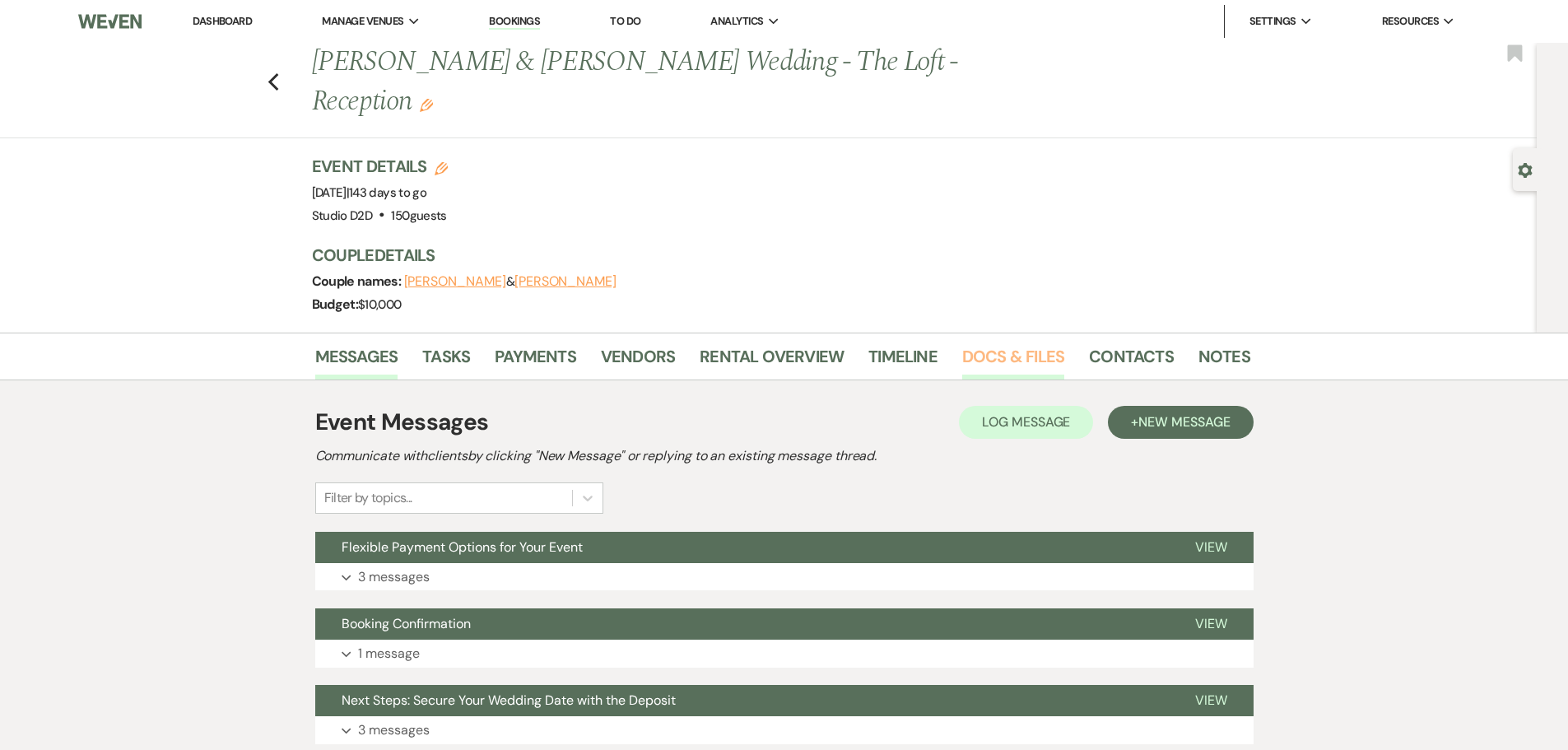
click at [1015, 343] on link "Docs & Files" at bounding box center [1013, 361] width 102 height 36
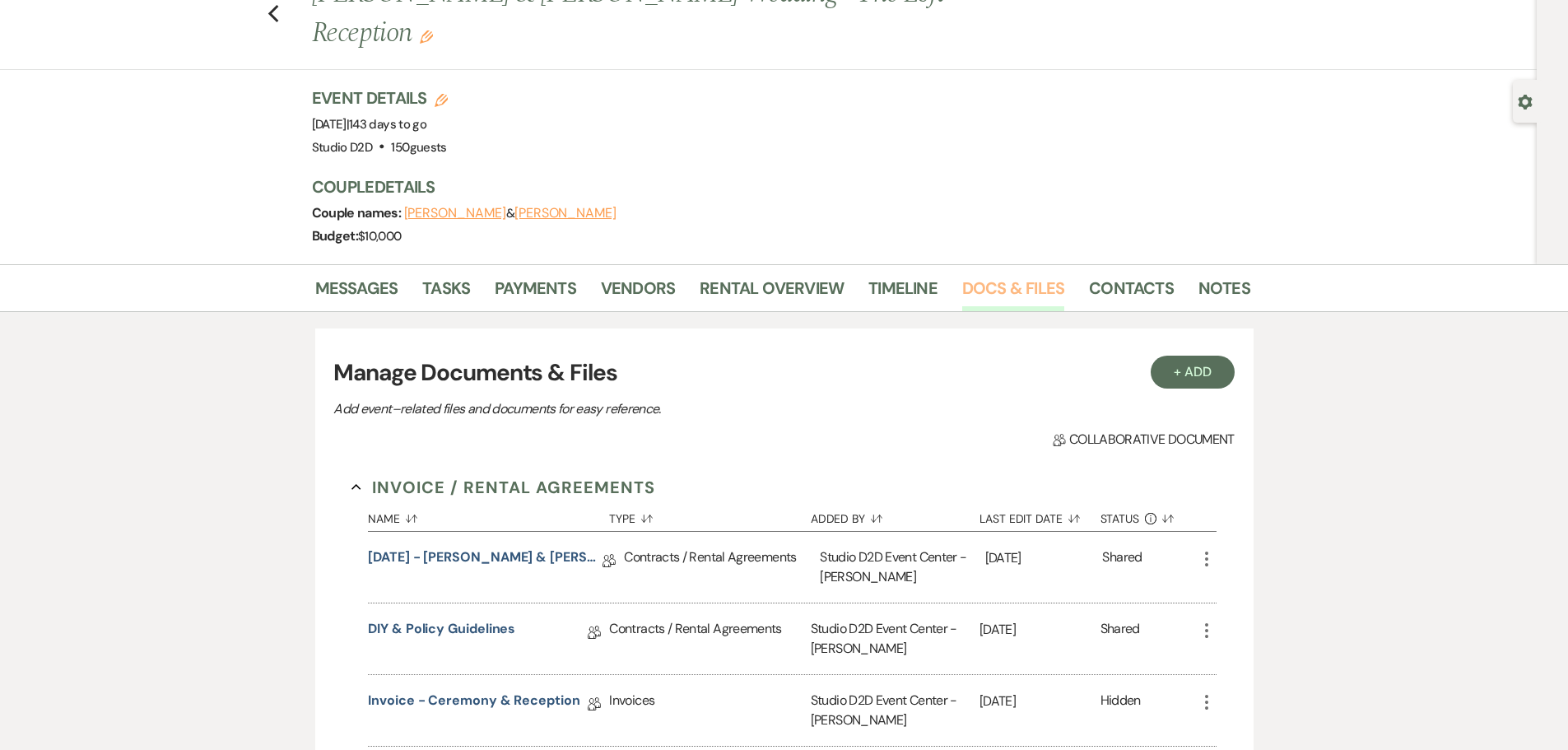
scroll to position [247, 0]
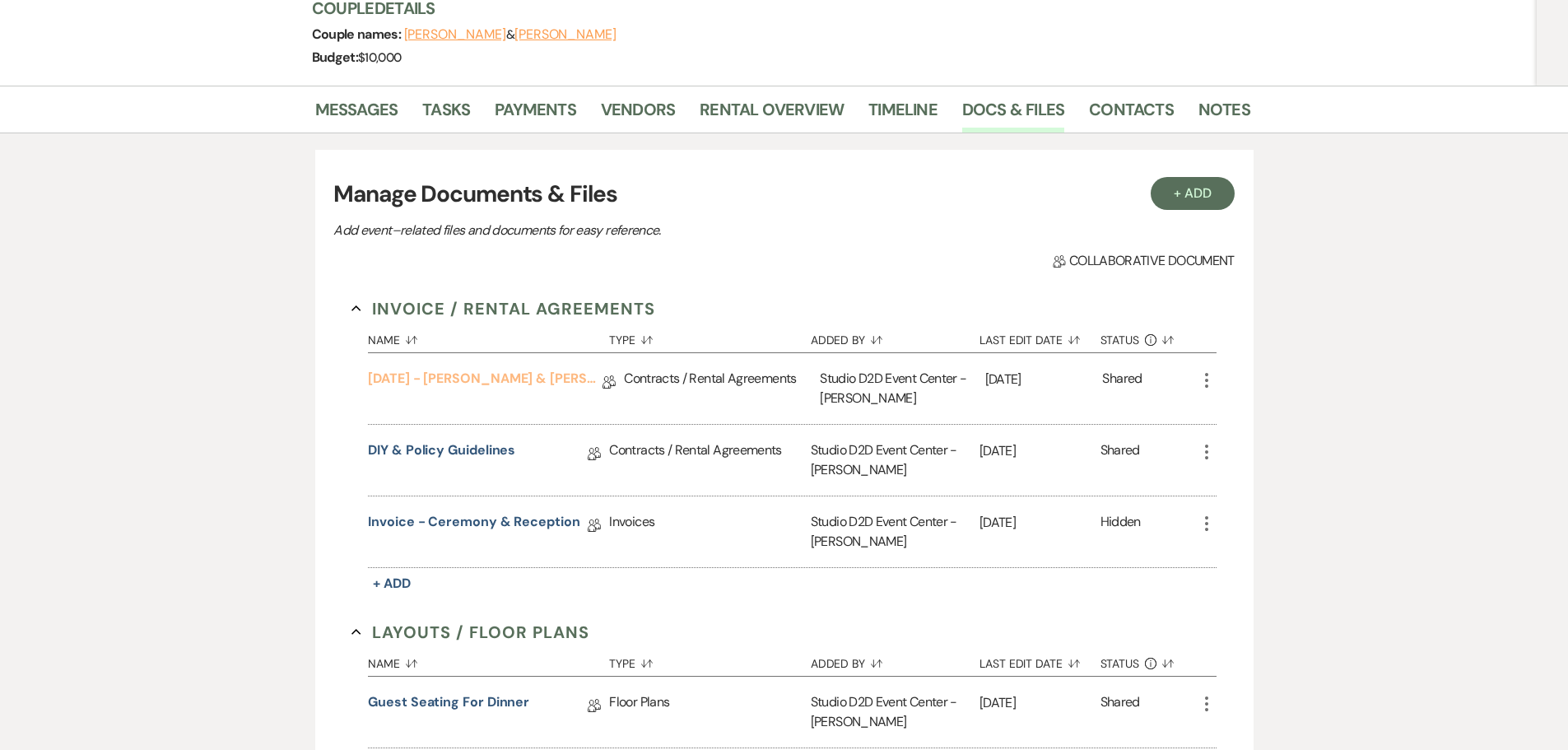
click at [539, 369] on link "01-02-26 - Emily & Noah - Wedding Agreement" at bounding box center [485, 382] width 234 height 26
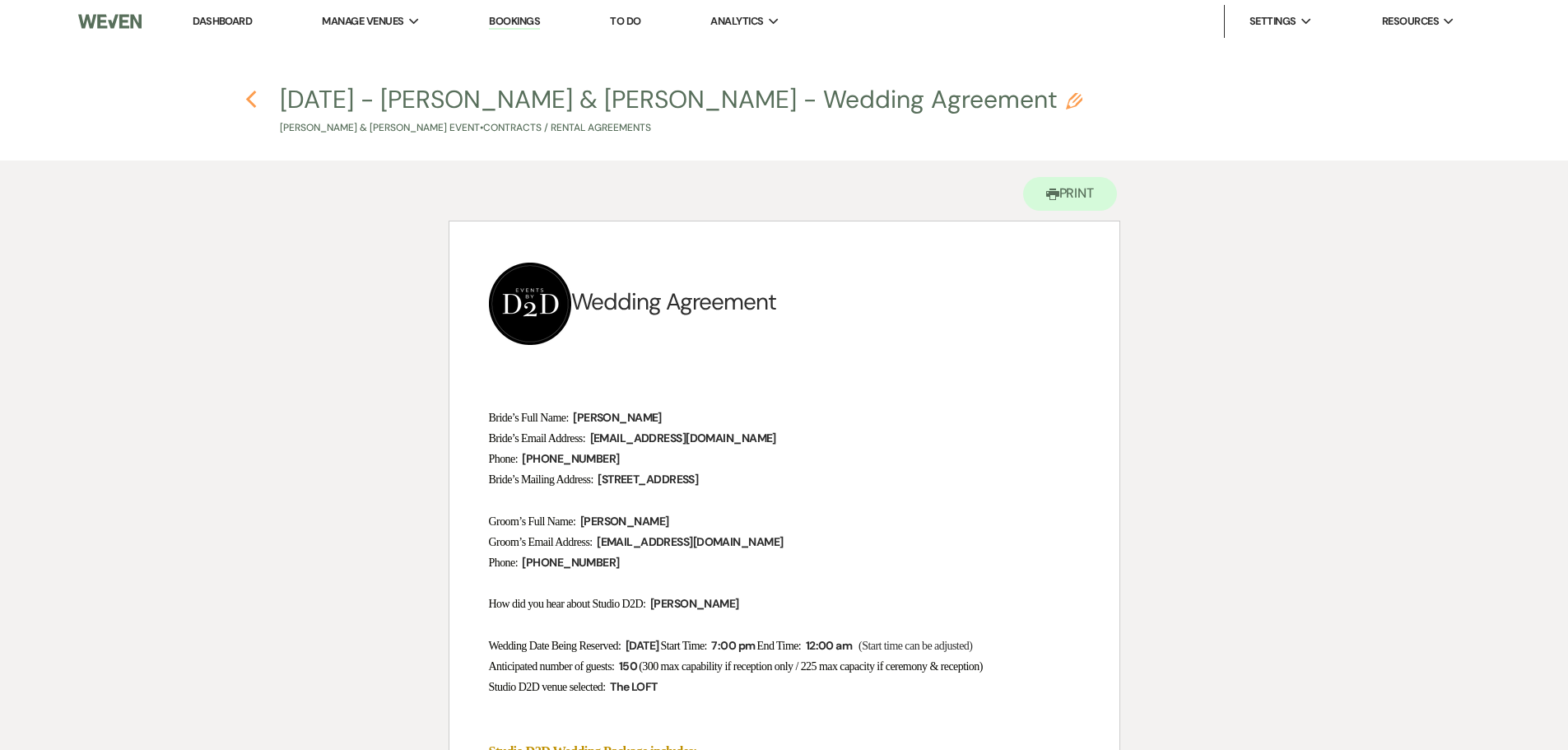
click at [253, 99] on icon "Previous" at bounding box center [251, 99] width 12 height 19
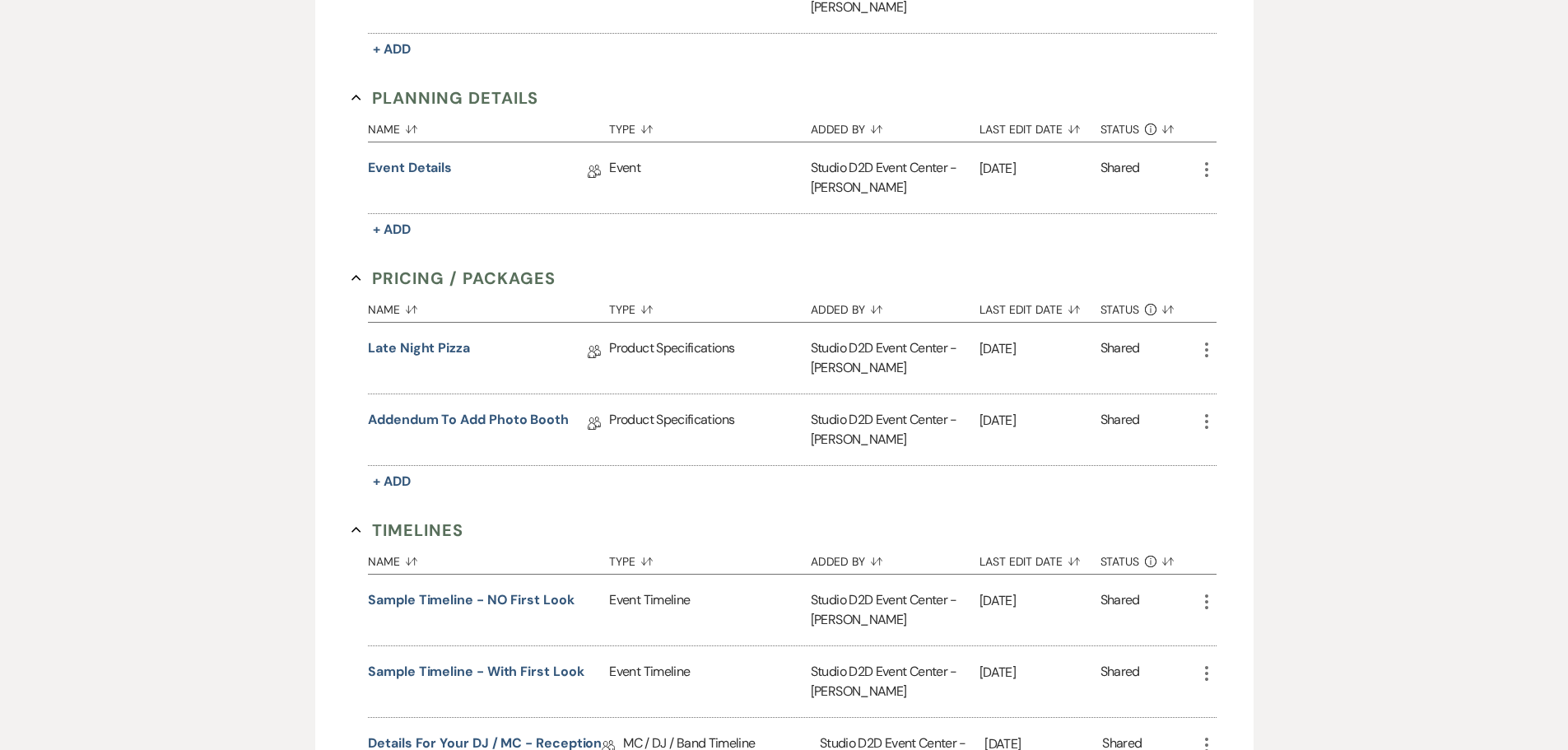
scroll to position [988, 0]
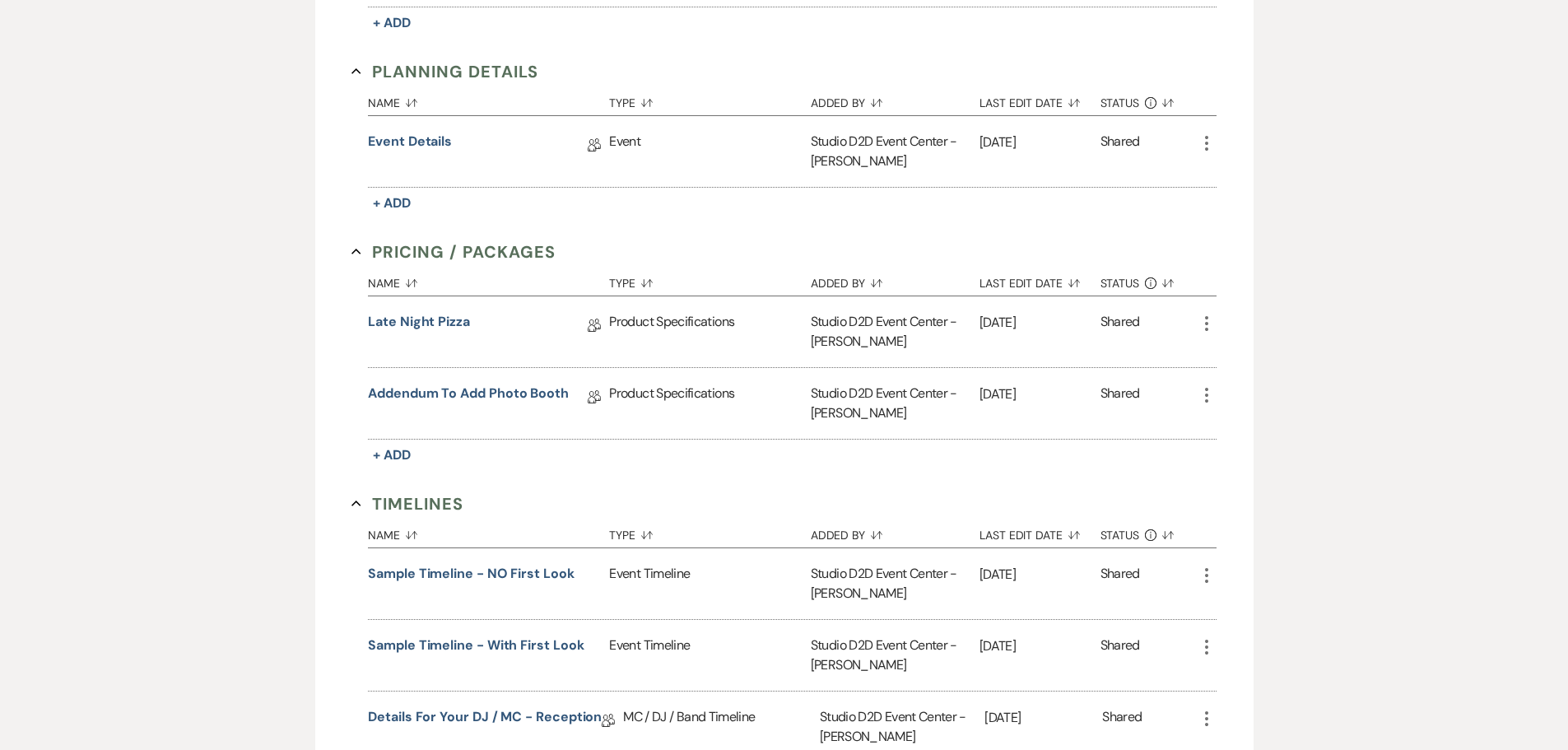
click at [1206, 386] on icon "More" at bounding box center [1206, 395] width 19 height 19
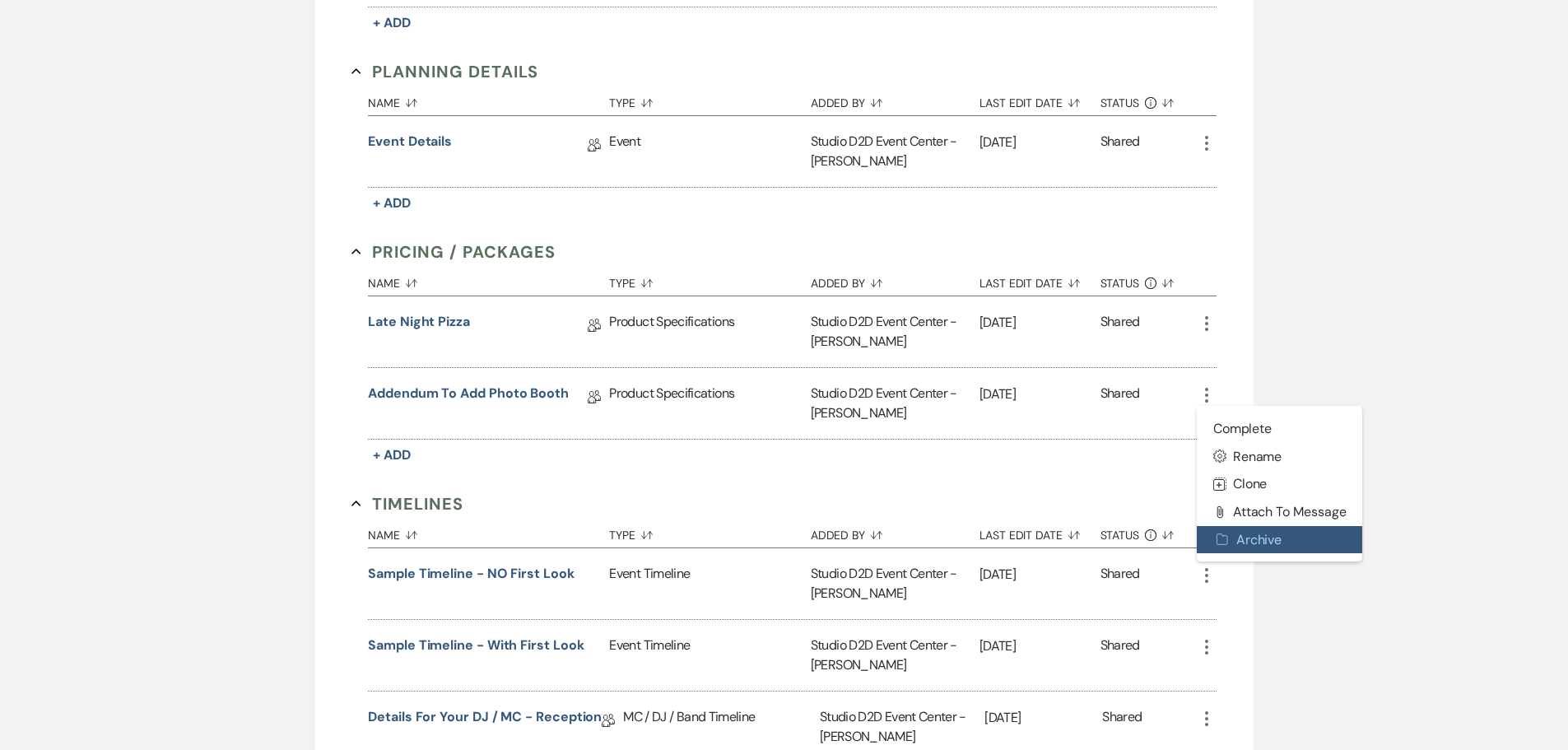
click at [1263, 526] on button "Archive Archive" at bounding box center [1279, 540] width 166 height 28
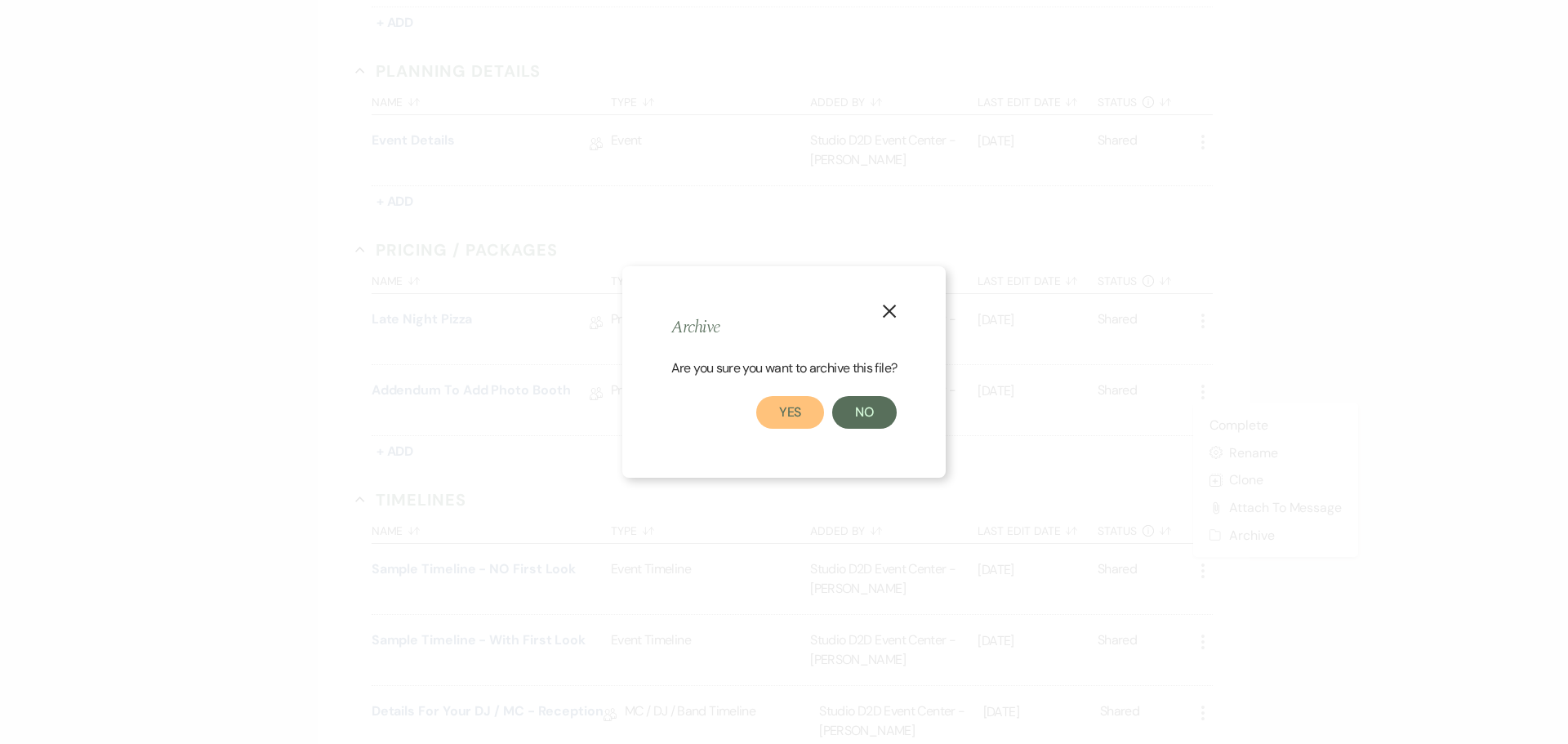
click at [801, 415] on button "Yes" at bounding box center [790, 413] width 69 height 33
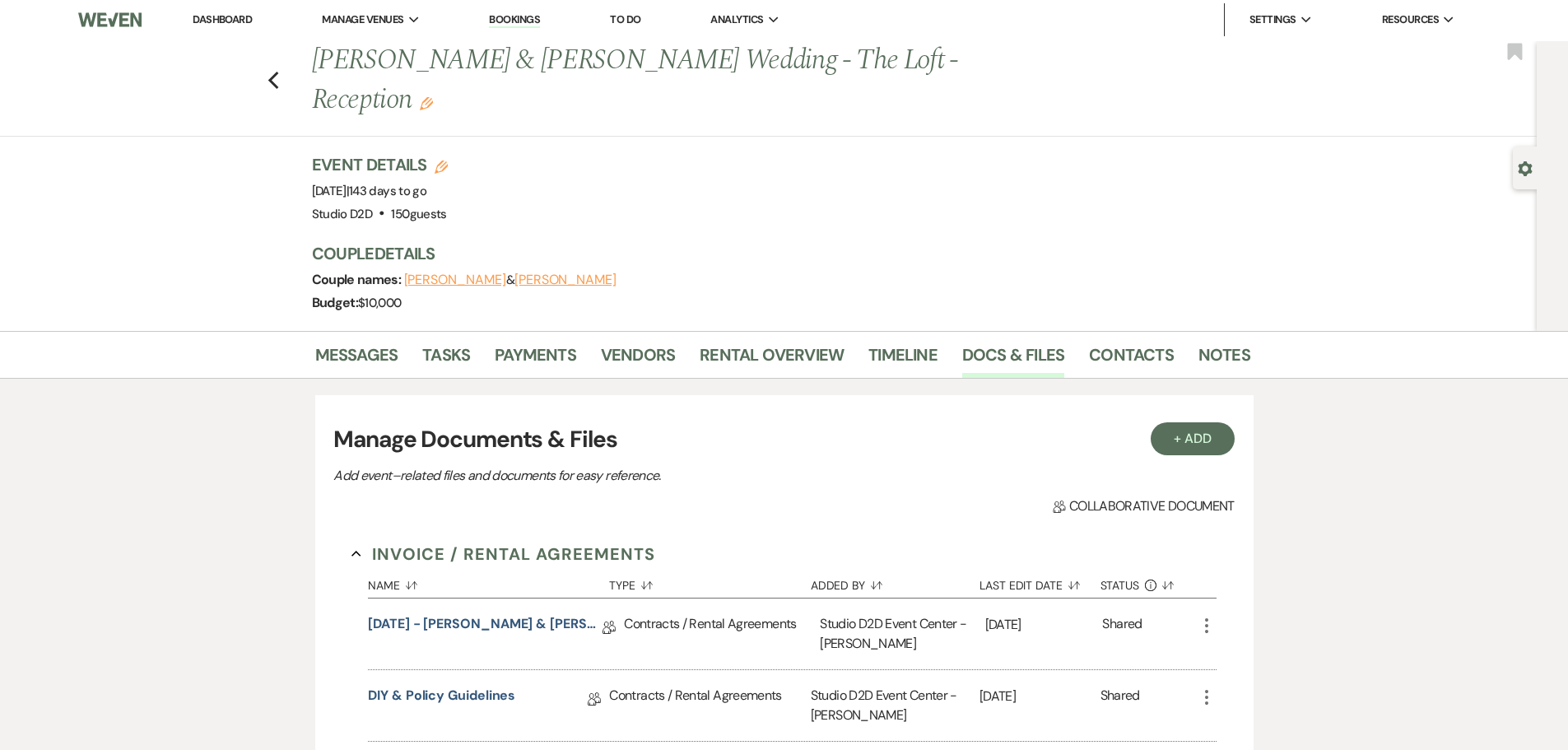
scroll to position [0, 0]
click at [435, 343] on link "Tasks" at bounding box center [446, 361] width 48 height 36
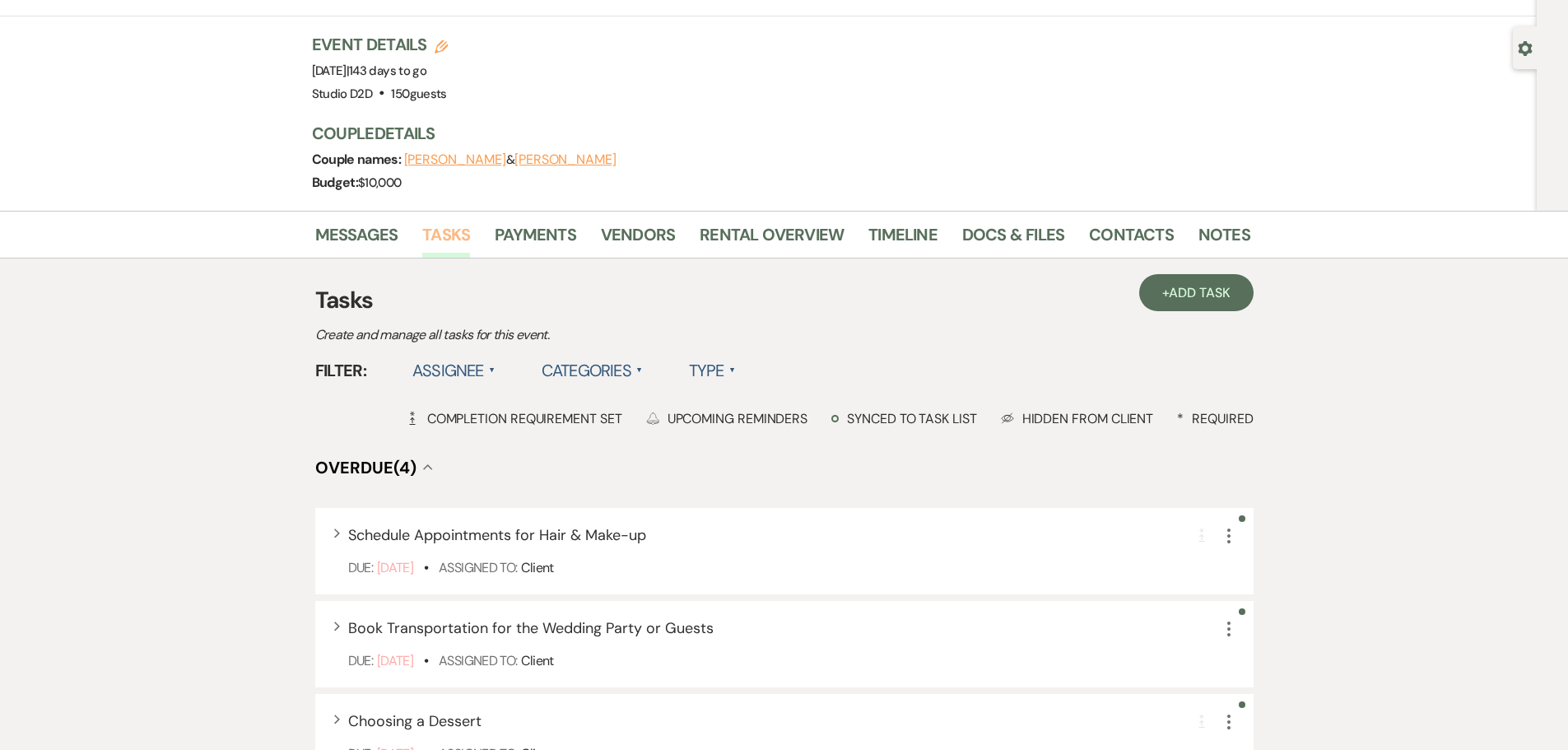
scroll to position [82, 0]
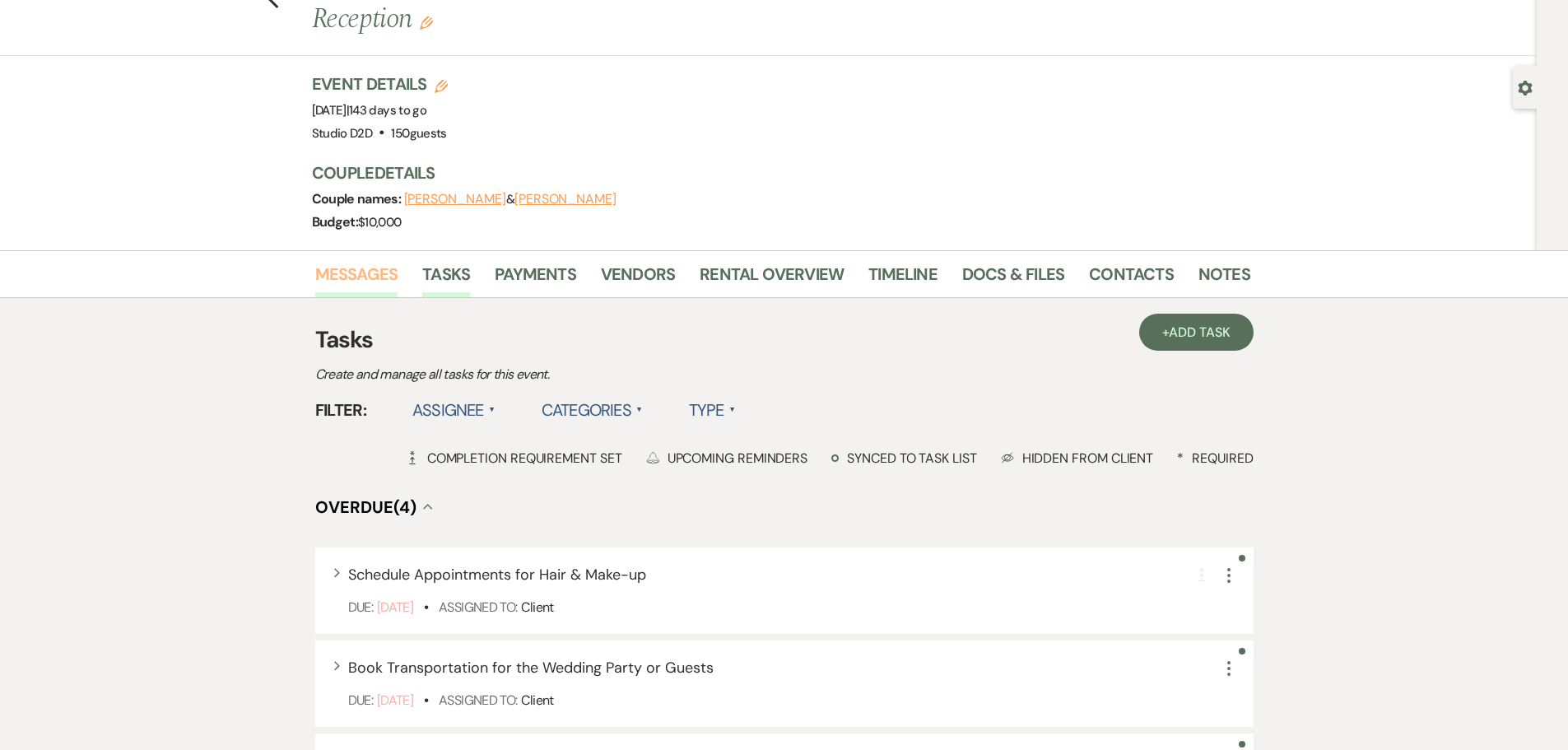
click at [386, 261] on link "Messages" at bounding box center [357, 279] width 83 height 36
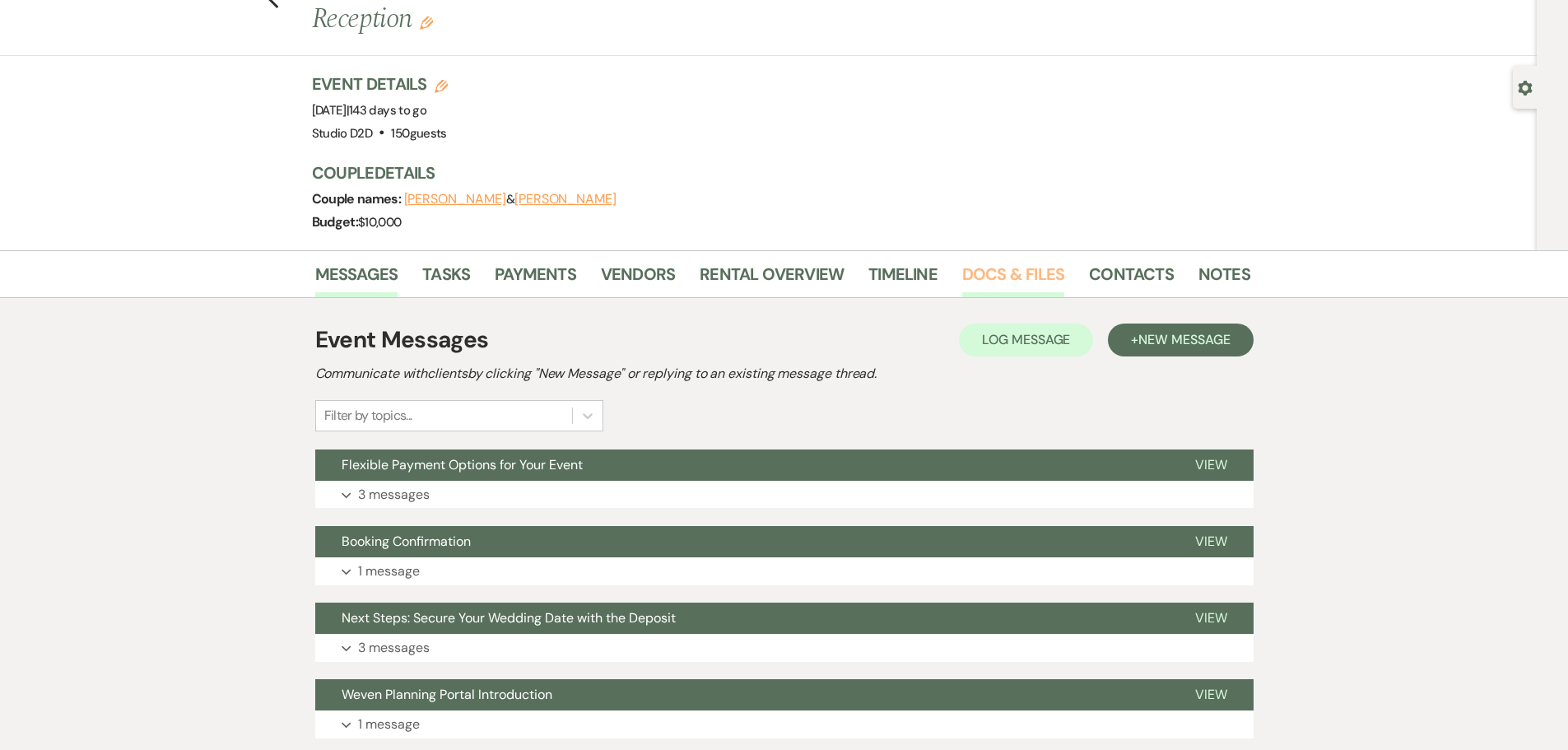
click at [980, 261] on link "Docs & Files" at bounding box center [1013, 279] width 102 height 36
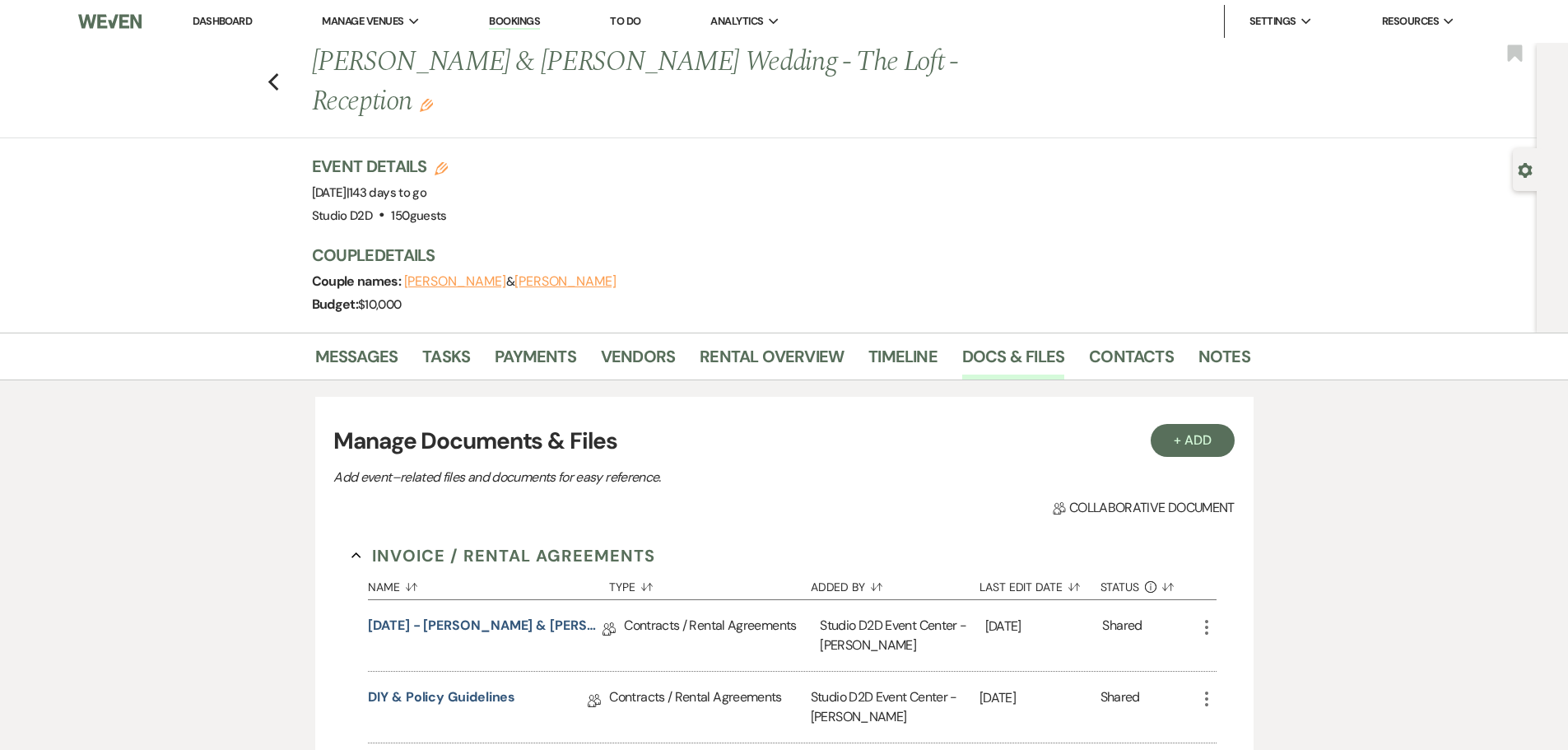
click at [515, 15] on link "Bookings" at bounding box center [514, 21] width 51 height 16
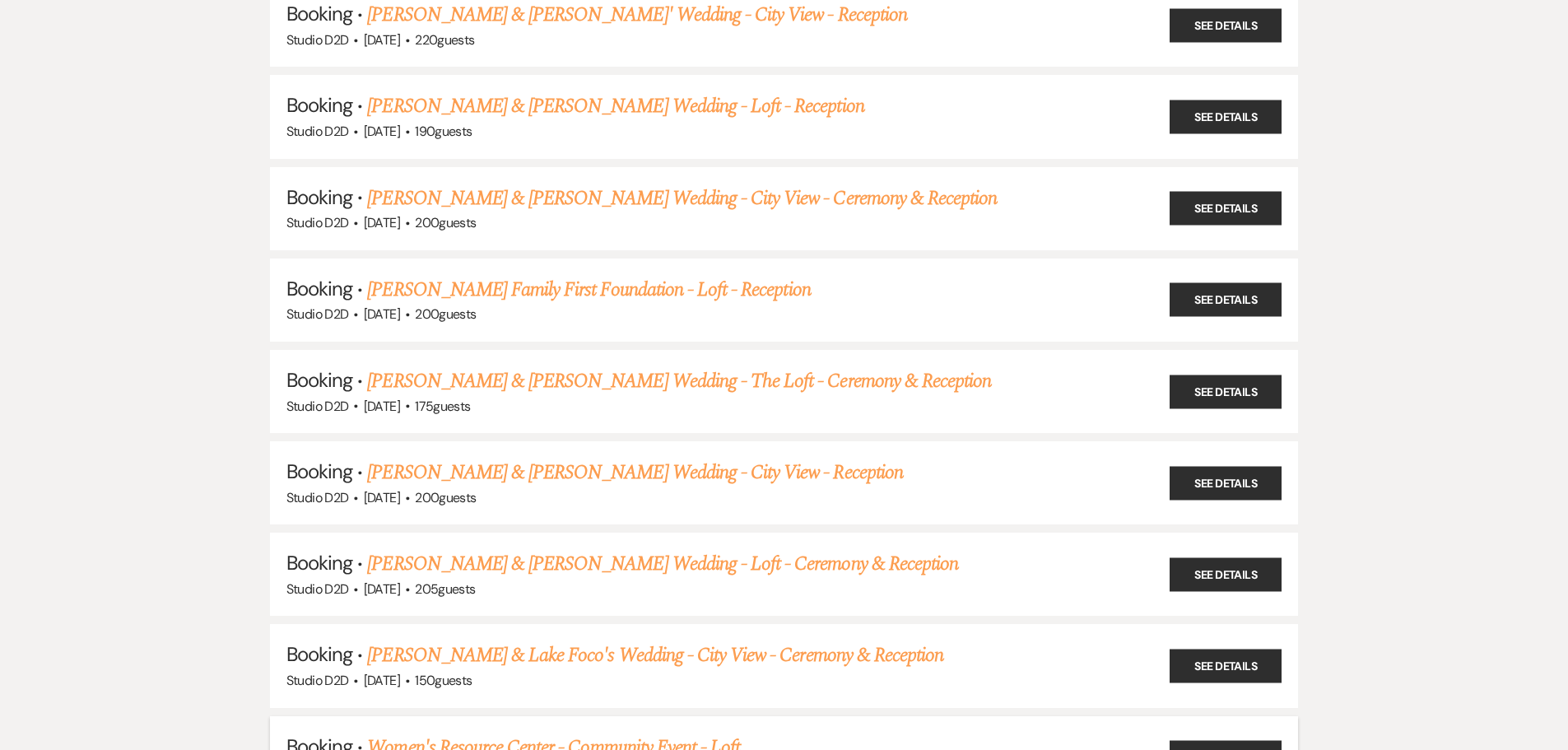
scroll to position [411, 0]
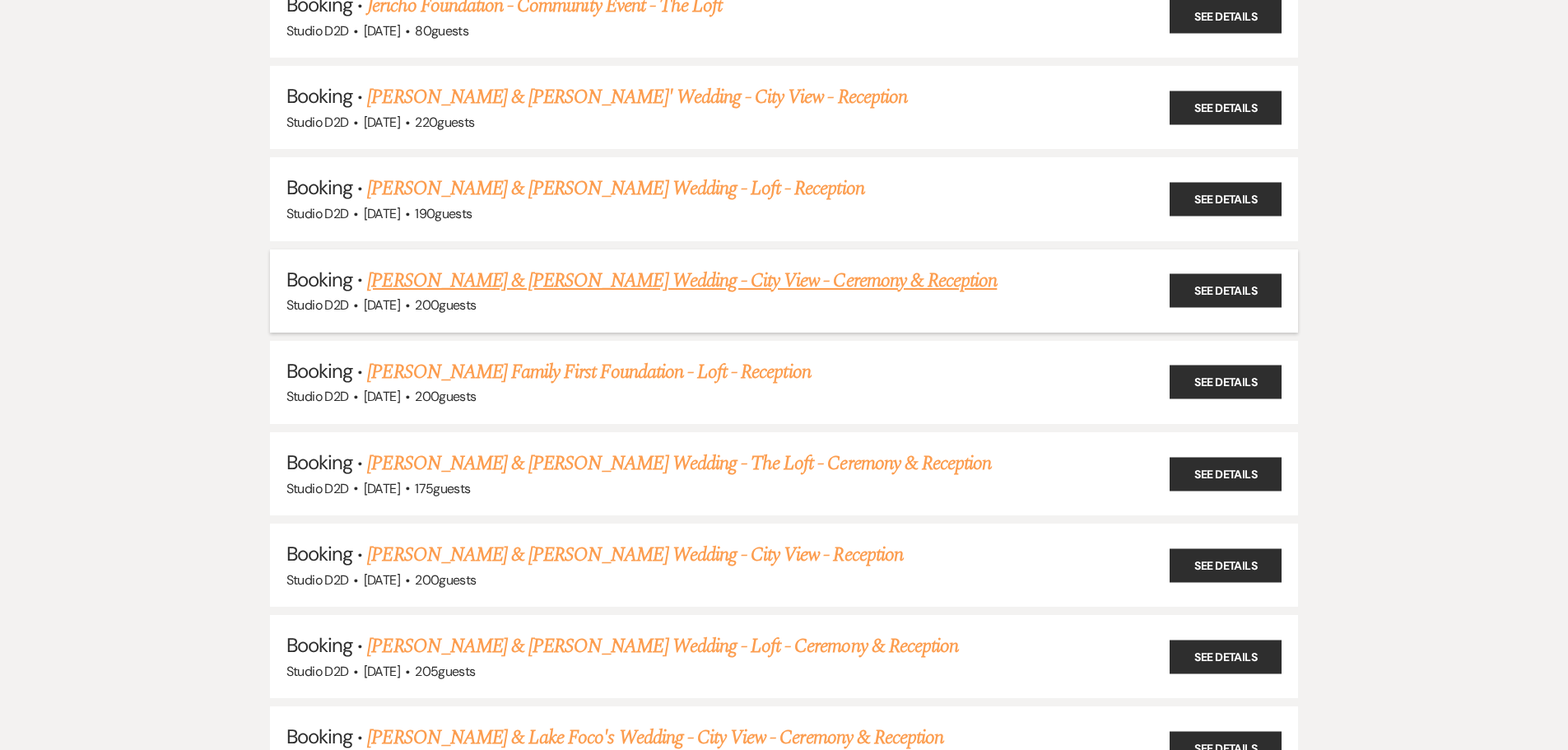
click at [477, 291] on link "Seth Vandersyde & Emily Otten's Wedding - City View - Ceremony & Reception" at bounding box center [682, 280] width 630 height 30
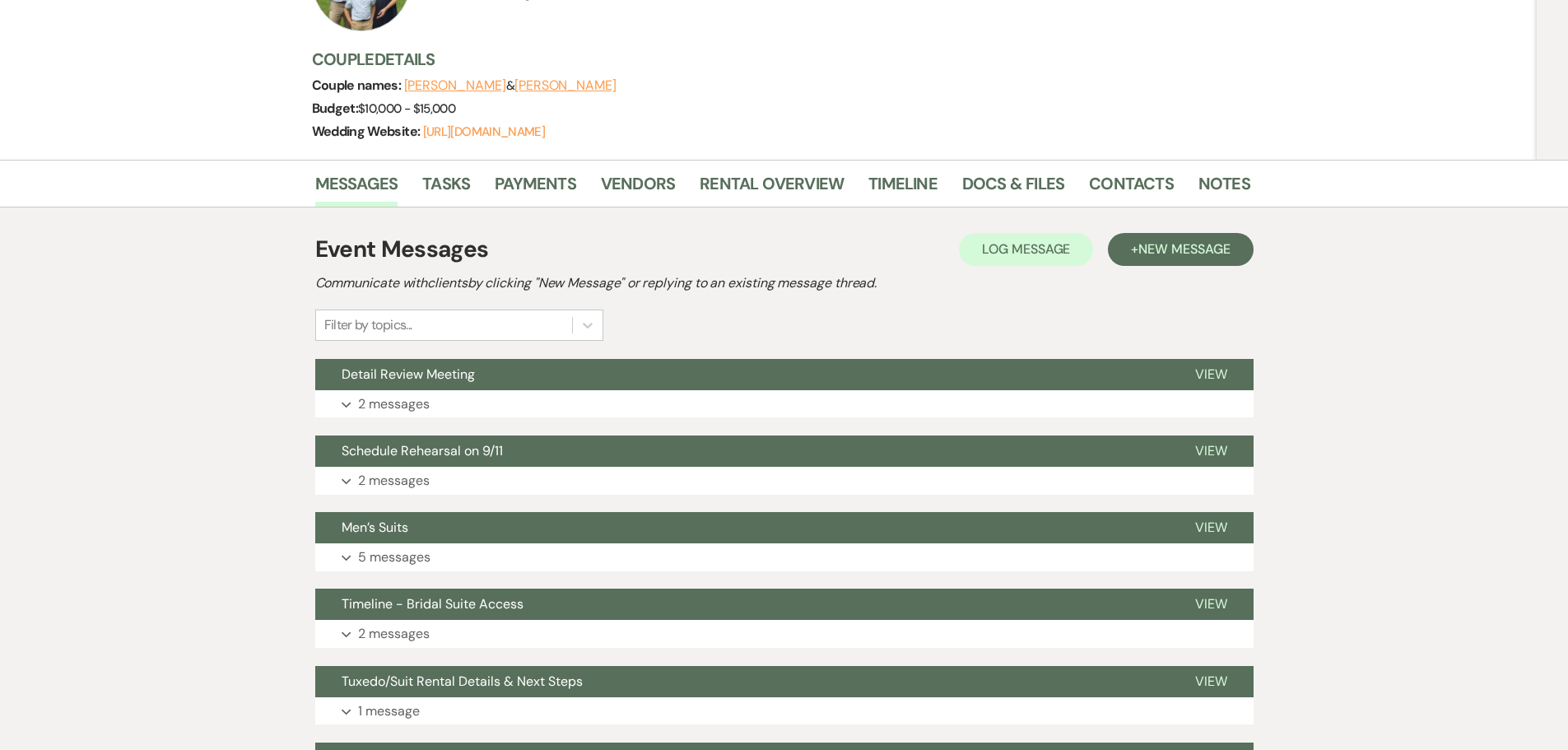
scroll to position [329, 0]
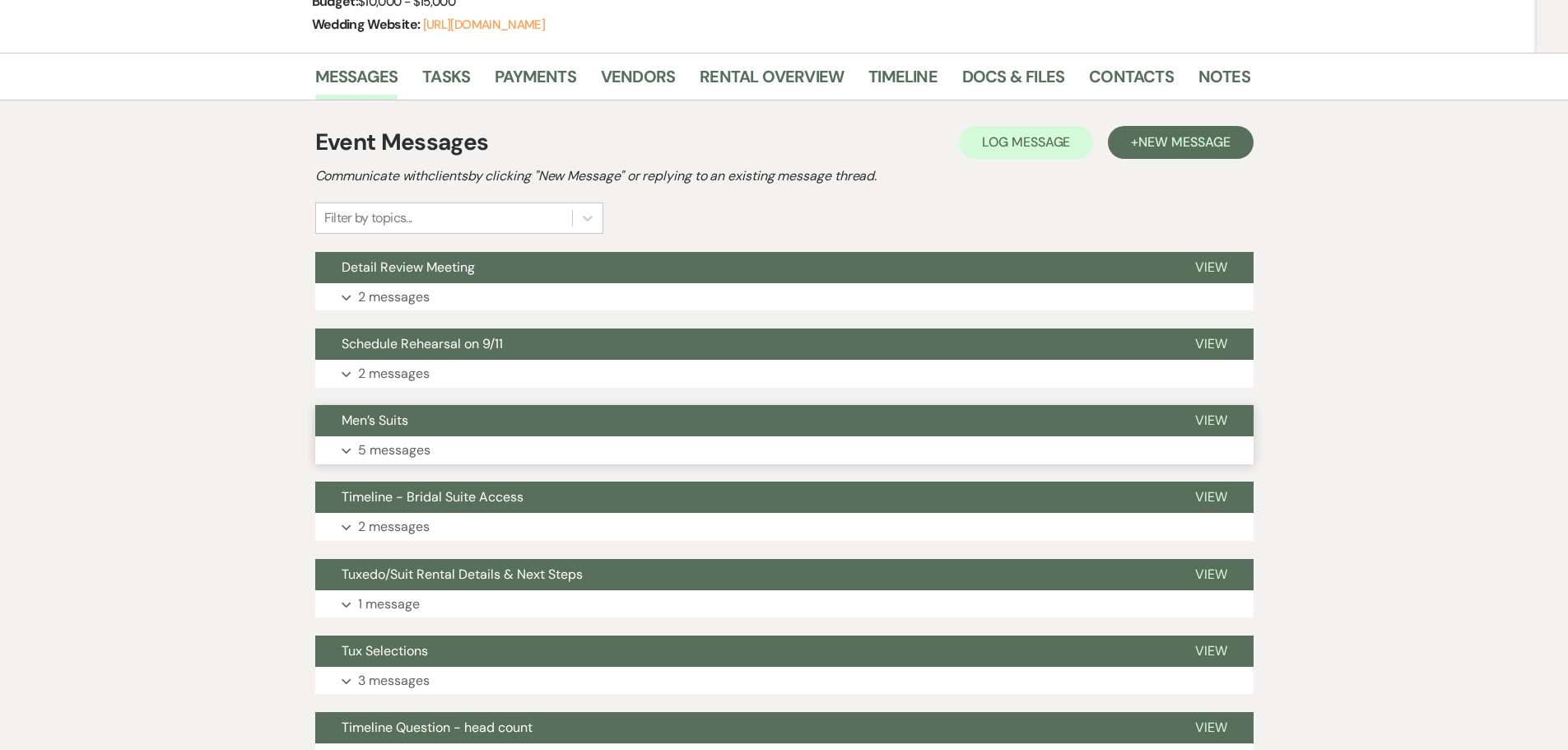
click at [413, 454] on p "5 messages" at bounding box center [394, 449] width 73 height 21
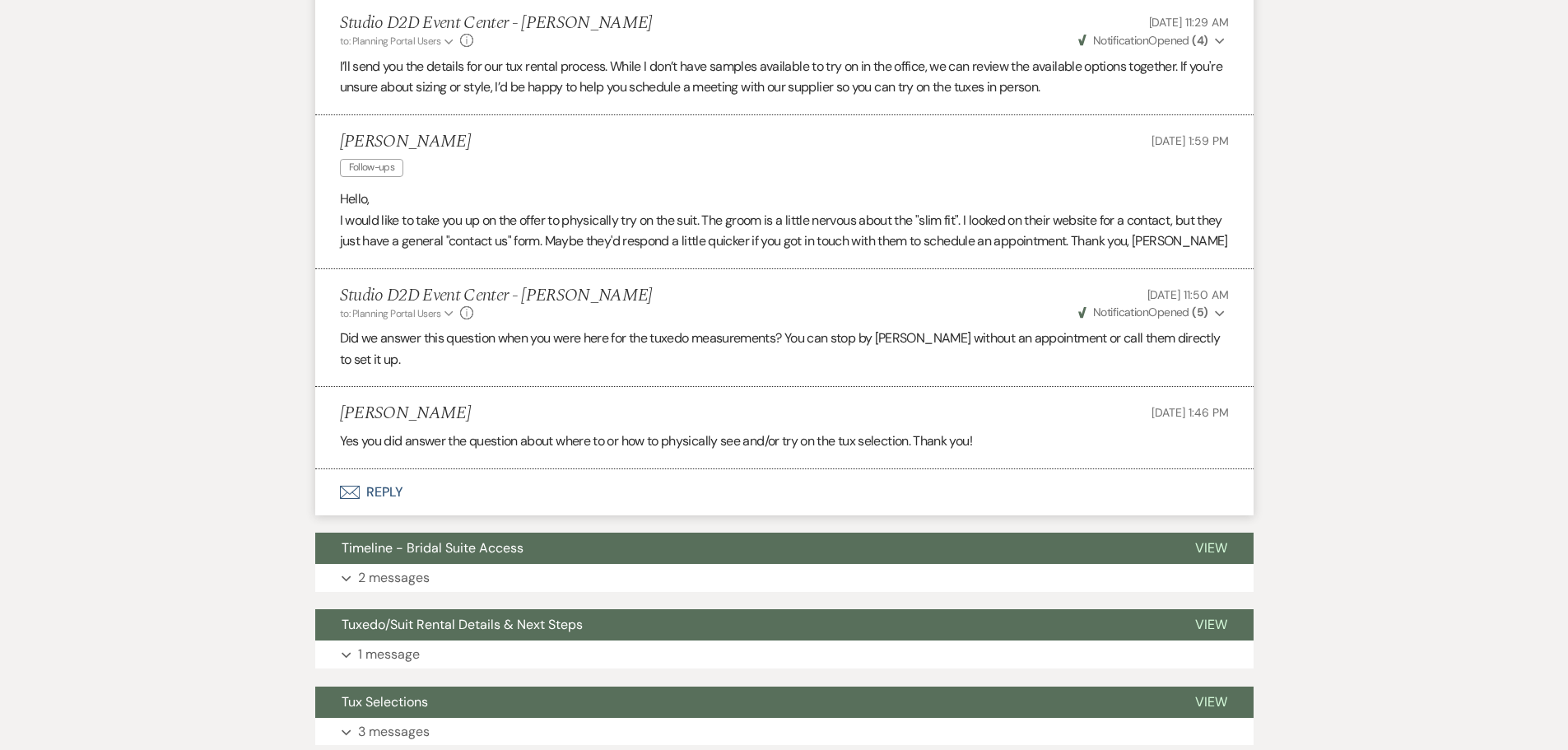
scroll to position [1070, 0]
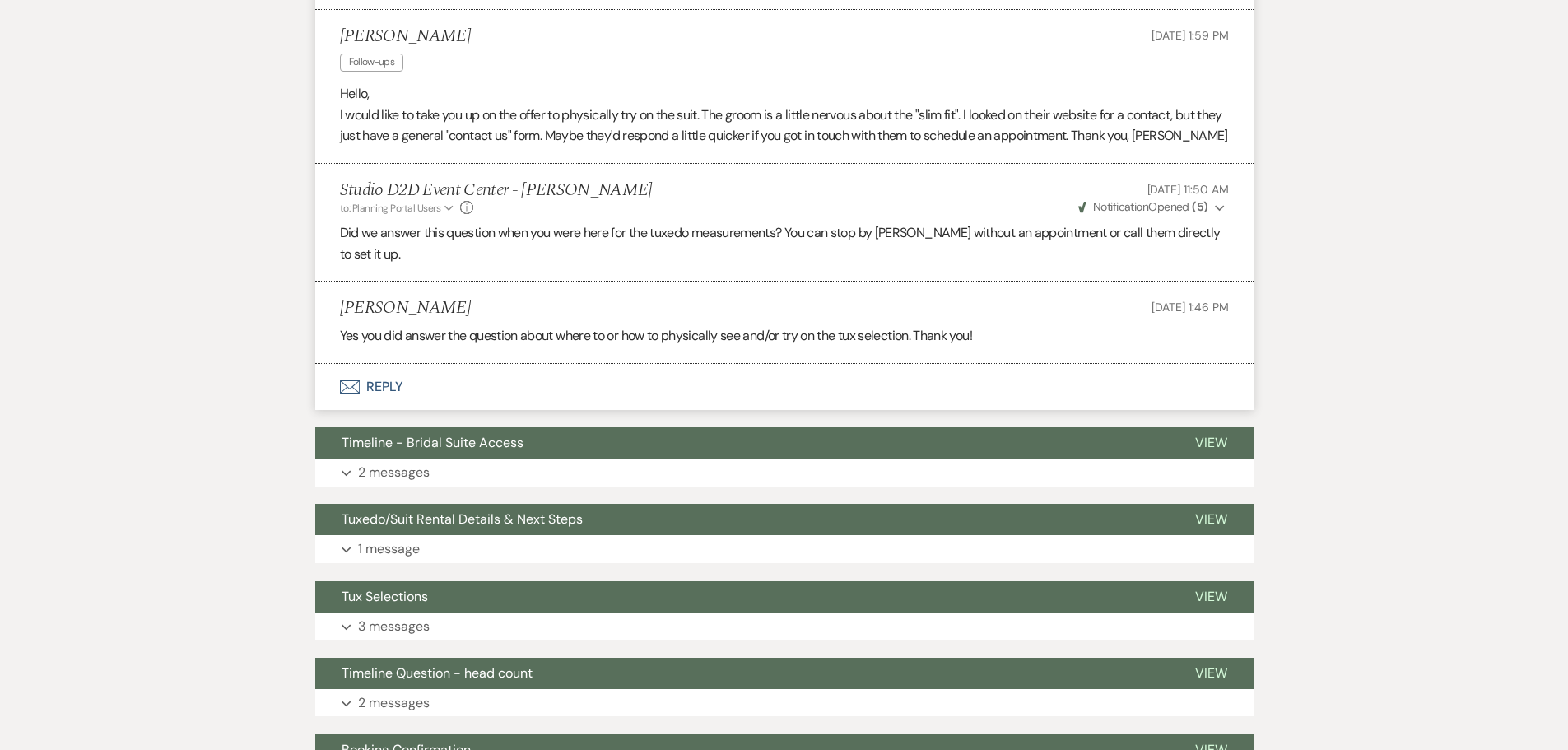
click at [393, 382] on button "Envelope Reply" at bounding box center [784, 387] width 938 height 46
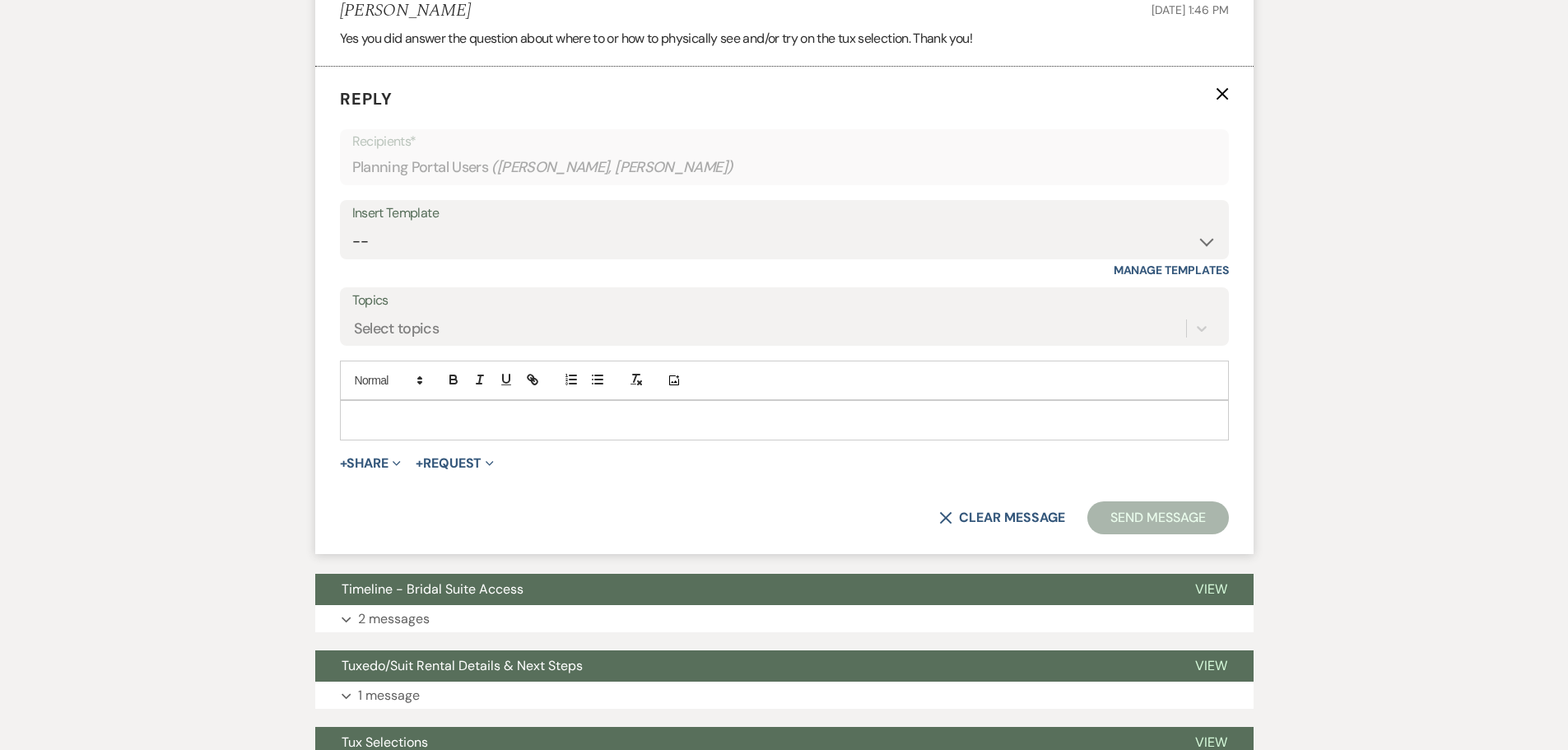
scroll to position [1489, 0]
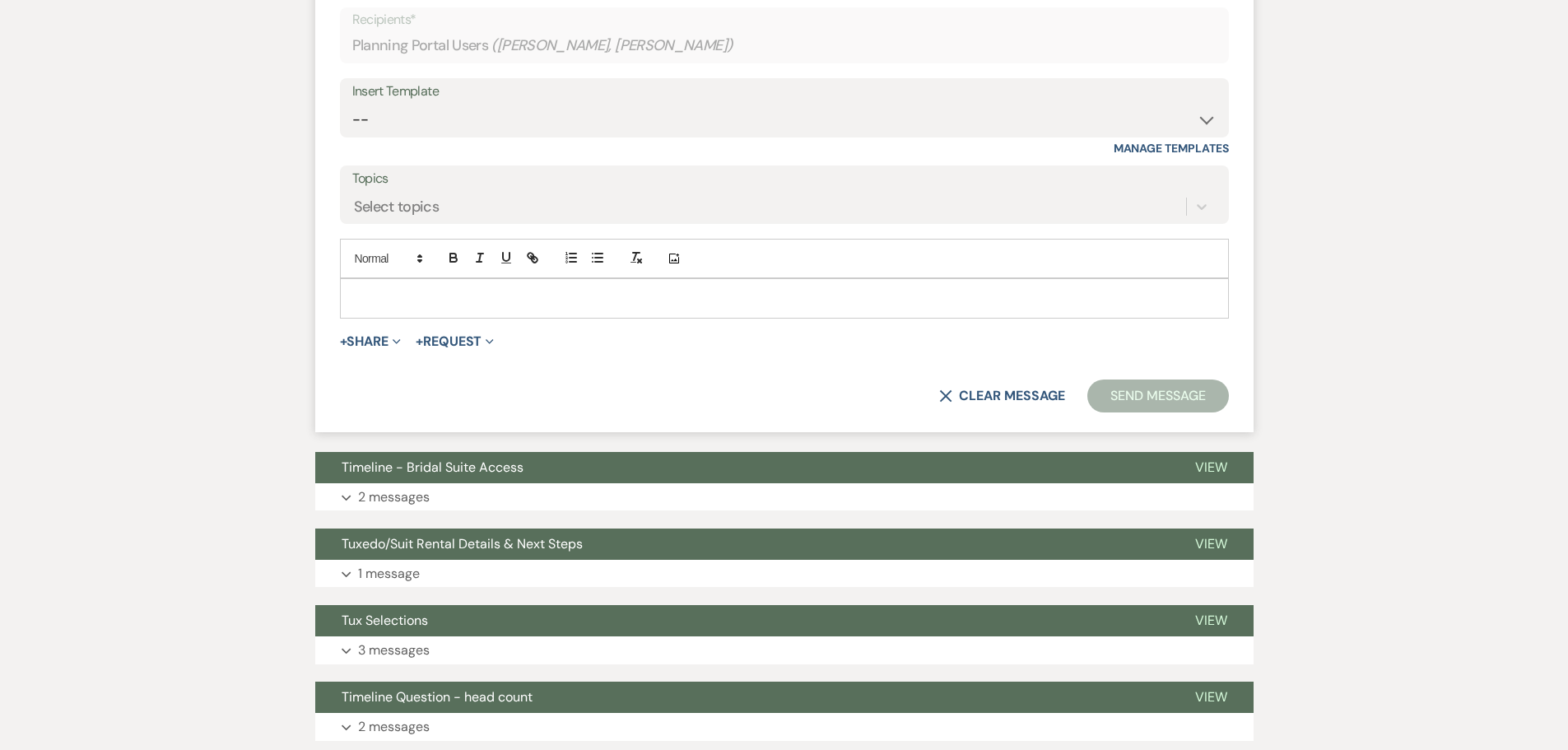
click at [420, 306] on p at bounding box center [784, 298] width 862 height 18
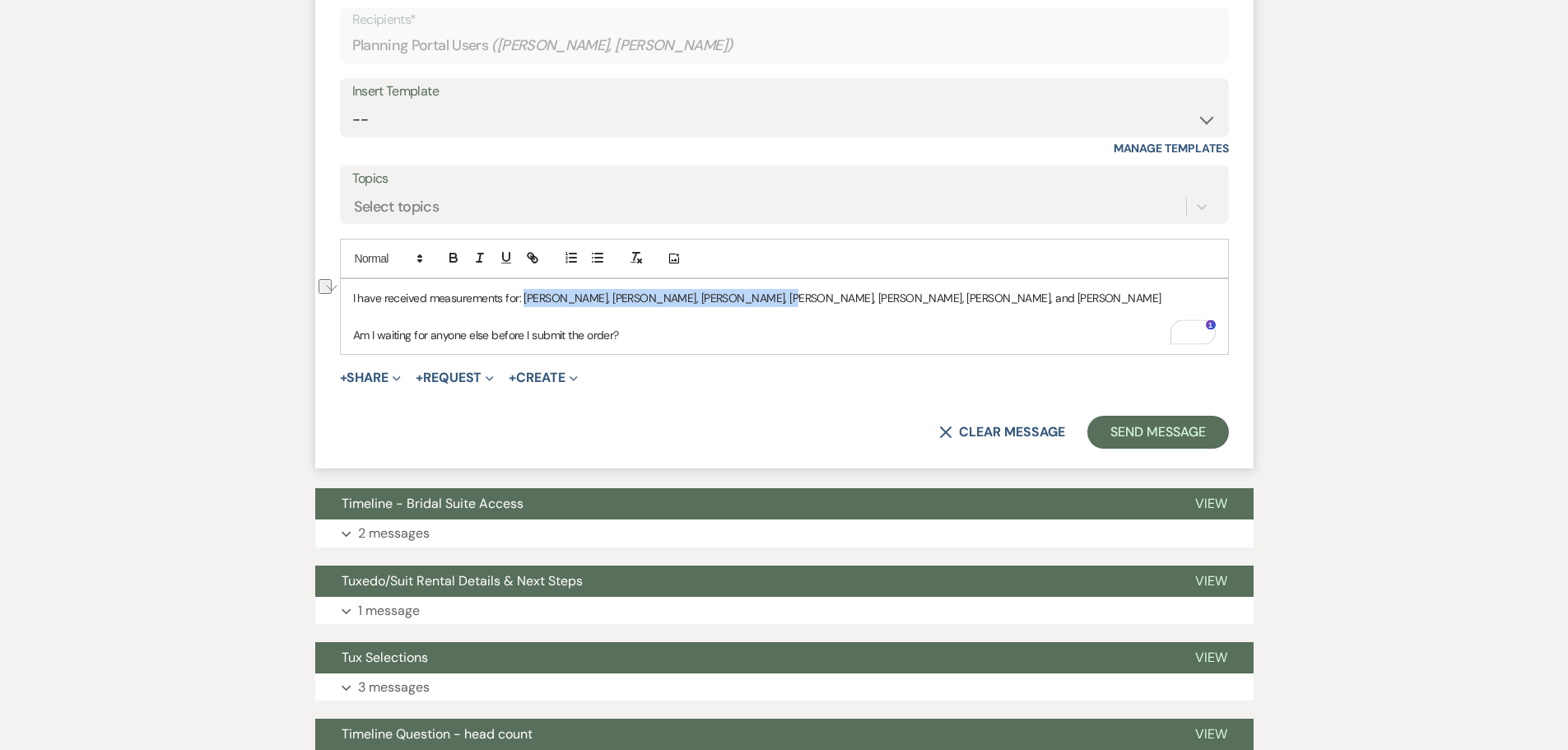
drag, startPoint x: 762, startPoint y: 299, endPoint x: 524, endPoint y: 296, distance: 238.0
click at [524, 296] on p "I have received measurements for: Seth, Shane, Andrew, David, Tim, Brent, and D…" at bounding box center [784, 298] width 862 height 18
click at [452, 256] on icon "button" at bounding box center [454, 257] width 15 height 15
click at [654, 327] on p "Am I waiting for anyone else before I submit the order?" at bounding box center [784, 335] width 862 height 18
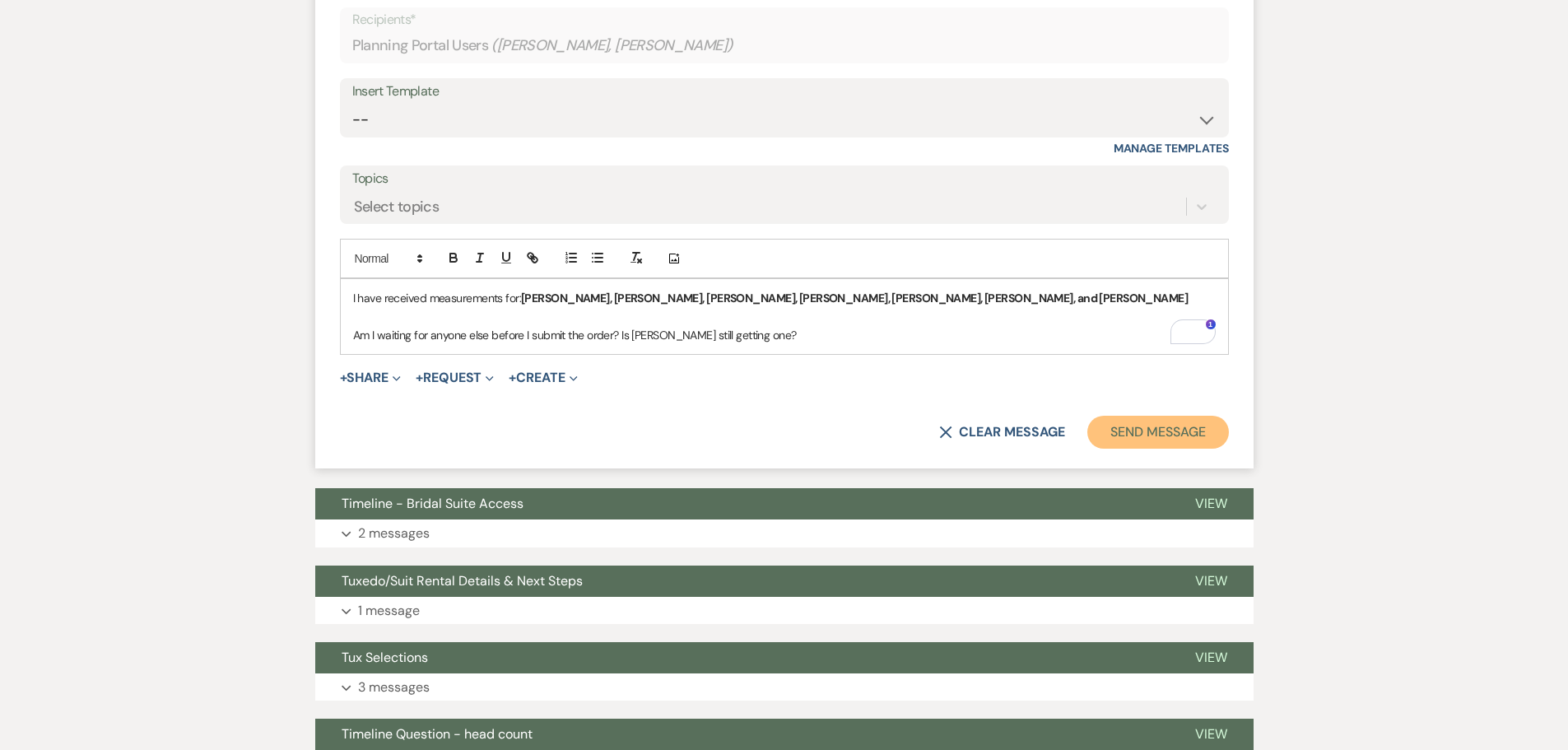
click at [1105, 431] on button "Send Message" at bounding box center [1158, 433] width 141 height 33
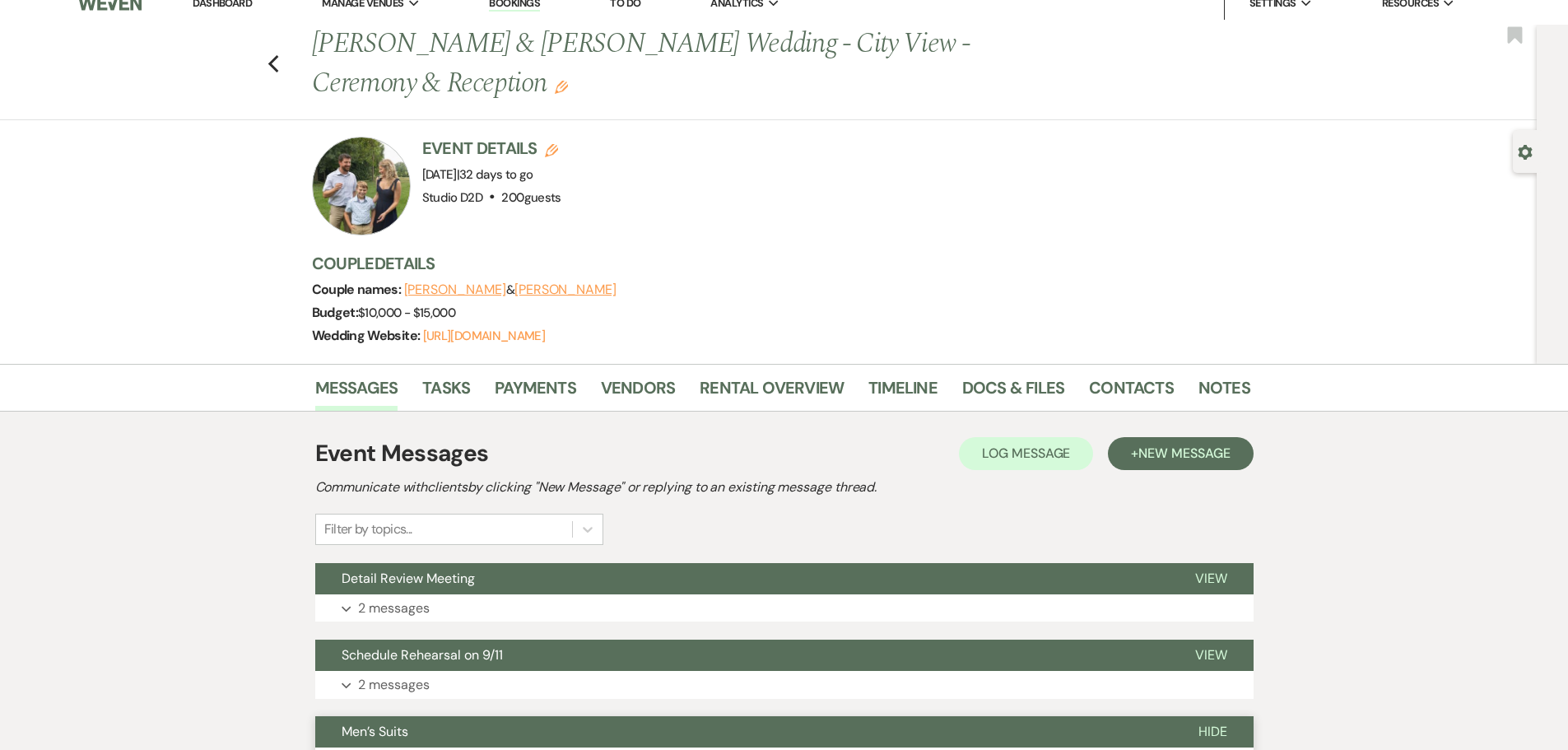
scroll to position [16, 0]
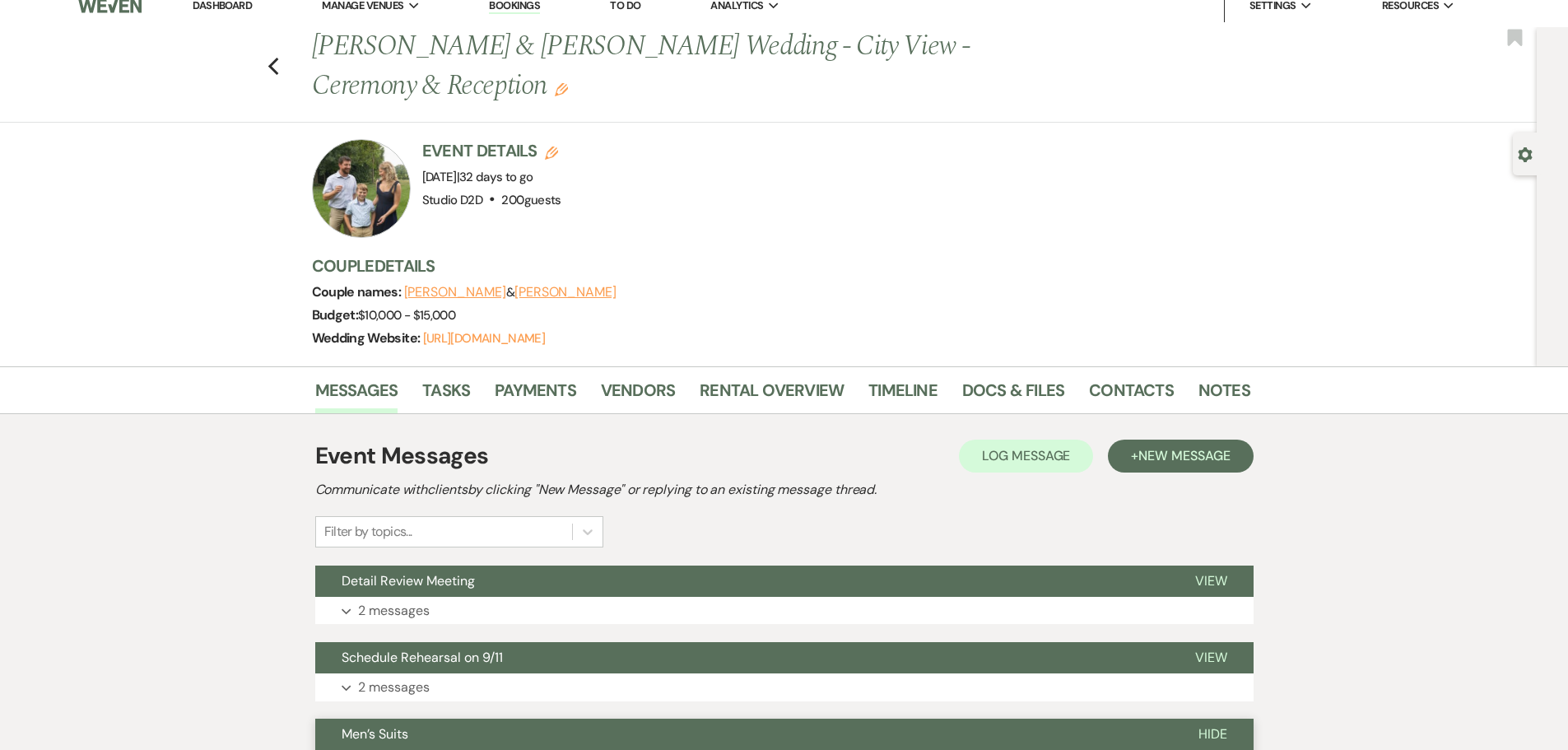
click at [232, 5] on link "Dashboard" at bounding box center [222, 5] width 59 height 14
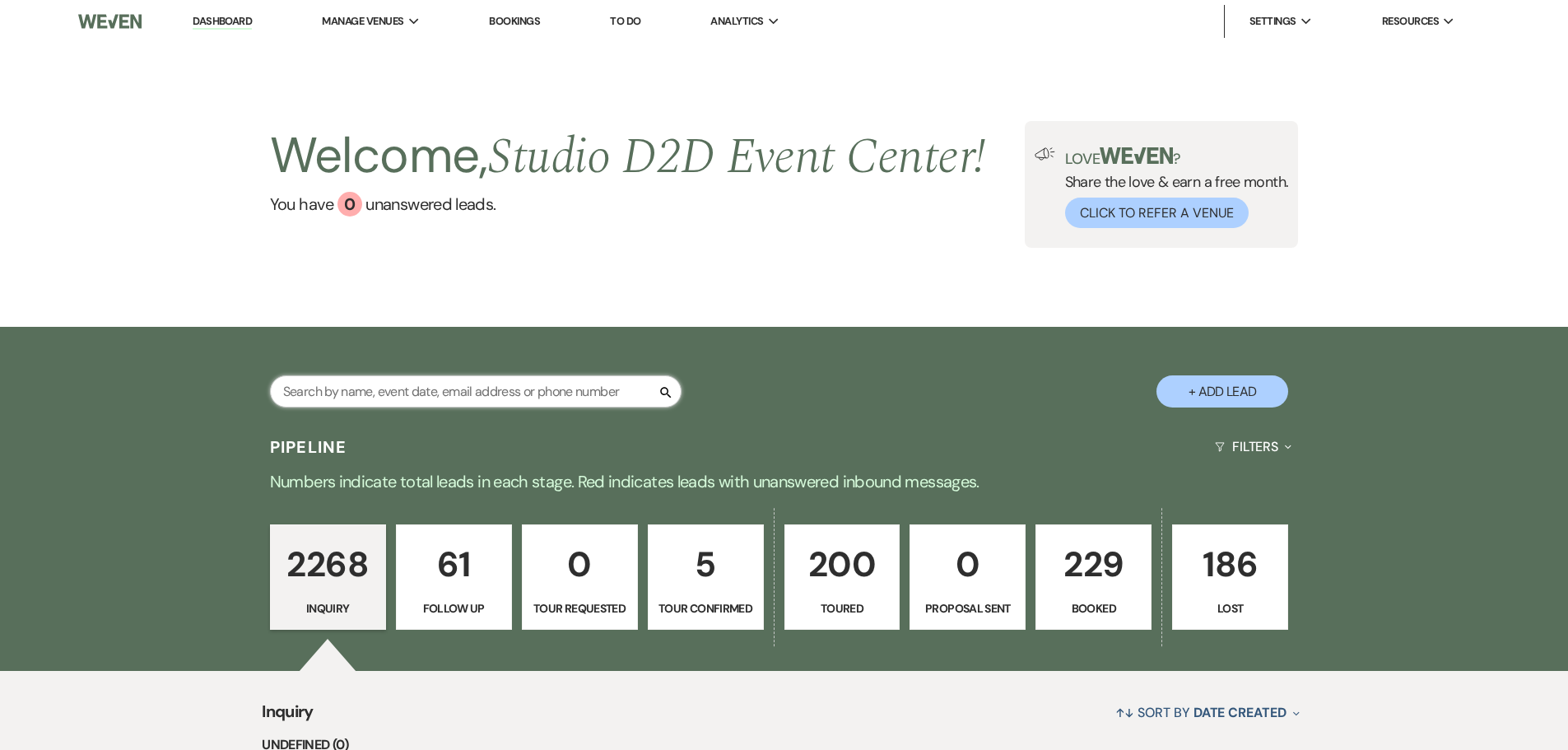
click at [470, 393] on input "text" at bounding box center [476, 391] width 411 height 32
click at [448, 390] on input "text" at bounding box center [476, 391] width 411 height 32
click at [322, 386] on input "text" at bounding box center [476, 391] width 411 height 32
paste input "Caleb Norder"
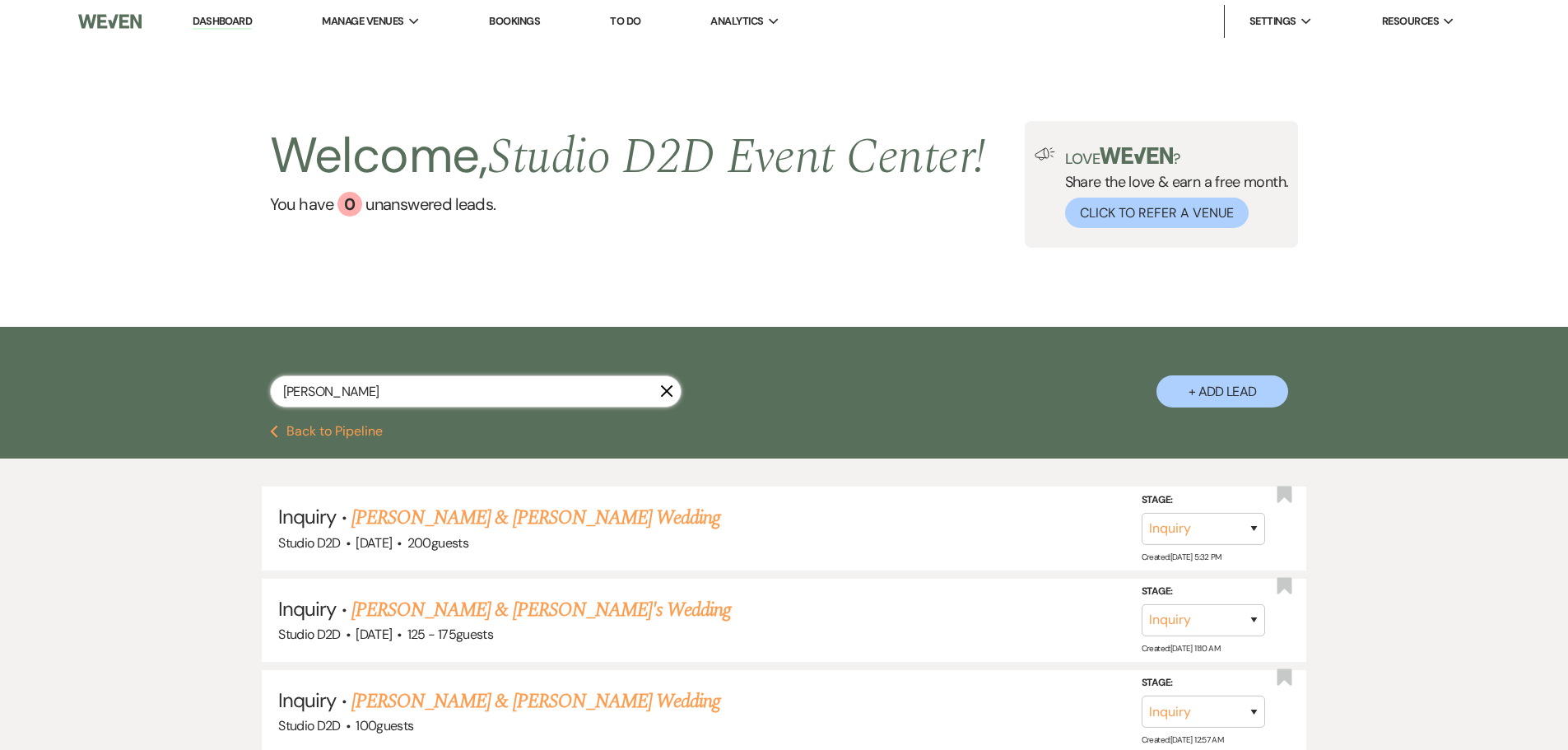
type input "Caleb Norder"
click at [1194, 387] on button "+ Add Lead" at bounding box center [1222, 391] width 132 height 32
select select "675"
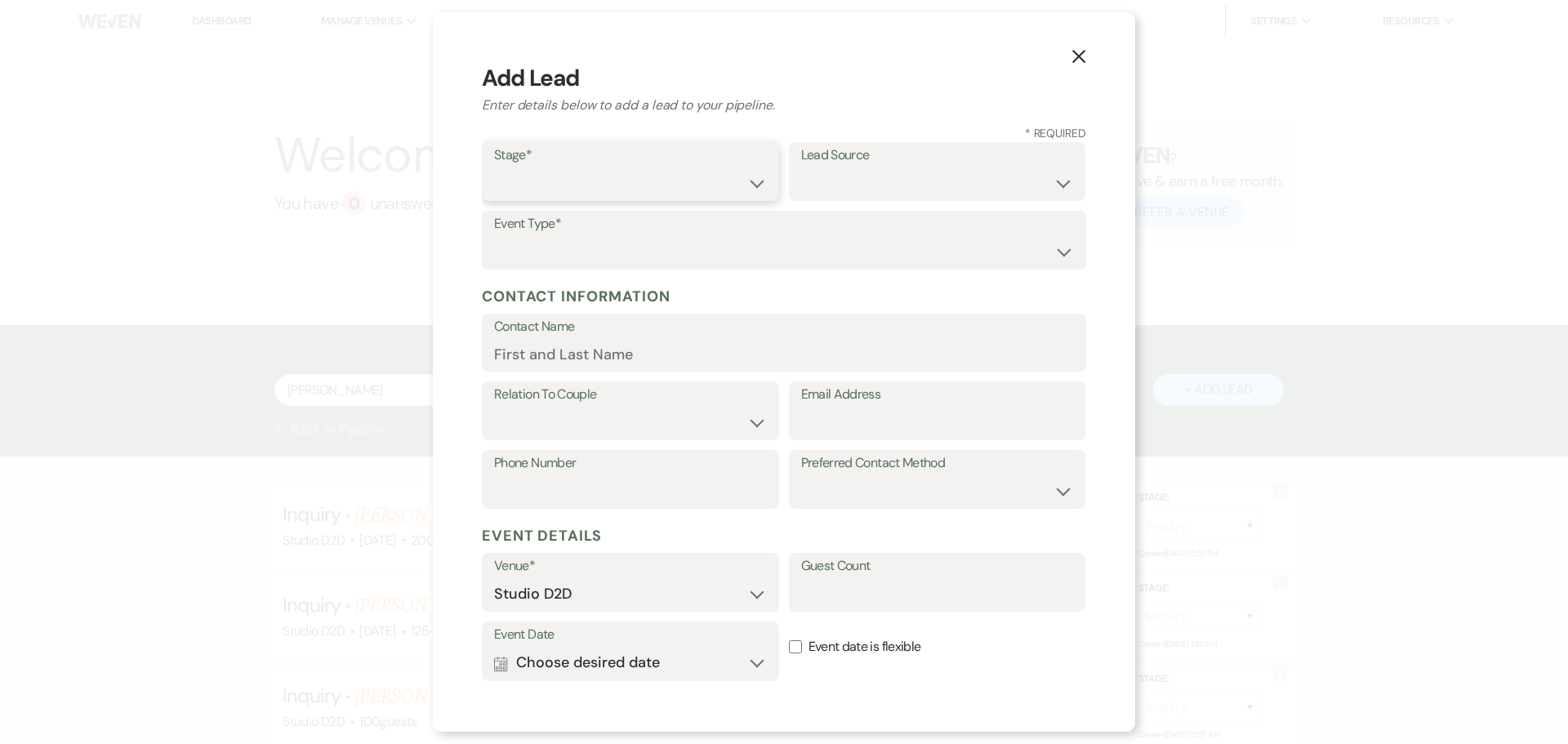
click at [683, 186] on select "Inquiry Follow Up Tour Requested Tour Confirmed Toured Proposal Sent Booked Lost" at bounding box center [631, 183] width 273 height 32
select select "4"
click at [494, 167] on select "Inquiry Follow Up Tour Requested Tour Confirmed Toured Proposal Sent Booked Lost" at bounding box center [631, 183] width 273 height 32
click at [778, 247] on select "Wedding Anniversary Party Baby Shower Bachelorette / Bachelor Party Birthday Pa…" at bounding box center [784, 252] width 579 height 32
select select "1"
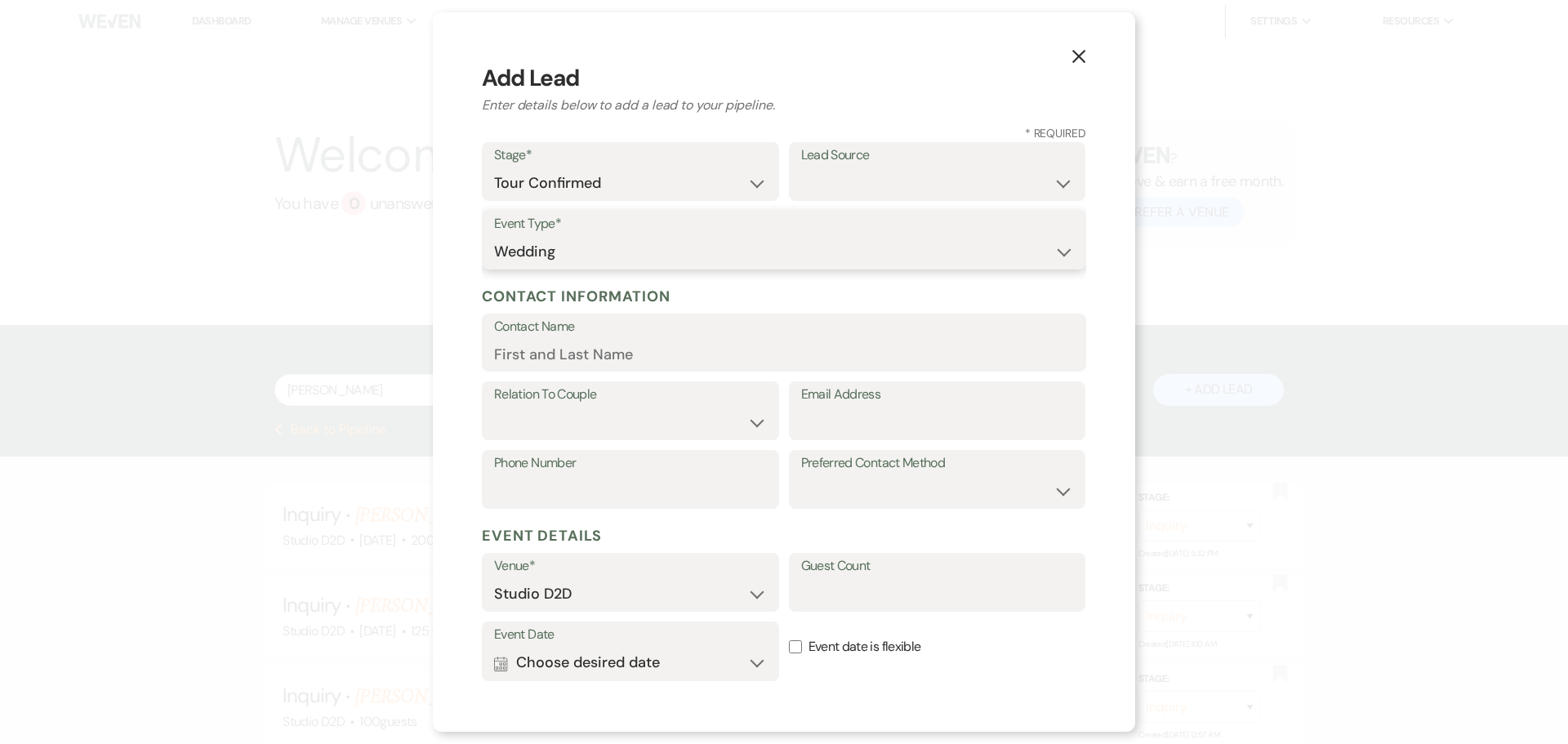
click at [494, 236] on select "Wedding Anniversary Party Baby Shower Bachelorette / Bachelor Party Birthday Pa…" at bounding box center [784, 252] width 579 height 32
click at [620, 354] on input "Contact Name" at bounding box center [784, 353] width 579 height 32
paste input "Caleb Norder"
type input "Caleb Norder"
click at [563, 421] on select "Couple Planner Parent of Couple Family Member Friend Other" at bounding box center [631, 422] width 273 height 32
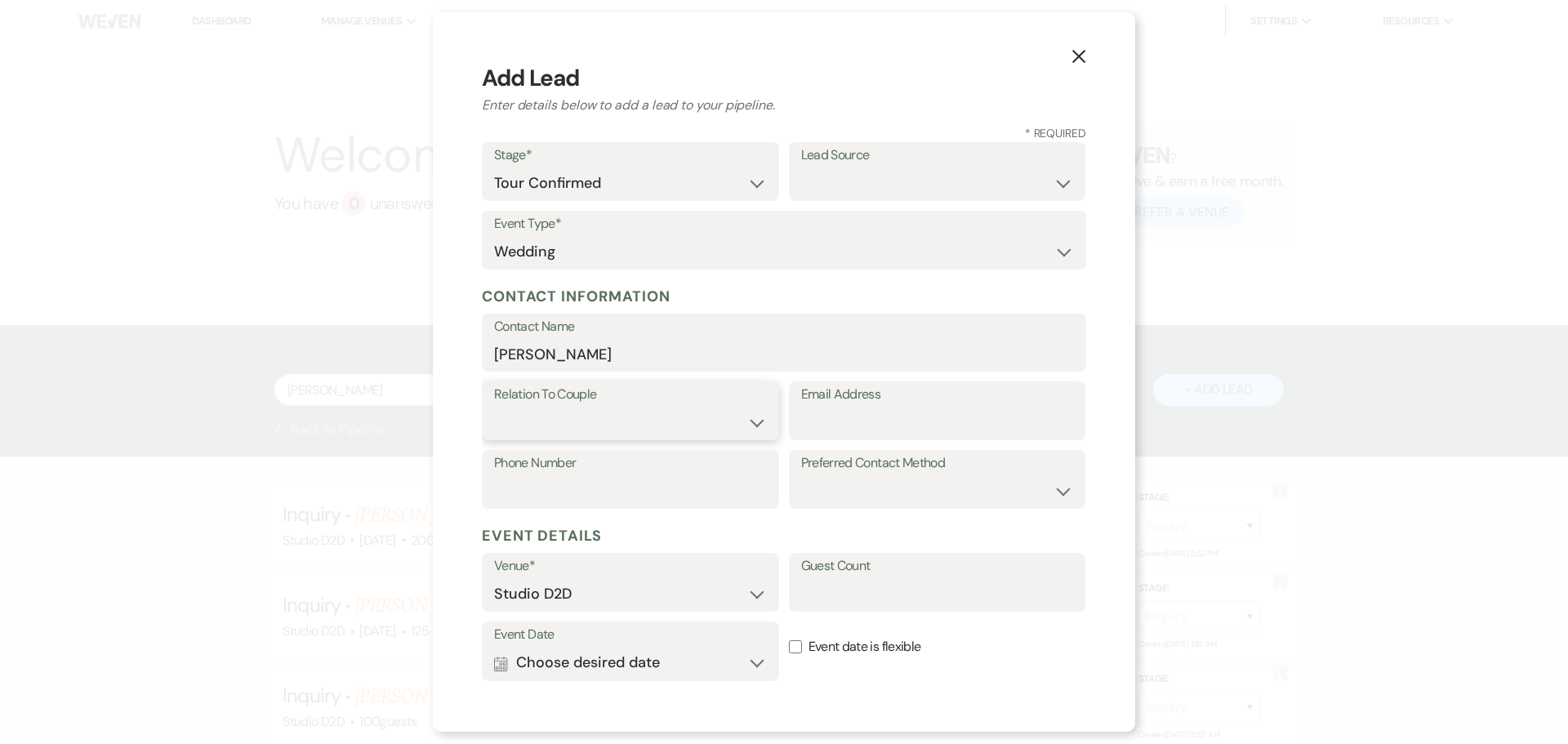
select select "1"
click at [494, 406] on select "Couple Planner Parent of Couple Family Member Friend Other" at bounding box center [631, 422] width 273 height 32
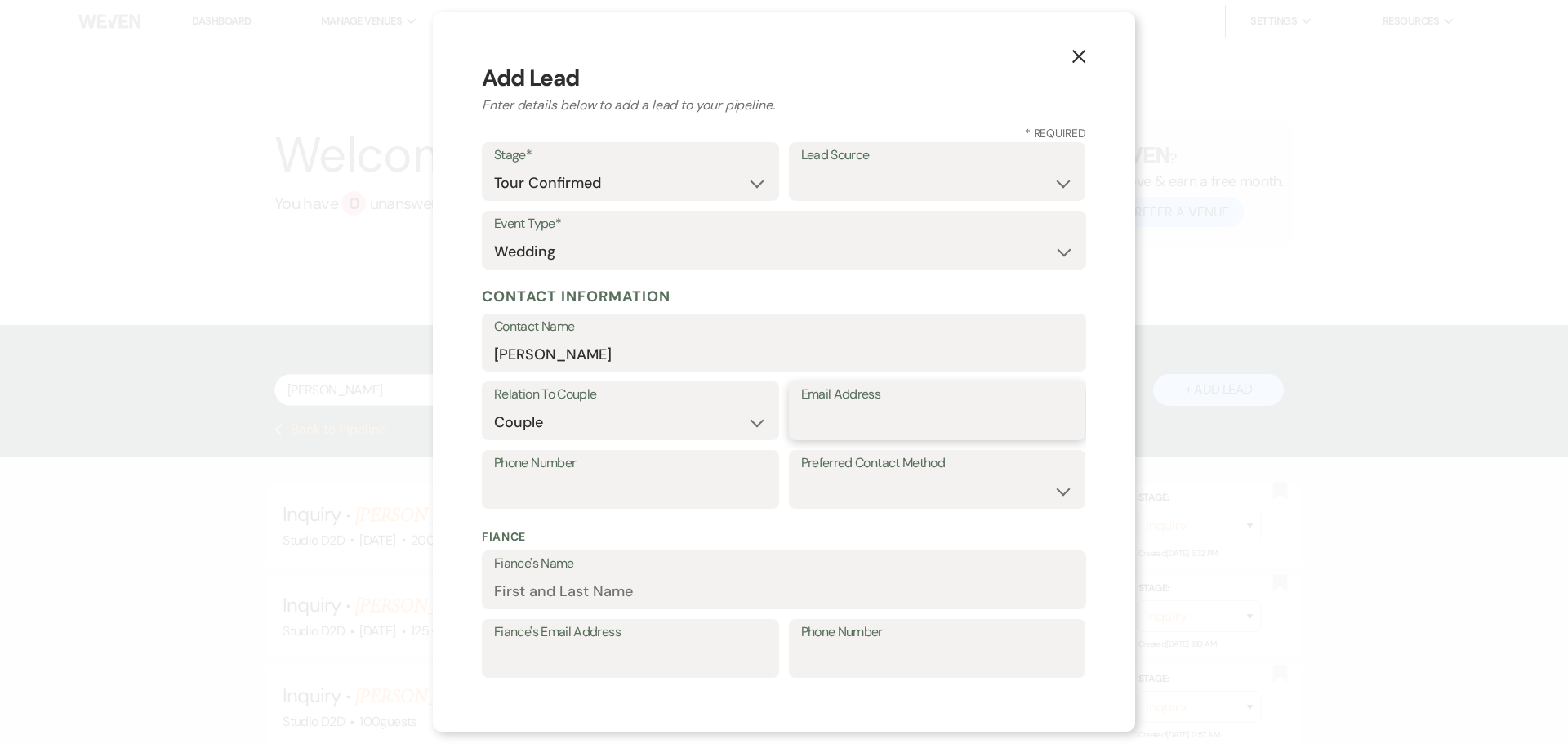
click at [900, 426] on input "Email Address" at bounding box center [937, 422] width 273 height 32
paste input "canorder48@gmail.com"
type input "canorder48@gmail.com"
click at [838, 496] on select "Email Phone Text" at bounding box center [937, 491] width 273 height 32
select select "email"
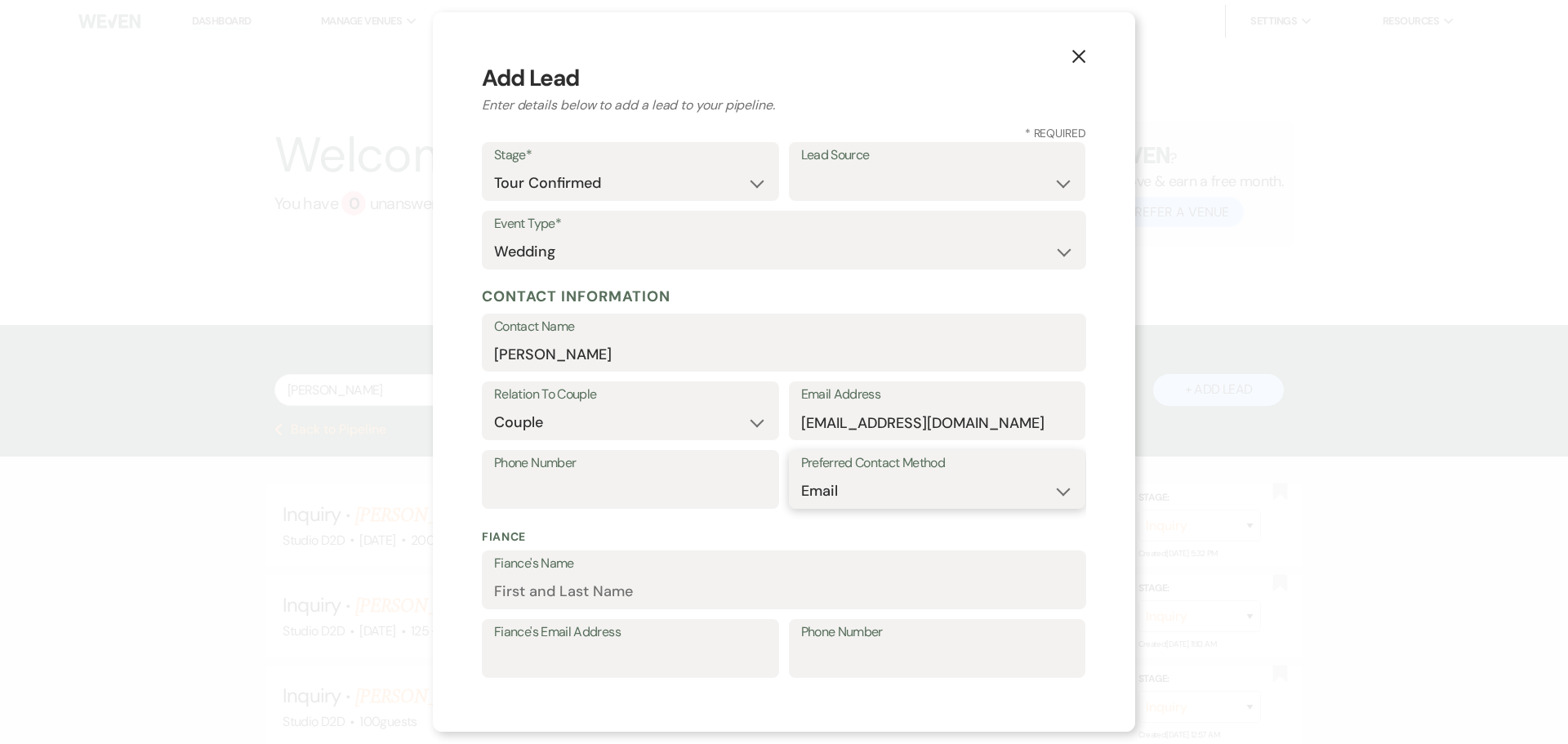
click at [801, 475] on select "Email Phone Text" at bounding box center [937, 491] width 273 height 32
click at [549, 588] on input "Fiance's Name" at bounding box center [784, 591] width 579 height 32
paste input "Kaitie"
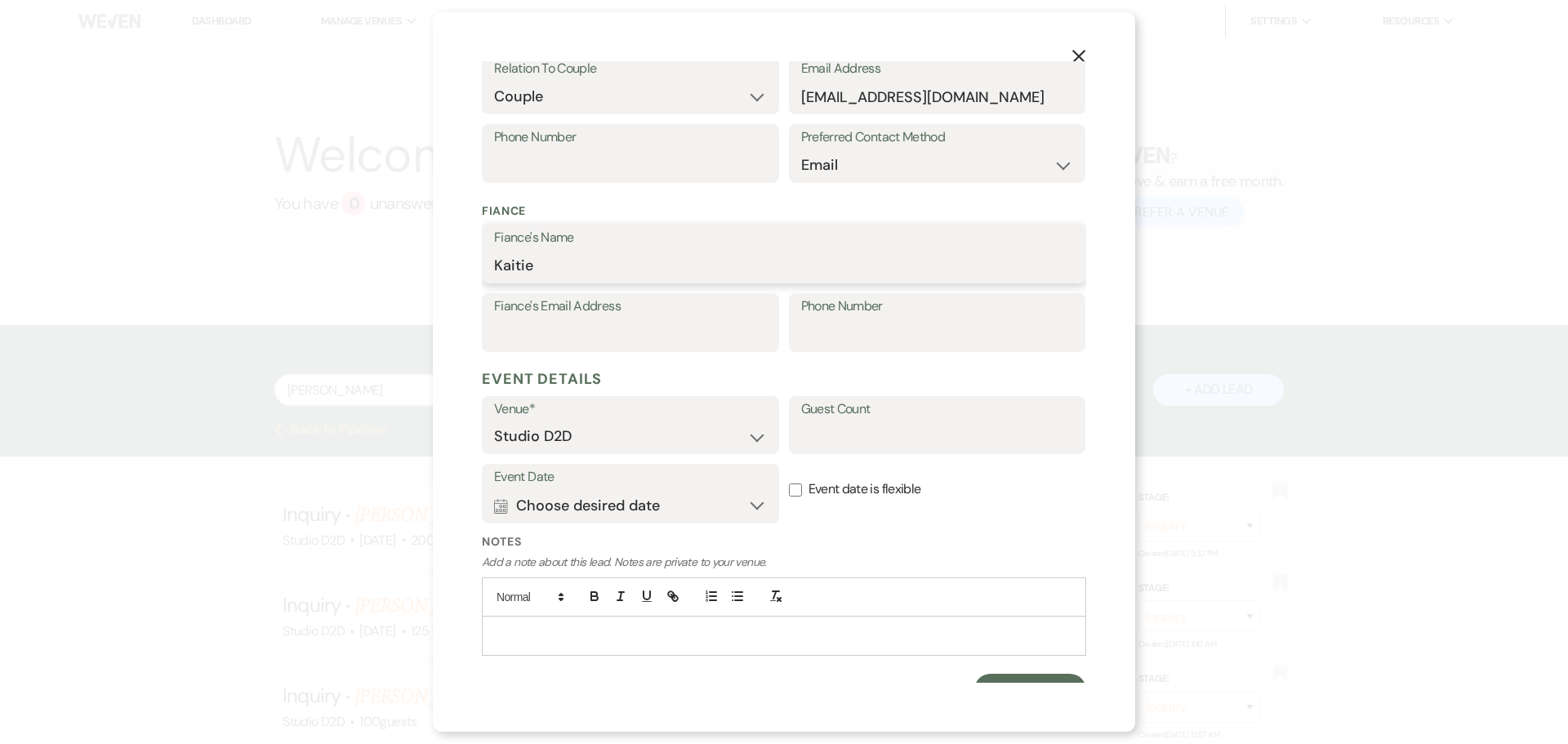
scroll to position [327, 0]
type input "Kaitie"
click at [706, 512] on button "Calendar Choose desired date Expand" at bounding box center [631, 505] width 273 height 33
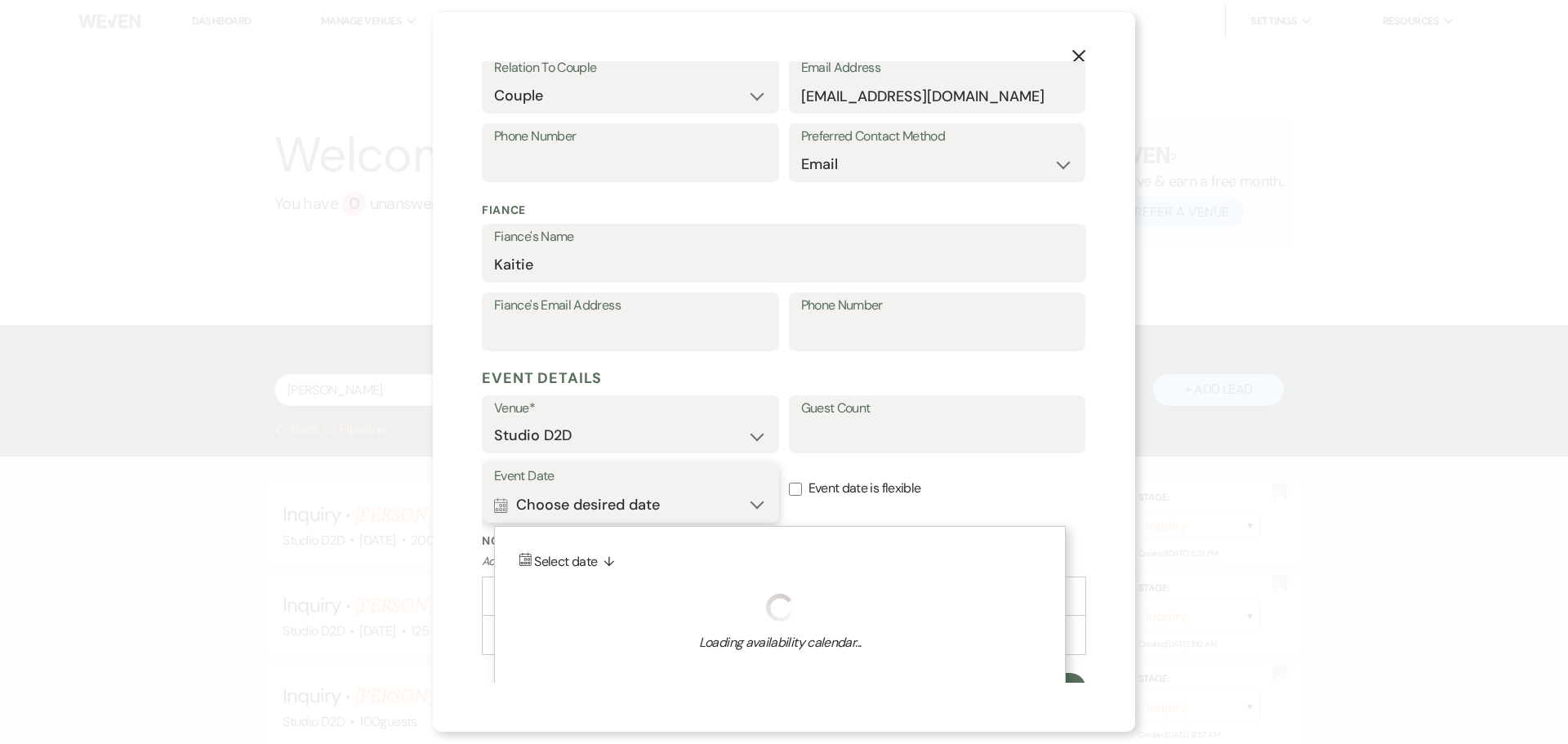
scroll to position [350, 0]
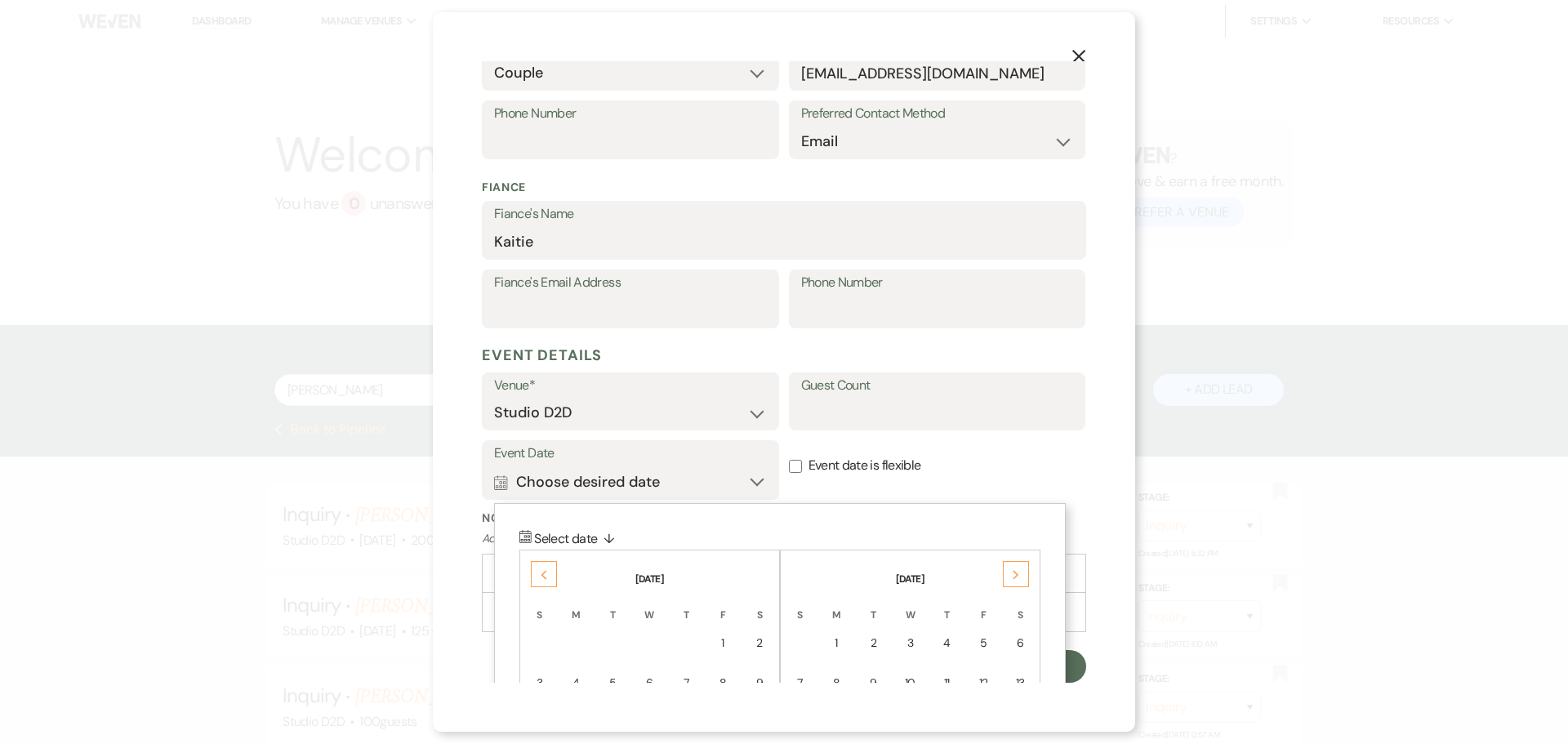
click at [549, 578] on div "Previous" at bounding box center [544, 574] width 27 height 27
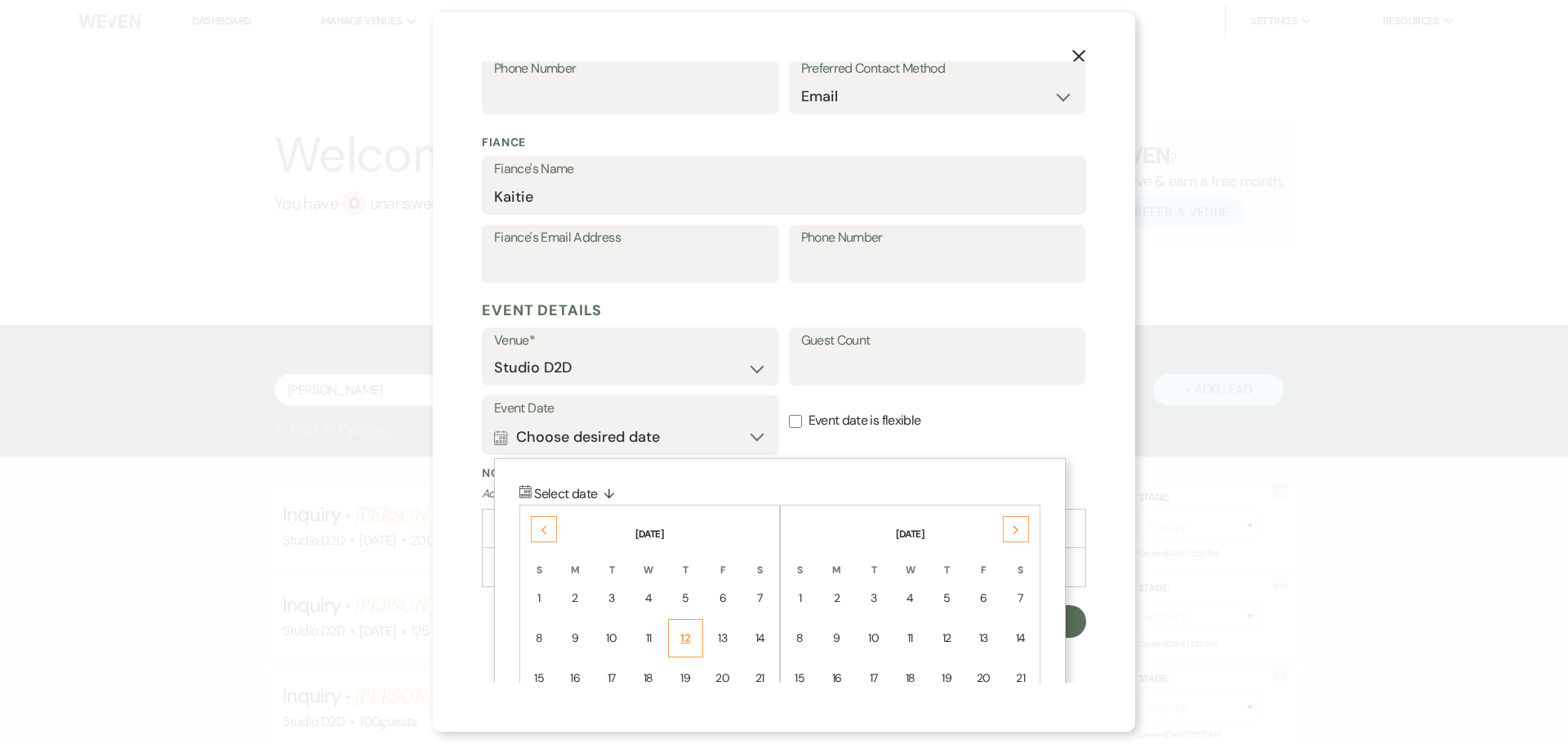
scroll to position [431, 0]
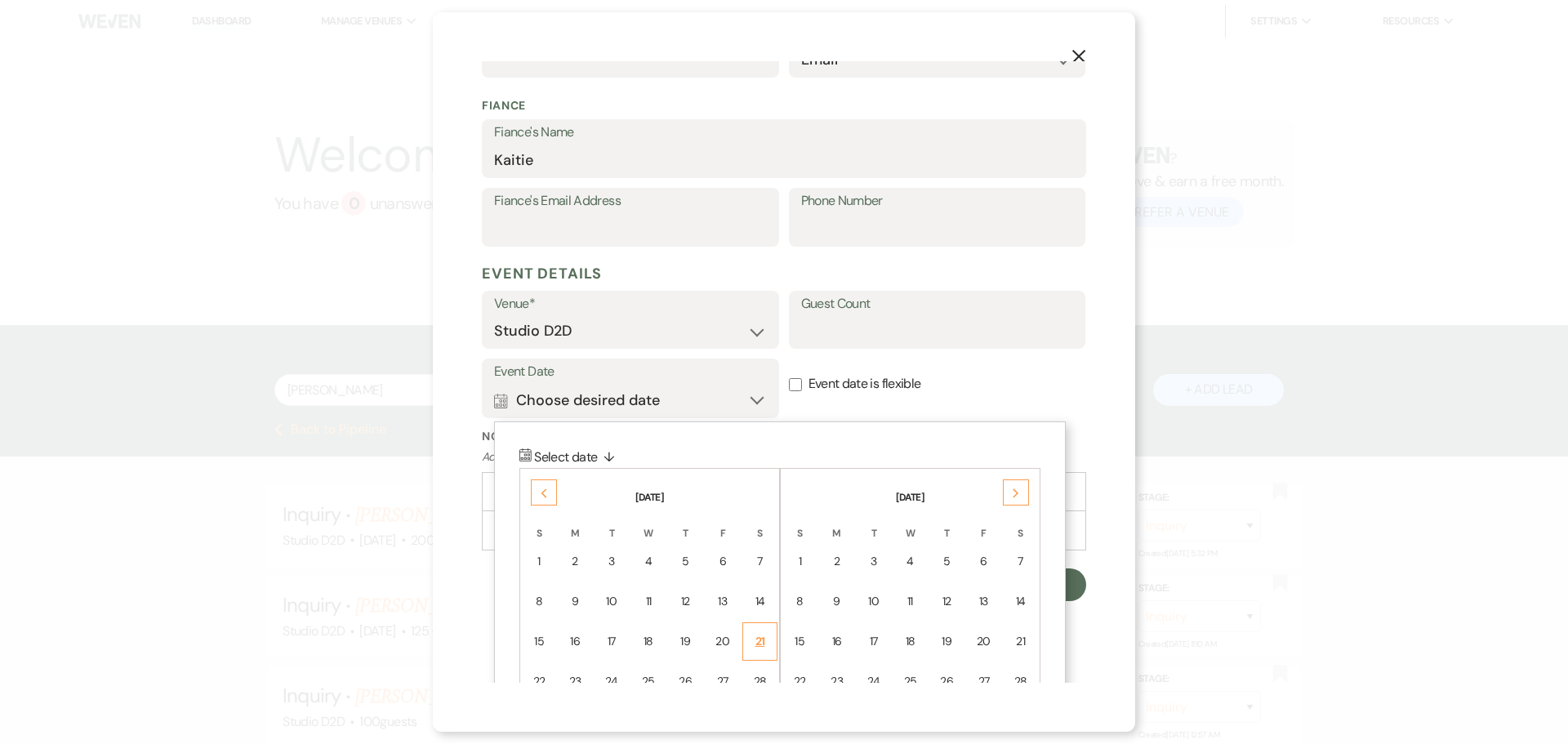
click at [762, 641] on div "21" at bounding box center [760, 641] width 14 height 17
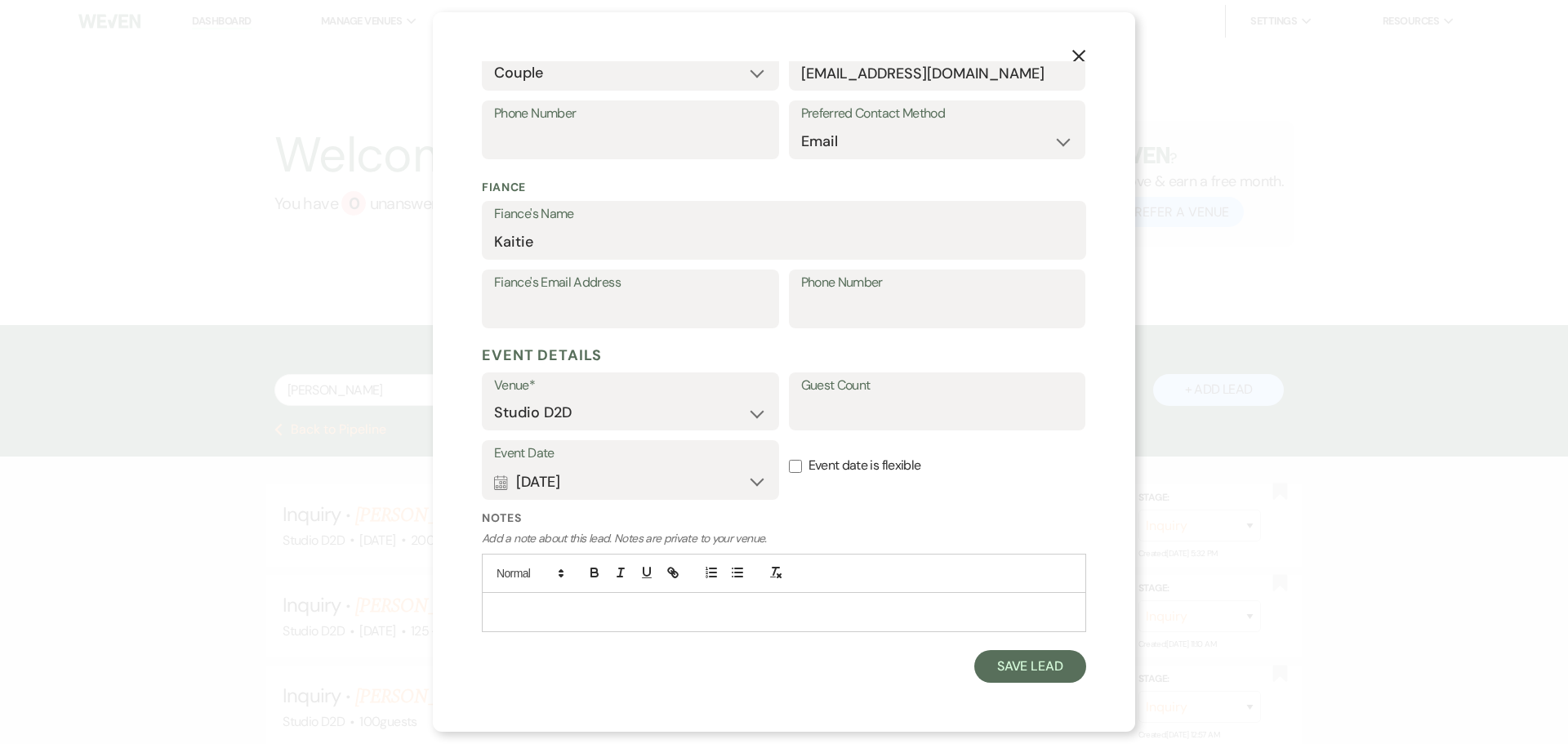
click at [789, 465] on input "Event date is flexible" at bounding box center [795, 466] width 13 height 13
checkbox input "true"
click at [867, 404] on input "Guest Count" at bounding box center [937, 413] width 273 height 32
type input "200"
click at [543, 305] on input "Fiance's Email Address" at bounding box center [631, 310] width 273 height 32
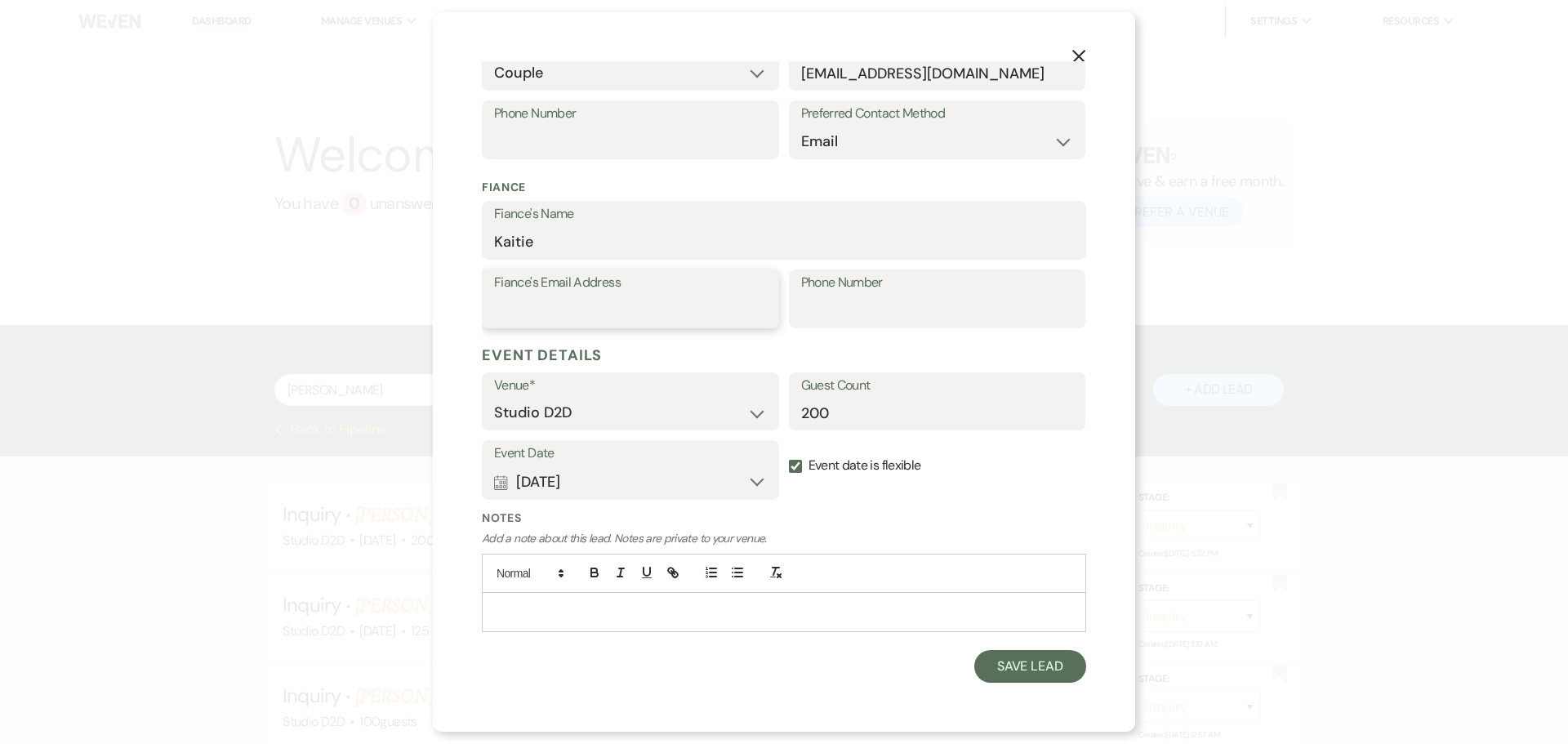
paste input "kaitieperrine3@gmail.com"
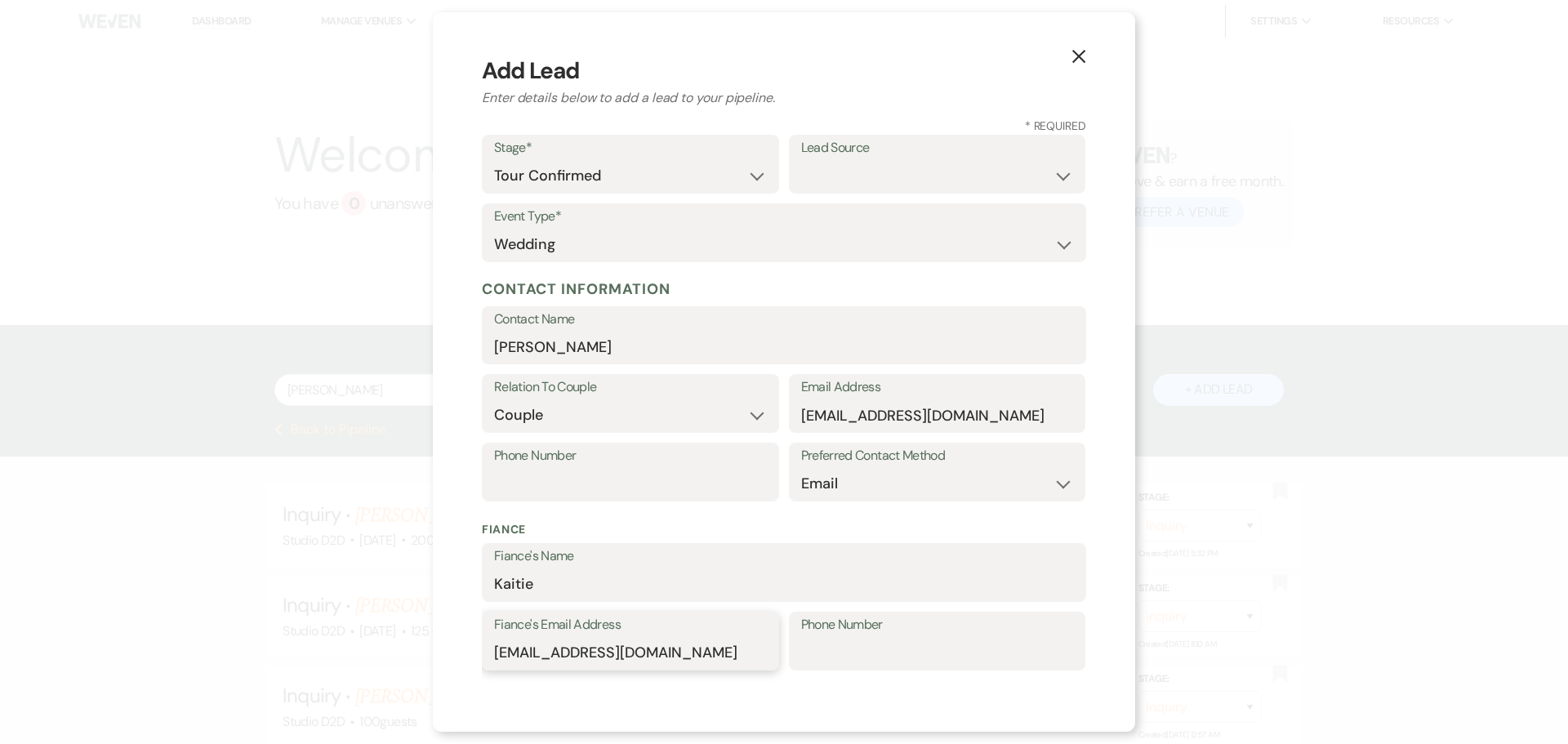
scroll to position [0, 0]
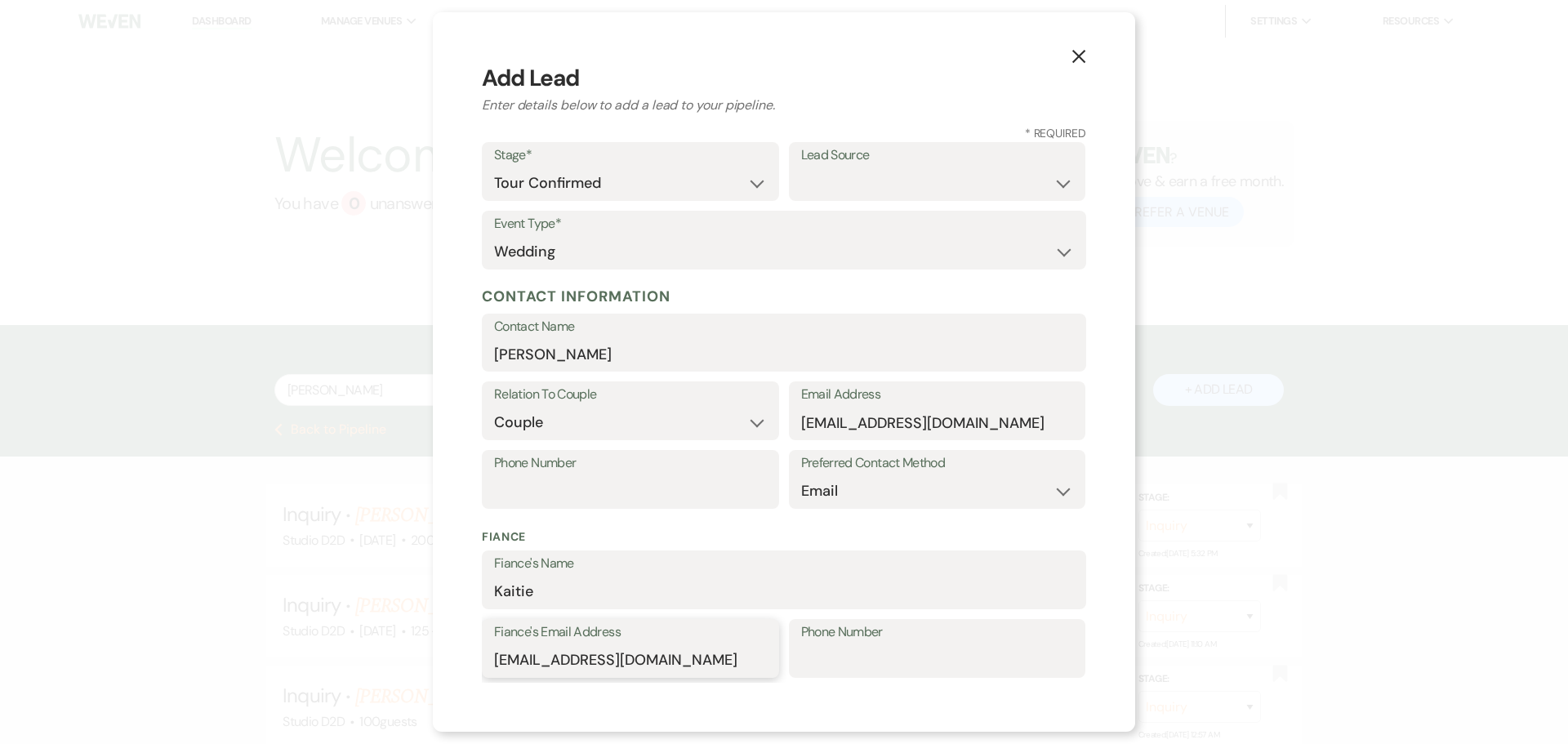
type input "kaitieperrine3@gmail.com"
click at [871, 174] on select "Weven Venue Website Instagram Facebook Pinterest Google The Knot Wedding Wire H…" at bounding box center [937, 183] width 273 height 32
select select "6"
click at [801, 167] on select "Weven Venue Website Instagram Facebook Pinterest Google The Knot Wedding Wire H…" at bounding box center [937, 183] width 273 height 32
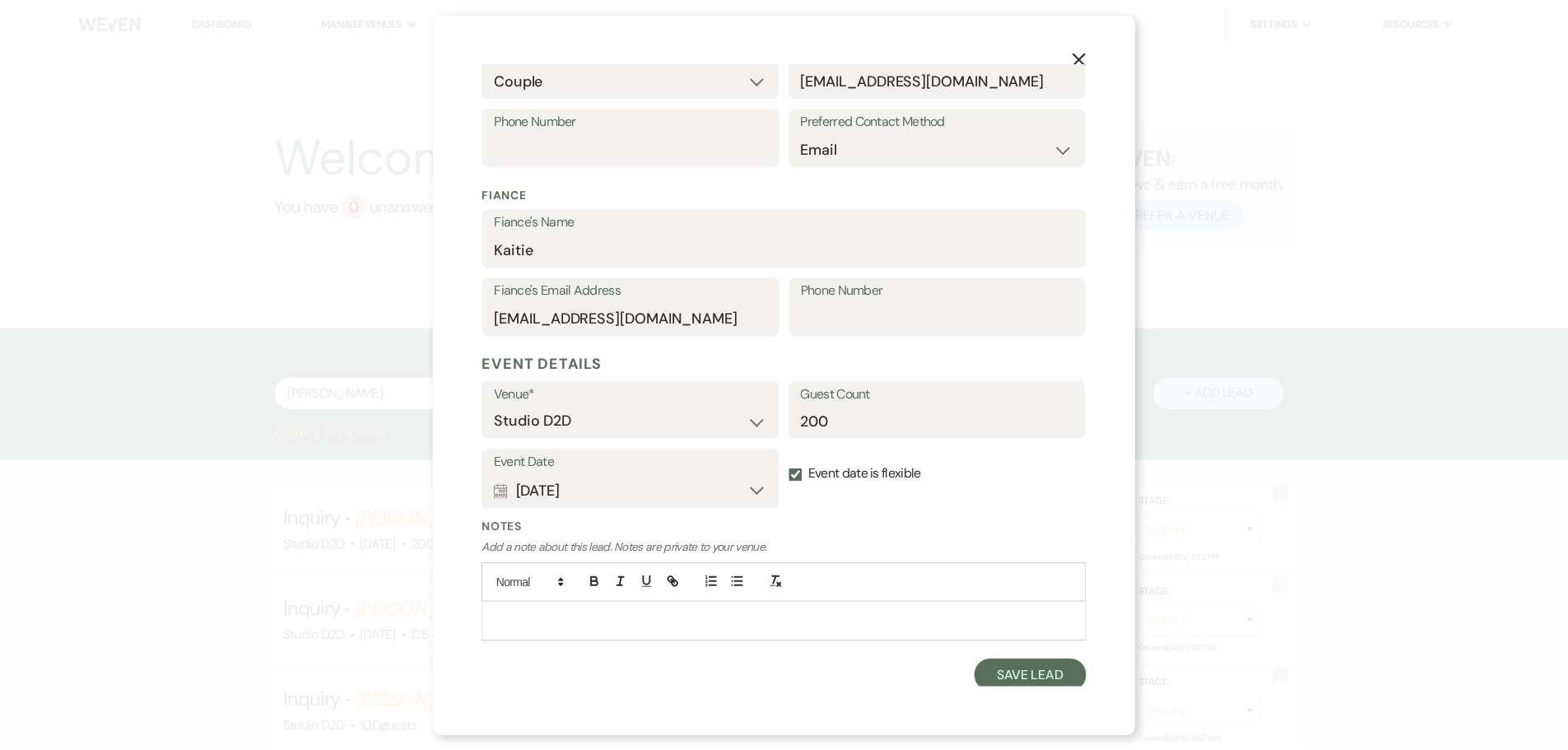
scroll to position [352, 0]
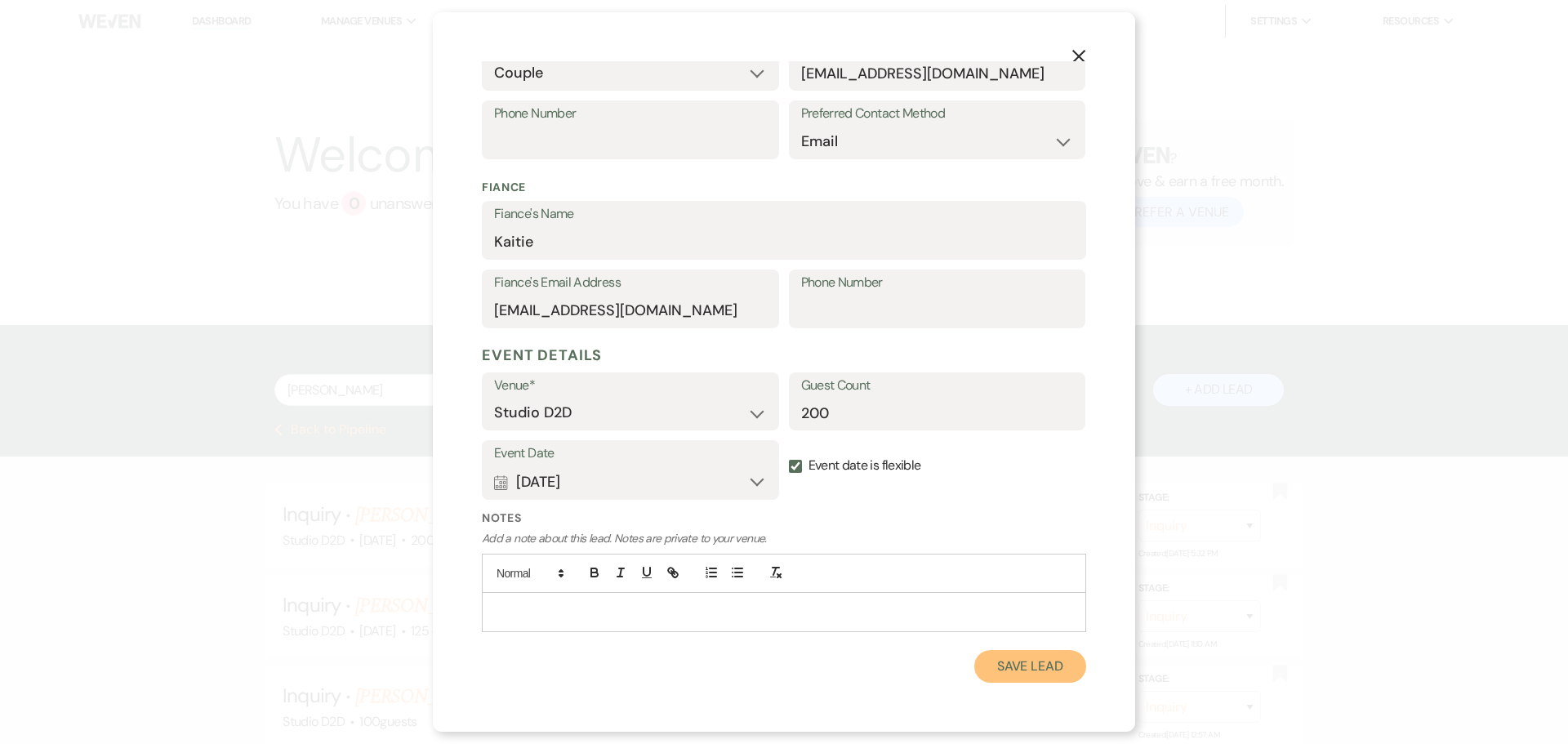
click at [1012, 675] on button "Save Lead" at bounding box center [1030, 666] width 112 height 33
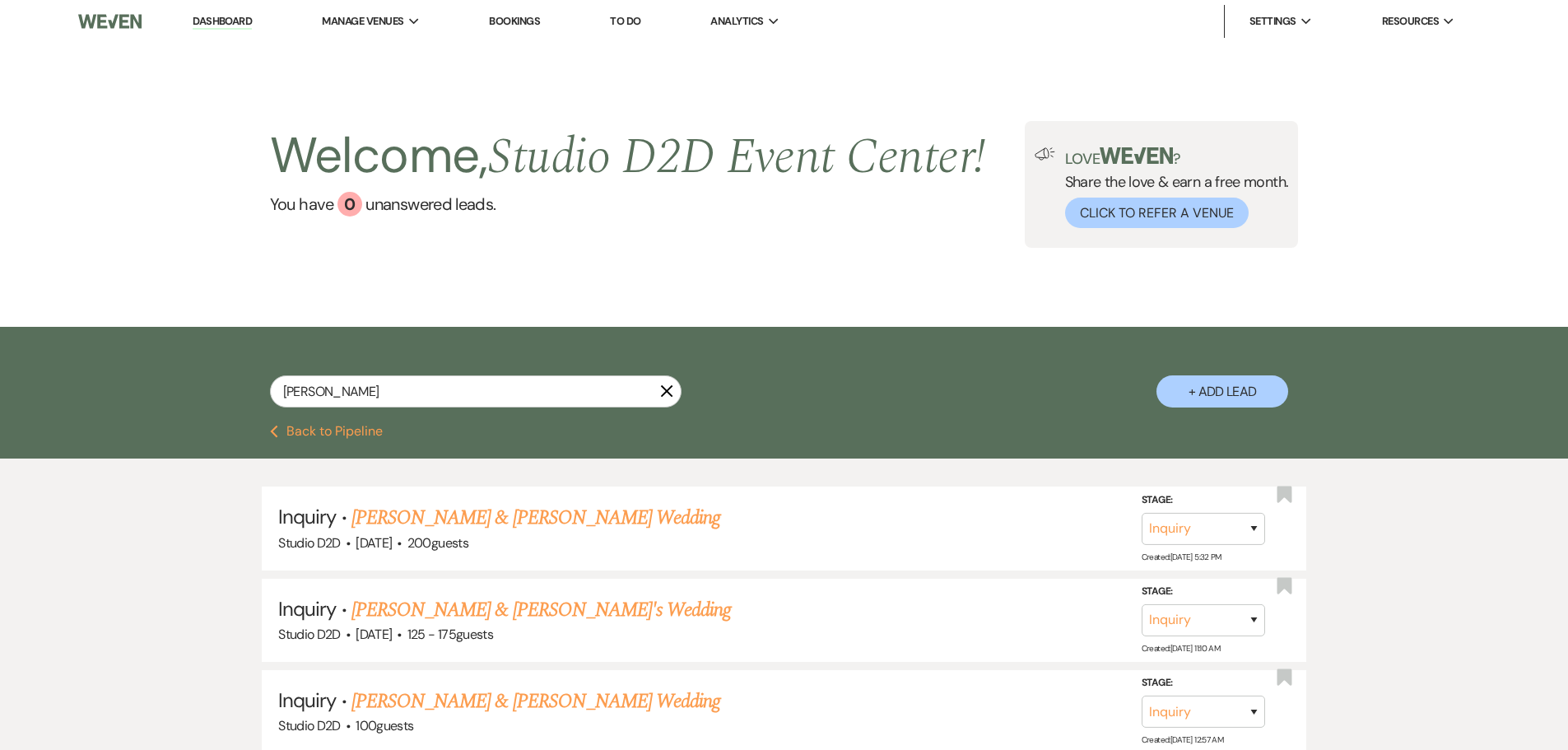
click at [290, 430] on button "Previous Back to Pipeline" at bounding box center [327, 431] width 113 height 13
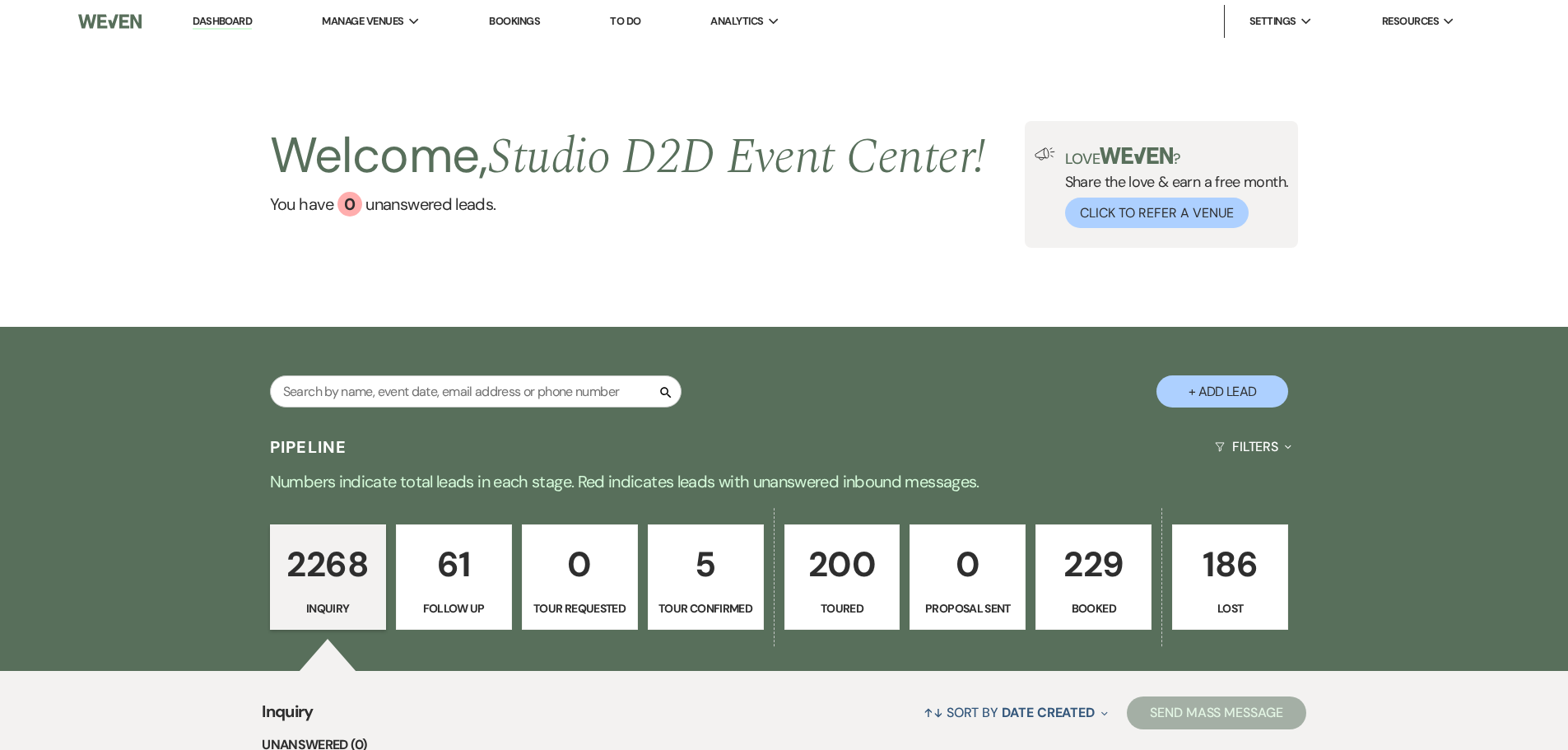
click at [703, 569] on p "5" at bounding box center [706, 565] width 95 height 55
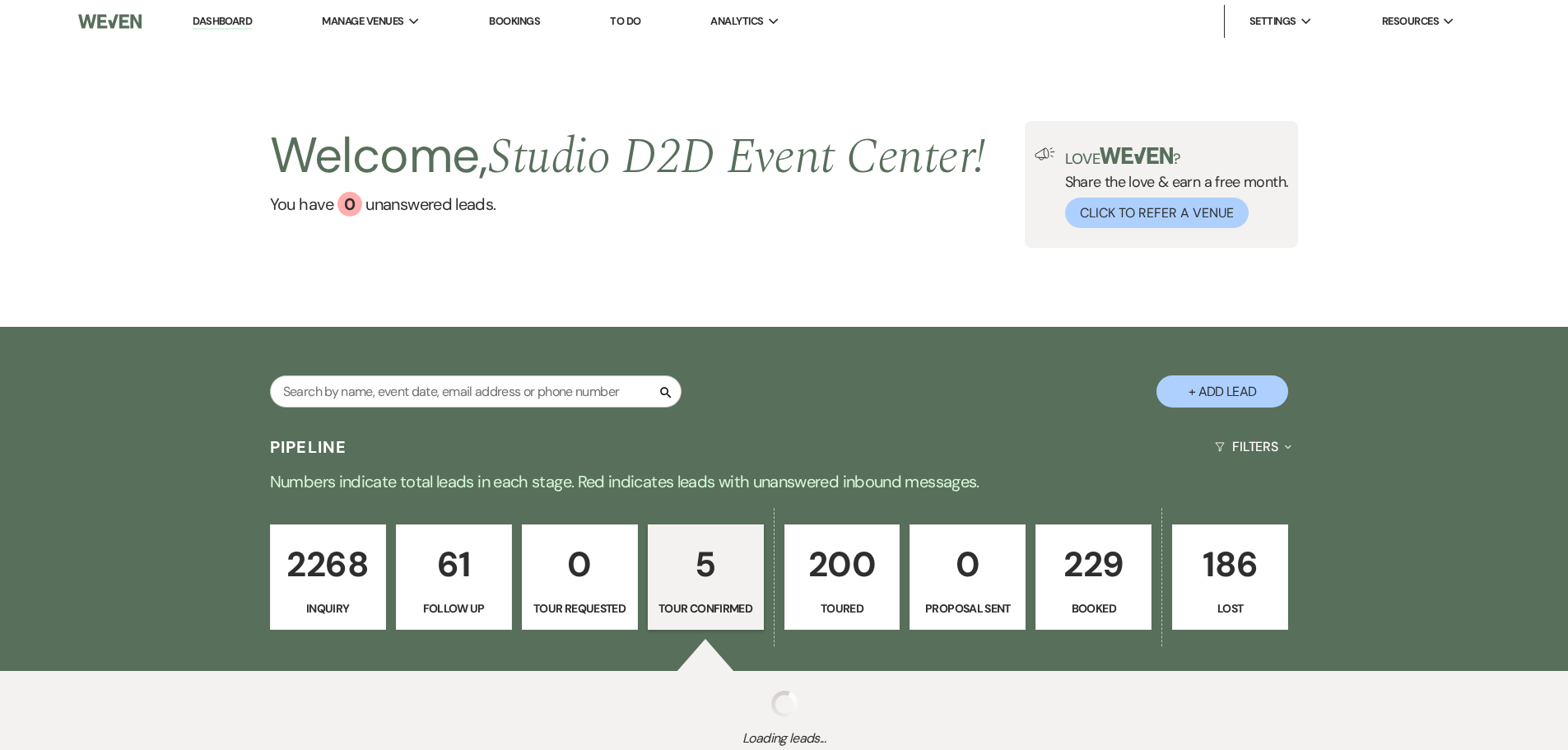
select select "4"
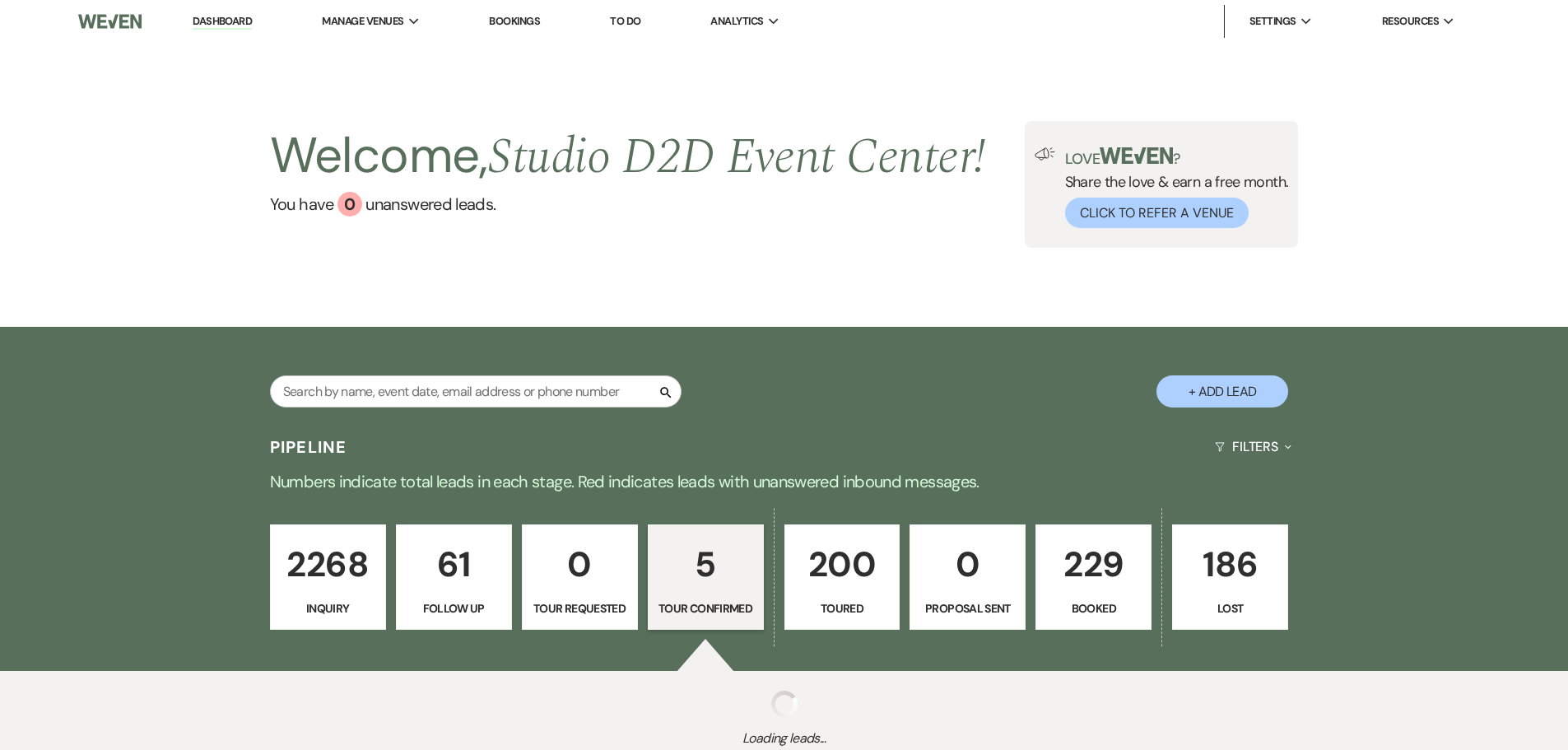
select select "4"
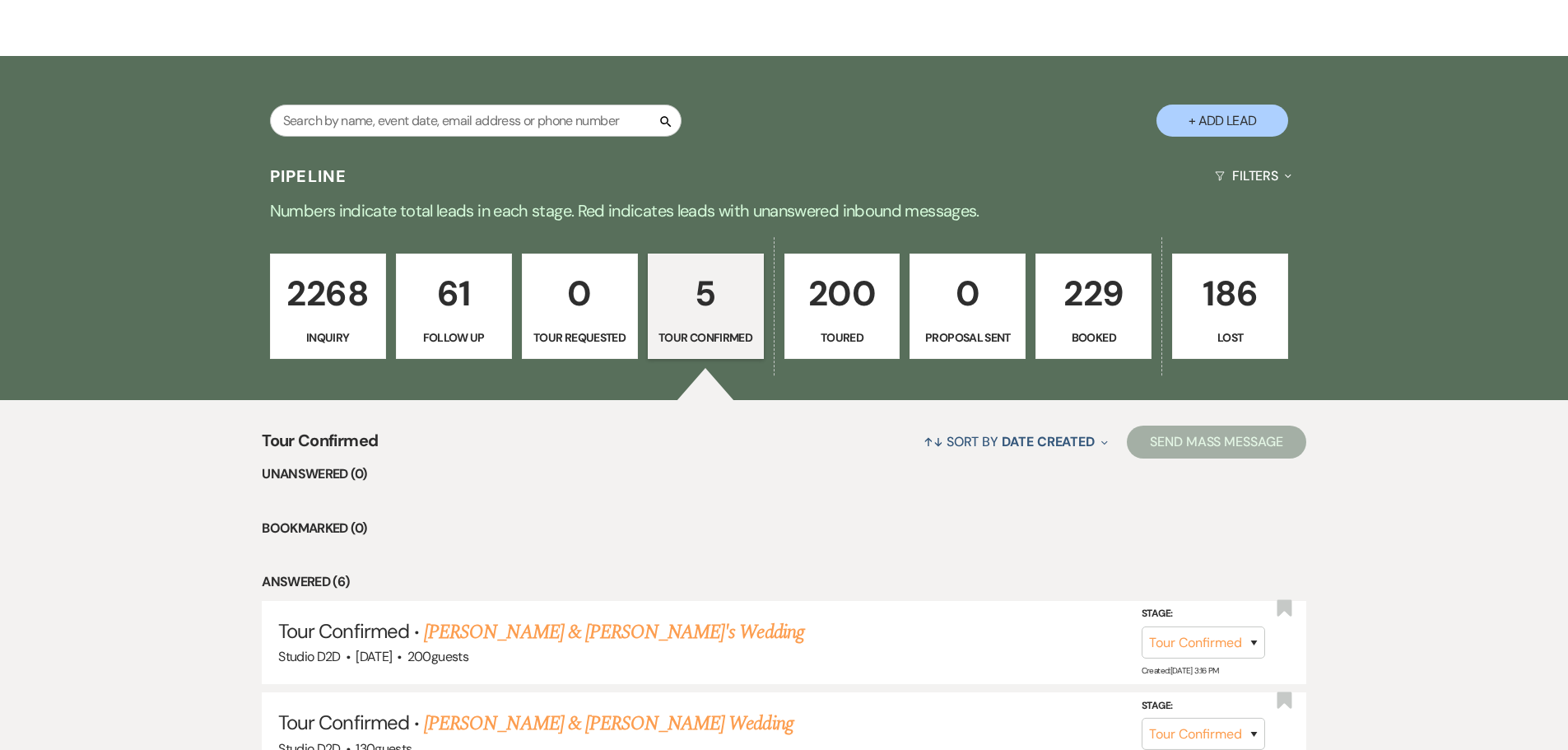
scroll to position [329, 0]
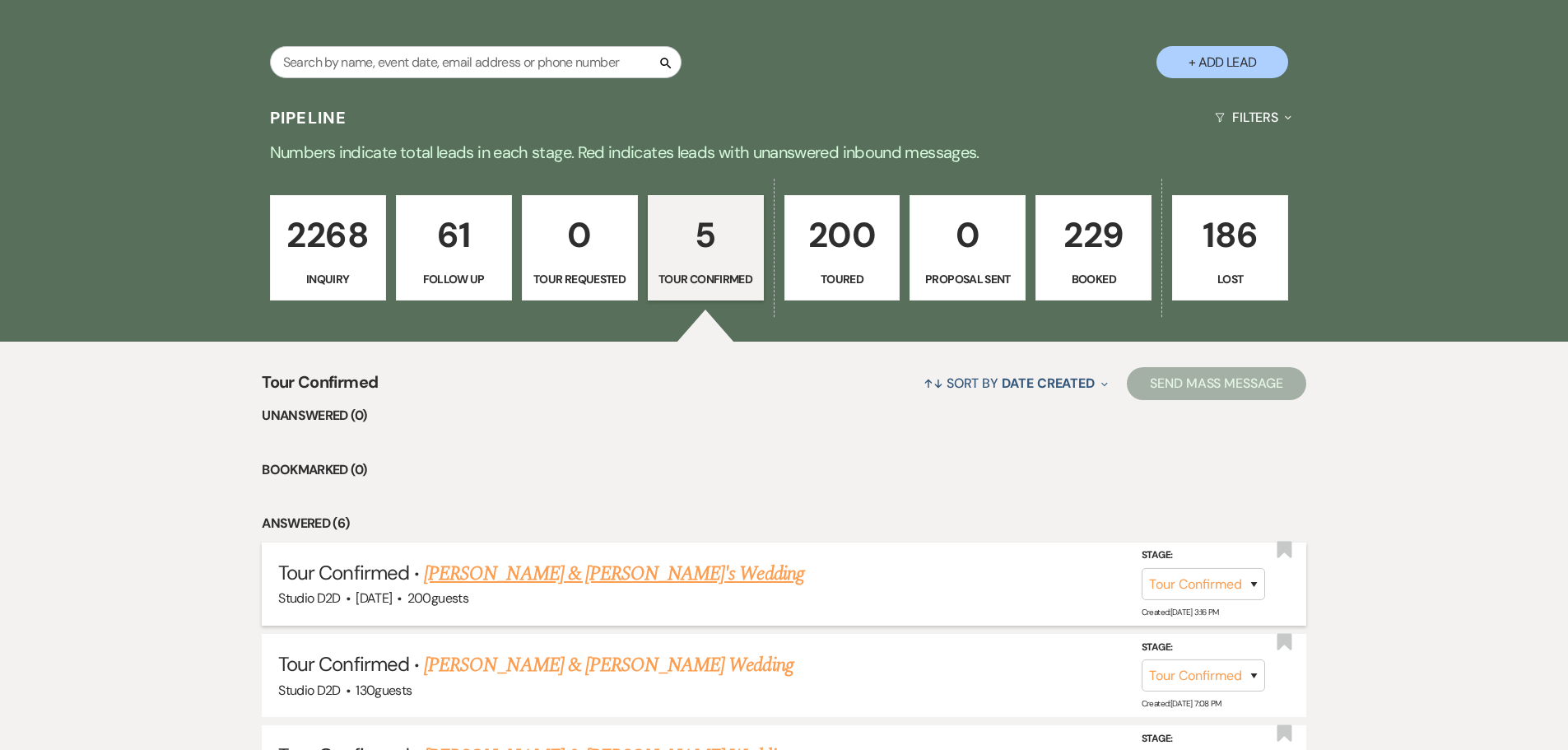
click at [599, 576] on link "Caleb Norder & Kaitie's Wedding" at bounding box center [614, 574] width 380 height 30
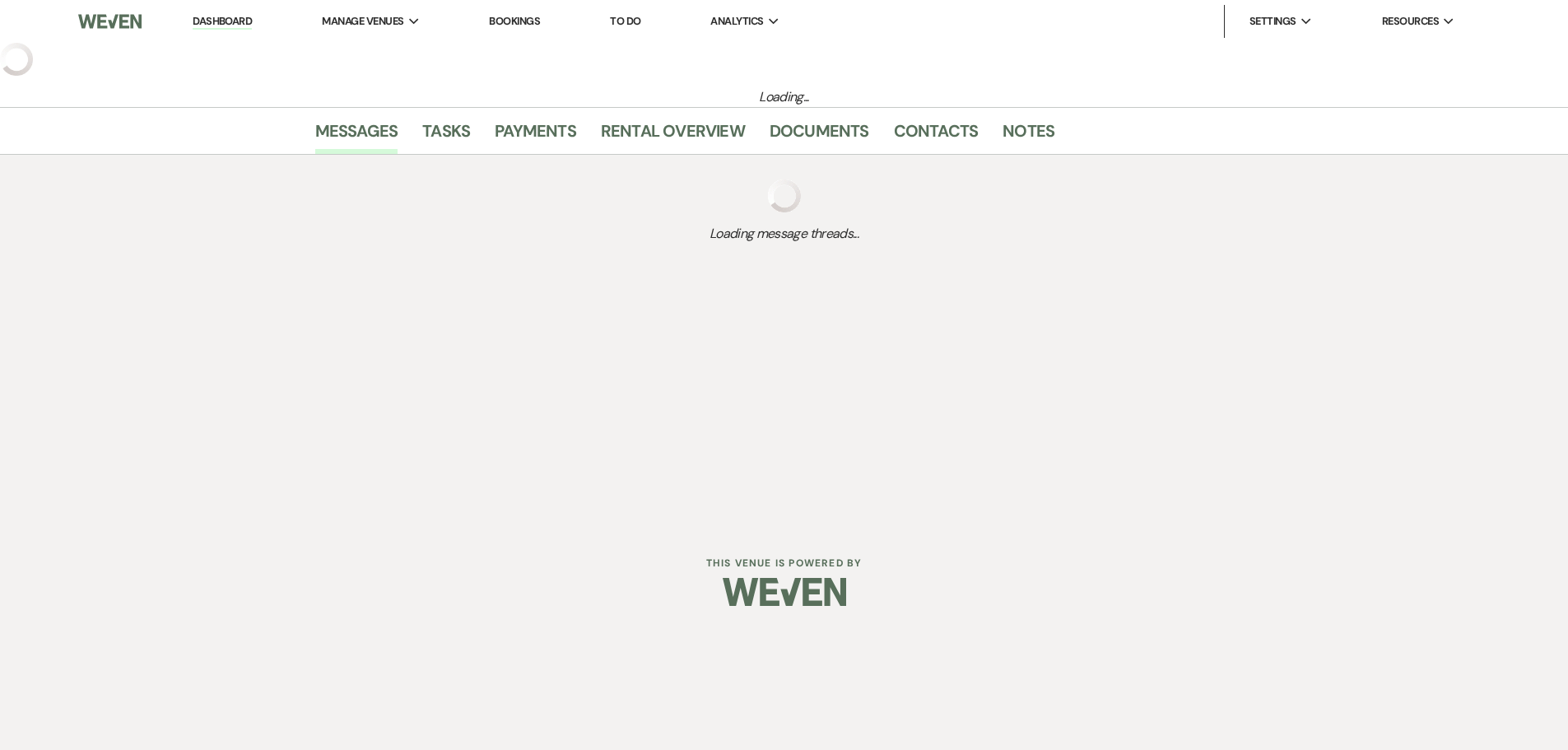
select select "4"
select select "6"
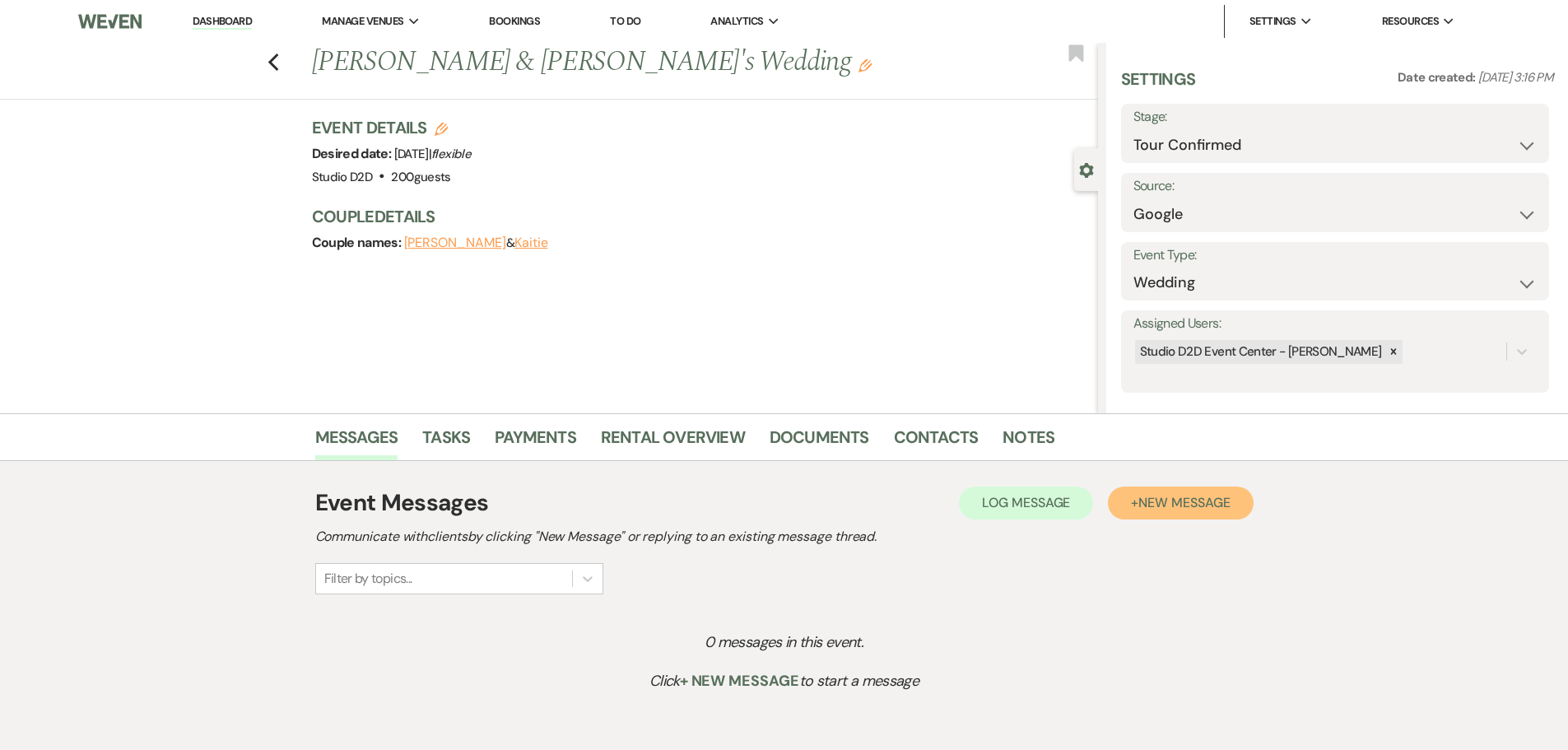
click at [1172, 497] on span "New Message" at bounding box center [1183, 502] width 91 height 18
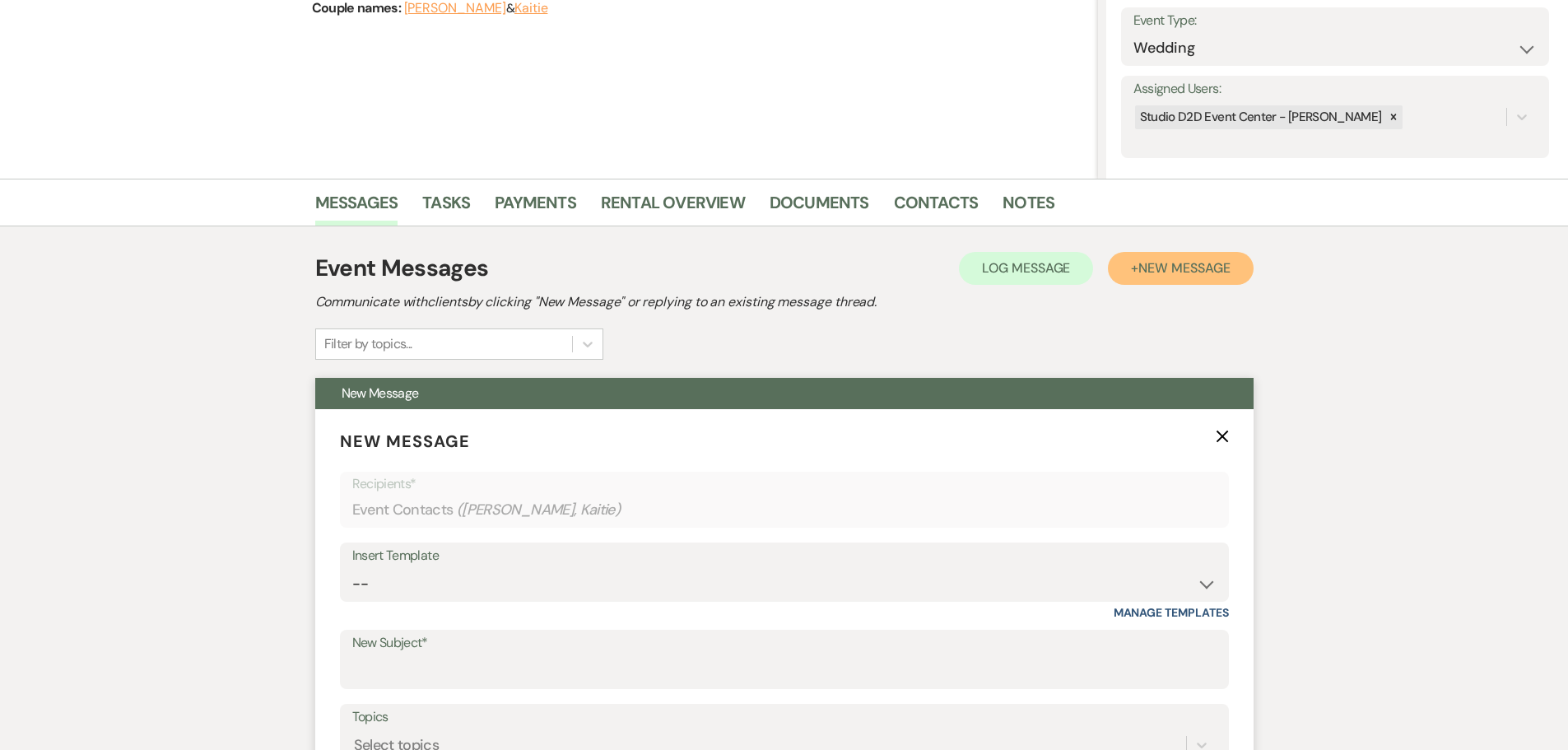
scroll to position [247, 0]
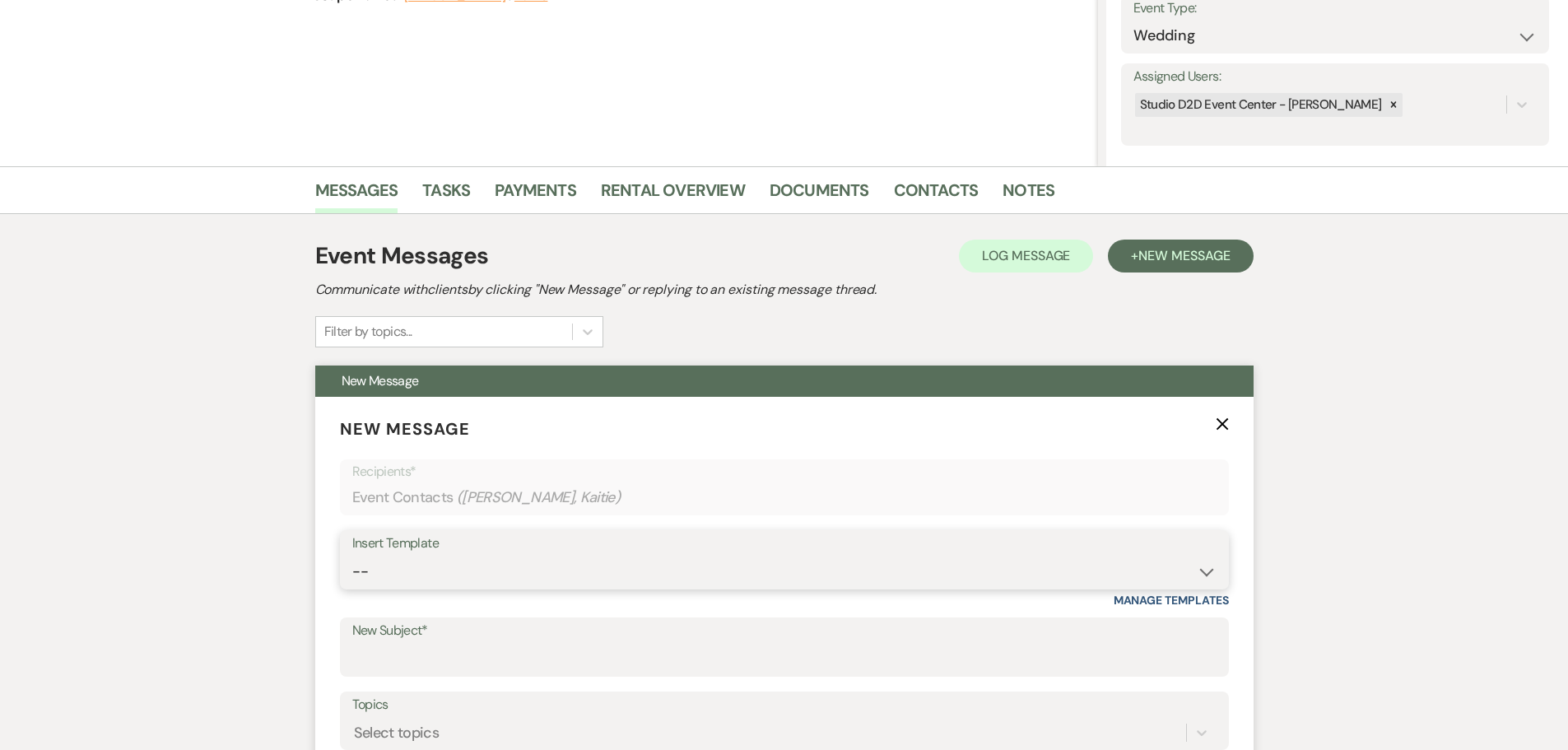
click at [439, 568] on select "-- New Inquiry - message 2 Event Pricing - Non Wedding Weven Planning Portal In…" at bounding box center [784, 571] width 864 height 32
select select "5702"
click at [352, 555] on select "-- New Inquiry - message 2 Event Pricing - Non Wedding Weven Planning Portal In…" at bounding box center [784, 571] width 864 height 32
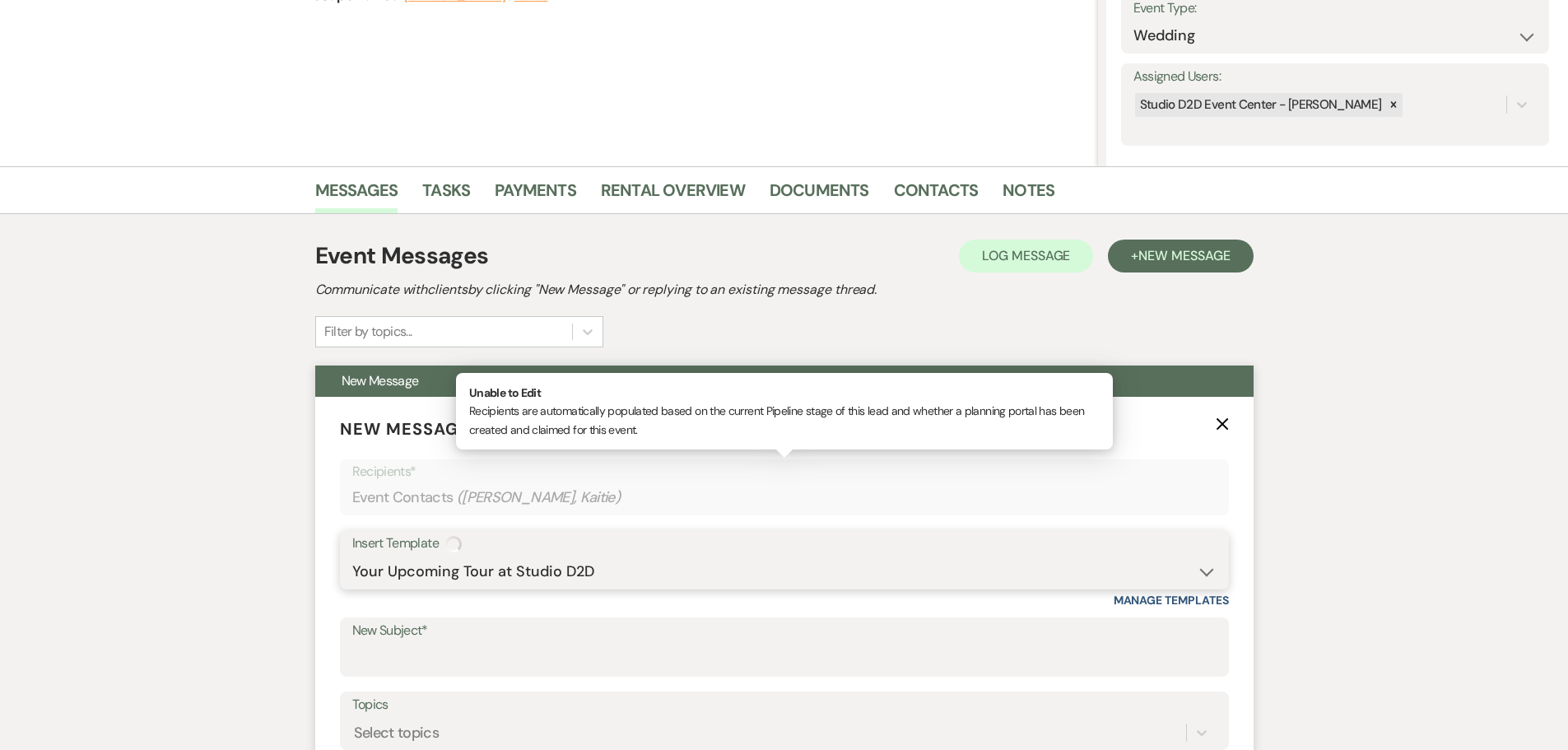
type input "Your Upcoming Tour at Studio D2D"
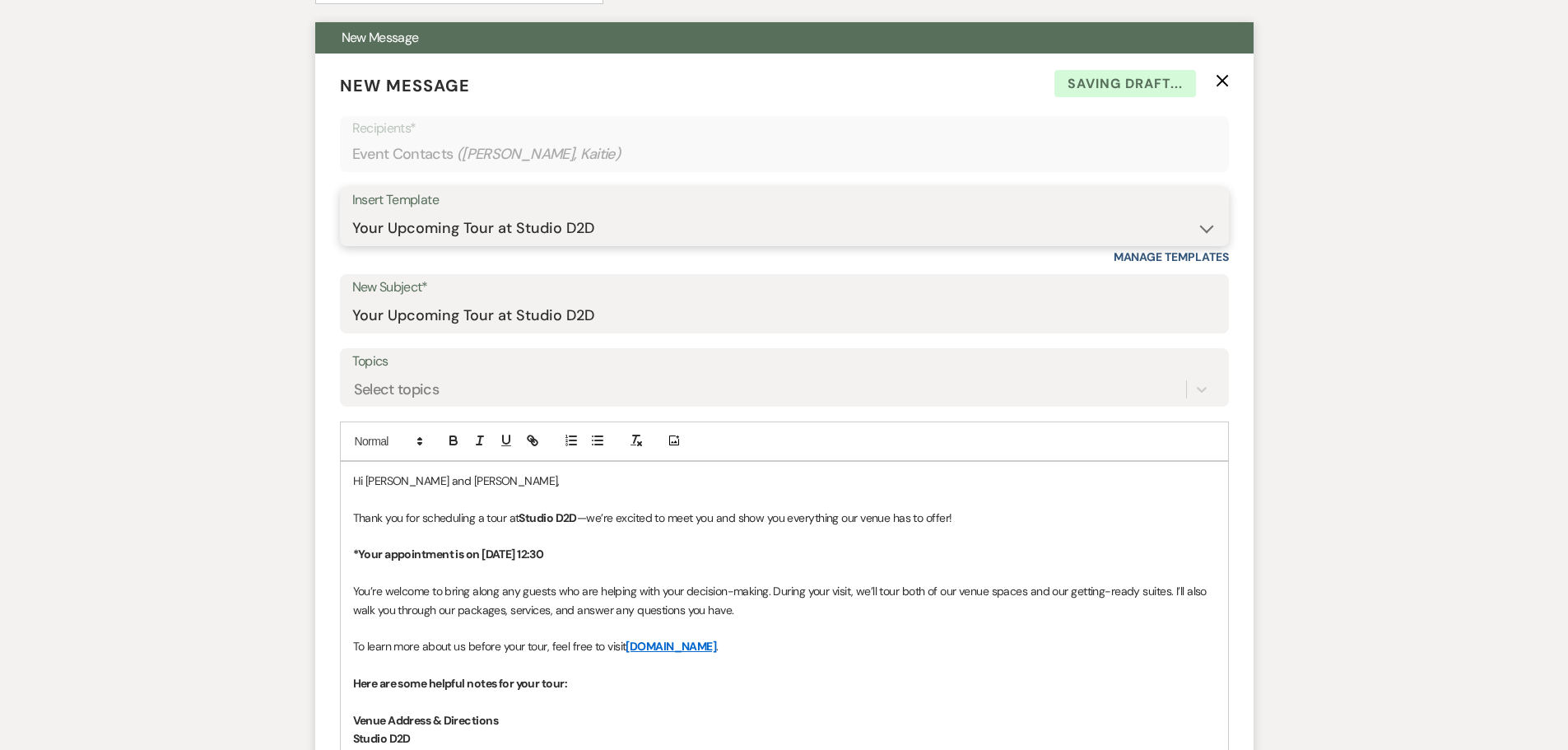
scroll to position [659, 0]
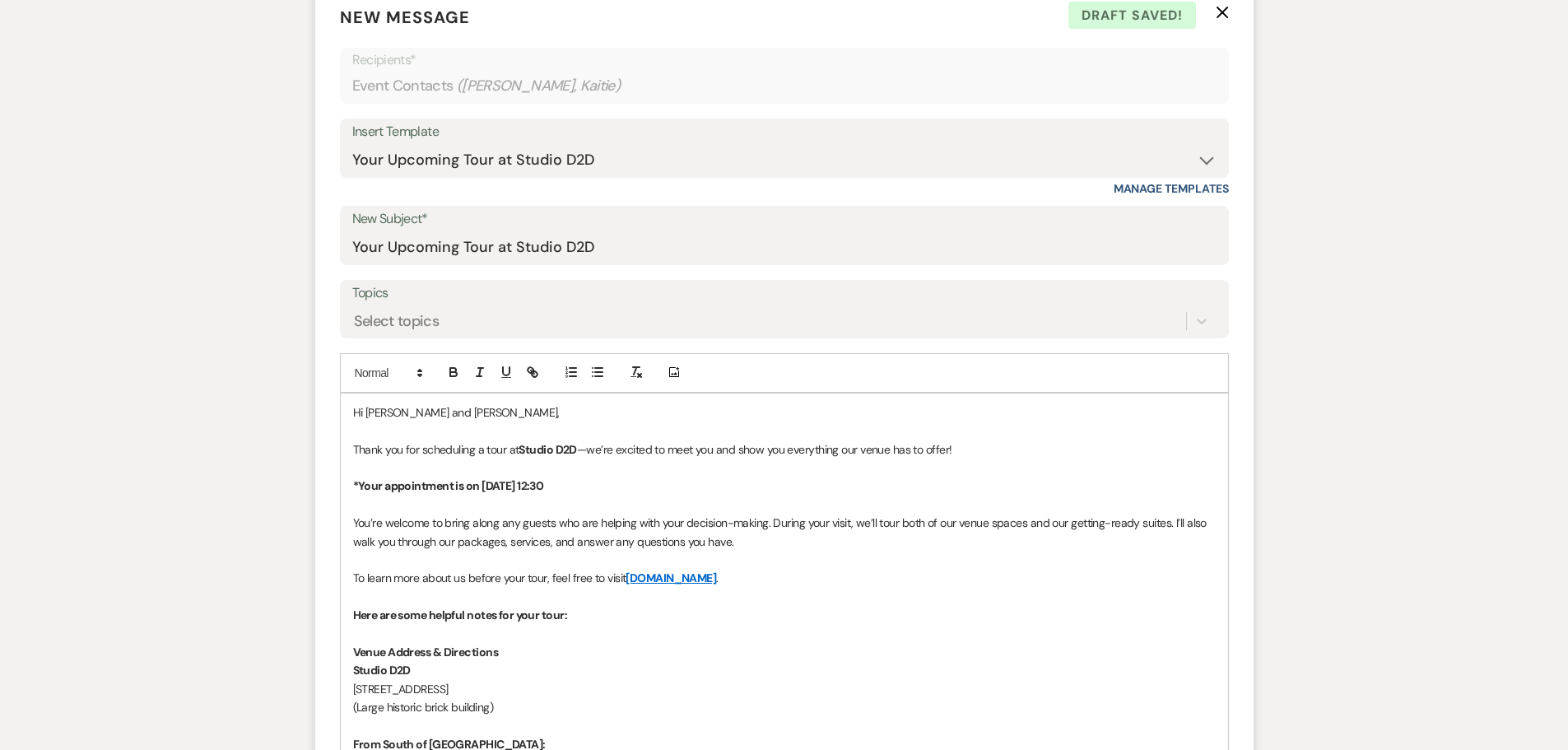
drag, startPoint x: 546, startPoint y: 486, endPoint x: 485, endPoint y: 485, distance: 61.0
click at [485, 485] on p "*Your appointment is on May 3 at 12:30" at bounding box center [784, 486] width 862 height 18
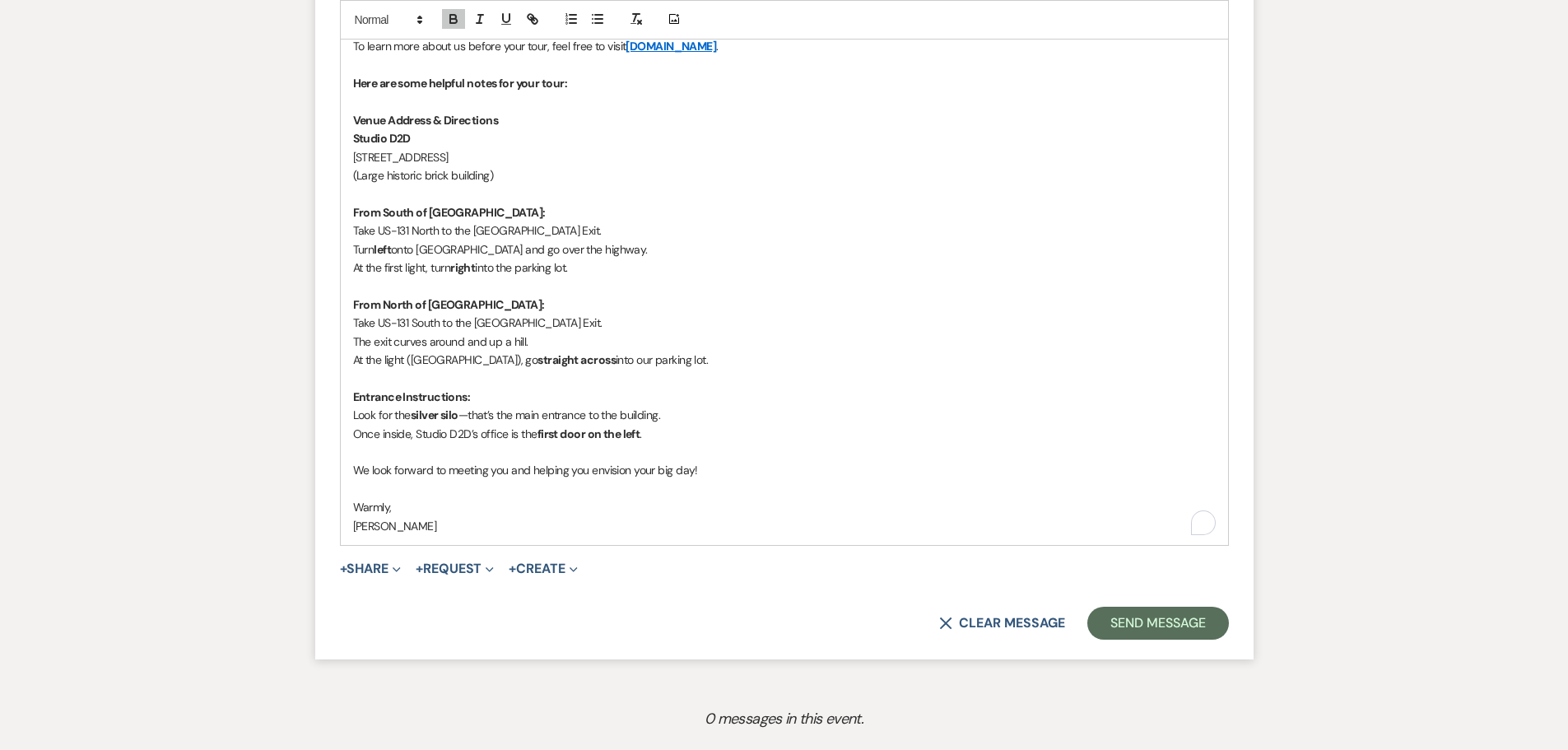
scroll to position [1234, 0]
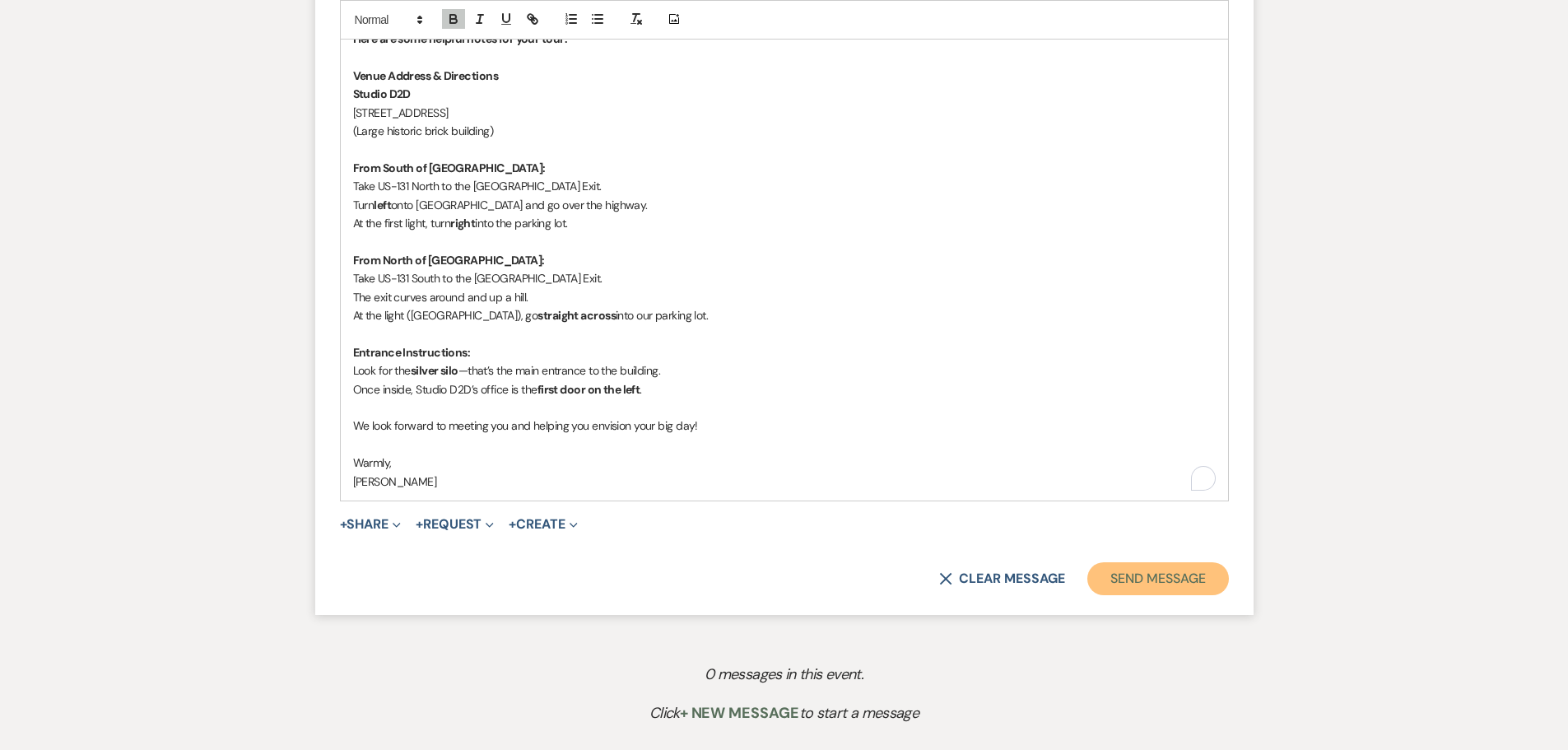
click at [1147, 585] on button "Send Message" at bounding box center [1158, 578] width 141 height 33
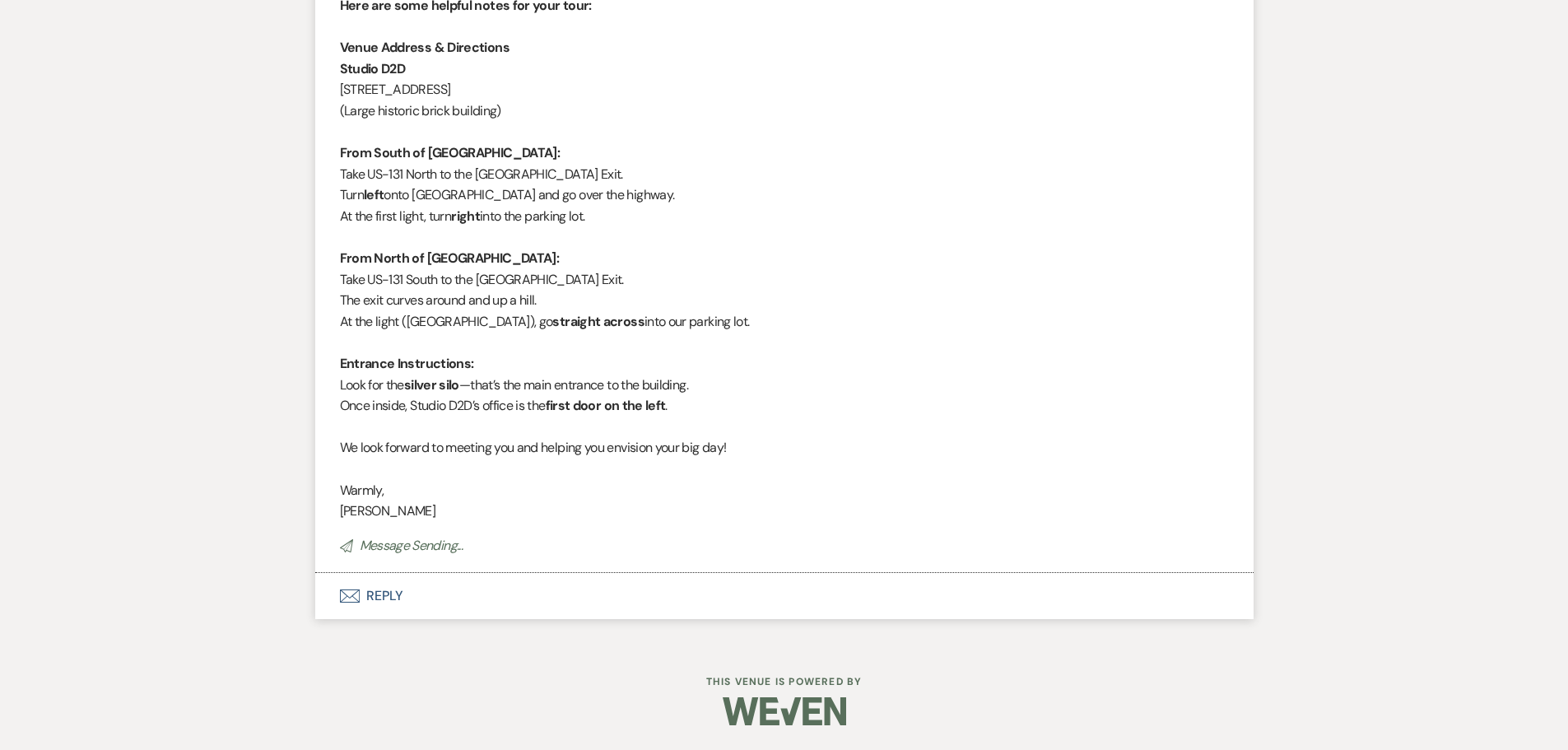
scroll to position [623, 0]
